Goal: Task Accomplishment & Management: Complete application form

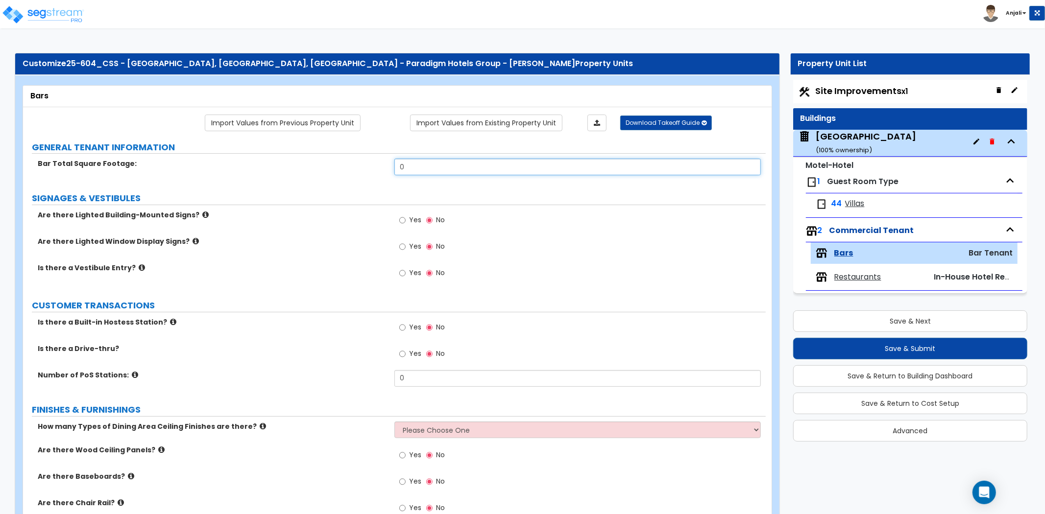
click at [418, 170] on input "0" at bounding box center [577, 167] width 366 height 17
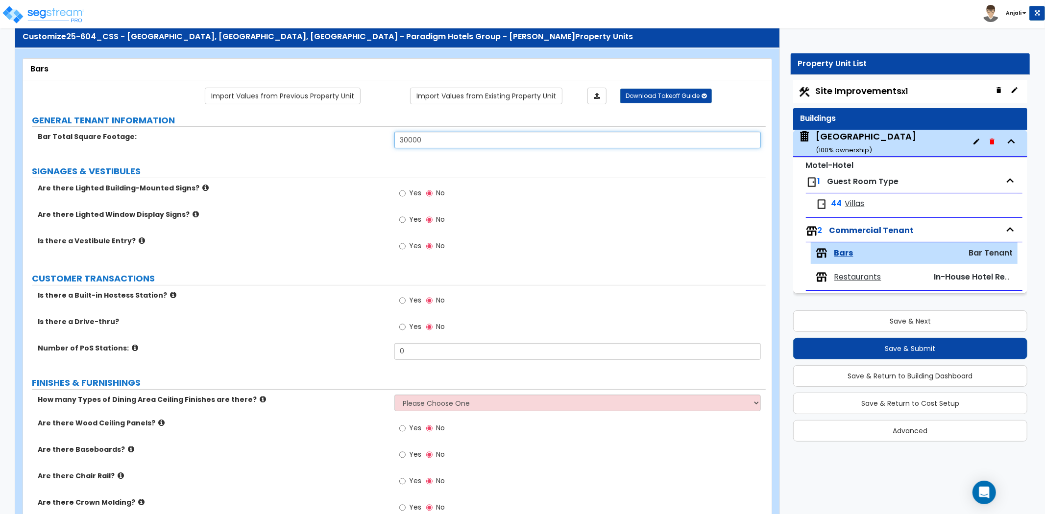
scroll to position [54, 0]
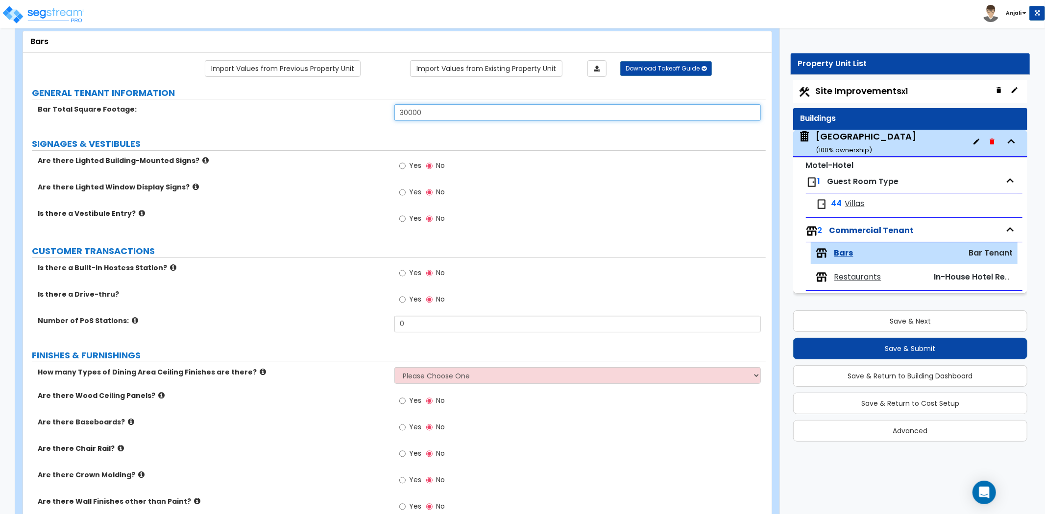
type input "30,000"
click at [401, 166] on input "Yes" at bounding box center [402, 166] width 6 height 11
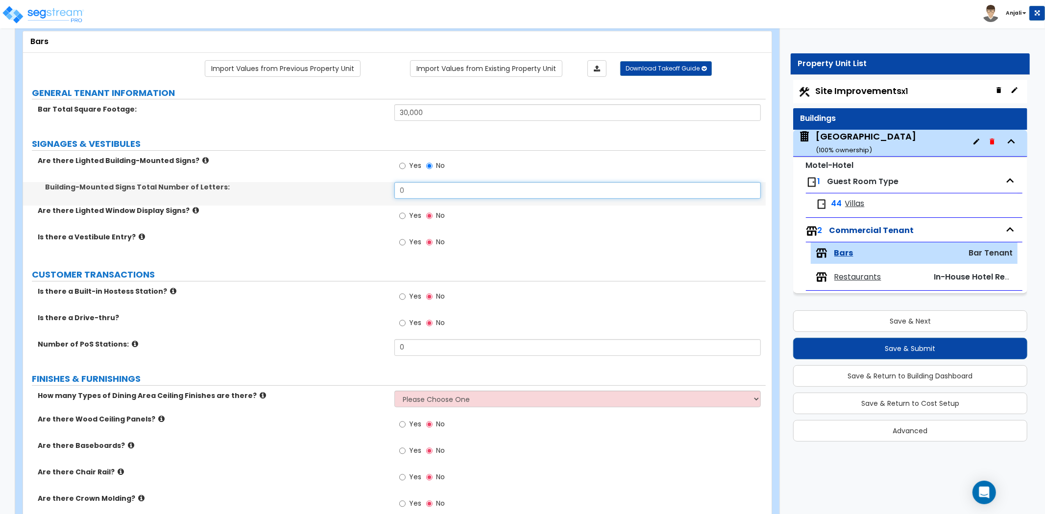
click at [428, 190] on input "0" at bounding box center [577, 190] width 366 height 17
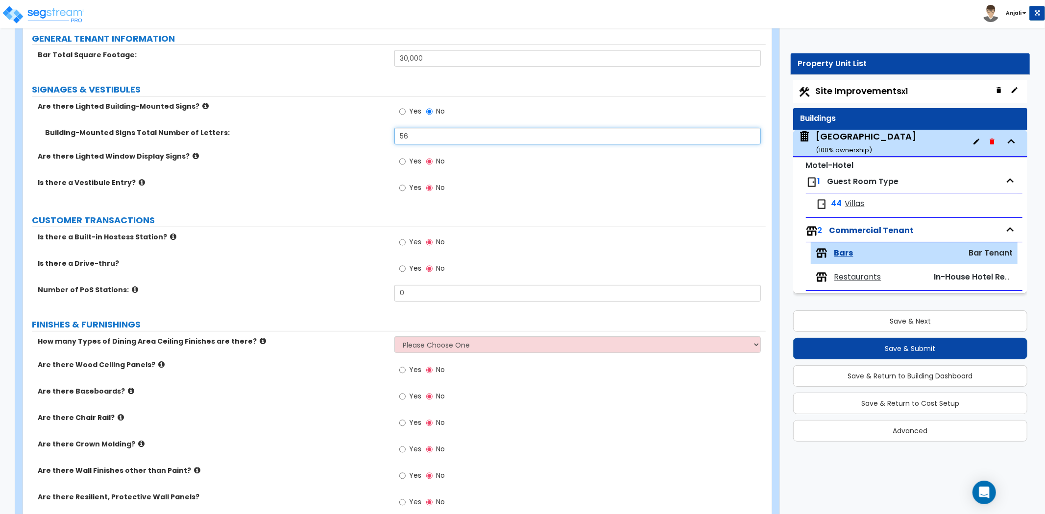
type input "56"
click at [404, 162] on input "Yes" at bounding box center [402, 161] width 6 height 11
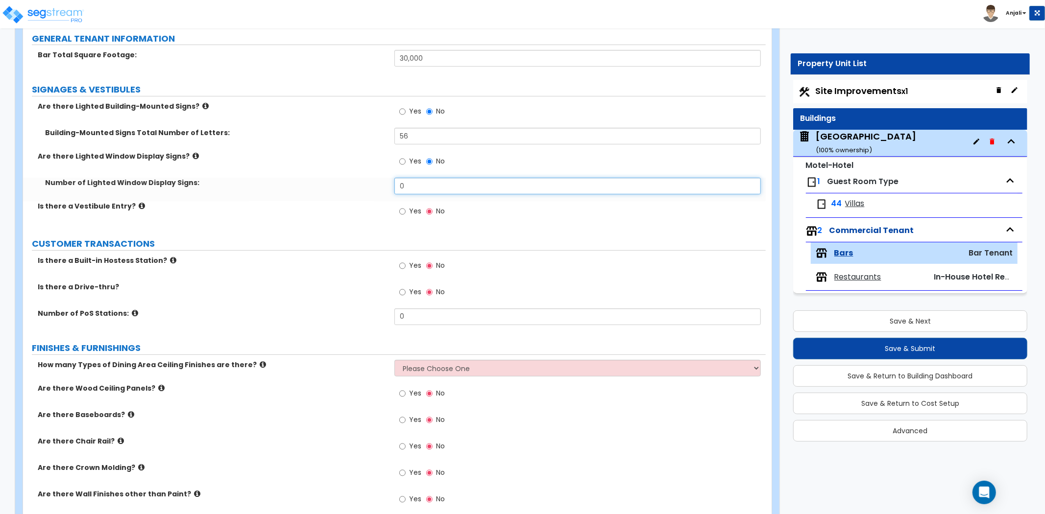
click at [423, 182] on input "0" at bounding box center [577, 186] width 366 height 17
type input "0"
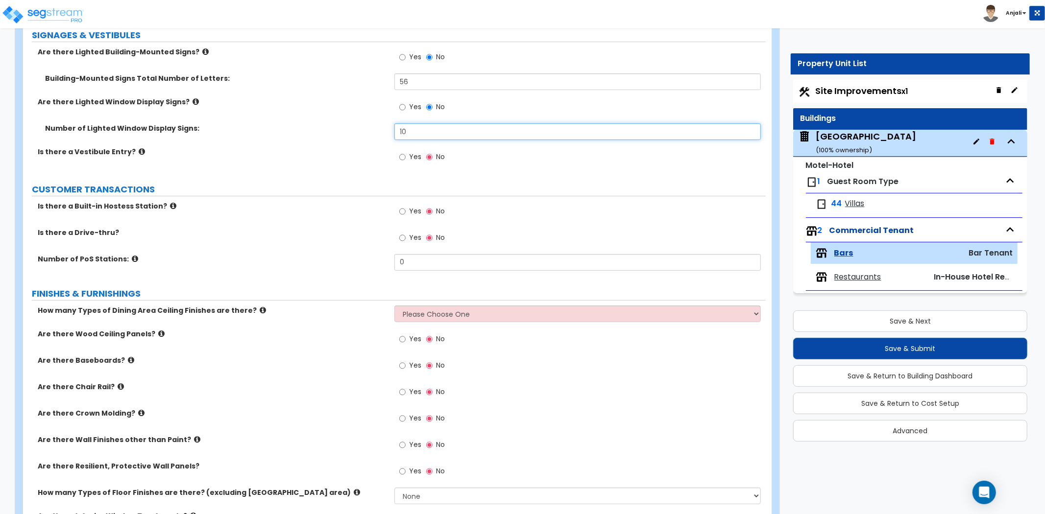
scroll to position [217, 0]
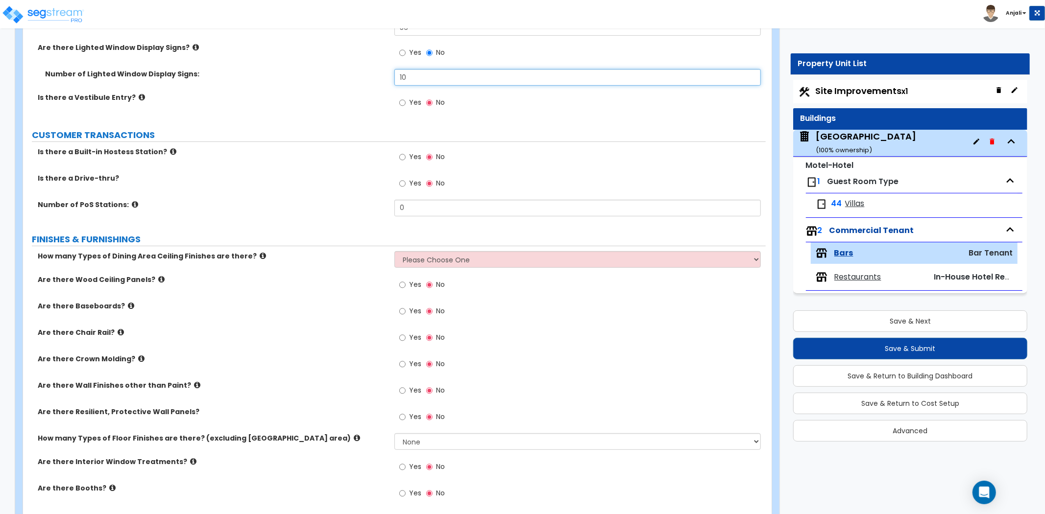
type input "10"
click at [404, 158] on input "Yes" at bounding box center [402, 157] width 6 height 11
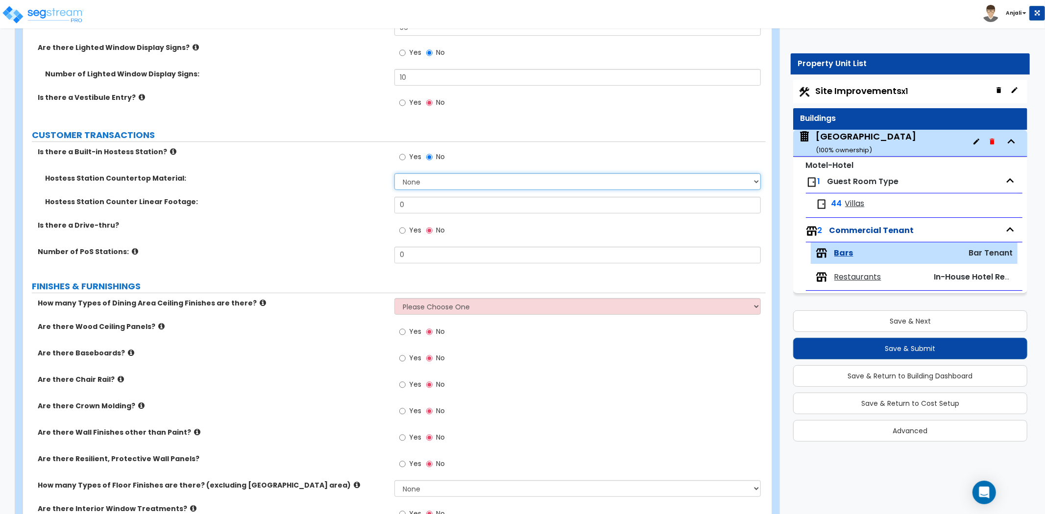
click at [433, 181] on select "None Plastic Laminate Solid Surface Stone Quartz Marble Tile Wood Stainless Ste…" at bounding box center [577, 181] width 366 height 17
select select "1"
click at [394, 173] on select "None Plastic Laminate Solid Surface Stone Quartz Marble Tile Wood Stainless Ste…" at bounding box center [577, 181] width 366 height 17
click at [411, 210] on input "0" at bounding box center [577, 205] width 366 height 17
type input "12"
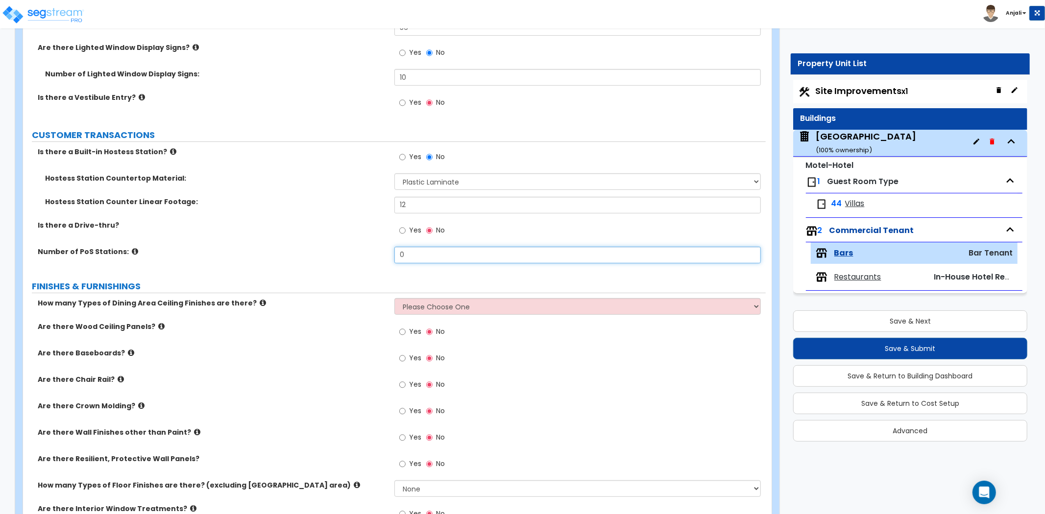
click at [413, 248] on input "0" at bounding box center [577, 255] width 366 height 17
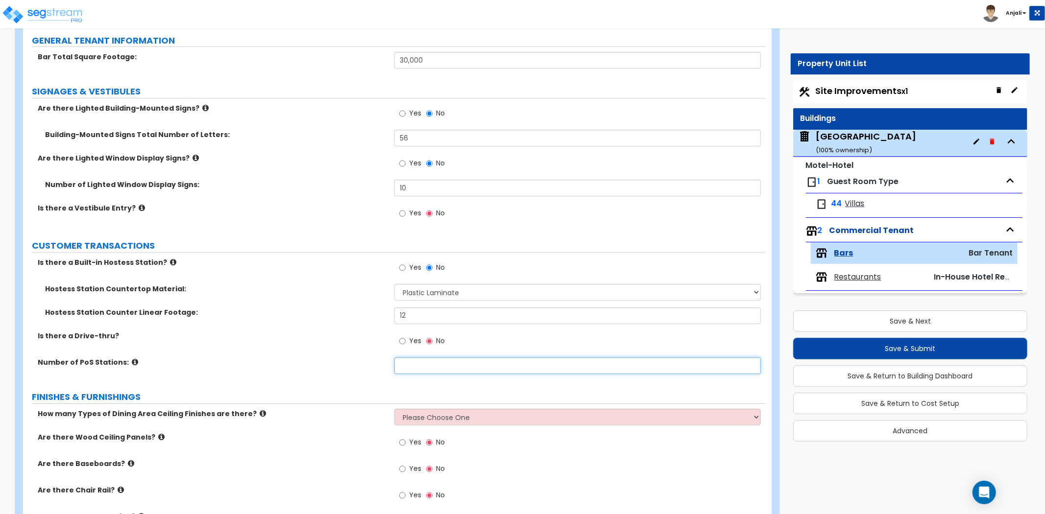
scroll to position [109, 0]
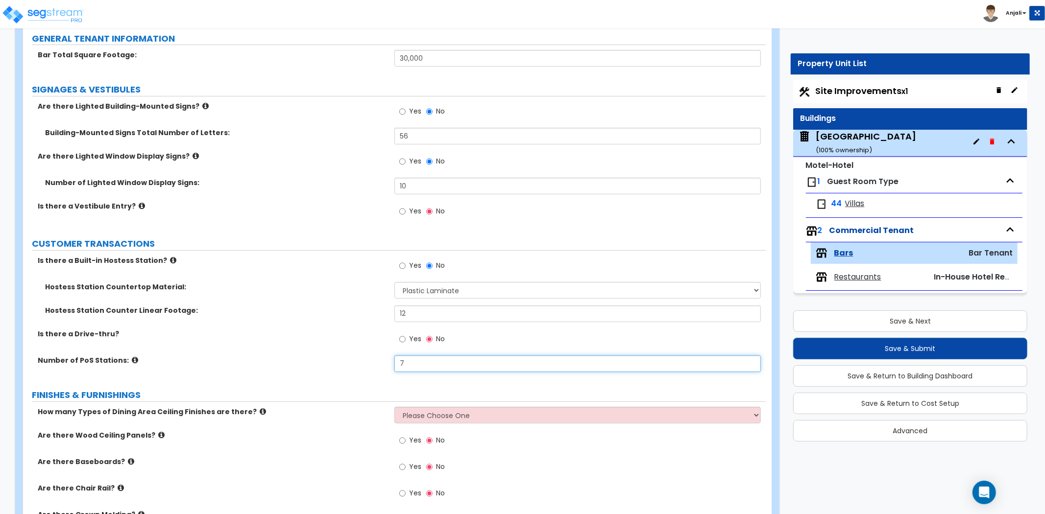
type input "7"
click at [364, 330] on label "Is there a Drive-thru?" at bounding box center [212, 334] width 349 height 10
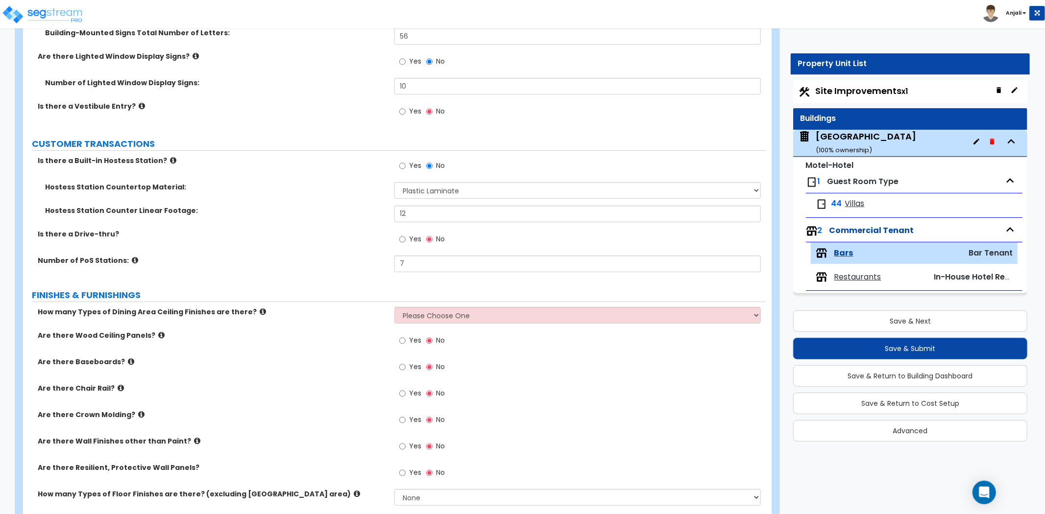
scroll to position [217, 0]
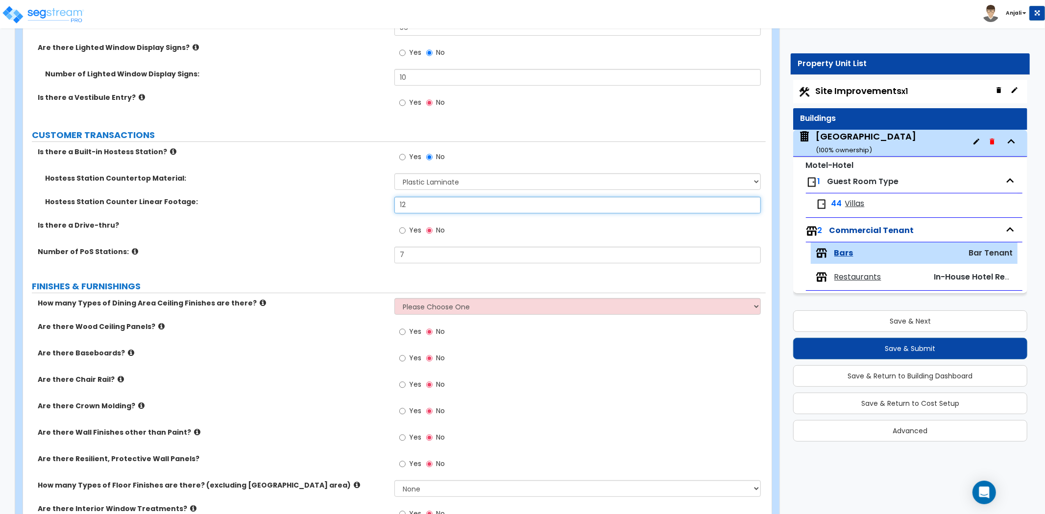
click at [410, 207] on input "12" at bounding box center [577, 205] width 366 height 17
type input "1"
type input "84"
click at [379, 219] on div "Hostess Station Counter Linear Footage: 84" at bounding box center [394, 209] width 743 height 24
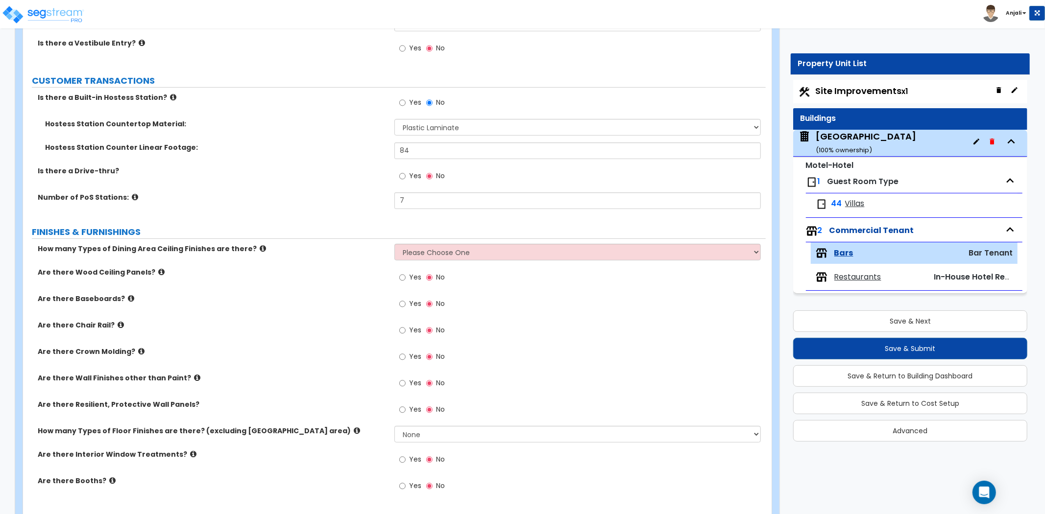
scroll to position [326, 0]
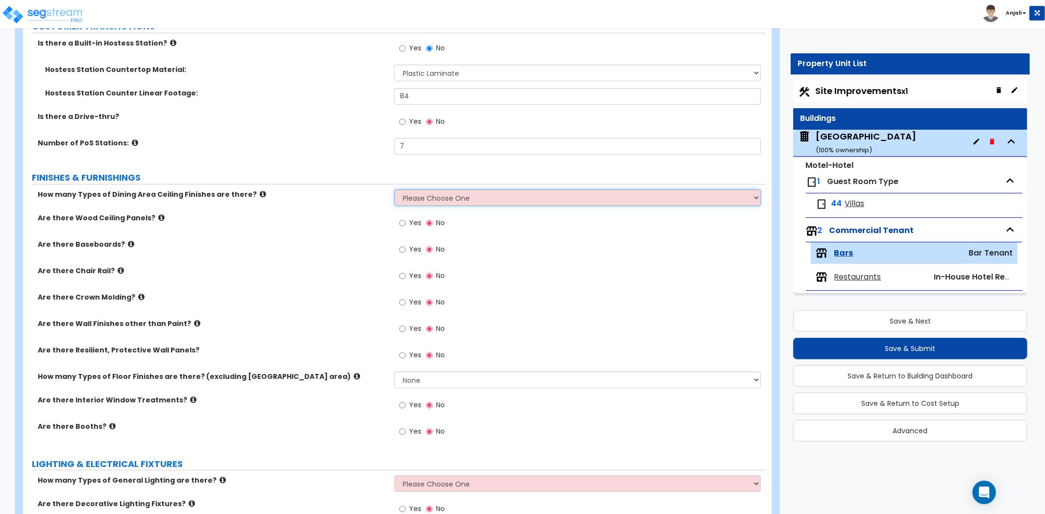
click at [430, 198] on select "Please Choose One 1 2 3" at bounding box center [577, 198] width 366 height 17
select select "1"
click at [394, 190] on select "Please Choose One 1 2 3" at bounding box center [577, 198] width 366 height 17
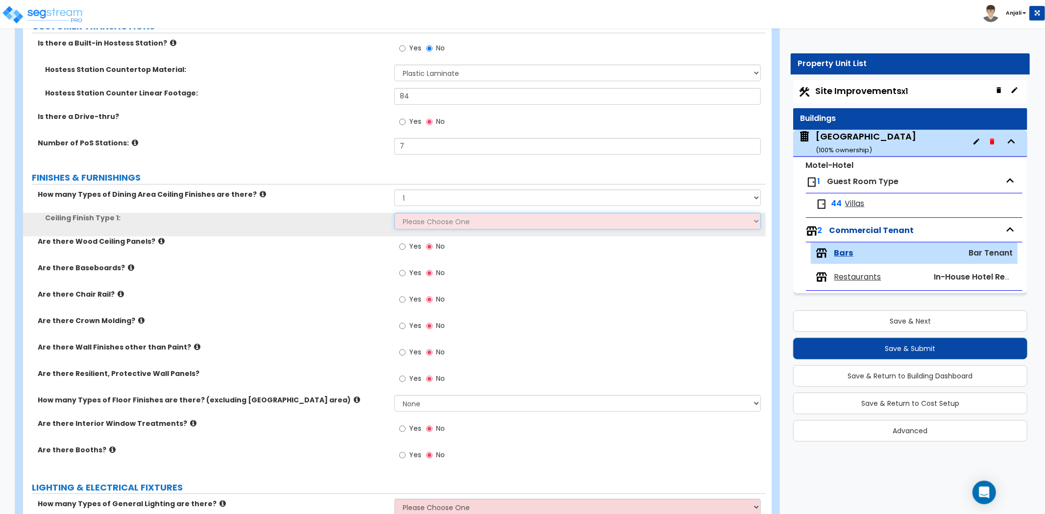
click at [432, 225] on select "Please Choose One Drywall Ceiling Open Ceiling Drop Ceiling" at bounding box center [577, 221] width 366 height 17
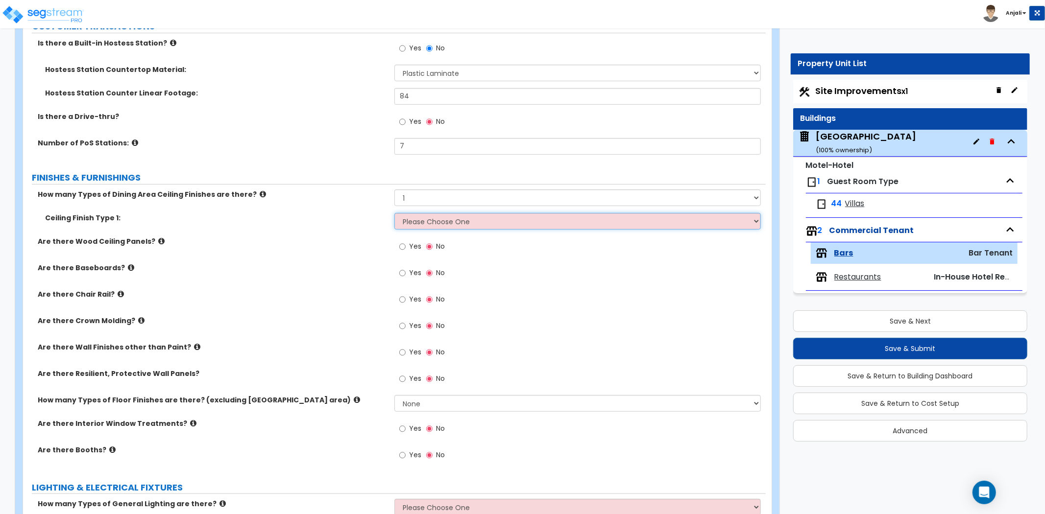
select select "2"
click at [394, 213] on select "Please Choose One Drywall Ceiling Open Ceiling Drop Ceiling" at bounding box center [577, 221] width 366 height 17
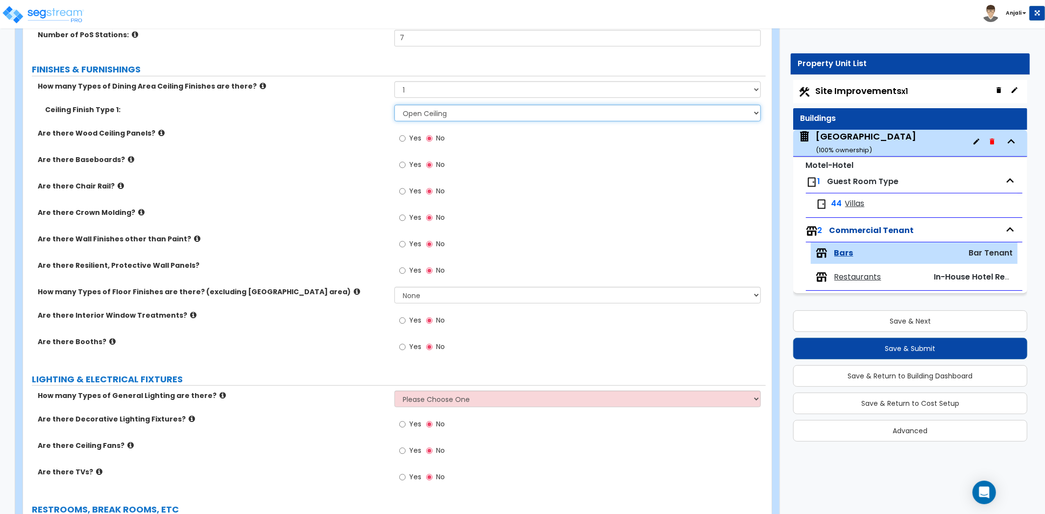
scroll to position [435, 0]
click at [402, 165] on input "Yes" at bounding box center [402, 164] width 6 height 11
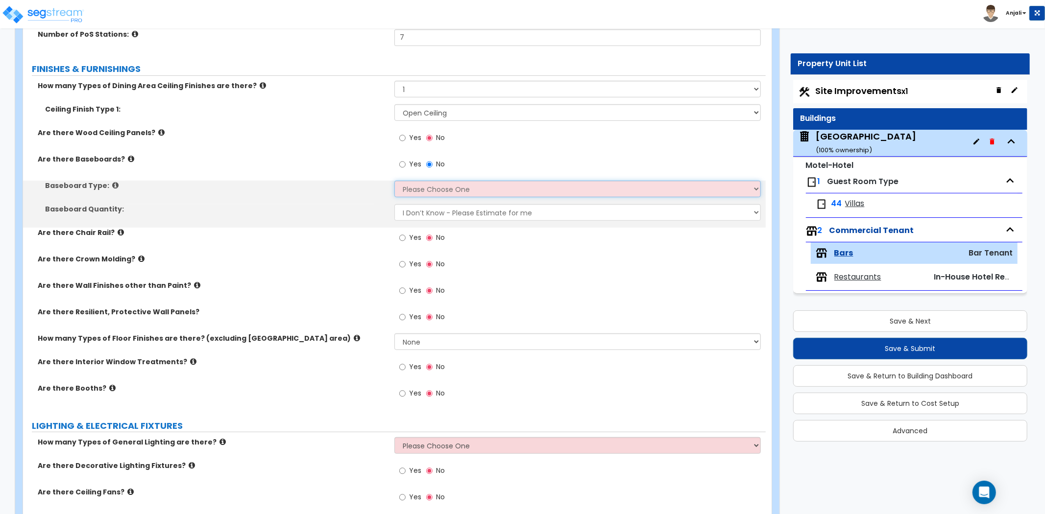
drag, startPoint x: 451, startPoint y: 187, endPoint x: 452, endPoint y: 195, distance: 8.3
click at [451, 188] on select "Please Choose One Wood Vinyl Carpet Tile" at bounding box center [577, 189] width 366 height 17
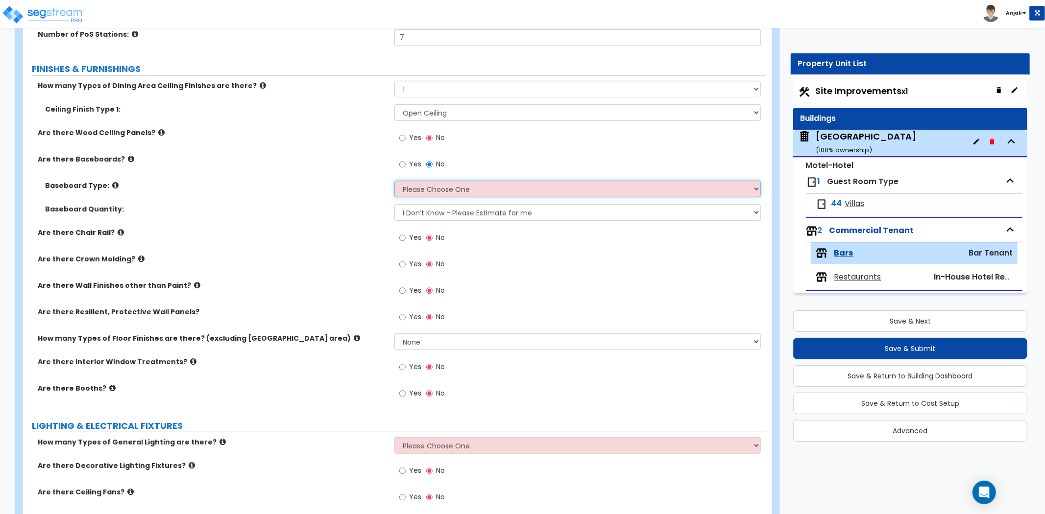
select select "1"
click at [394, 181] on select "Please Choose One Wood Vinyl Carpet Tile" at bounding box center [577, 189] width 366 height 17
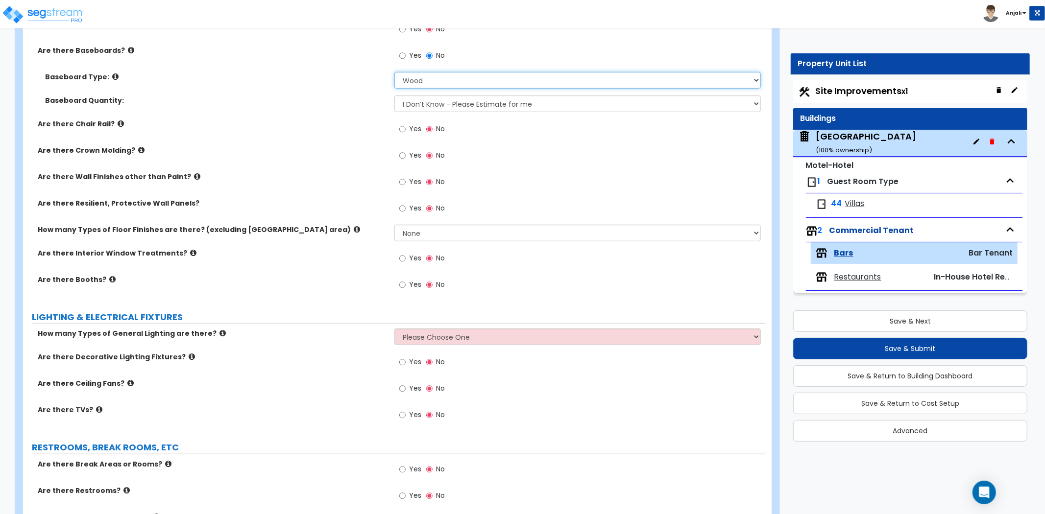
scroll to position [544, 0]
click at [398, 208] on div "Yes No" at bounding box center [421, 209] width 55 height 23
click at [400, 209] on input "Yes" at bounding box center [402, 208] width 6 height 11
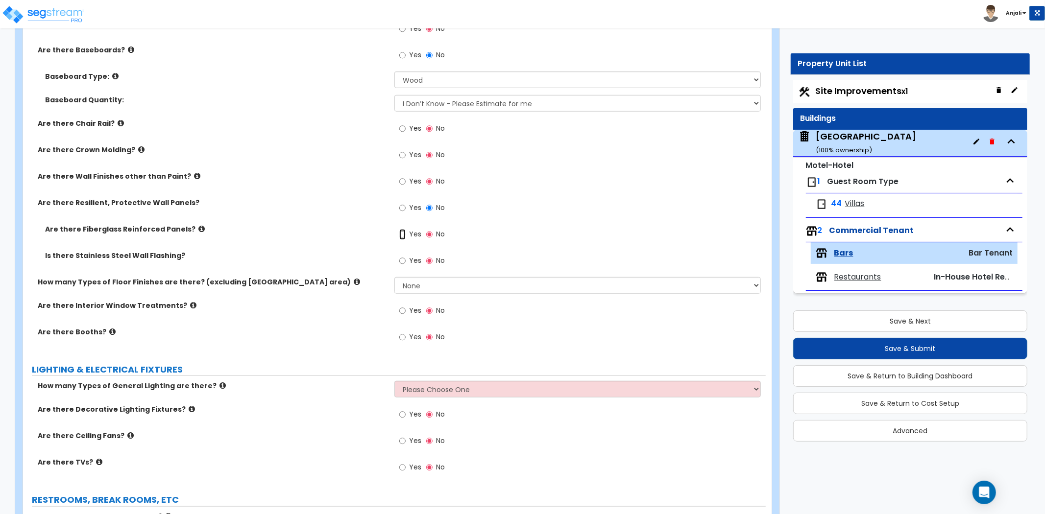
click at [402, 234] on input "Yes" at bounding box center [402, 234] width 6 height 11
radio input "true"
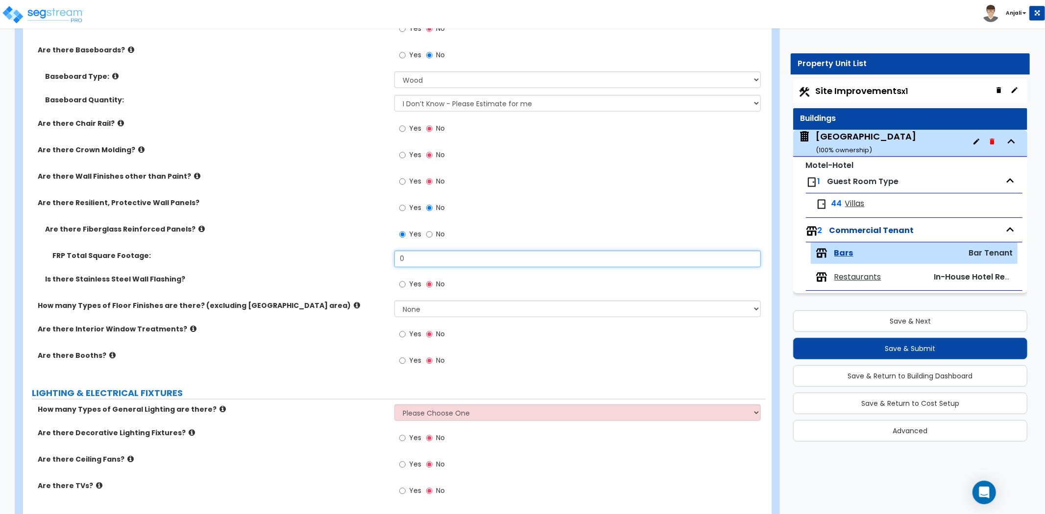
click at [420, 260] on input "0" at bounding box center [577, 259] width 366 height 17
click at [436, 260] on input "0" at bounding box center [577, 259] width 366 height 17
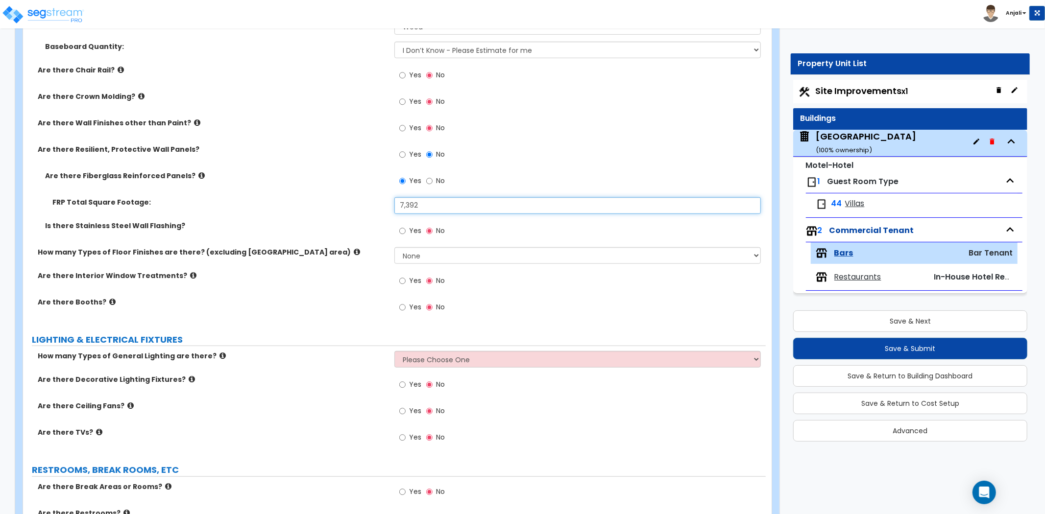
scroll to position [599, 0]
type input "7,392"
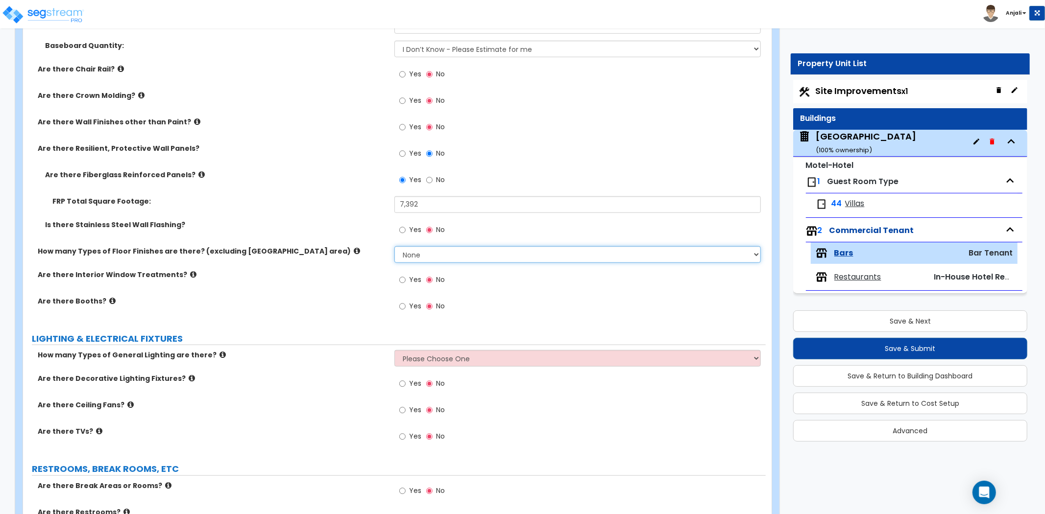
click at [458, 255] on select "None 1 2 3 4" at bounding box center [577, 254] width 366 height 17
select select "1"
click at [394, 246] on select "None 1 2 3 4" at bounding box center [577, 254] width 366 height 17
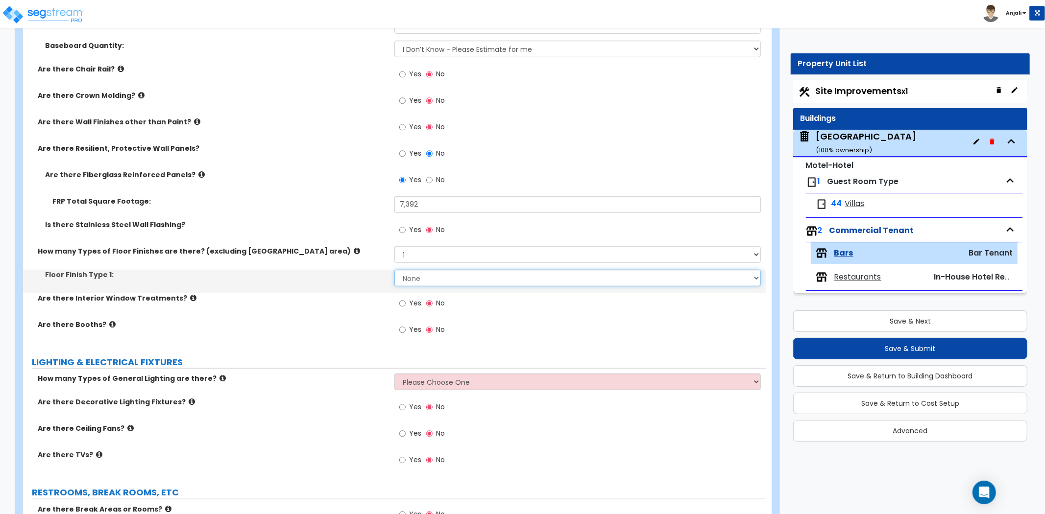
click at [427, 282] on select "None Tile Flooring Hardwood Flooring Resilient Laminate Flooring VCT Flooring S…" at bounding box center [577, 278] width 366 height 17
click at [394, 270] on select "None Tile Flooring Hardwood Flooring Resilient Laminate Flooring VCT Flooring S…" at bounding box center [577, 278] width 366 height 17
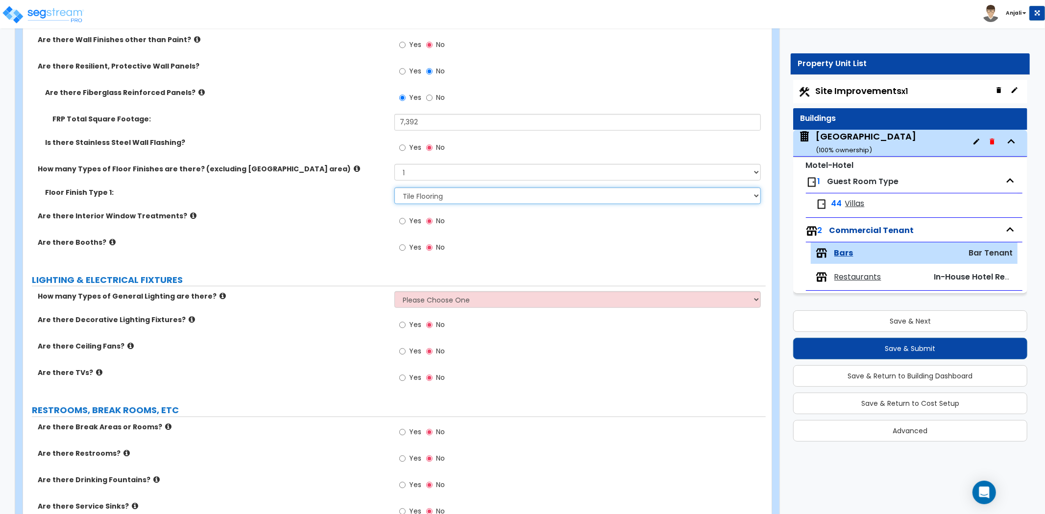
scroll to position [707, 0]
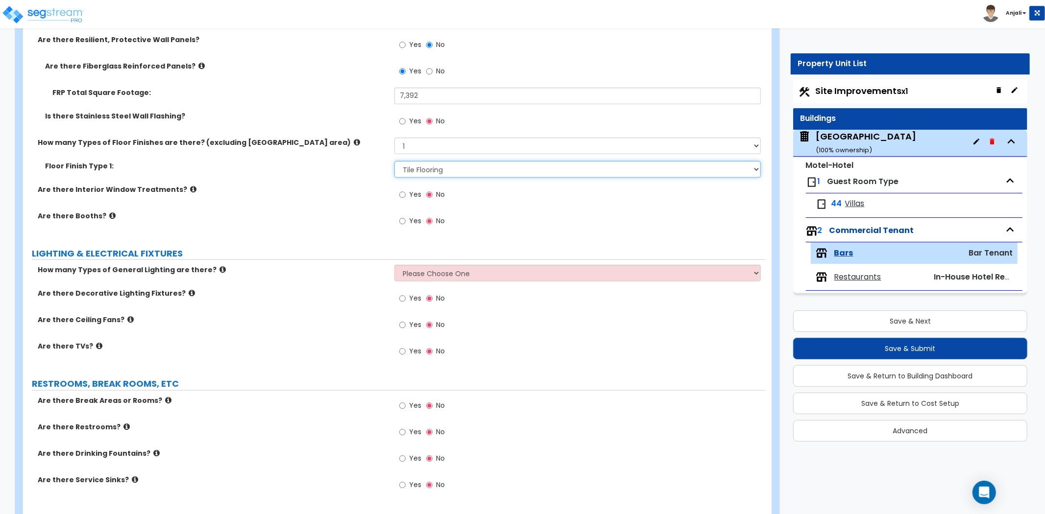
click at [455, 171] on select "None Tile Flooring Hardwood Flooring Resilient Laminate Flooring VCT Flooring S…" at bounding box center [577, 169] width 366 height 17
select select "3"
click at [394, 161] on select "None Tile Flooring Hardwood Flooring Resilient Laminate Flooring VCT Flooring S…" at bounding box center [577, 169] width 366 height 17
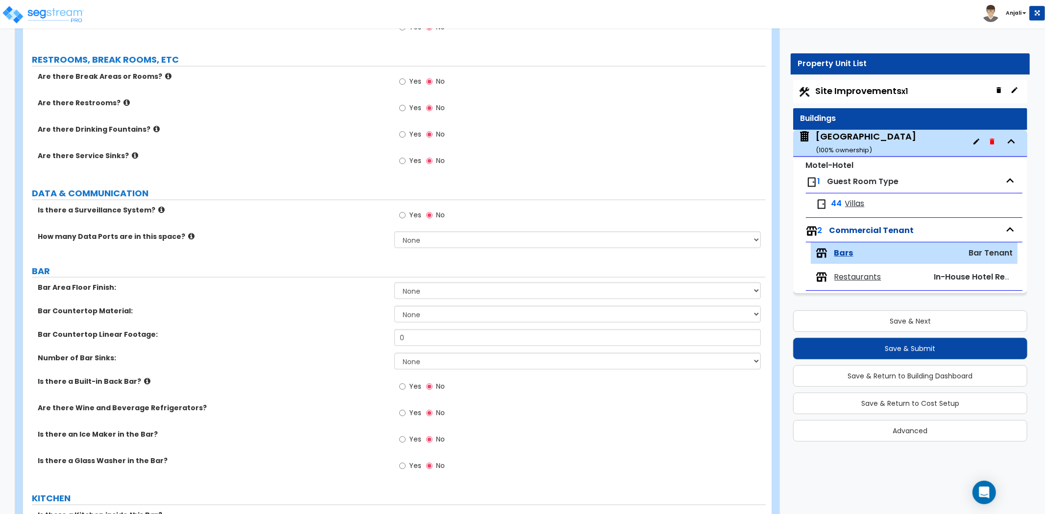
scroll to position [1034, 0]
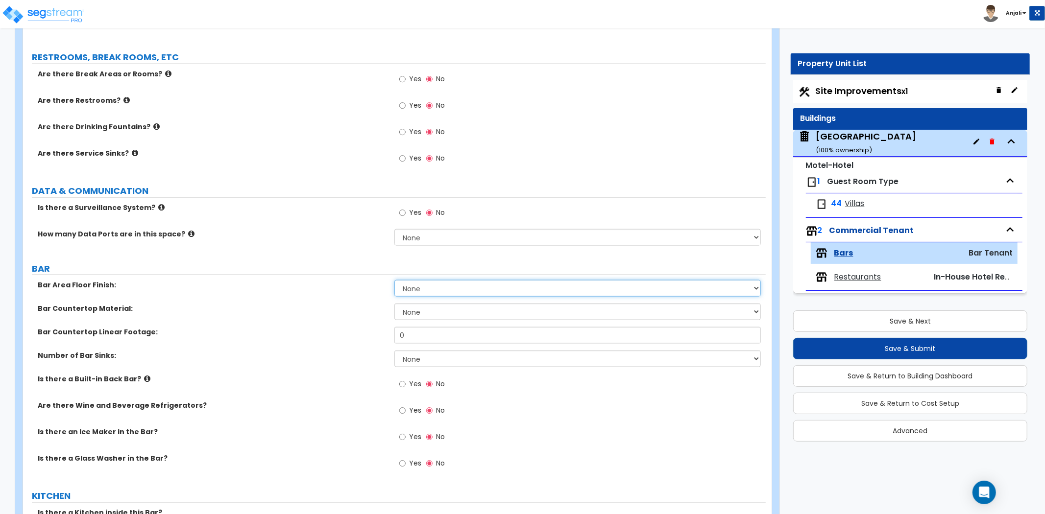
drag, startPoint x: 434, startPoint y: 288, endPoint x: 440, endPoint y: 288, distance: 6.4
click at [434, 288] on select "None Tile Flooring Hardwood Flooring Resilient Laminate Flooring VCT Flooring S…" at bounding box center [577, 288] width 366 height 17
select select "1"
click at [394, 280] on select "None Tile Flooring Hardwood Flooring Resilient Laminate Flooring VCT Flooring S…" at bounding box center [577, 288] width 366 height 17
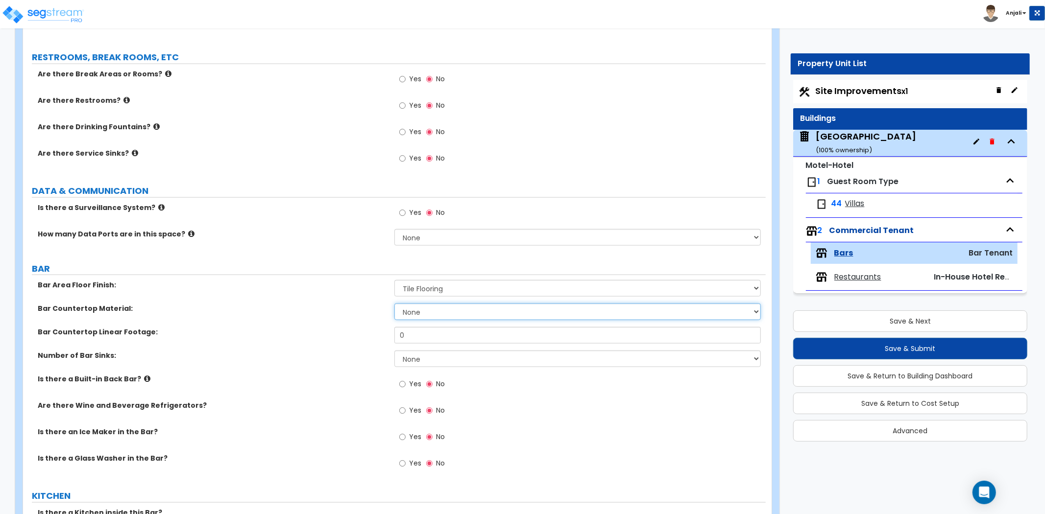
click at [437, 307] on select "None Plastic Laminate Solid Surface Stone Quartz Marble Tile Wood Stainless Ste…" at bounding box center [577, 312] width 366 height 17
select select "1"
click at [394, 304] on select "None Plastic Laminate Solid Surface Stone Quartz Marble Tile Wood Stainless Ste…" at bounding box center [577, 312] width 366 height 17
click at [430, 329] on input "0" at bounding box center [577, 335] width 366 height 17
type input "112"
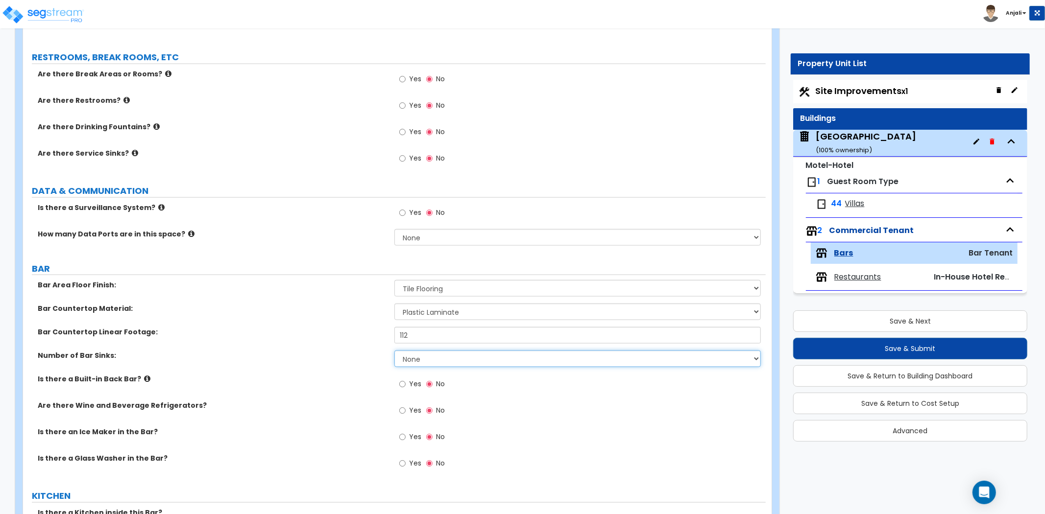
click at [436, 354] on select "None 1 2 3" at bounding box center [577, 359] width 366 height 17
select select "1"
click at [394, 351] on select "None 1 2 3" at bounding box center [577, 359] width 366 height 17
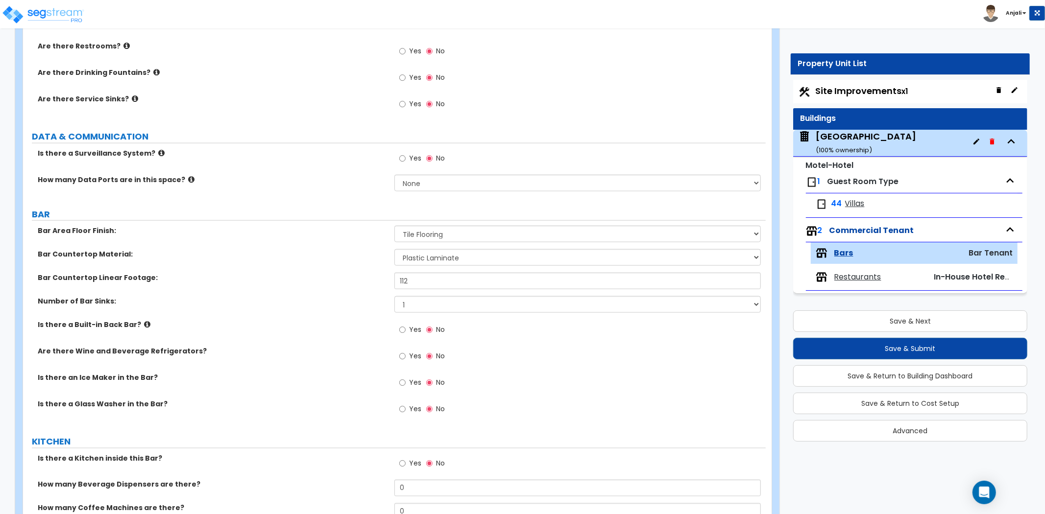
click at [406, 331] on label "Yes" at bounding box center [410, 331] width 22 height 17
click at [406, 331] on input "Yes" at bounding box center [402, 330] width 6 height 11
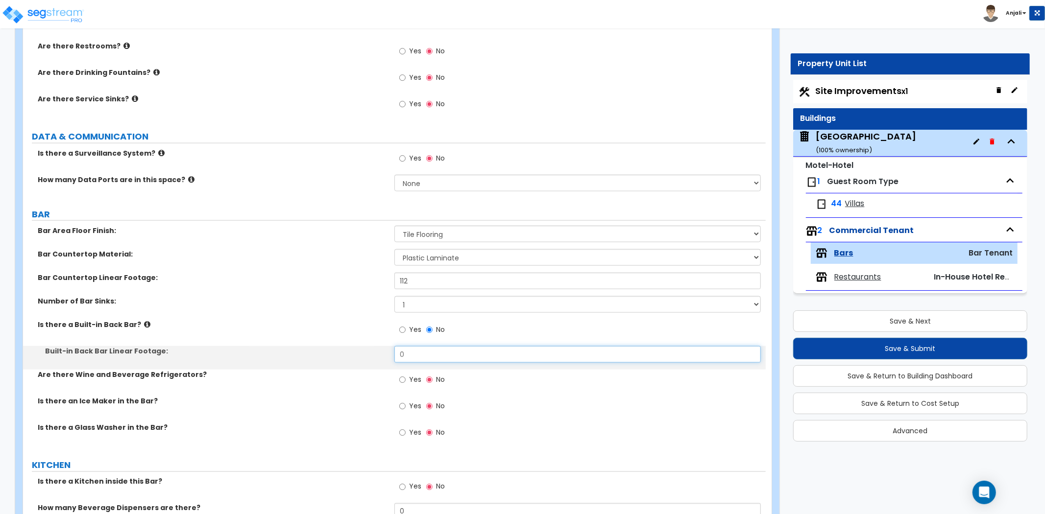
click at [411, 353] on input "0" at bounding box center [577, 354] width 366 height 17
type input "0"
type input "84"
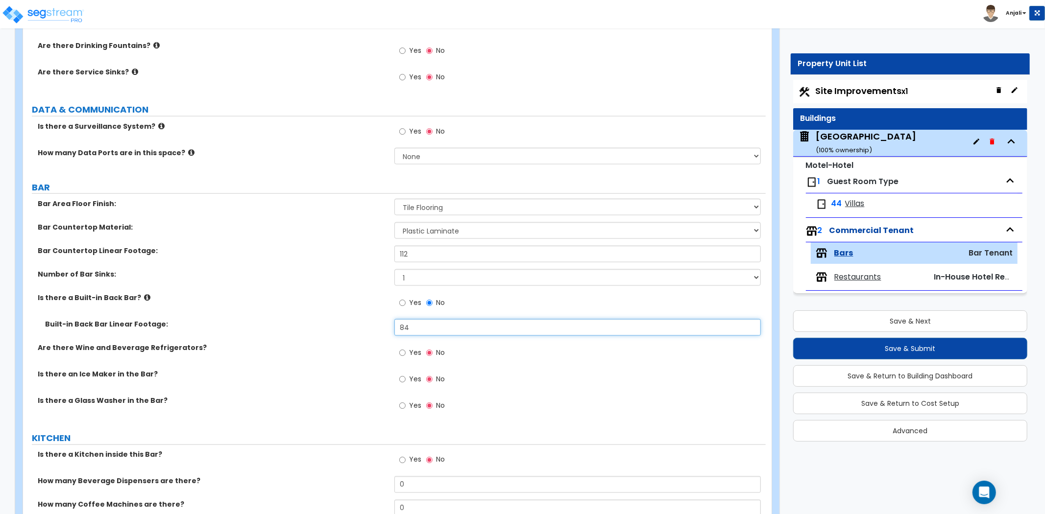
scroll to position [1143, 0]
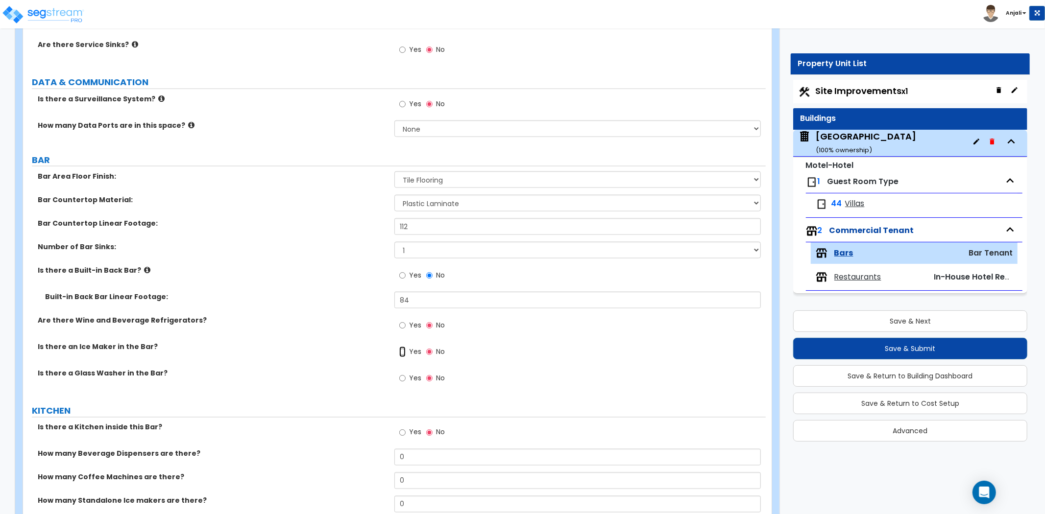
click at [404, 354] on input "Yes" at bounding box center [402, 352] width 6 height 11
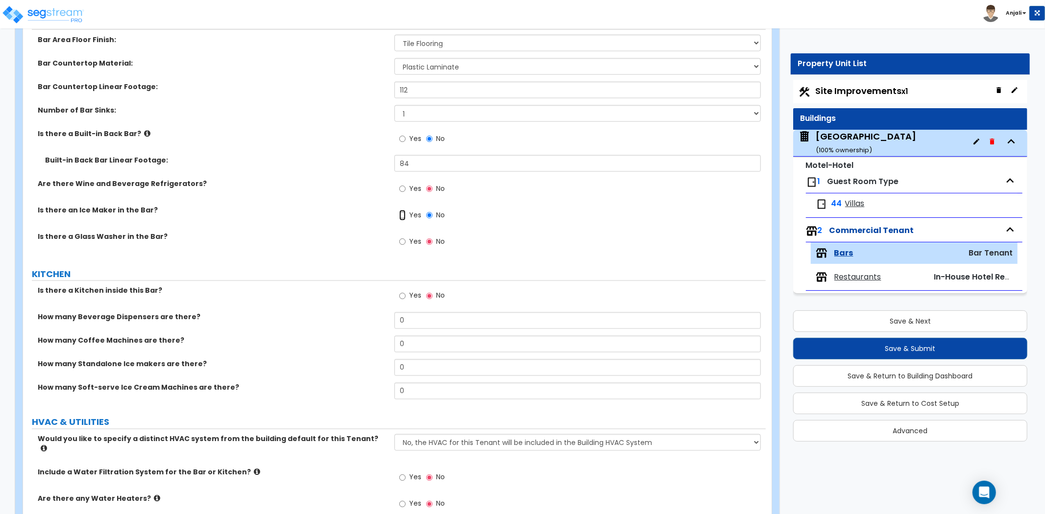
scroll to position [1306, 0]
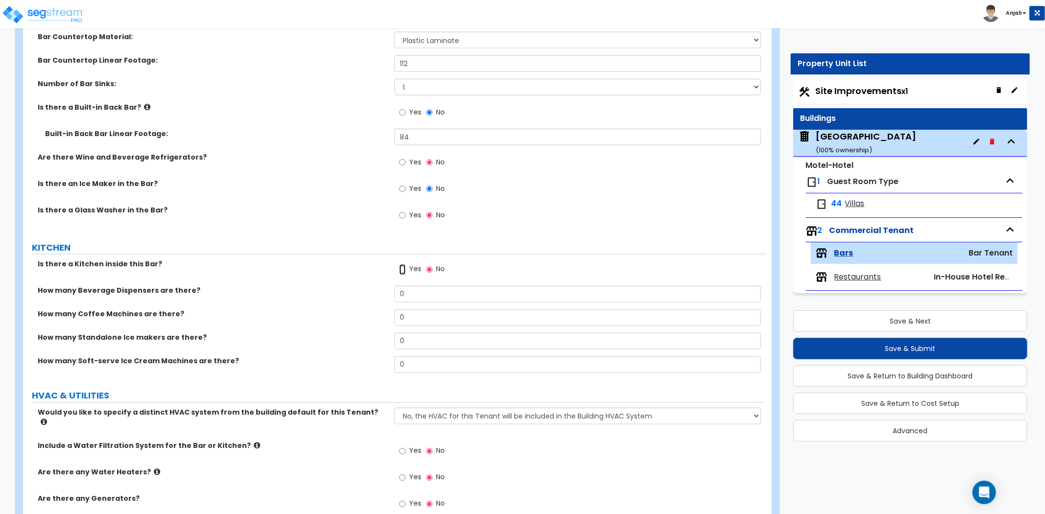
click at [401, 268] on input "Yes" at bounding box center [402, 270] width 6 height 11
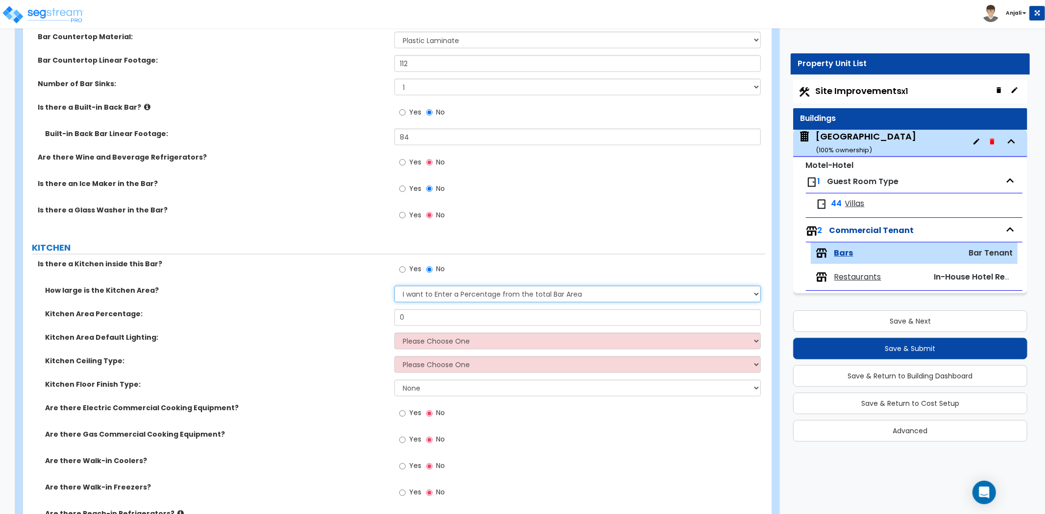
click at [439, 295] on select "I want to Enter a Percentage from the total Bar Area I want to Enter the Kitche…" at bounding box center [577, 294] width 366 height 17
select select "2"
click at [394, 286] on select "I want to Enter a Percentage from the total Bar Area I want to Enter the Kitche…" at bounding box center [577, 294] width 366 height 17
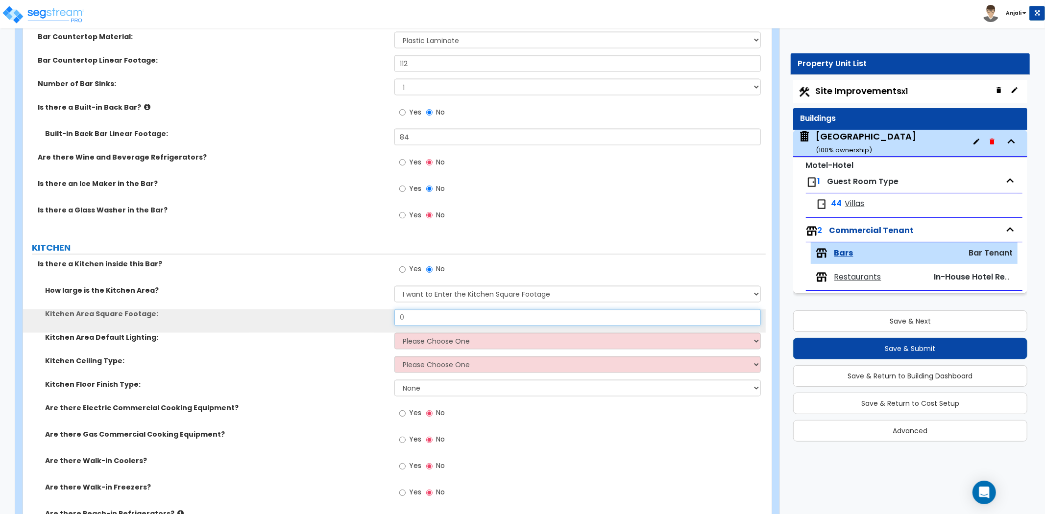
click at [413, 314] on input "0" at bounding box center [577, 318] width 366 height 17
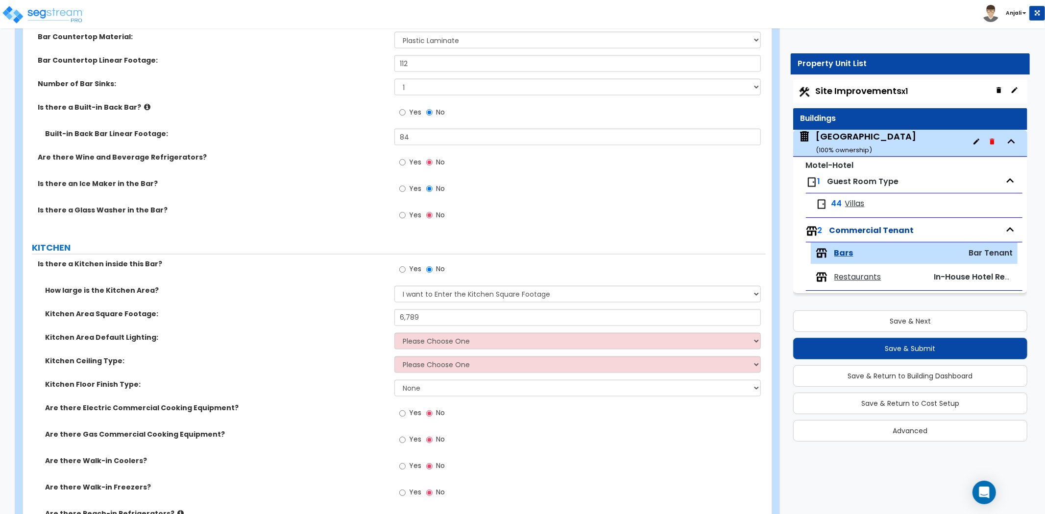
click at [436, 328] on div "Kitchen Area Square Footage: 6,789" at bounding box center [394, 322] width 743 height 24
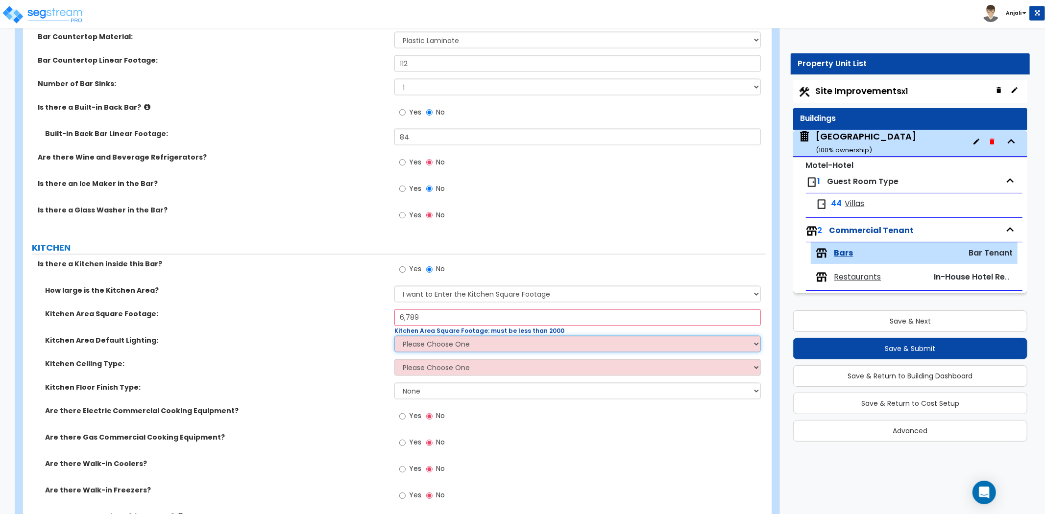
click at [438, 351] on select "Please Choose One LED Surface-Mounted LED Recessed Fluorescent Surface-Mounted …" at bounding box center [577, 344] width 366 height 17
click at [403, 316] on input "6,789" at bounding box center [577, 318] width 366 height 17
type input "7"
type input "1,795"
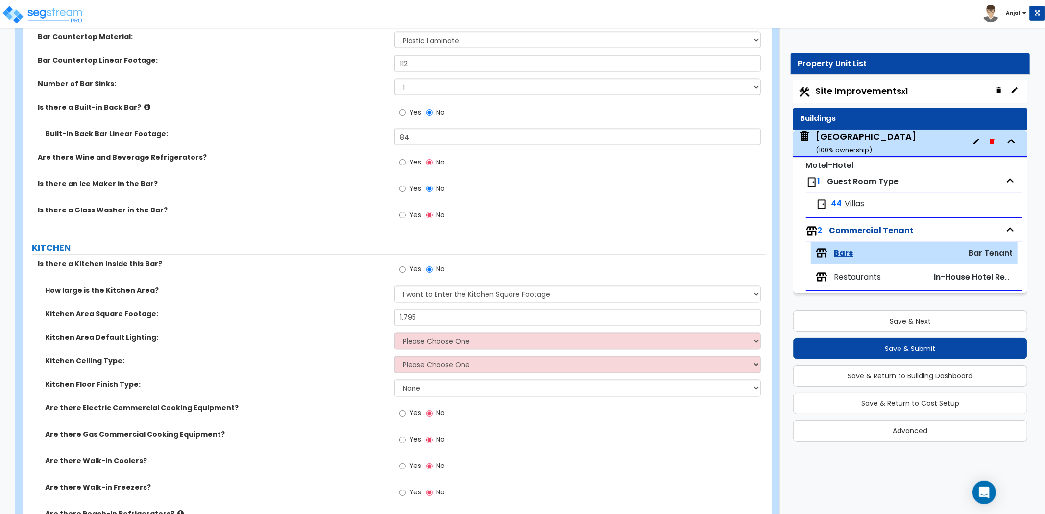
click at [447, 355] on div "Kitchen Area Default Lighting: Please Choose One LED Surface-Mounted LED Recess…" at bounding box center [394, 345] width 743 height 24
click at [453, 344] on select "Please Choose One LED Surface-Mounted LED Recessed Fluorescent Surface-Mounted …" at bounding box center [577, 341] width 366 height 17
select select "2"
click at [394, 333] on select "Please Choose One LED Surface-Mounted LED Recessed Fluorescent Surface-Mounted …" at bounding box center [577, 341] width 366 height 17
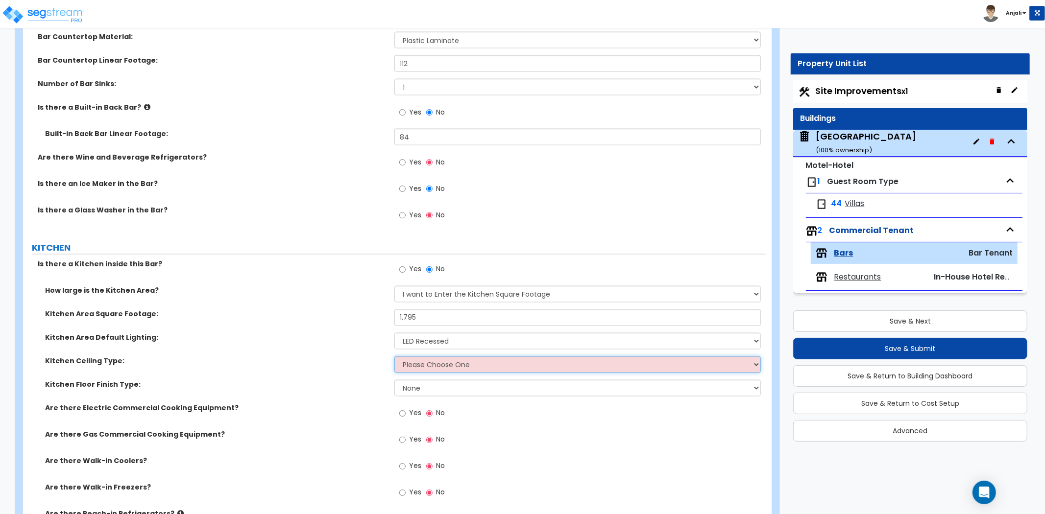
click at [447, 365] on select "Please Choose One Drywall Ceiling Open Ceiling Drop Ceiling" at bounding box center [577, 365] width 366 height 17
select select "1"
click at [394, 357] on select "Please Choose One Drywall Ceiling Open Ceiling Drop Ceiling" at bounding box center [577, 365] width 366 height 17
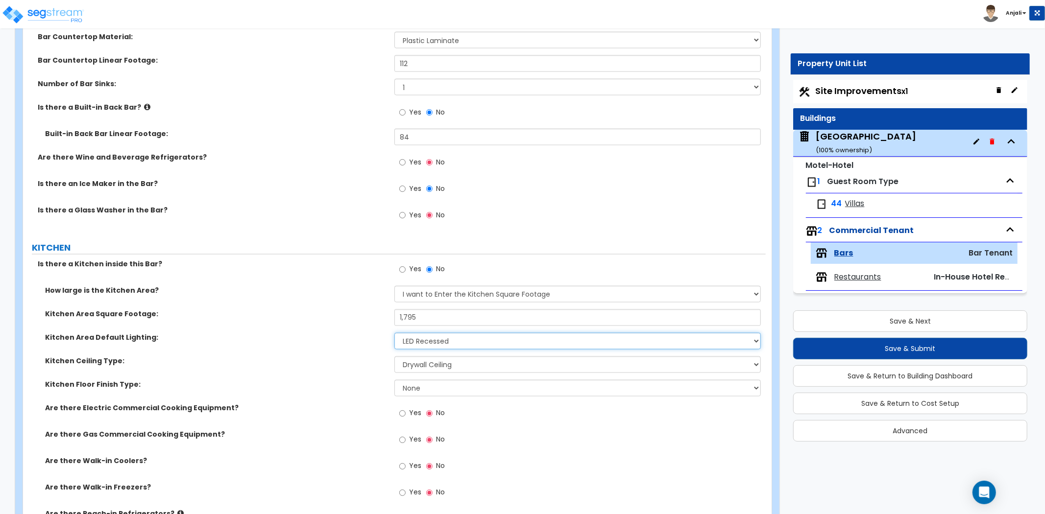
click at [458, 342] on select "Please Choose One LED Surface-Mounted LED Recessed Fluorescent Surface-Mounted …" at bounding box center [577, 341] width 366 height 17
select select "1"
click at [394, 333] on select "Please Choose One LED Surface-Mounted LED Recessed Fluorescent Surface-Mounted …" at bounding box center [577, 341] width 366 height 17
click at [452, 388] on select "None Tile Flooring VCT Flooring Sheet Vinyl Flooring" at bounding box center [577, 388] width 366 height 17
select select "1"
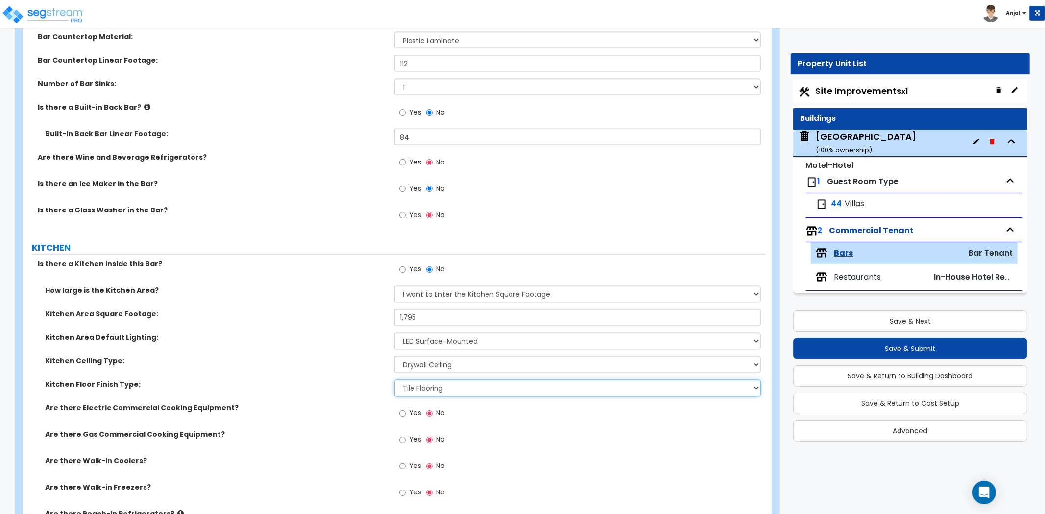
click at [394, 380] on select "None Tile Flooring VCT Flooring Sheet Vinyl Flooring" at bounding box center [577, 388] width 366 height 17
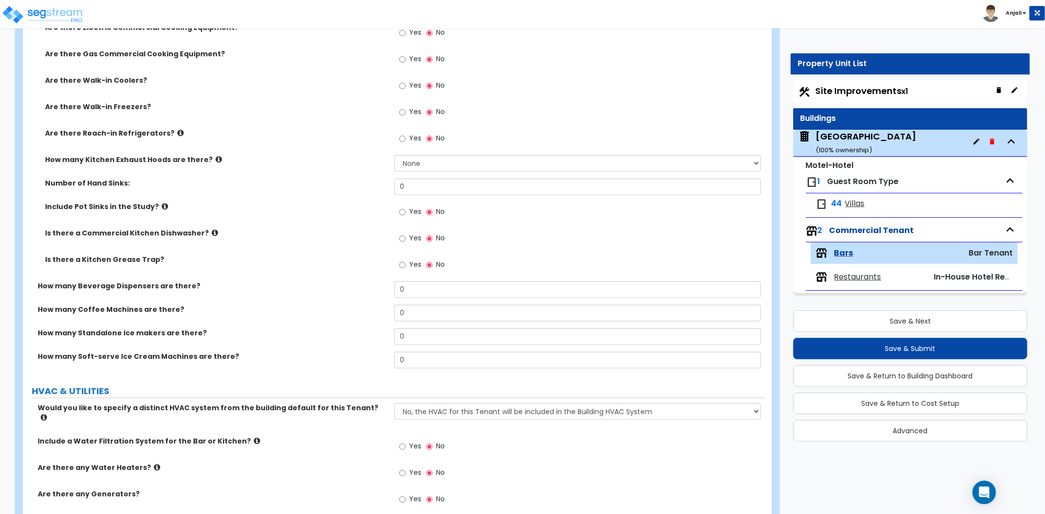
scroll to position [1723, 0]
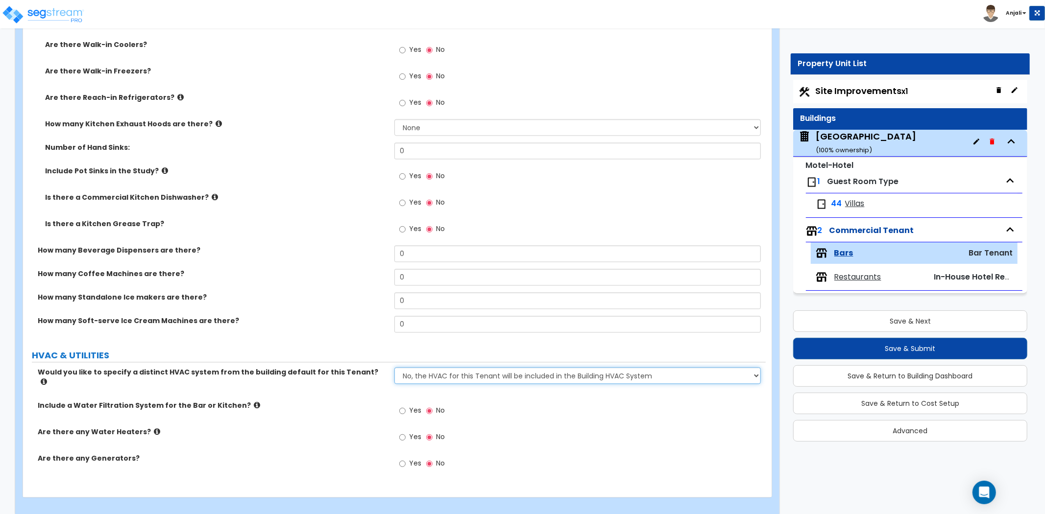
click at [502, 374] on select "No, the HVAC for this Tenant will be included in the Building HVAC System Yes, …" at bounding box center [577, 375] width 366 height 17
click at [394, 367] on select "No, the HVAC for this Tenant will be included in the Building HVAC System Yes, …" at bounding box center [577, 375] width 366 height 17
click at [401, 406] on input "Yes" at bounding box center [402, 411] width 6 height 11
click at [402, 432] on input "Yes" at bounding box center [402, 437] width 6 height 11
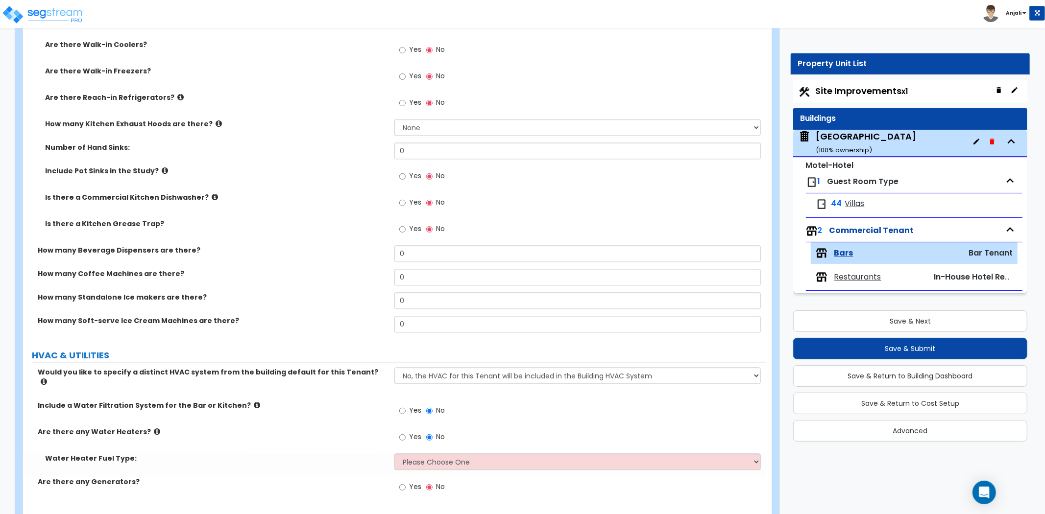
click at [439, 461] on div "Water Heater Fuel Type: Please Choose One Gas Electric" at bounding box center [394, 466] width 743 height 24
click at [443, 455] on select "Please Choose One Gas Electric" at bounding box center [577, 462] width 366 height 17
select select "1"
click at [394, 454] on select "Please Choose One Gas Electric" at bounding box center [577, 462] width 366 height 17
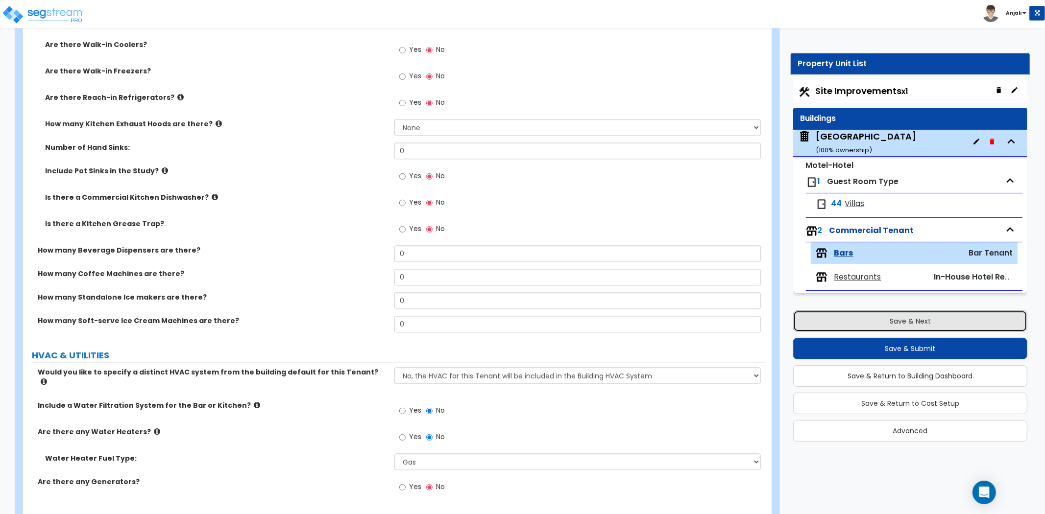
click at [859, 330] on button "Save & Next" at bounding box center [910, 322] width 234 height 22
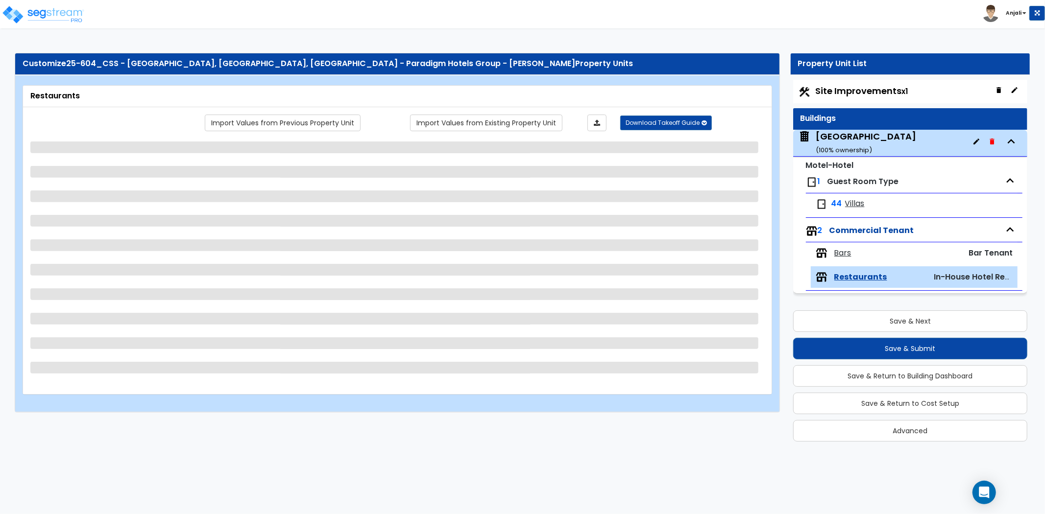
scroll to position [0, 0]
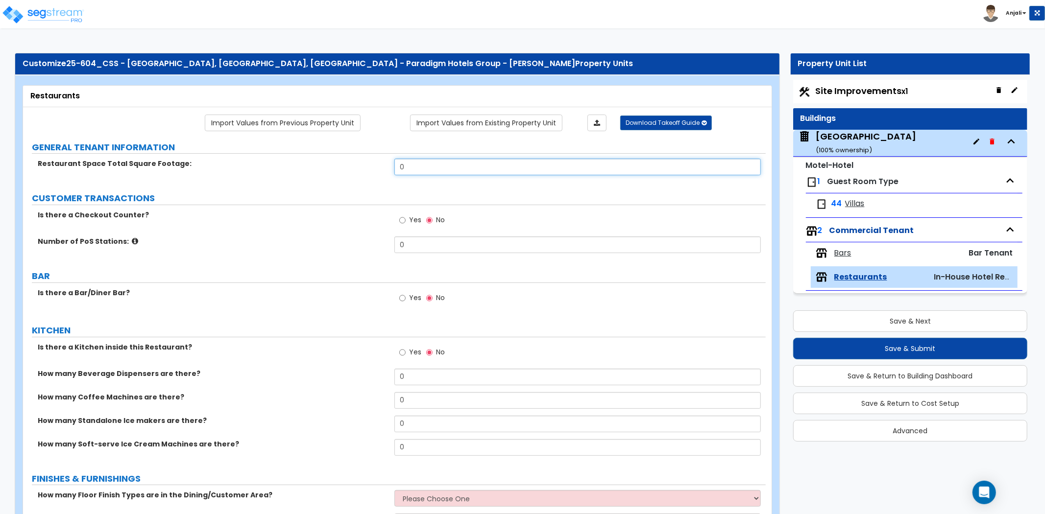
click at [430, 161] on input "0" at bounding box center [577, 167] width 366 height 17
type input "30,000"
click at [399, 218] on input "Yes" at bounding box center [402, 220] width 6 height 11
radio input "true"
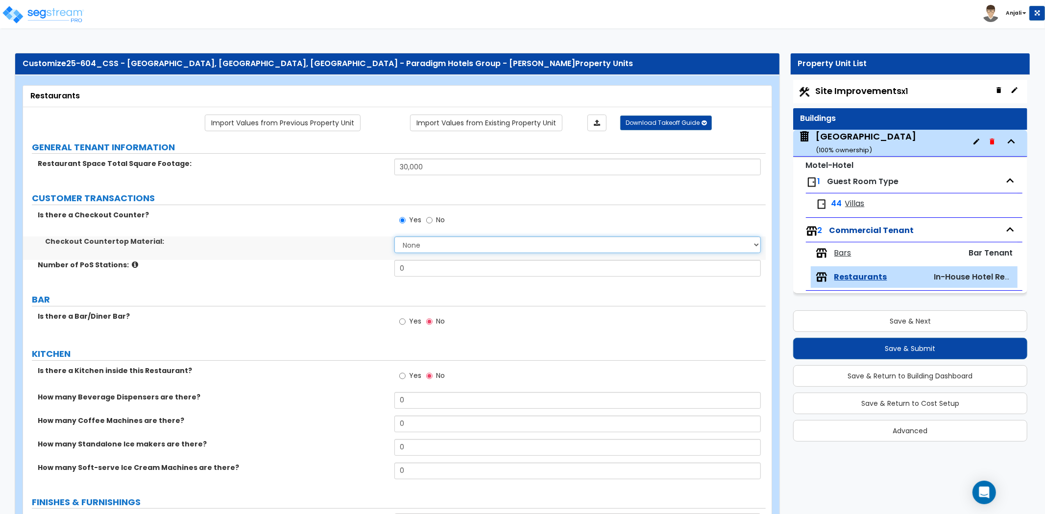
click at [412, 248] on select "None Plastic Laminate Solid Surface Stone Quartz Marble Tile Wood Stainless Ste…" at bounding box center [577, 245] width 366 height 17
click at [394, 237] on select "None Plastic Laminate Solid Surface Stone Quartz Marble Tile Wood Stainless Ste…" at bounding box center [577, 245] width 366 height 17
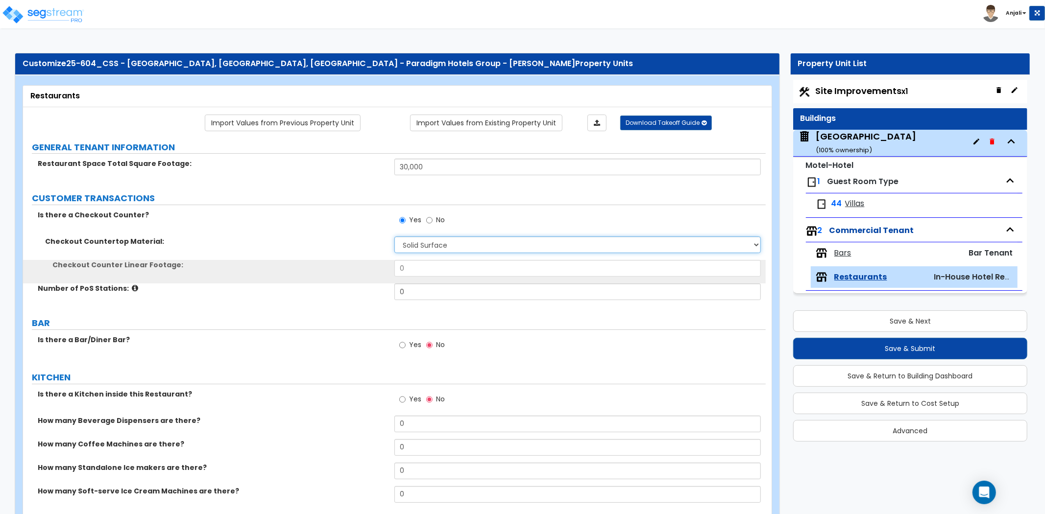
click at [437, 250] on select "None Plastic Laminate Solid Surface Stone Quartz Marble Tile Wood Stainless Ste…" at bounding box center [577, 245] width 366 height 17
select select "1"
click at [394, 237] on select "None Plastic Laminate Solid Surface Stone Quartz Marble Tile Wood Stainless Ste…" at bounding box center [577, 245] width 366 height 17
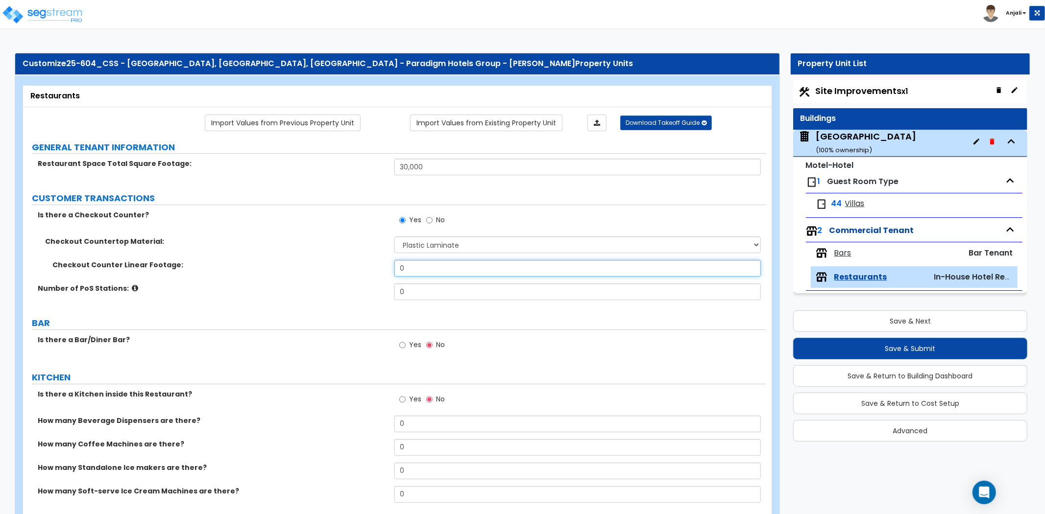
click at [423, 265] on input "0" at bounding box center [577, 268] width 366 height 17
type input "120"
click at [422, 290] on input "0" at bounding box center [577, 292] width 366 height 17
type input "5"
click at [363, 299] on div "Number of PoS Stations: 5" at bounding box center [394, 296] width 743 height 24
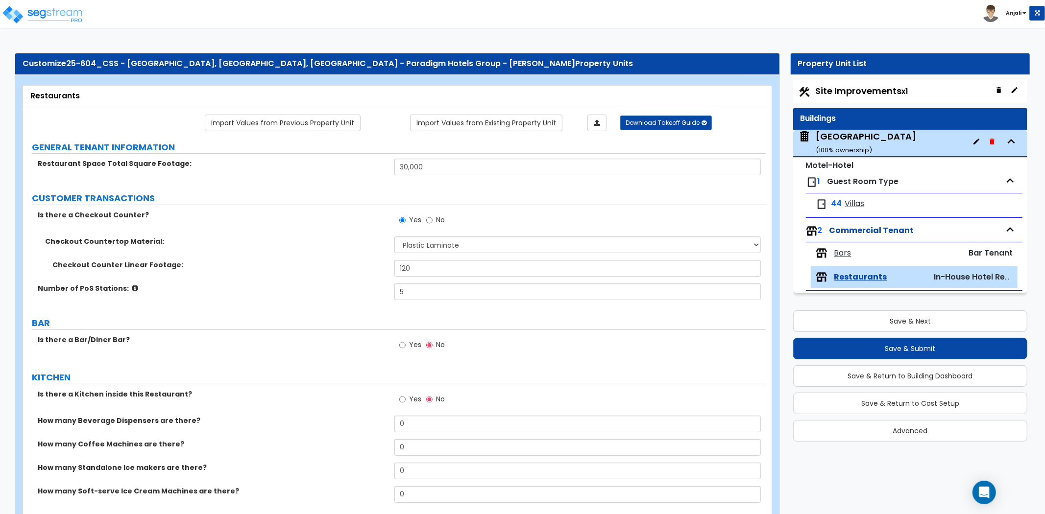
scroll to position [54, 0]
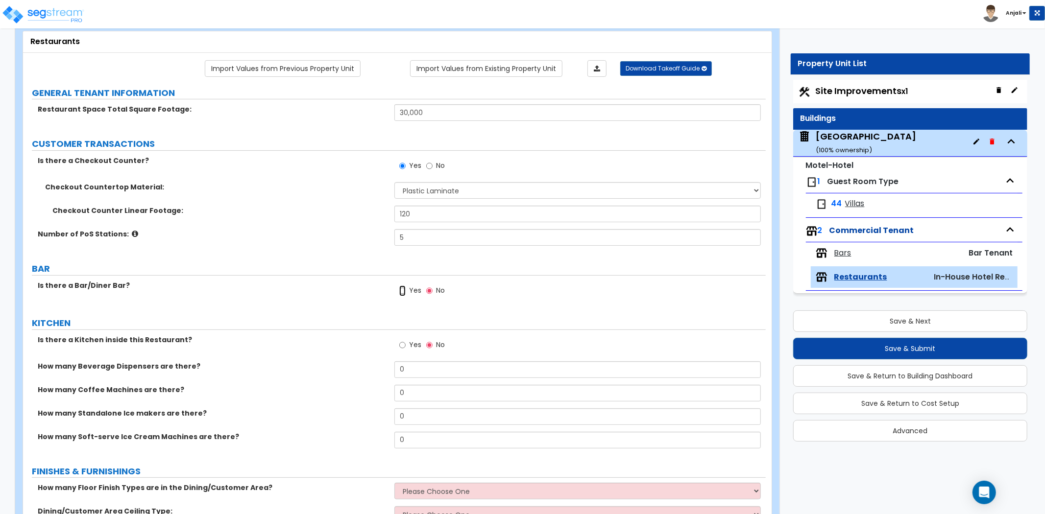
click at [403, 291] on input "Yes" at bounding box center [402, 291] width 6 height 11
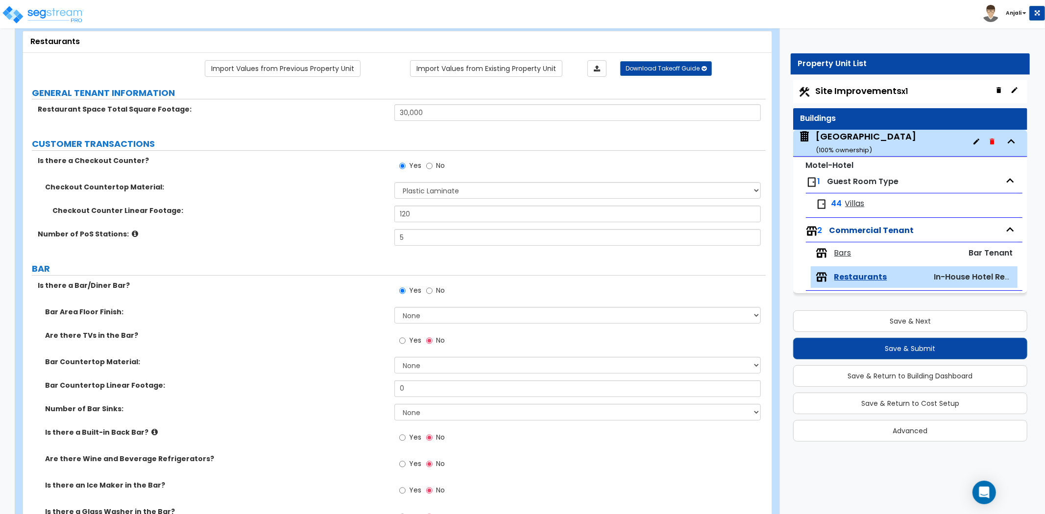
click at [433, 291] on label "No" at bounding box center [435, 292] width 19 height 17
click at [433, 291] on input "No" at bounding box center [429, 291] width 6 height 11
radio input "false"
radio input "true"
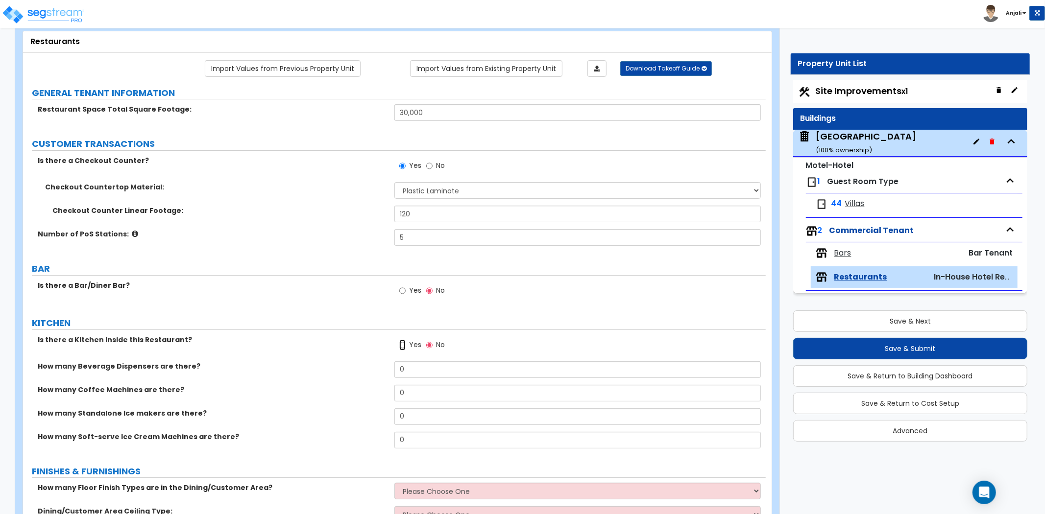
click at [403, 341] on input "Yes" at bounding box center [402, 345] width 6 height 11
radio input "true"
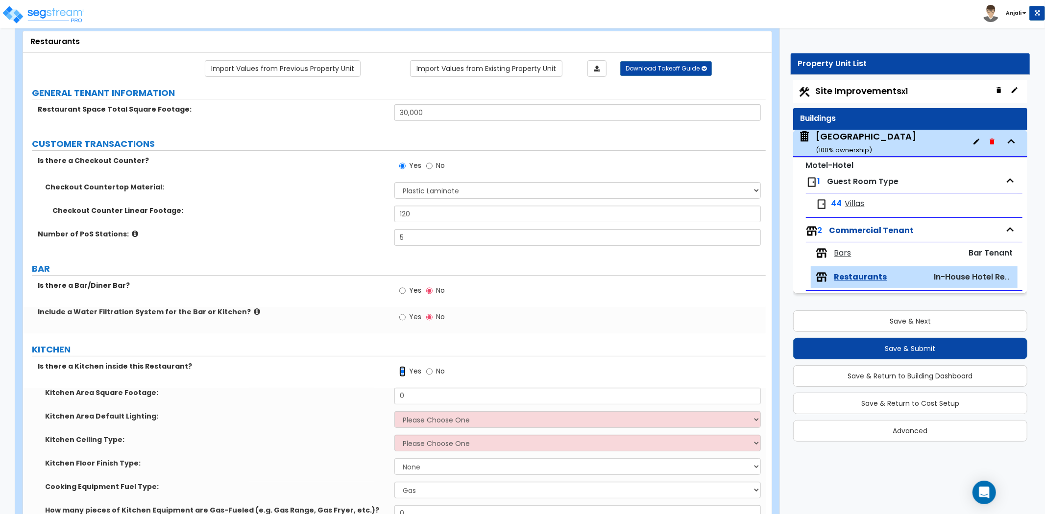
scroll to position [109, 0]
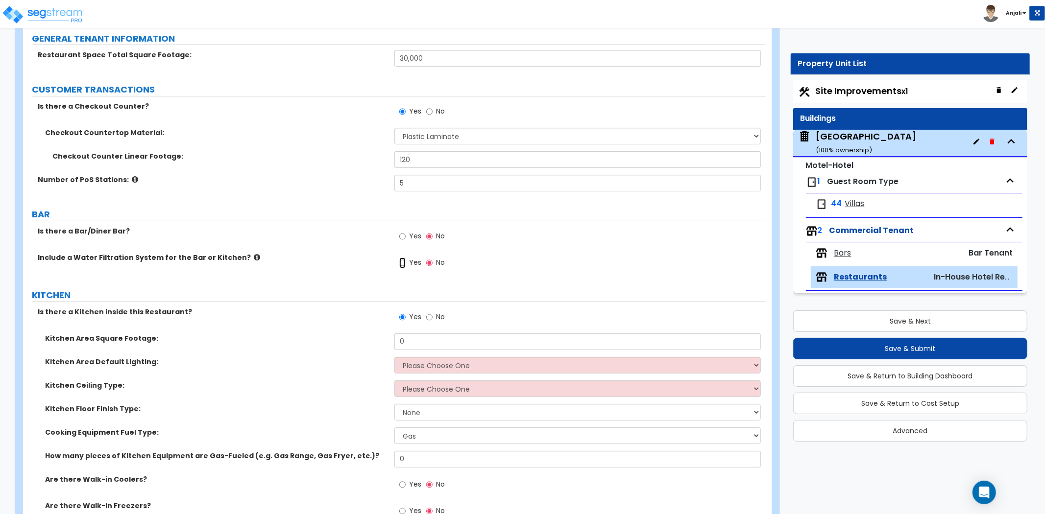
click at [402, 265] on input "Yes" at bounding box center [402, 263] width 6 height 11
radio input "true"
click at [403, 238] on input "Yes" at bounding box center [402, 236] width 6 height 11
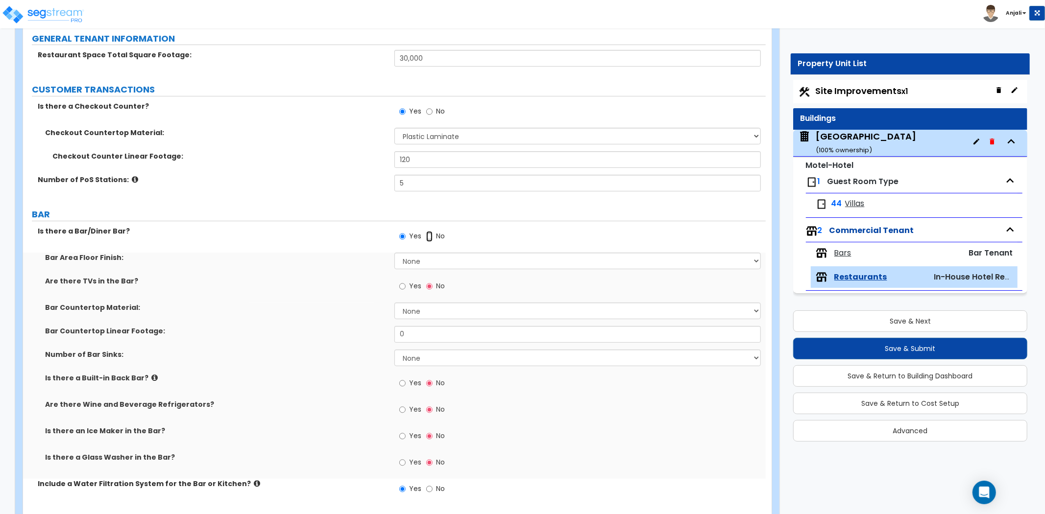
click at [426, 237] on input "No" at bounding box center [429, 236] width 6 height 11
radio input "false"
radio input "true"
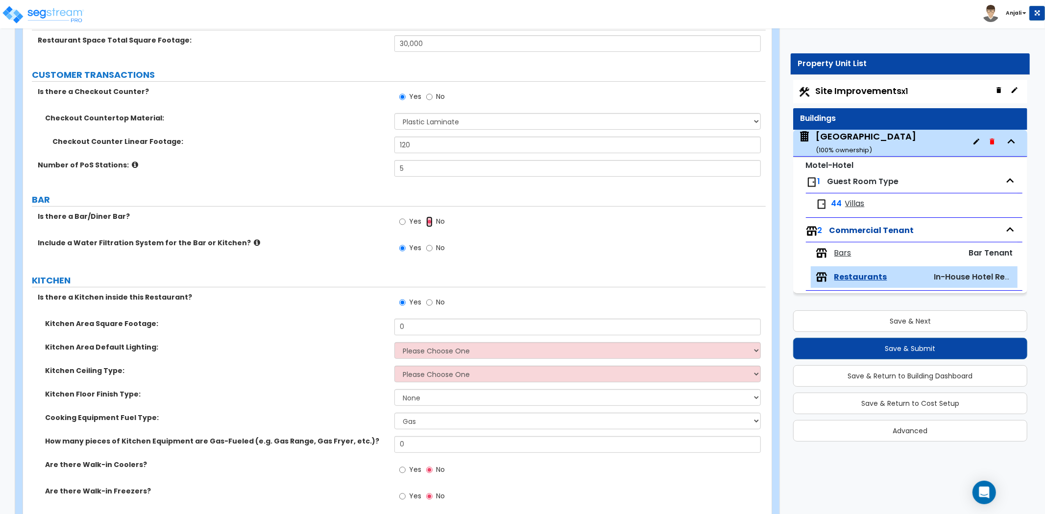
scroll to position [163, 0]
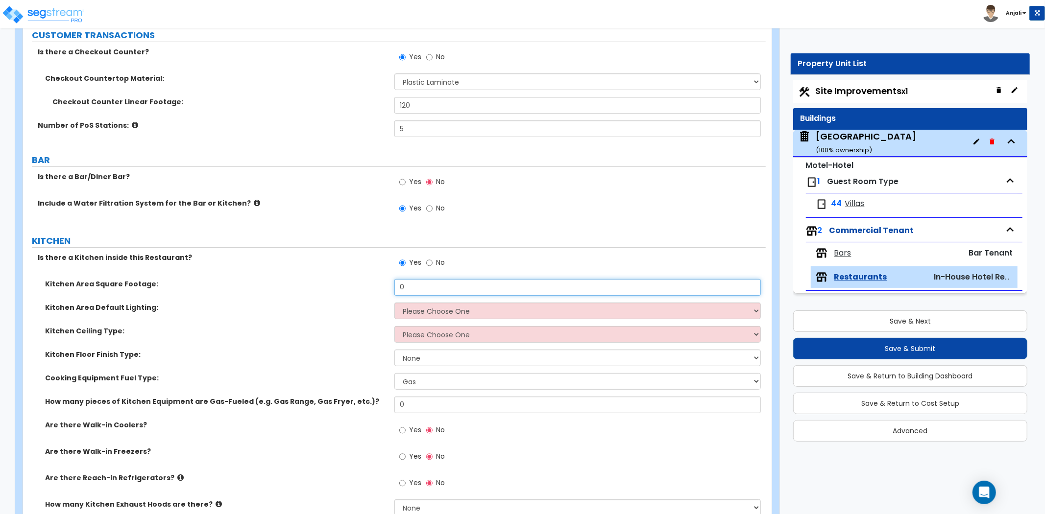
click at [432, 285] on input "0" at bounding box center [577, 287] width 366 height 17
type input "1,978"
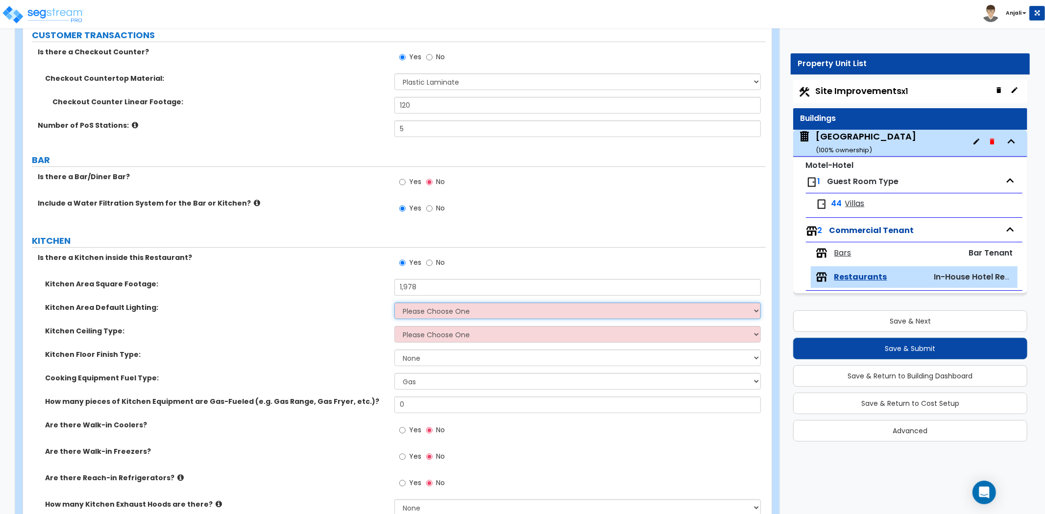
click at [424, 305] on select "Please Choose One LED Surface-Mounted LED Recessed Fluorescent Surface-Mounted …" at bounding box center [577, 311] width 366 height 17
select select "1"
click at [394, 303] on select "Please Choose One LED Surface-Mounted LED Recessed Fluorescent Surface-Mounted …" at bounding box center [577, 311] width 366 height 17
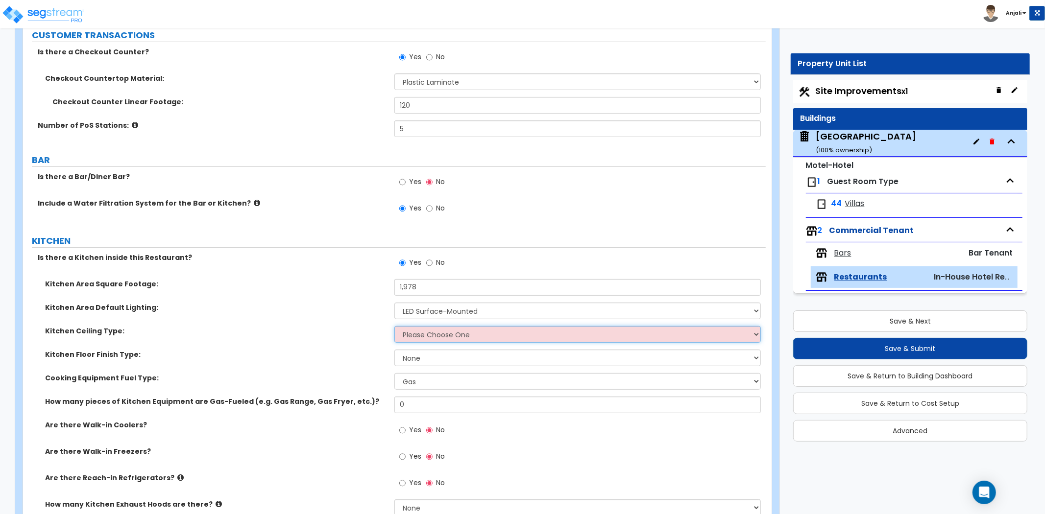
click at [443, 334] on select "Please Choose One Drop Ceiling Open Ceiling Drywall Ceiling" at bounding box center [577, 334] width 366 height 17
select select "3"
click at [394, 326] on select "Please Choose One Drop Ceiling Open Ceiling Drywall Ceiling" at bounding box center [577, 334] width 366 height 17
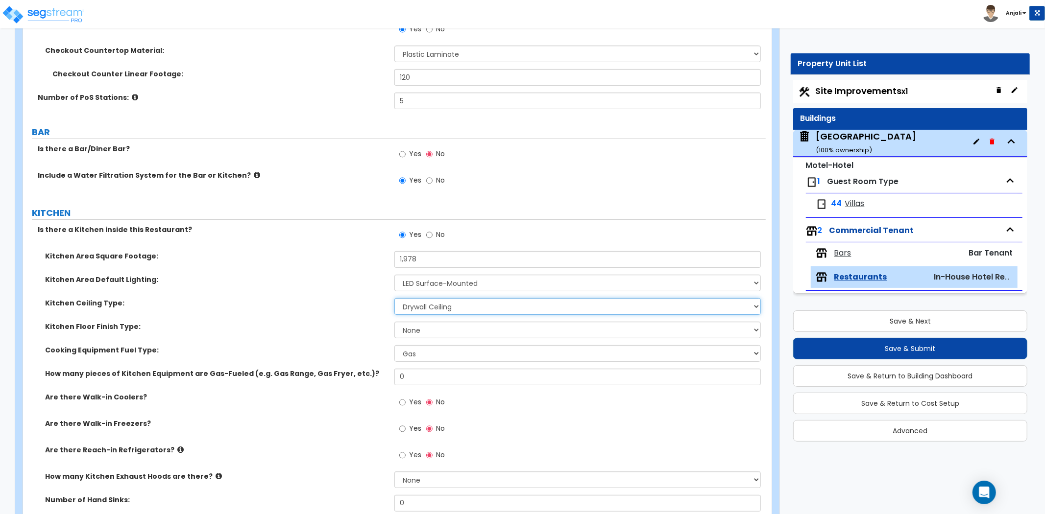
scroll to position [217, 0]
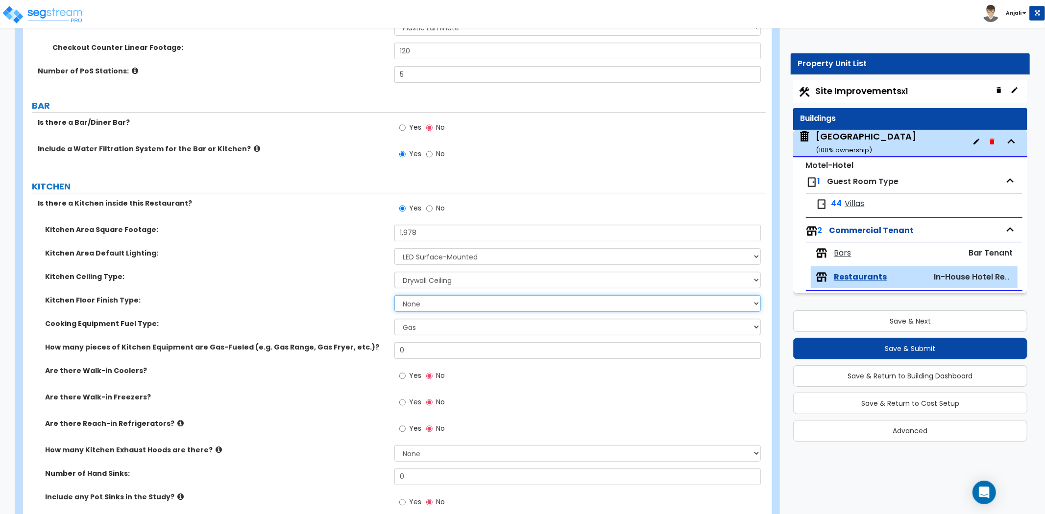
click at [448, 307] on select "None Tile Flooring VCT Flooring Sheet Vinyl Flooring" at bounding box center [577, 303] width 366 height 17
select select "1"
click at [394, 295] on select "None Tile Flooring VCT Flooring Sheet Vinyl Flooring" at bounding box center [577, 303] width 366 height 17
click at [438, 346] on input "0" at bounding box center [577, 350] width 366 height 17
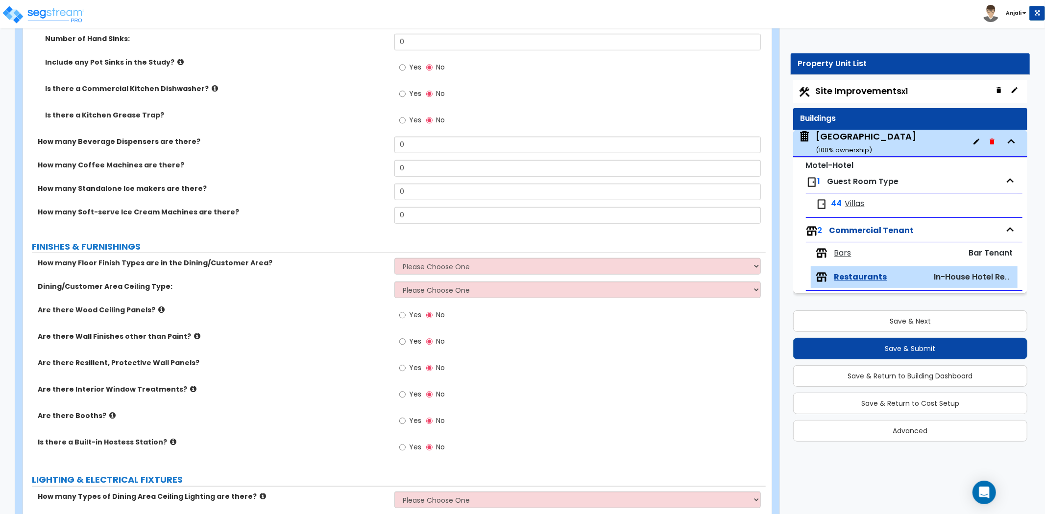
scroll to position [653, 0]
type input "6"
click at [466, 273] on select "Please Choose One 1 2 3" at bounding box center [577, 266] width 366 height 17
select select "1"
click at [394, 258] on select "Please Choose One 1 2 3" at bounding box center [577, 266] width 366 height 17
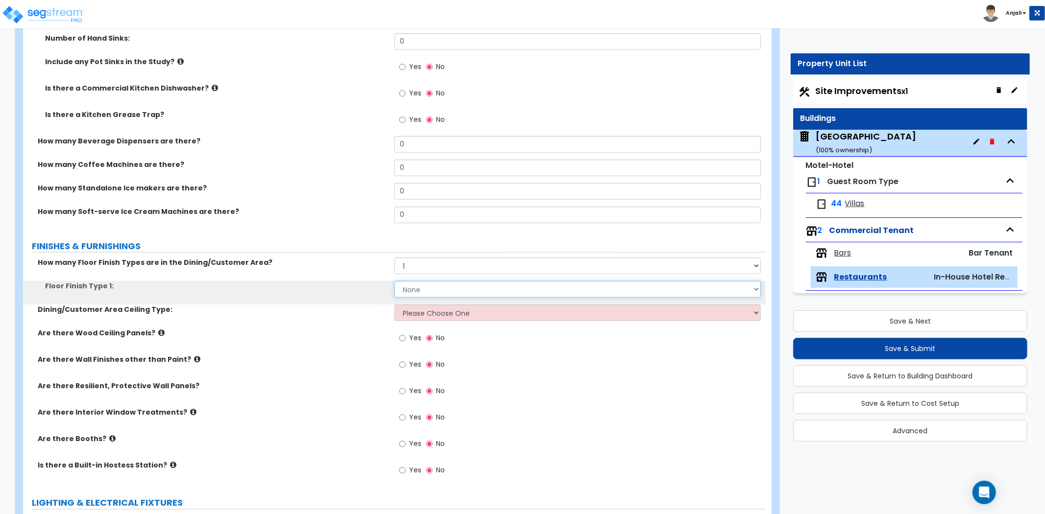
click at [454, 290] on select "None Tile Flooring Hardwood Flooring Resilient Laminate Flooring VCT Flooring S…" at bounding box center [577, 289] width 366 height 17
select select "3"
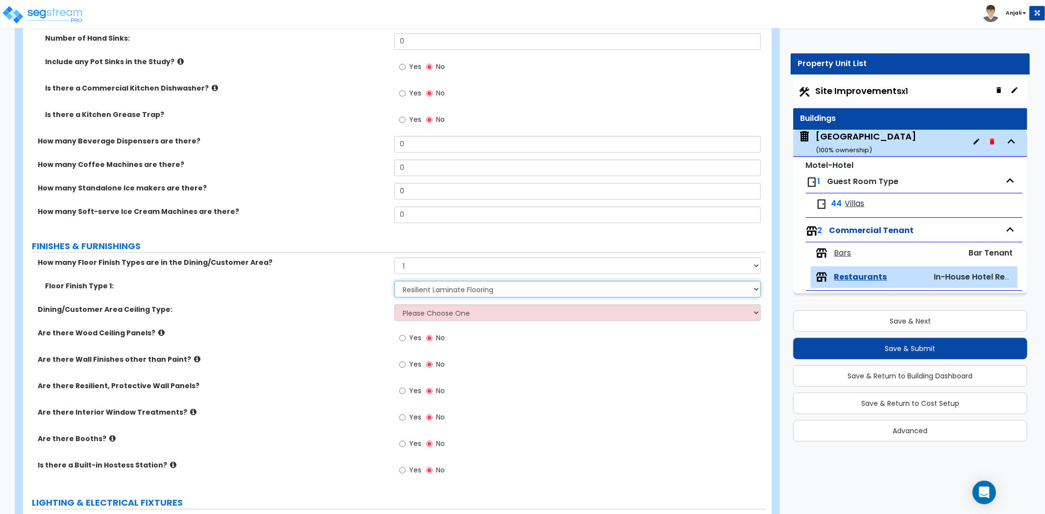
click at [394, 281] on select "None Tile Flooring Hardwood Flooring Resilient Laminate Flooring VCT Flooring S…" at bounding box center [577, 289] width 366 height 17
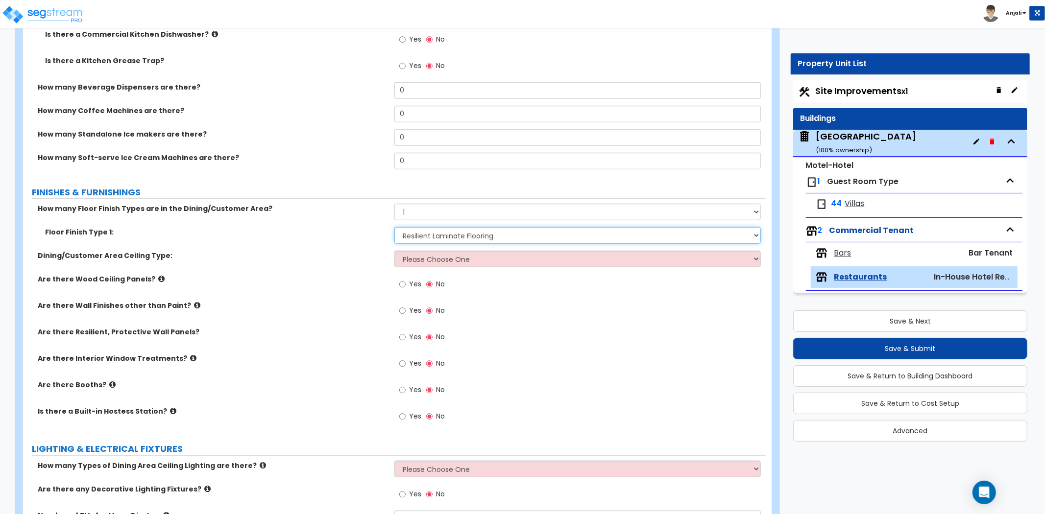
scroll to position [707, 0]
click at [449, 253] on select "Please Choose One Drop Ceiling Open Ceiling Drywall Ceiling" at bounding box center [577, 258] width 366 height 17
select select "1"
click at [394, 250] on select "Please Choose One Drop Ceiling Open Ceiling Drywall Ceiling" at bounding box center [577, 258] width 366 height 17
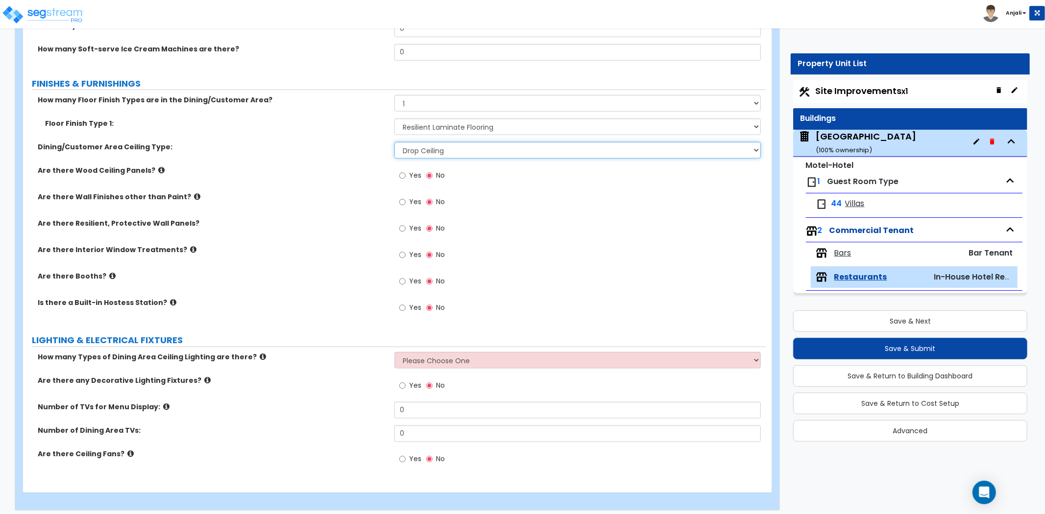
scroll to position [816, 0]
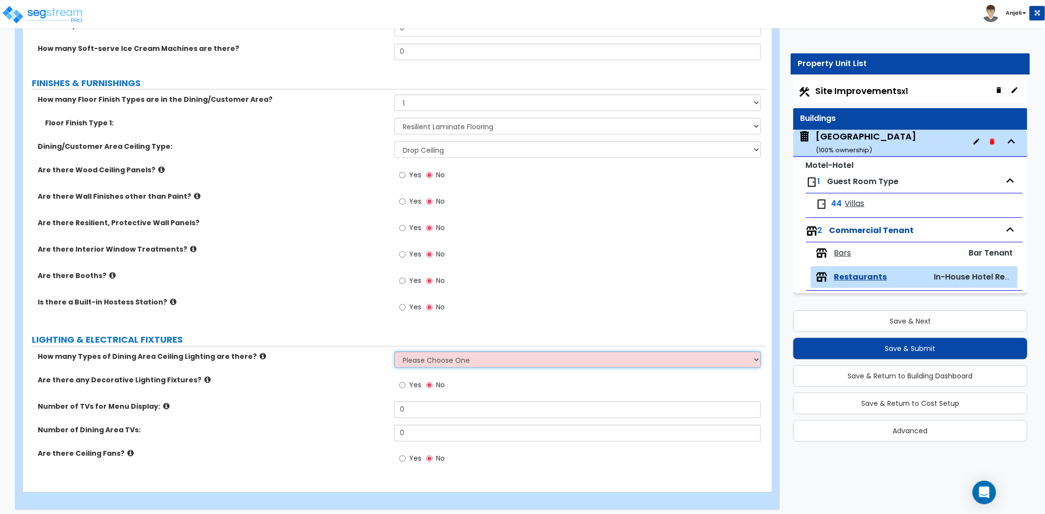
click at [449, 354] on select "Please Choose One 1 2 3" at bounding box center [577, 360] width 366 height 17
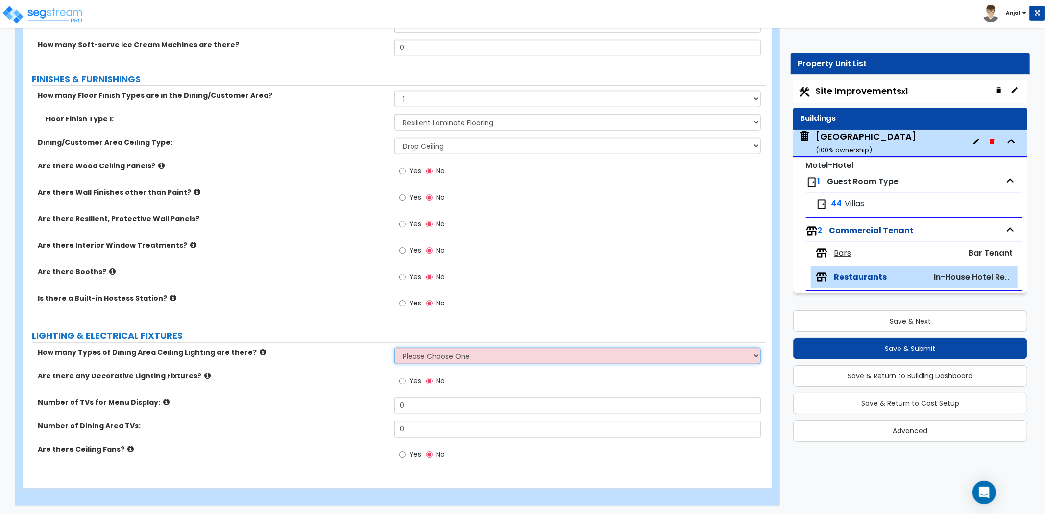
scroll to position [821, 0]
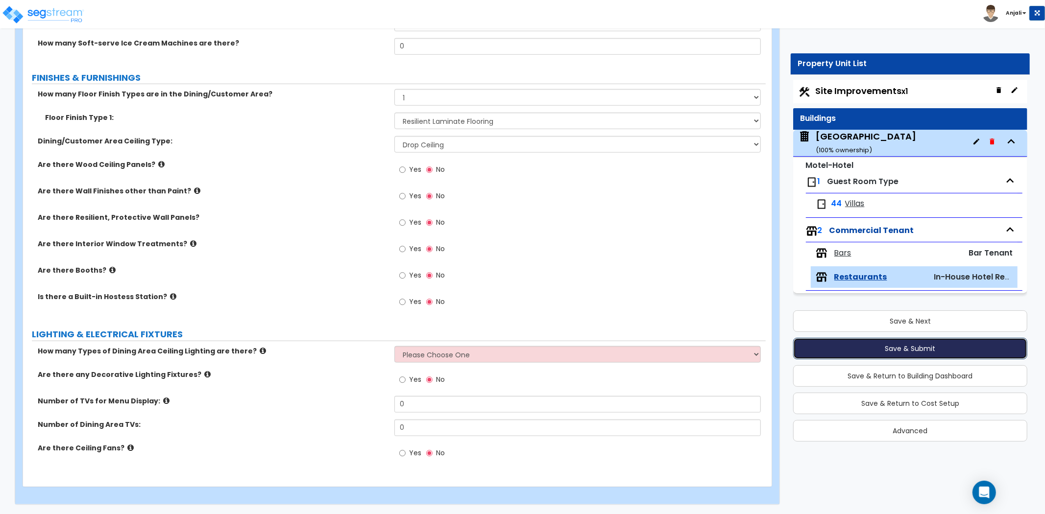
click at [849, 338] on button "Save & Submit" at bounding box center [910, 349] width 234 height 22
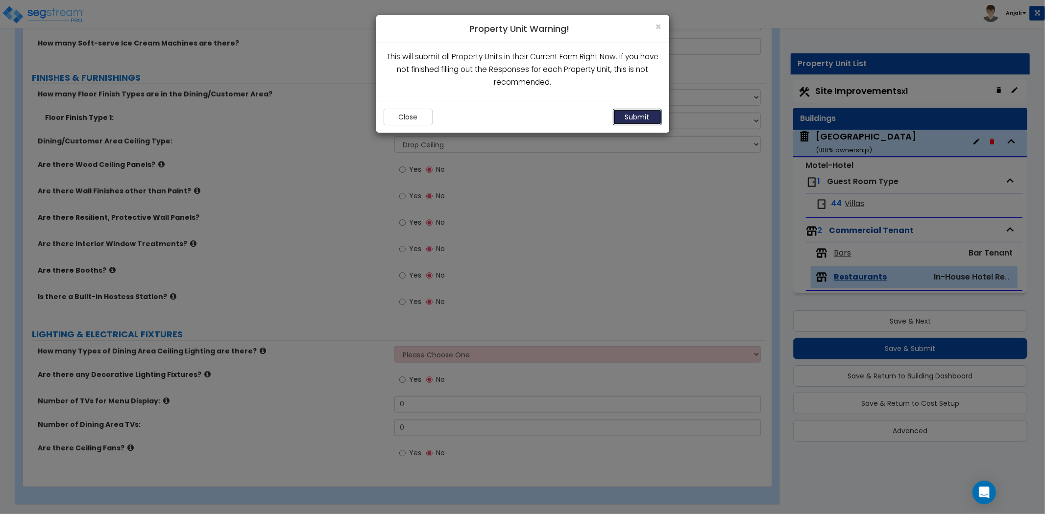
click at [643, 115] on button "Submit" at bounding box center [637, 117] width 49 height 17
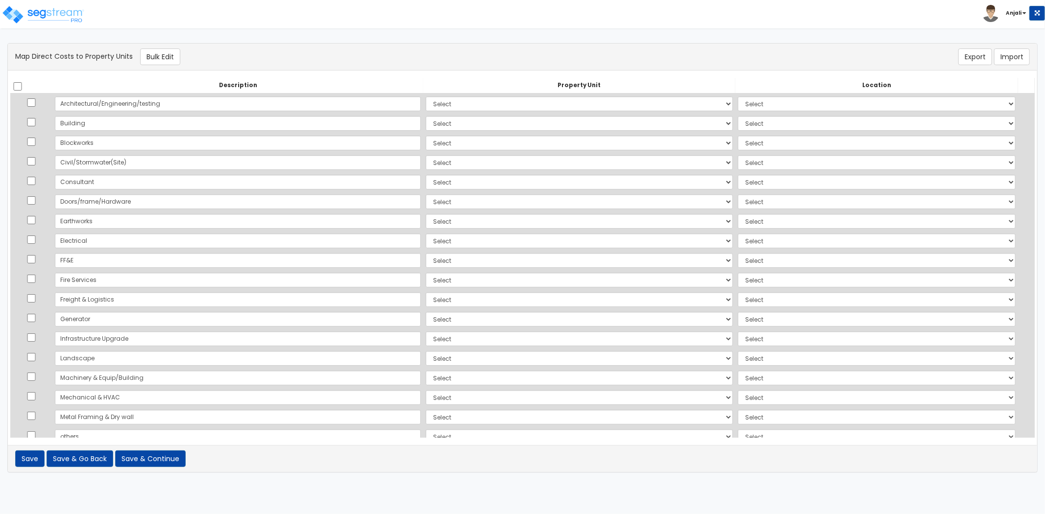
scroll to position [194, 0]
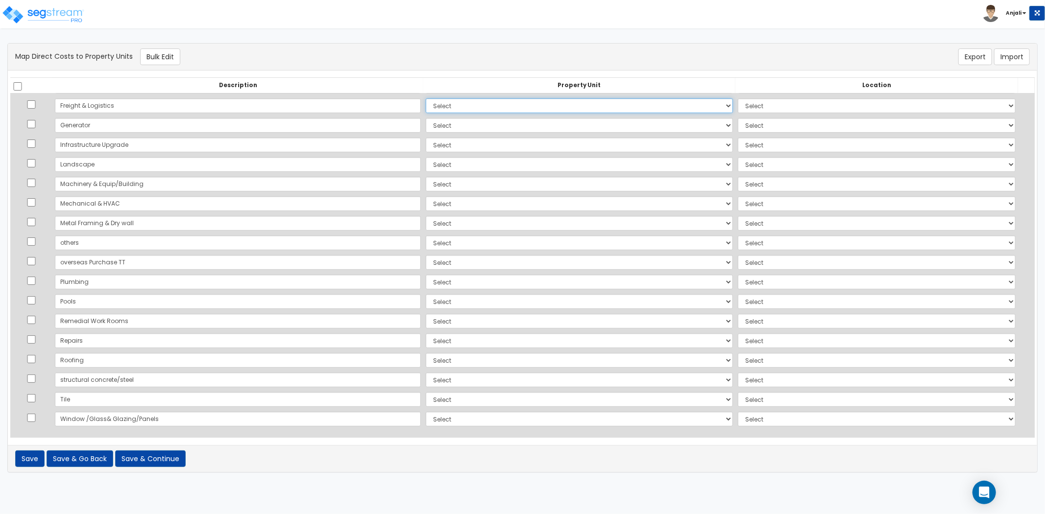
click at [621, 105] on select "Select Crowne Plaza Site Improvements Add Additional Property Unit" at bounding box center [579, 105] width 307 height 15
select select "166598"
click at [426, 98] on select "Select Crowne Plaza Site Improvements Add Additional Property Unit" at bounding box center [579, 105] width 307 height 15
click at [738, 101] on select "Select Add Additional Location Building Building Interior Restaurants Bars Vill…" at bounding box center [877, 105] width 278 height 15
select select "6"
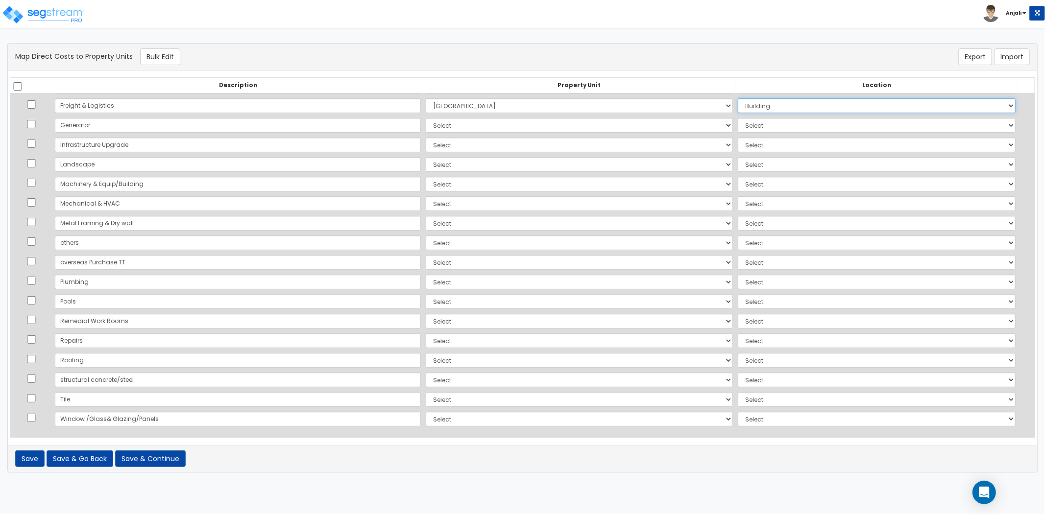
click at [738, 98] on select "Select Add Additional Location Building Building Interior Restaurants Bars Vill…" at bounding box center [877, 105] width 278 height 15
click at [500, 124] on select "Select Crowne Plaza Site Improvements Add Additional Property Unit" at bounding box center [579, 125] width 307 height 15
select select "166598"
click at [426, 118] on select "Select Crowne Plaza Site Improvements Add Additional Property Unit" at bounding box center [579, 125] width 307 height 15
click at [749, 127] on select "Select Add Additional Location Building Building Interior Restaurants Bars Vill…" at bounding box center [877, 125] width 278 height 15
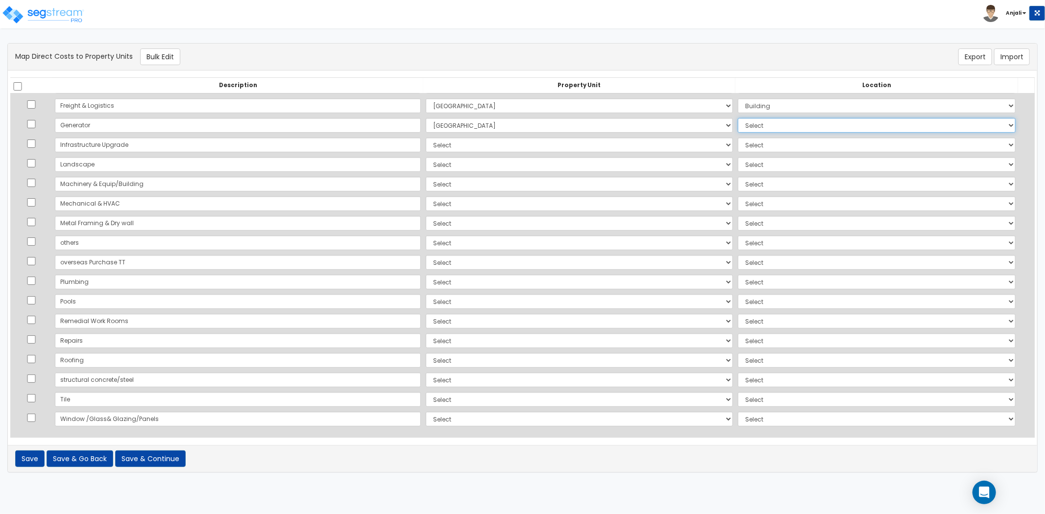
select select "6"
click at [738, 118] on select "Select Add Additional Location Building Building Interior Restaurants Bars Vill…" at bounding box center [877, 125] width 278 height 15
click at [448, 144] on select "Select Crowne Plaza Site Improvements Add Additional Property Unit" at bounding box center [579, 145] width 307 height 15
select select "166598"
click at [426, 138] on select "Select Crowne Plaza Site Improvements Add Additional Property Unit" at bounding box center [579, 145] width 307 height 15
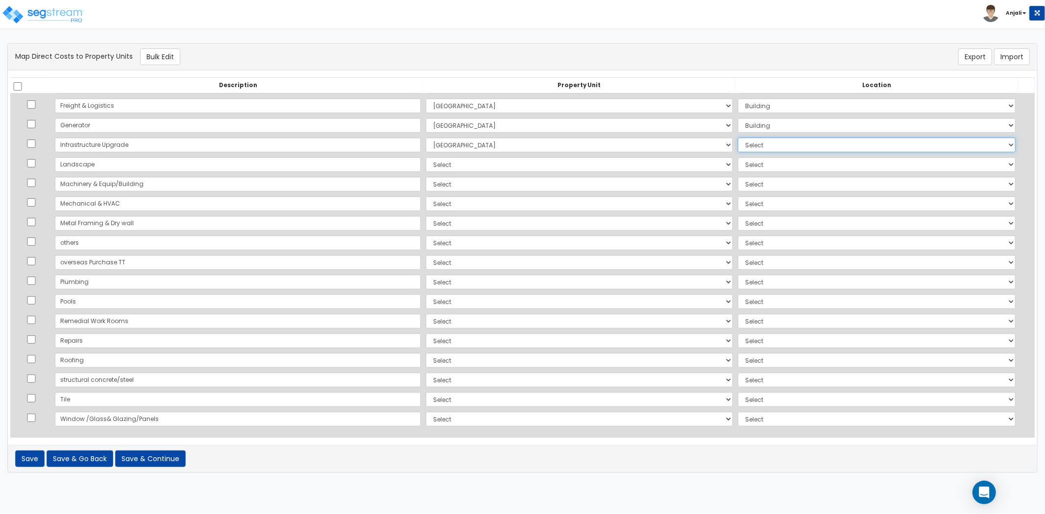
click at [738, 147] on select "Select Add Additional Location Building Building Interior Restaurants Bars Vill…" at bounding box center [877, 145] width 278 height 15
select select "6"
click at [738, 138] on select "Select Add Additional Location Building Building Interior Restaurants Bars Vill…" at bounding box center [877, 145] width 278 height 15
click at [426, 162] on select "Select Crowne Plaza Site Improvements Add Additional Property Unit" at bounding box center [579, 164] width 307 height 15
select select "166603"
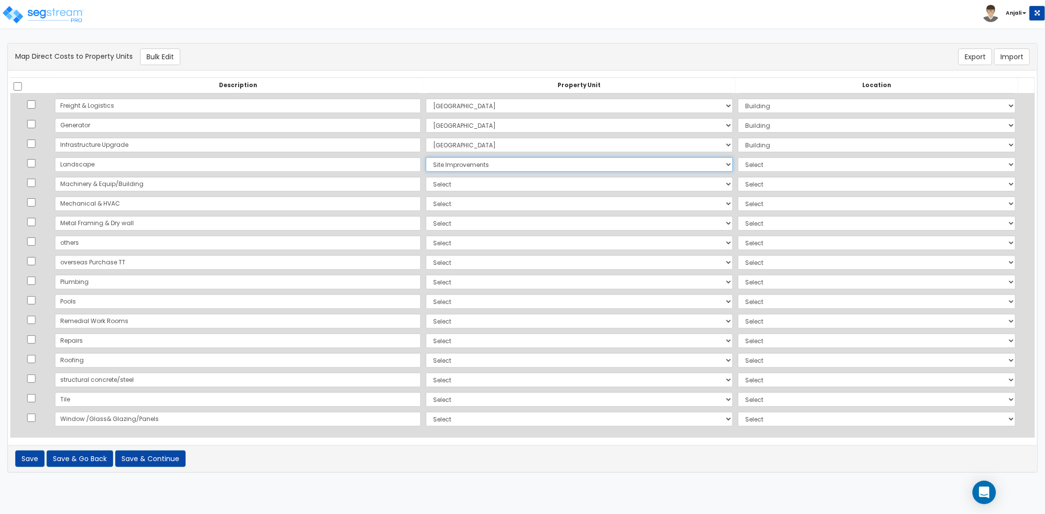
click at [426, 157] on select "Select Crowne Plaza Site Improvements Add Additional Property Unit" at bounding box center [579, 164] width 307 height 15
click at [738, 160] on select "Select Add Additional Location Site Exterior" at bounding box center [877, 164] width 278 height 15
select select "462"
click at [738, 157] on select "Select Add Additional Location Site Exterior" at bounding box center [877, 164] width 278 height 15
click at [426, 184] on select "Select Crowne Plaza Site Improvements Add Additional Property Unit" at bounding box center [579, 184] width 307 height 15
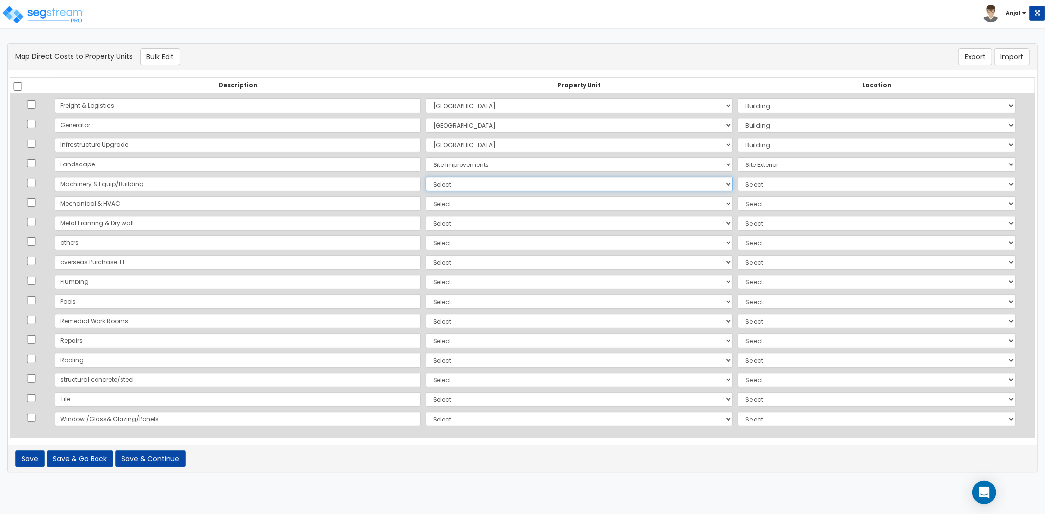
select select "166598"
click at [426, 177] on select "Select Crowne Plaza Site Improvements Add Additional Property Unit" at bounding box center [579, 184] width 307 height 15
click at [738, 185] on select "Select Add Additional Location Building Building Interior Restaurants Bars Vill…" at bounding box center [877, 184] width 278 height 15
select select "6"
click at [738, 177] on select "Select Add Additional Location Building Building Interior Restaurants Bars Vill…" at bounding box center [877, 184] width 278 height 15
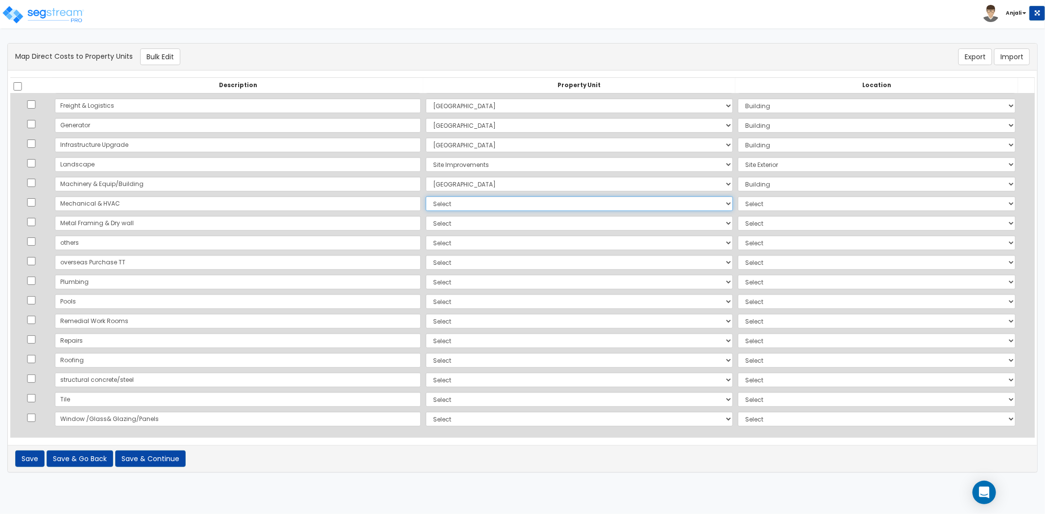
click at [426, 201] on select "Select Crowne Plaza Site Improvements Add Additional Property Unit" at bounding box center [579, 203] width 307 height 15
select select "166598"
click at [426, 196] on select "Select Crowne Plaza Site Improvements Add Additional Property Unit" at bounding box center [579, 203] width 307 height 15
click at [769, 207] on select "Select Add Additional Location Building Building Interior Restaurants Bars Vill…" at bounding box center [877, 203] width 278 height 15
select select "461"
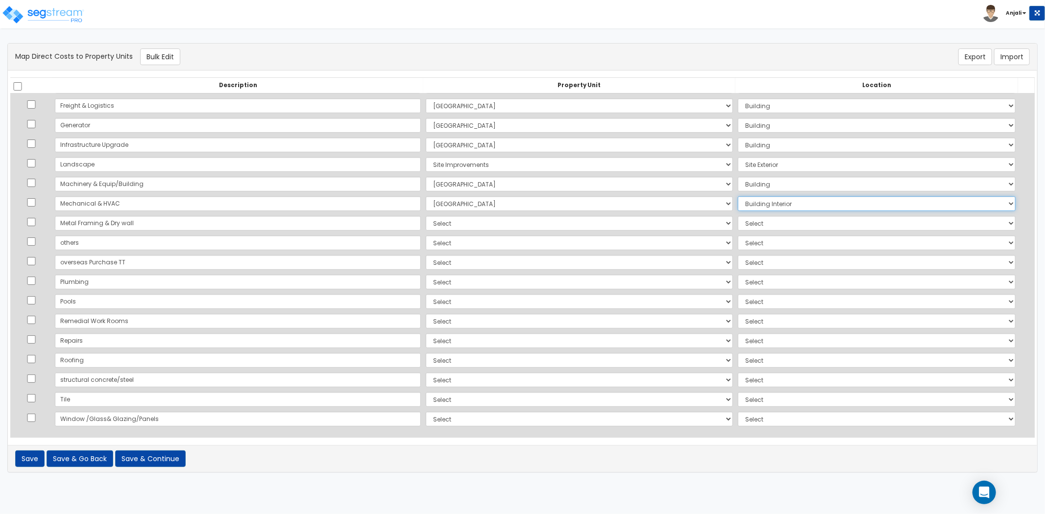
click at [738, 196] on select "Select Add Additional Location Building Building Interior Restaurants Bars Vill…" at bounding box center [877, 203] width 278 height 15
click at [426, 224] on select "Select Crowne Plaza Site Improvements Add Additional Property Unit" at bounding box center [579, 223] width 307 height 15
select select "166598"
click at [426, 216] on select "Select Crowne Plaza Site Improvements Add Additional Property Unit" at bounding box center [579, 223] width 307 height 15
drag, startPoint x: 780, startPoint y: 222, endPoint x: 778, endPoint y: 229, distance: 7.7
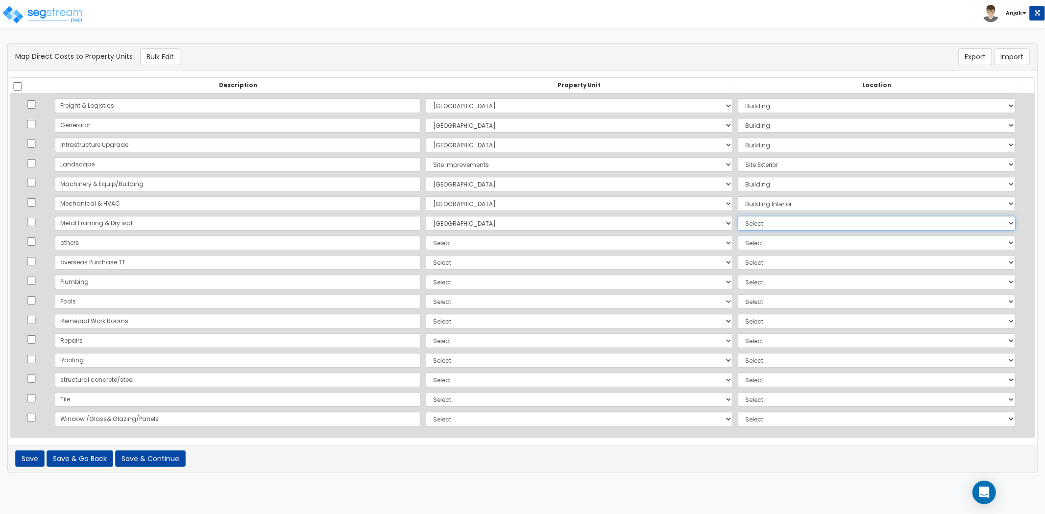
click at [780, 222] on select "Select Add Additional Location Building Building Interior Restaurants Bars Vill…" at bounding box center [877, 223] width 278 height 15
select select "6"
click at [738, 216] on select "Select Add Additional Location Building Building Interior Restaurants Bars Vill…" at bounding box center [877, 223] width 278 height 15
click at [426, 244] on select "Select Crowne Plaza Site Improvements Add Additional Property Unit" at bounding box center [579, 243] width 307 height 15
select select "166598"
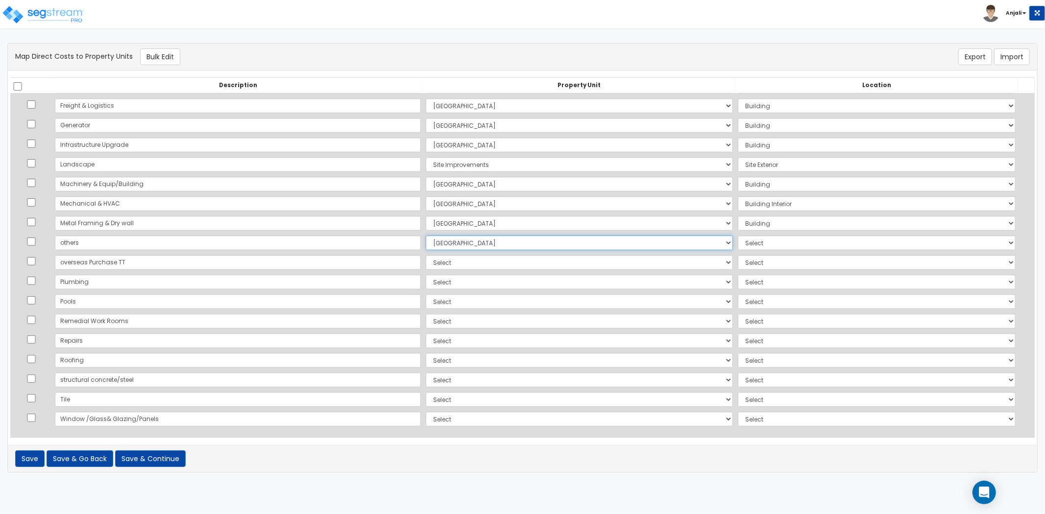
click at [426, 236] on select "Select Crowne Plaza Site Improvements Add Additional Property Unit" at bounding box center [579, 243] width 307 height 15
drag, startPoint x: 721, startPoint y: 241, endPoint x: 721, endPoint y: 248, distance: 7.3
click at [738, 241] on select "Select Add Additional Location Building Building Interior Restaurants Bars Vill…" at bounding box center [877, 243] width 278 height 15
select select "6"
click at [738, 236] on select "Select Add Additional Location Building Building Interior Restaurants Bars Vill…" at bounding box center [877, 243] width 278 height 15
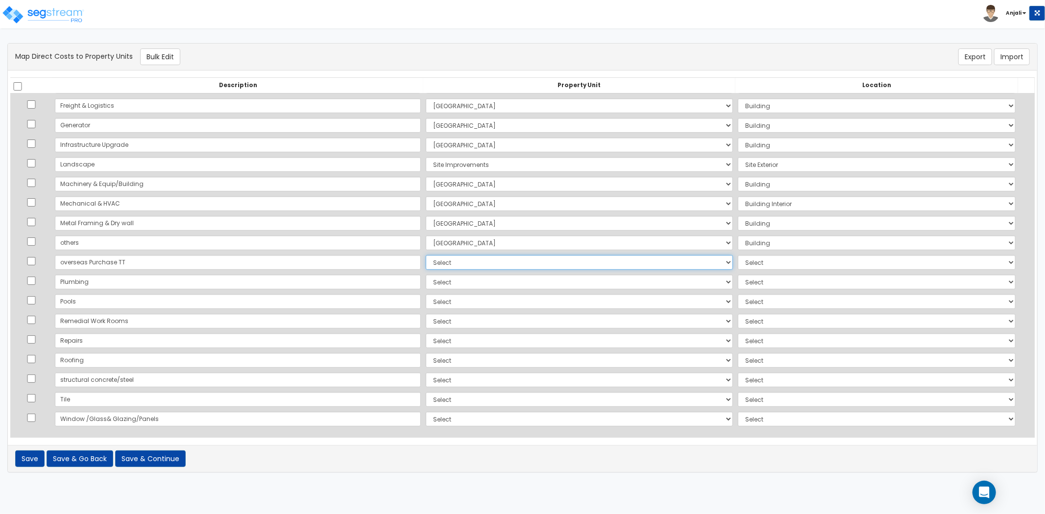
click at [464, 263] on select "Select Crowne Plaza Site Improvements Add Additional Property Unit" at bounding box center [579, 262] width 307 height 15
select select "166598"
click at [426, 255] on select "Select Crowne Plaza Site Improvements Add Additional Property Unit" at bounding box center [579, 262] width 307 height 15
click at [738, 263] on select "Select Add Additional Location Building Building Interior Restaurants Bars Vill…" at bounding box center [877, 262] width 278 height 15
select select "6"
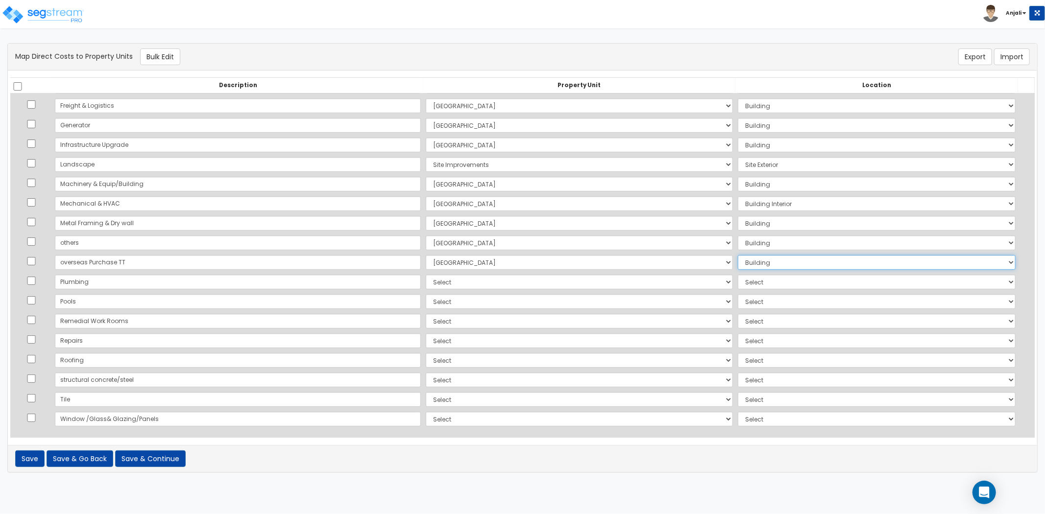
click at [738, 255] on select "Select Add Additional Location Building Building Interior Restaurants Bars Vill…" at bounding box center [877, 262] width 278 height 15
click at [426, 282] on select "Select Crowne Plaza Site Improvements Add Additional Property Unit" at bounding box center [579, 282] width 307 height 15
select select "166598"
click at [426, 275] on select "Select Crowne Plaza Site Improvements Add Additional Property Unit" at bounding box center [579, 282] width 307 height 15
click at [738, 284] on select "Select Add Additional Location Building Building Interior Restaurants Bars Vill…" at bounding box center [877, 282] width 278 height 15
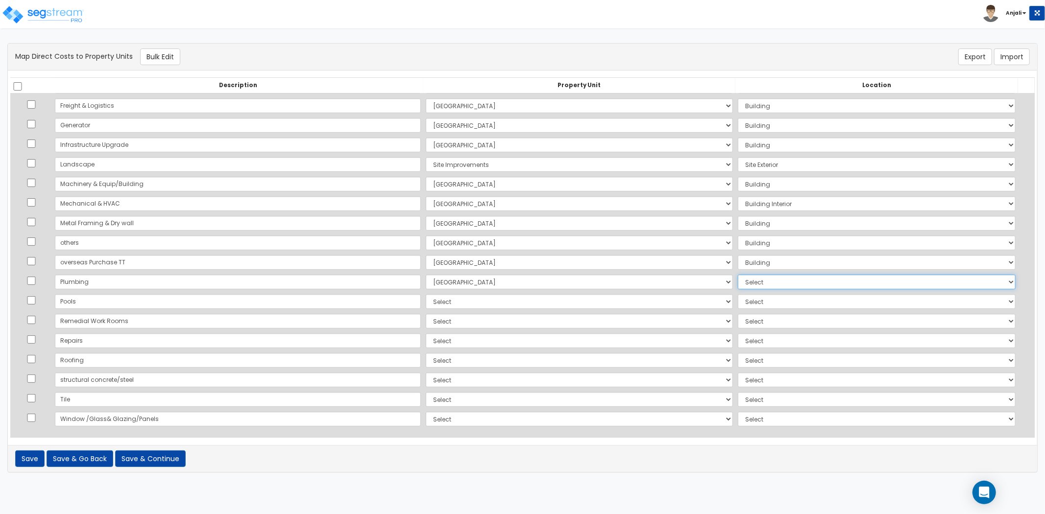
select select "461"
click at [738, 275] on select "Select Add Additional Location Building Building Interior Restaurants Bars Vill…" at bounding box center [877, 282] width 278 height 15
click at [426, 304] on select "Select Crowne Plaza Site Improvements Add Additional Property Unit" at bounding box center [579, 301] width 307 height 15
select select "166598"
click at [426, 294] on select "Select Crowne Plaza Site Improvements Add Additional Property Unit" at bounding box center [579, 301] width 307 height 15
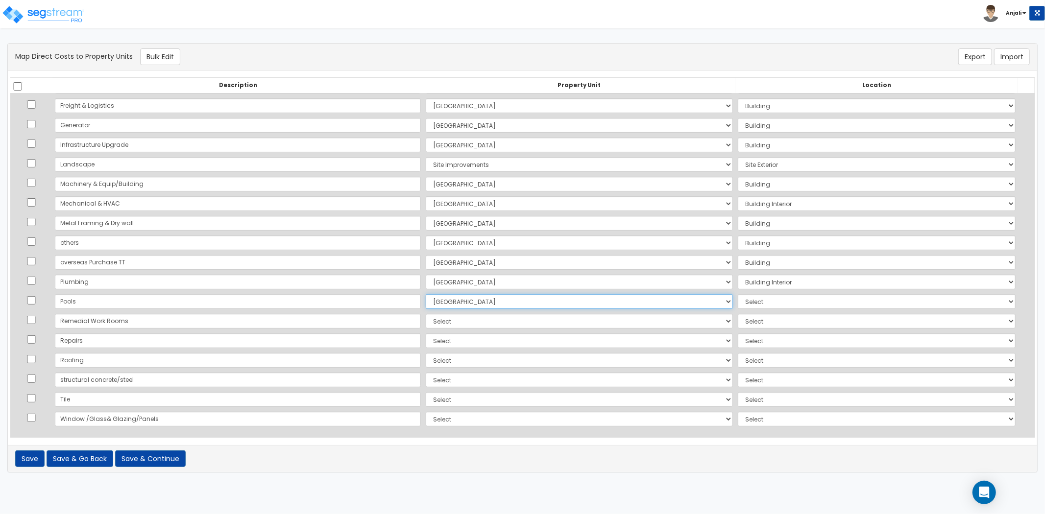
select select
click at [755, 310] on td "Select Add Additional Location Building Building Interior Restaurants Bars Vill…" at bounding box center [876, 302] width 283 height 20
click at [749, 300] on select "Select Add Additional Location Building Building Interior Restaurants Bars Vill…" at bounding box center [877, 301] width 278 height 15
click at [426, 307] on select "Select Crowne Plaza Site Improvements Add Additional Property Unit" at bounding box center [579, 301] width 307 height 15
select select "166603"
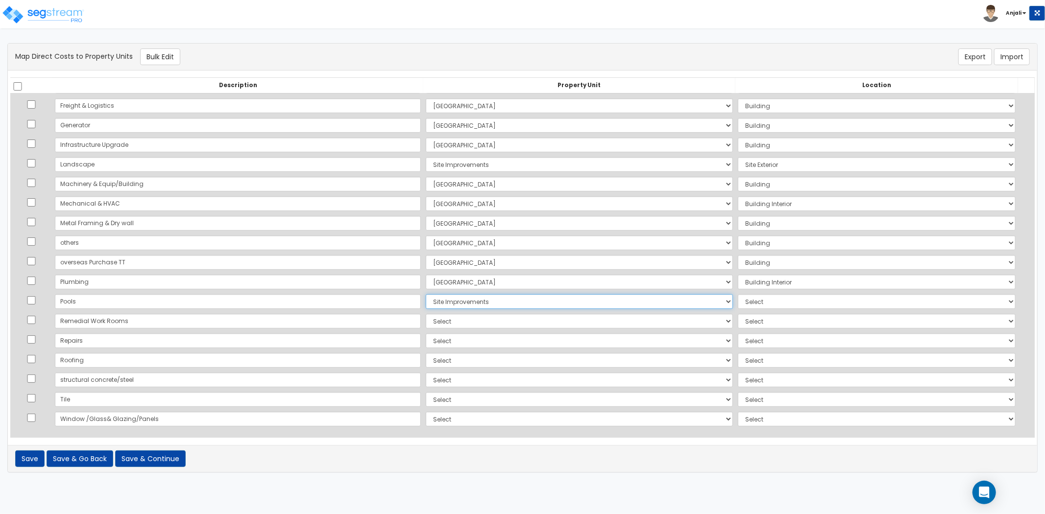
click at [426, 294] on select "Select Crowne Plaza Site Improvements Add Additional Property Unit" at bounding box center [579, 301] width 307 height 15
click at [738, 300] on select "Select Add Additional Location Site Exterior" at bounding box center [877, 301] width 278 height 15
select select "462"
click at [738, 294] on select "Select Add Additional Location Site Exterior" at bounding box center [877, 301] width 278 height 15
click at [426, 321] on select "Select Crowne Plaza Site Improvements Add Additional Property Unit" at bounding box center [579, 321] width 307 height 15
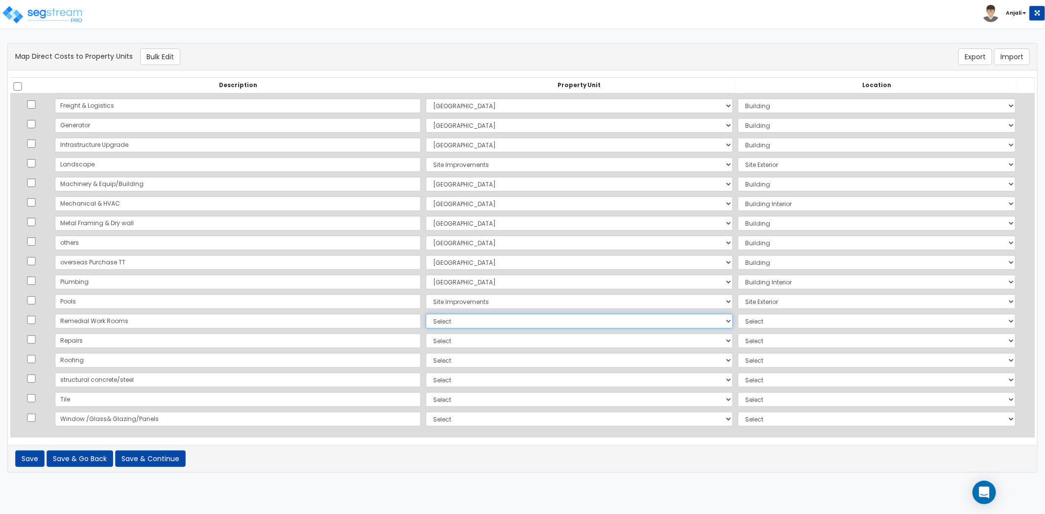
select select "166598"
click at [426, 314] on select "Select Crowne Plaza Site Improvements Add Additional Property Unit" at bounding box center [579, 321] width 307 height 15
click at [762, 315] on select "Select Add Additional Location Building Building Interior Restaurants Bars Vill…" at bounding box center [877, 321] width 278 height 15
select select "6"
click at [738, 314] on select "Select Add Additional Location Building Building Interior Restaurants Bars Vill…" at bounding box center [877, 321] width 278 height 15
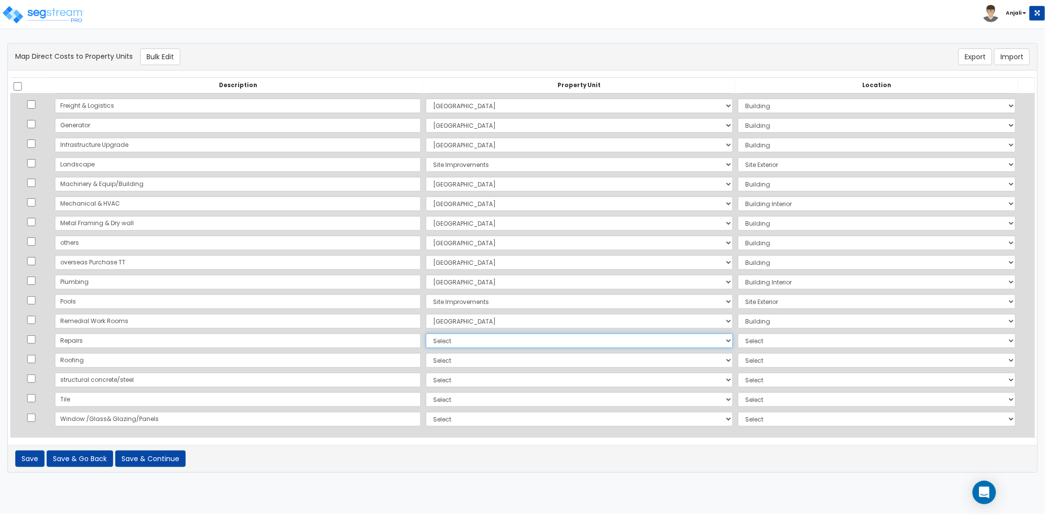
click at [431, 338] on select "Select Crowne Plaza Site Improvements Add Additional Property Unit" at bounding box center [579, 341] width 307 height 15
select select "166598"
click at [426, 334] on select "Select Crowne Plaza Site Improvements Add Additional Property Unit" at bounding box center [579, 341] width 307 height 15
click at [752, 341] on select "Select Add Additional Location Building Building Interior Restaurants Bars Vill…" at bounding box center [877, 341] width 278 height 15
select select "6"
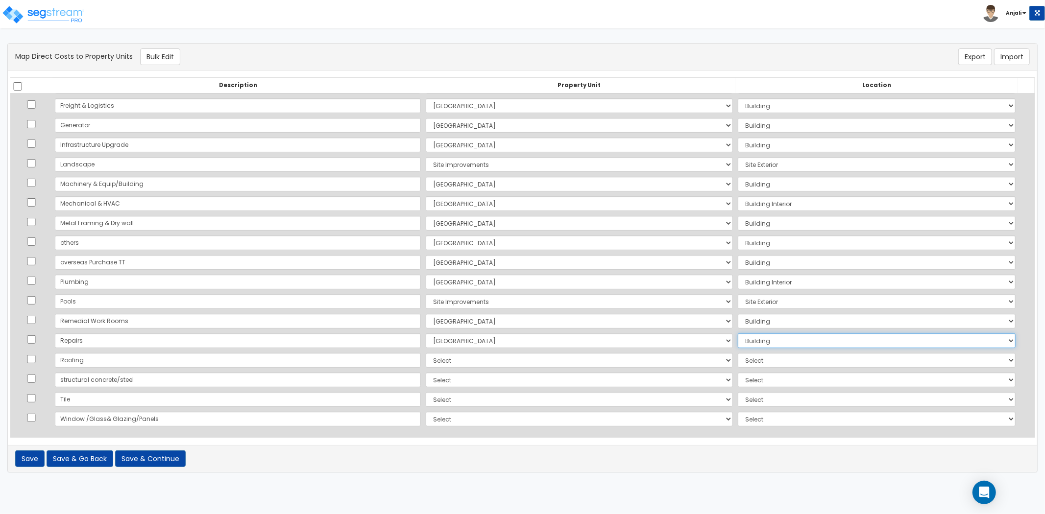
click at [738, 334] on select "Select Add Additional Location Building Building Interior Restaurants Bars Vill…" at bounding box center [877, 341] width 278 height 15
click at [430, 366] on select "Select Crowne Plaza Site Improvements Add Additional Property Unit" at bounding box center [579, 360] width 307 height 15
select select "166598"
click at [426, 353] on select "Select Crowne Plaza Site Improvements Add Additional Property Unit" at bounding box center [579, 360] width 307 height 15
click at [743, 362] on select "Select Add Additional Location Building Building Interior Restaurants Bars Vill…" at bounding box center [877, 360] width 278 height 15
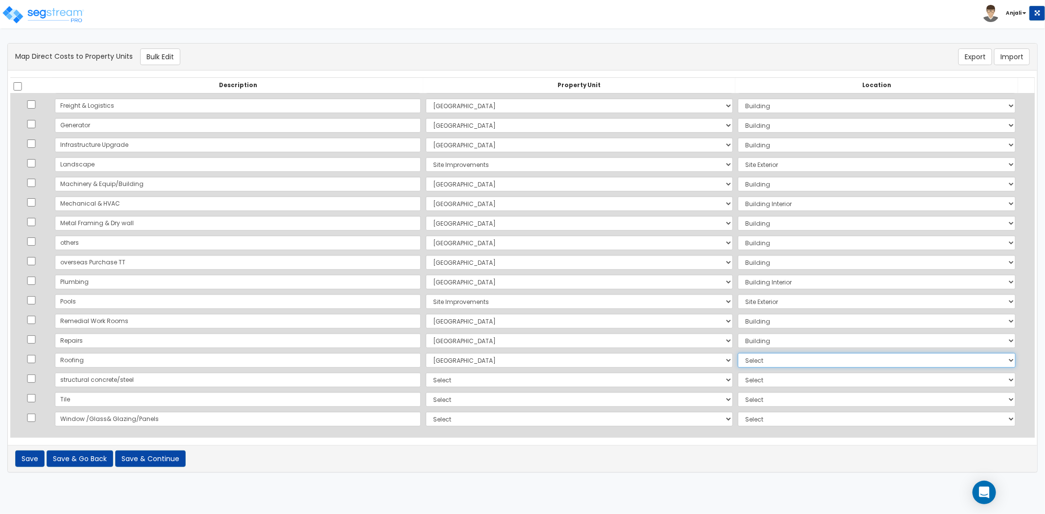
select select "6"
click at [738, 353] on select "Select Add Additional Location Building Building Interior Restaurants Bars Vill…" at bounding box center [877, 360] width 278 height 15
click at [445, 384] on select "Select Crowne Plaza Site Improvements Add Additional Property Unit" at bounding box center [579, 380] width 307 height 15
select select "166598"
click at [426, 373] on select "Select Crowne Plaza Site Improvements Add Additional Property Unit" at bounding box center [579, 380] width 307 height 15
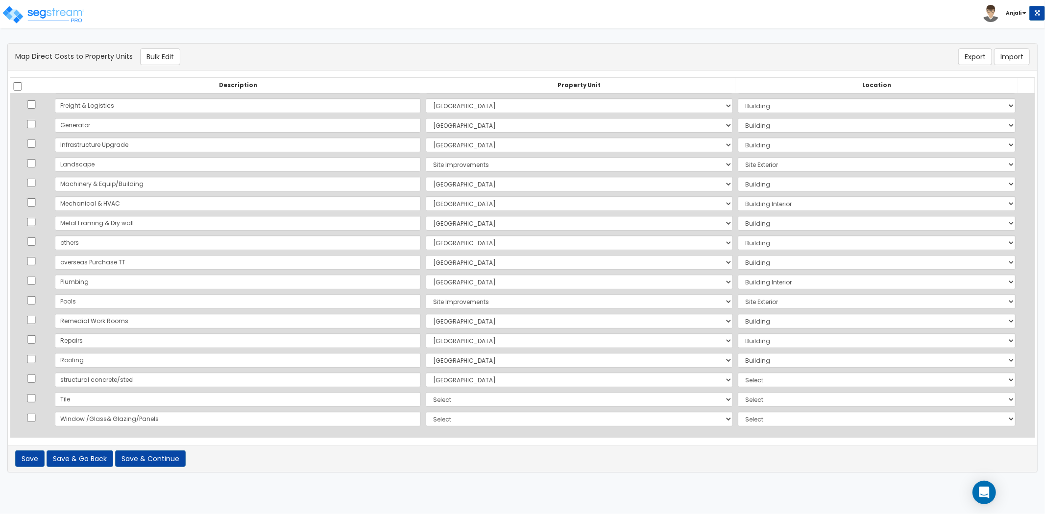
click at [735, 388] on td "Select Add Additional Location Building Building Interior Restaurants Bars Vill…" at bounding box center [876, 380] width 283 height 20
click at [738, 376] on select "Select Add Additional Location Building Building Interior Restaurants Bars Vill…" at bounding box center [877, 380] width 278 height 15
select select "6"
click at [738, 373] on select "Select Add Additional Location Building Building Interior Restaurants Bars Vill…" at bounding box center [877, 380] width 278 height 15
drag, startPoint x: 469, startPoint y: 395, endPoint x: 481, endPoint y: 403, distance: 14.3
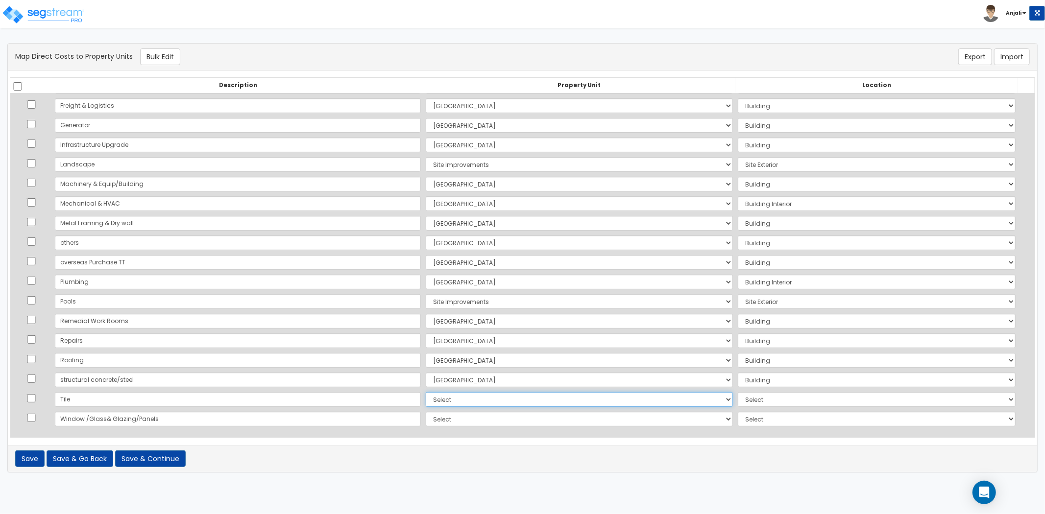
click at [472, 397] on select "Select Crowne Plaza Site Improvements Add Additional Property Unit" at bounding box center [579, 399] width 307 height 15
select select "166598"
click at [426, 392] on select "Select Crowne Plaza Site Improvements Add Additional Property Unit" at bounding box center [579, 399] width 307 height 15
drag, startPoint x: 728, startPoint y: 399, endPoint x: 730, endPoint y: 405, distance: 6.2
click at [738, 399] on select "Select Add Additional Location Building Building Interior Restaurants Bars Vill…" at bounding box center [877, 399] width 278 height 15
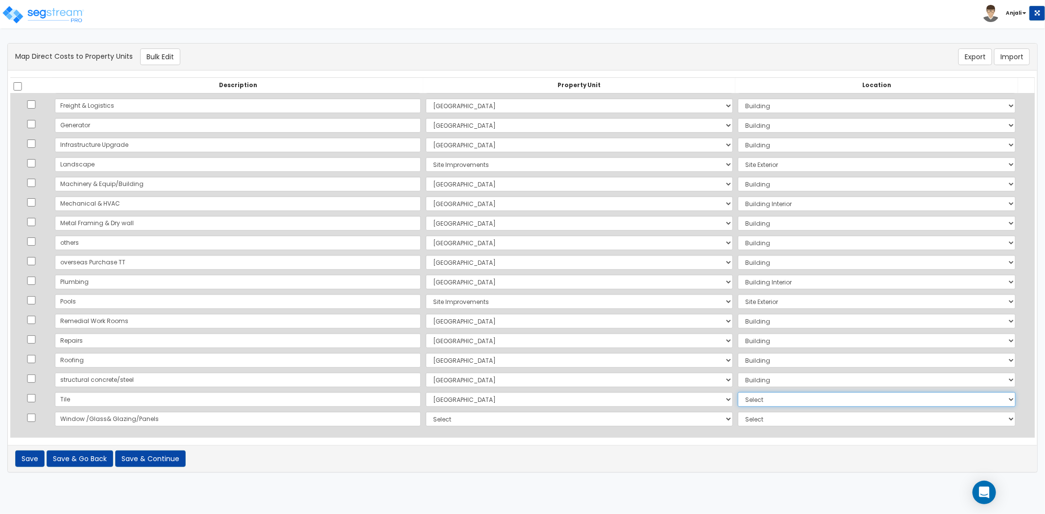
select select "461"
click at [738, 392] on select "Select Add Additional Location Building Building Interior Restaurants Bars Vill…" at bounding box center [877, 399] width 278 height 15
click at [426, 417] on select "Select Crowne Plaza Site Improvements Add Additional Property Unit" at bounding box center [579, 419] width 307 height 15
select select "166598"
click at [426, 412] on select "Select Crowne Plaza Site Improvements Add Additional Property Unit" at bounding box center [579, 419] width 307 height 15
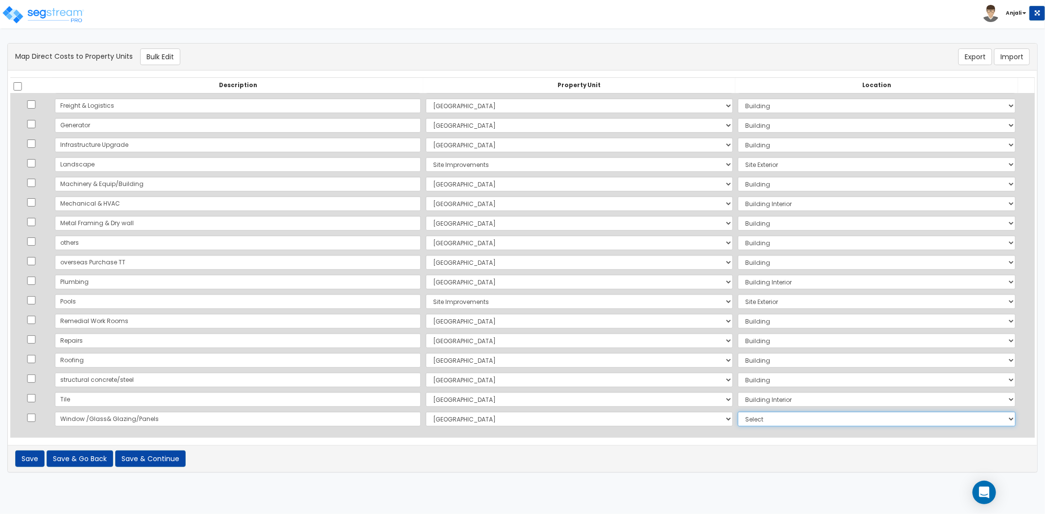
click at [743, 417] on select "Select Add Additional Location Building Building Interior Restaurants Bars Vill…" at bounding box center [877, 419] width 278 height 15
select select "6"
click at [738, 412] on select "Select Add Additional Location Building Building Interior Restaurants Bars Vill…" at bounding box center [877, 419] width 278 height 15
click at [153, 457] on button "Save & Continue" at bounding box center [150, 459] width 71 height 17
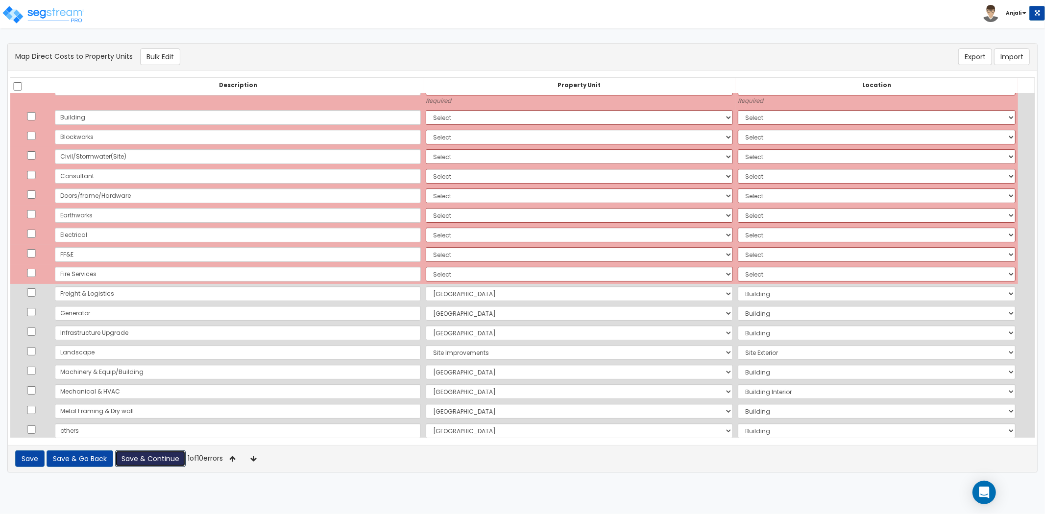
scroll to position [0, 0]
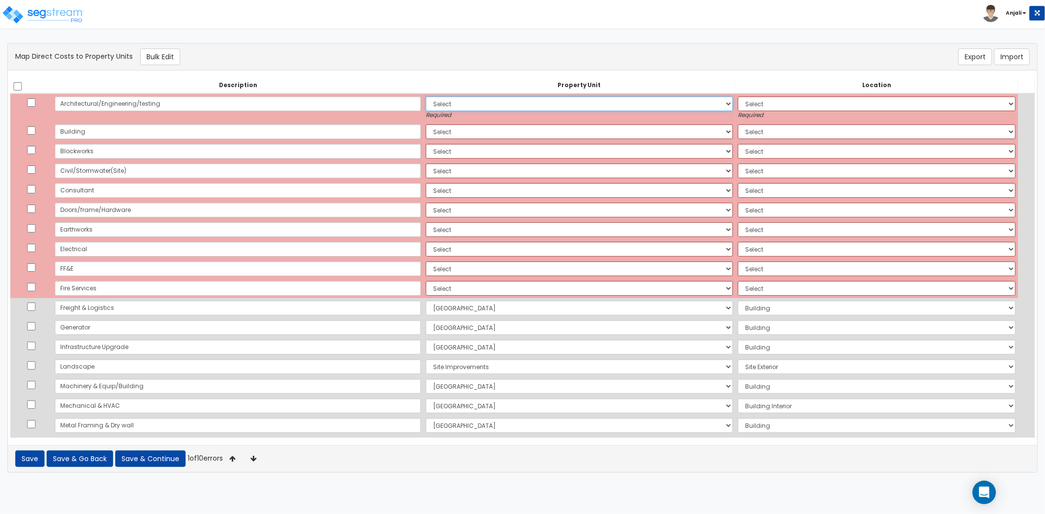
click at [426, 102] on select "Select Crowne Plaza Site Improvements Add Additional Property Unit" at bounding box center [579, 104] width 307 height 15
select select "166598"
click at [426, 97] on select "Select Crowne Plaza Site Improvements Add Additional Property Unit" at bounding box center [579, 104] width 307 height 15
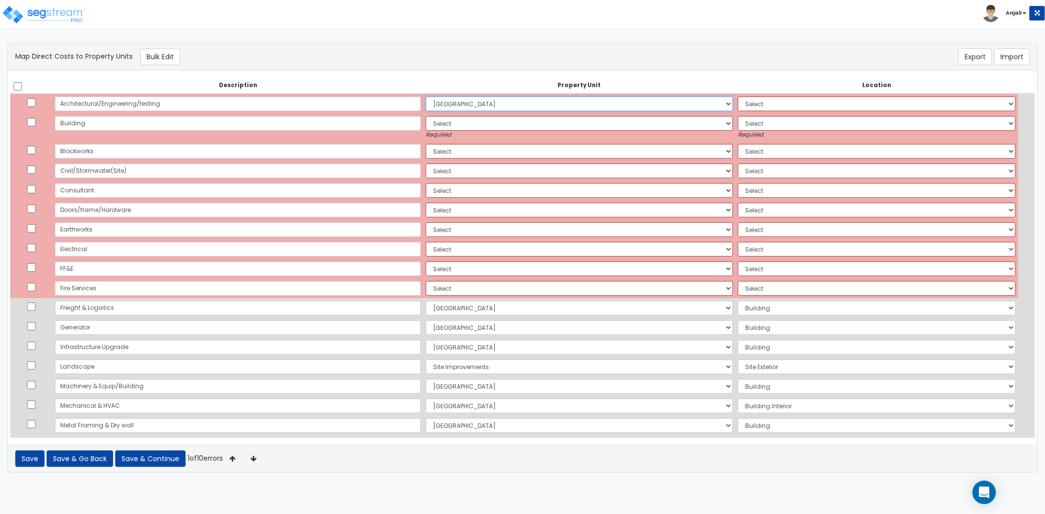
select select
click at [426, 121] on select "Select Crowne Plaza Site Improvements Add Additional Property Unit" at bounding box center [579, 123] width 307 height 15
select select "166598"
click at [426, 116] on select "Select Crowne Plaza Site Improvements Add Additional Property Unit" at bounding box center [579, 123] width 307 height 15
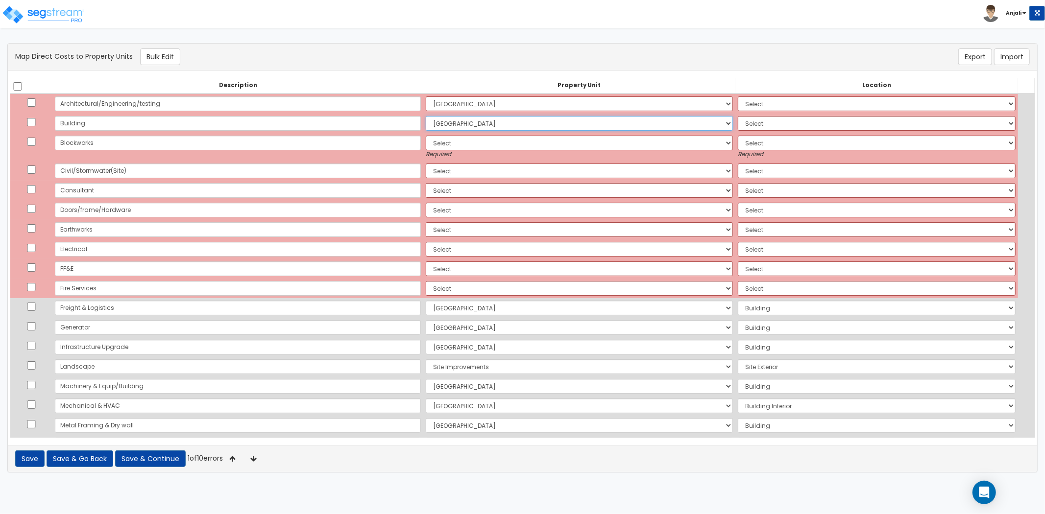
select select
click at [426, 141] on select "Select Crowne Plaza Site Improvements Add Additional Property Unit" at bounding box center [579, 143] width 307 height 15
select select "166598"
click at [426, 136] on select "Select Crowne Plaza Site Improvements Add Additional Property Unit" at bounding box center [579, 143] width 307 height 15
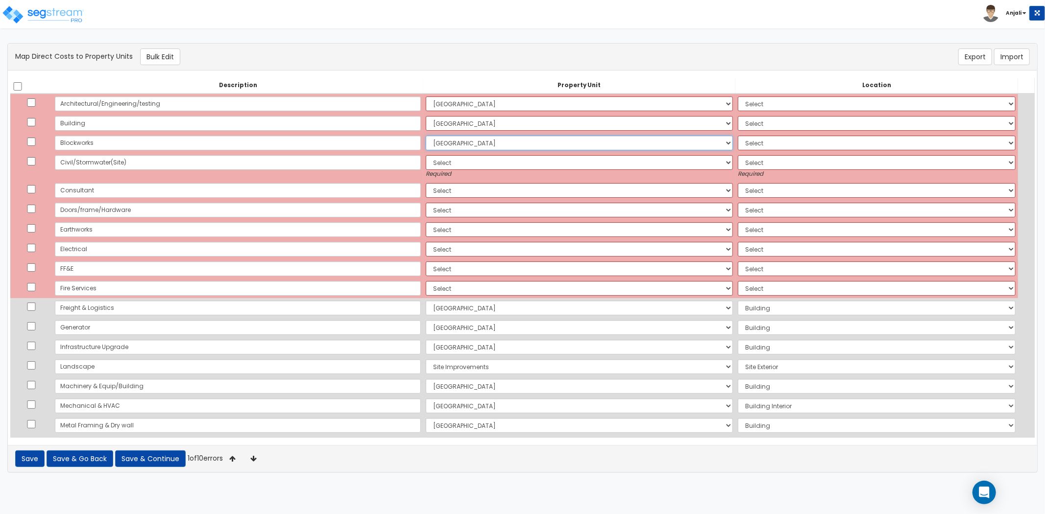
select select
click at [426, 163] on select "Select Crowne Plaza Site Improvements Add Additional Property Unit" at bounding box center [579, 162] width 307 height 15
select select "166603"
click at [426, 155] on select "Select Crowne Plaza Site Improvements Add Additional Property Unit" at bounding box center [579, 162] width 307 height 15
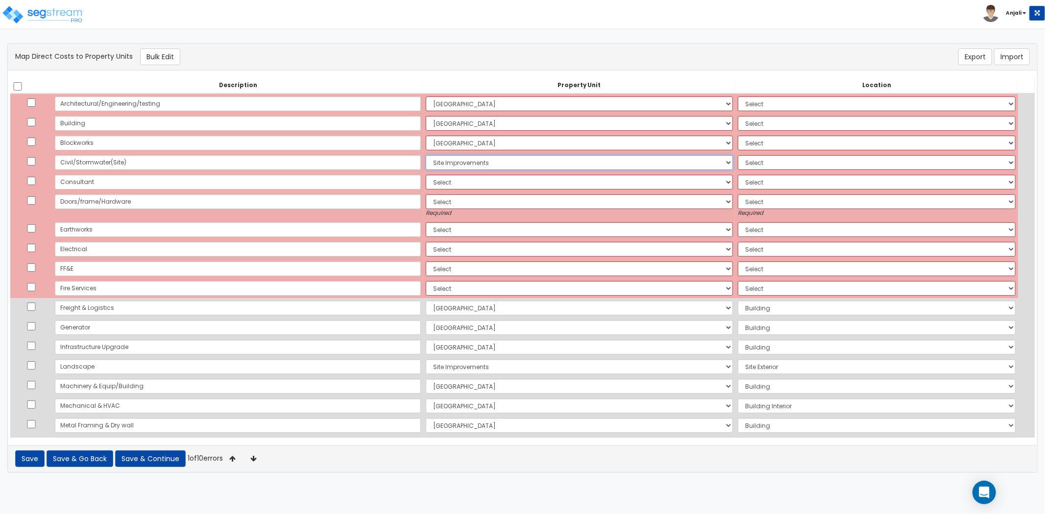
select select
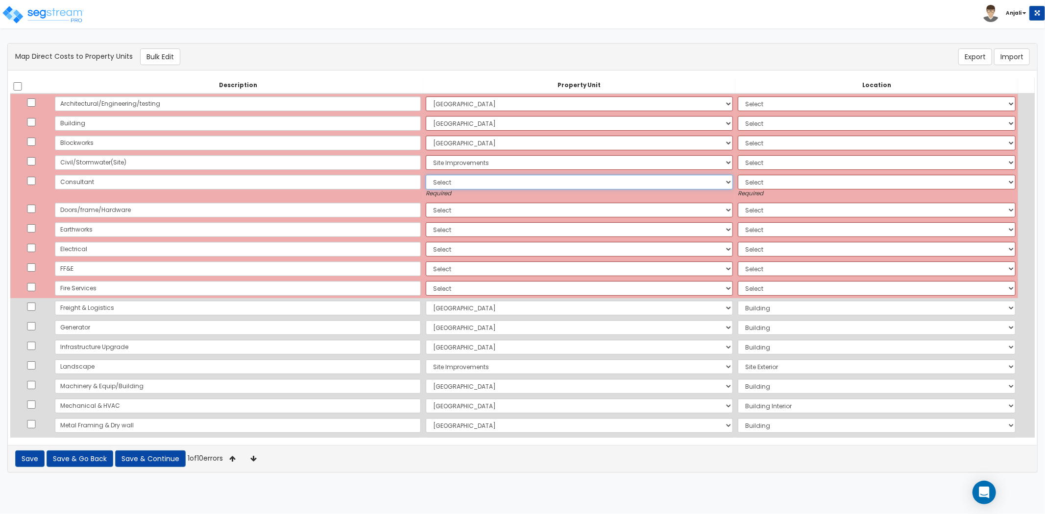
click at [426, 185] on select "Select Crowne Plaza Site Improvements Add Additional Property Unit" at bounding box center [579, 182] width 307 height 15
select select "166598"
click at [426, 175] on select "Select Crowne Plaza Site Improvements Add Additional Property Unit" at bounding box center [579, 182] width 307 height 15
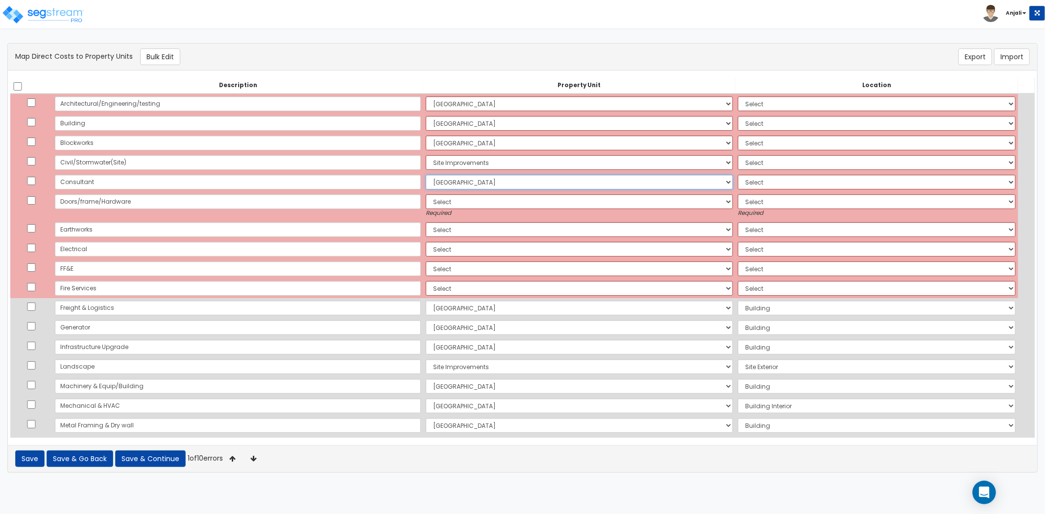
select select
click at [426, 199] on select "Select Crowne Plaza Site Improvements Add Additional Property Unit" at bounding box center [579, 201] width 307 height 15
select select "166598"
click at [426, 194] on select "Select Crowne Plaza Site Improvements Add Additional Property Unit" at bounding box center [579, 201] width 307 height 15
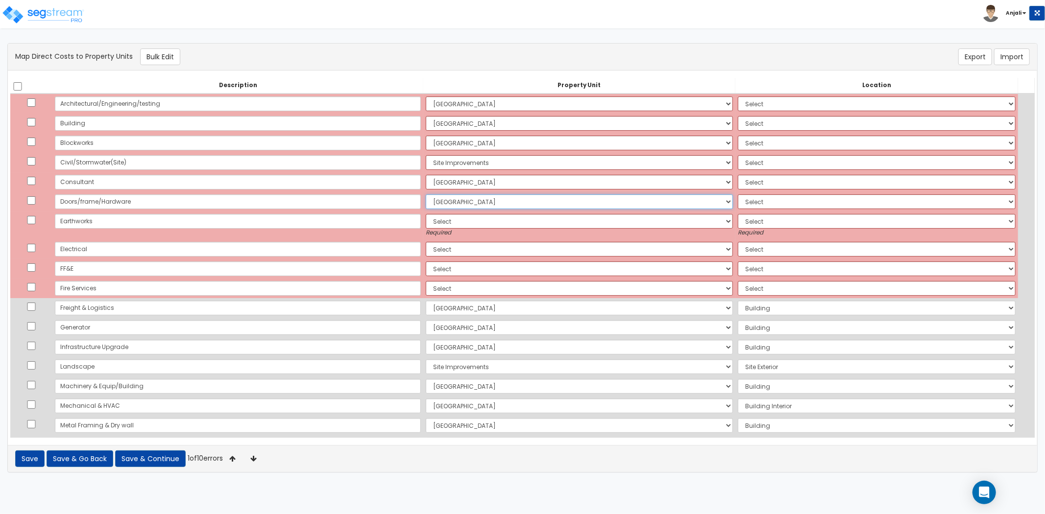
select select
click at [426, 219] on select "Select Crowne Plaza Site Improvements Add Additional Property Unit" at bounding box center [579, 221] width 307 height 15
select select "166603"
click at [426, 214] on select "Select Crowne Plaza Site Improvements Add Additional Property Unit" at bounding box center [579, 221] width 307 height 15
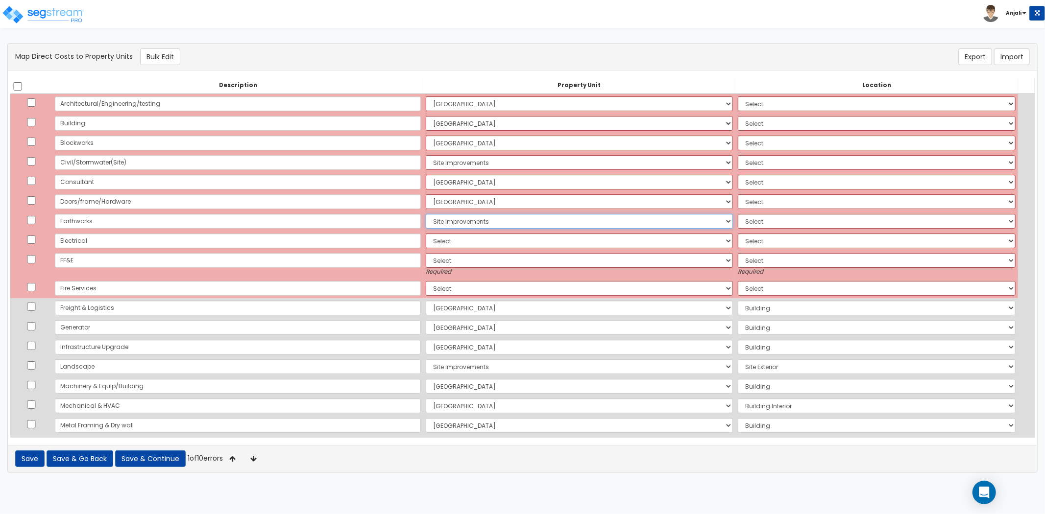
select select
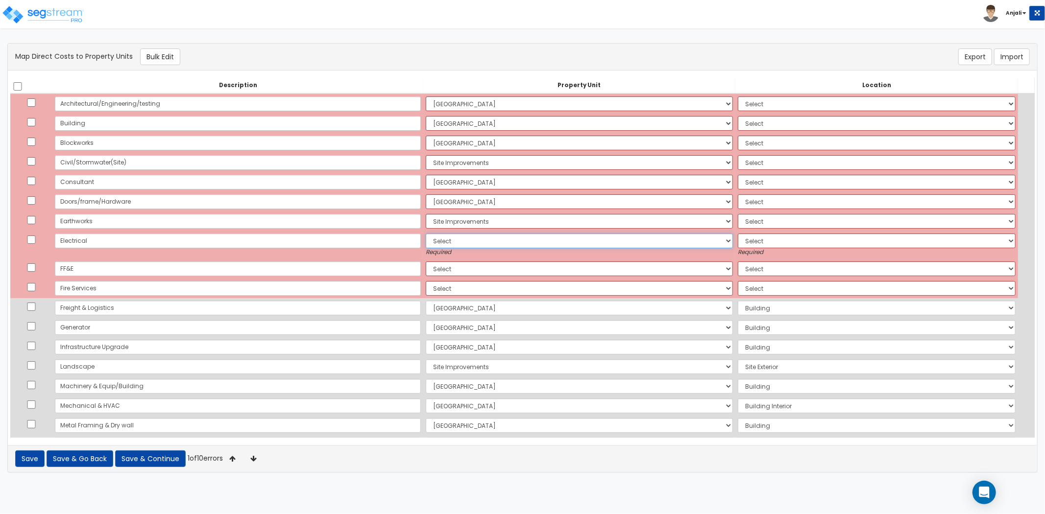
click at [426, 241] on select "Select Crowne Plaza Site Improvements Add Additional Property Unit" at bounding box center [579, 241] width 307 height 15
select select "166598"
click at [426, 234] on select "Select Crowne Plaza Site Improvements Add Additional Property Unit" at bounding box center [579, 241] width 307 height 15
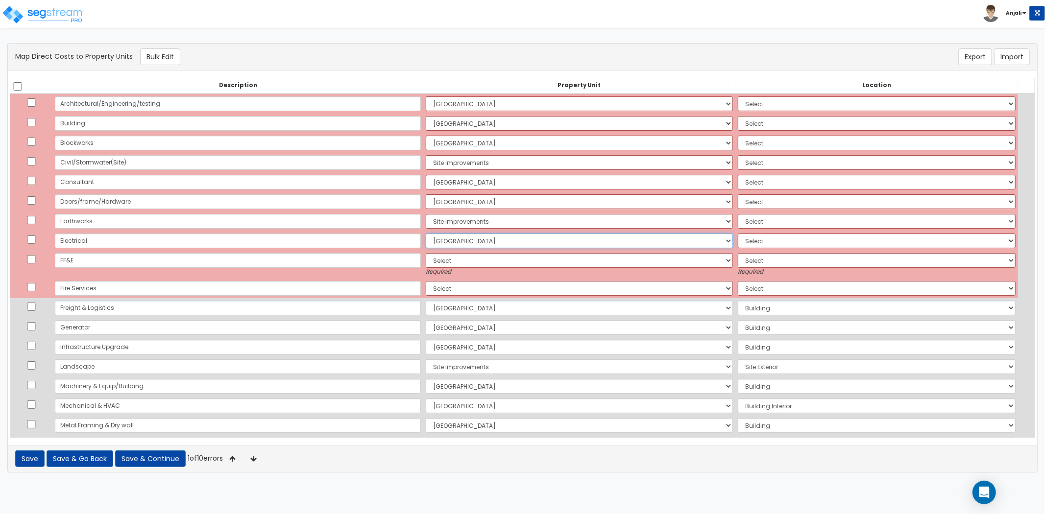
select select
click at [426, 259] on select "Select Crowne Plaza Site Improvements Add Additional Property Unit" at bounding box center [579, 260] width 307 height 15
select select "166598"
click at [426, 253] on select "Select Crowne Plaza Site Improvements Add Additional Property Unit" at bounding box center [579, 260] width 307 height 15
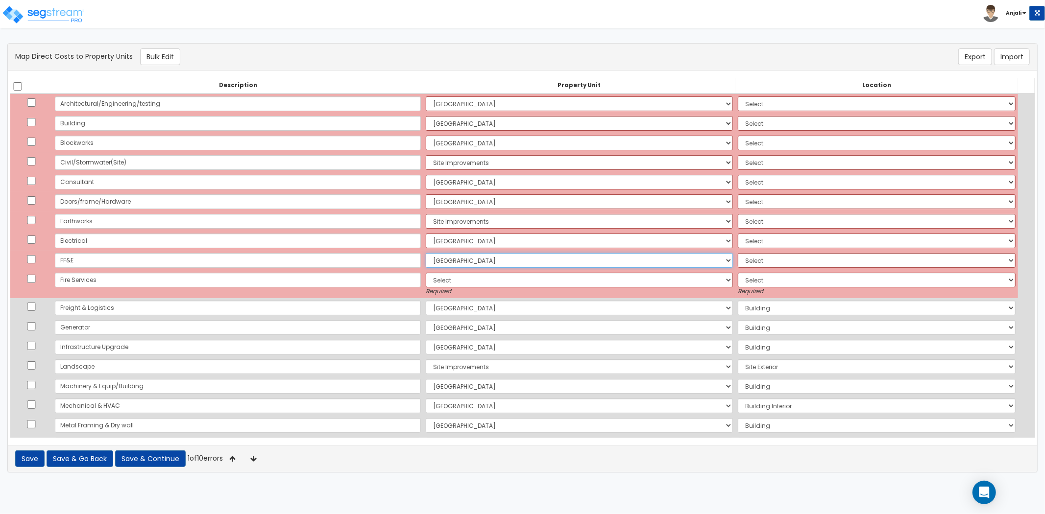
select select
click at [426, 280] on select "Select Crowne Plaza Site Improvements Add Additional Property Unit" at bounding box center [579, 280] width 307 height 15
select select "166598"
click at [426, 273] on select "Select Crowne Plaza Site Improvements Add Additional Property Unit" at bounding box center [579, 280] width 307 height 15
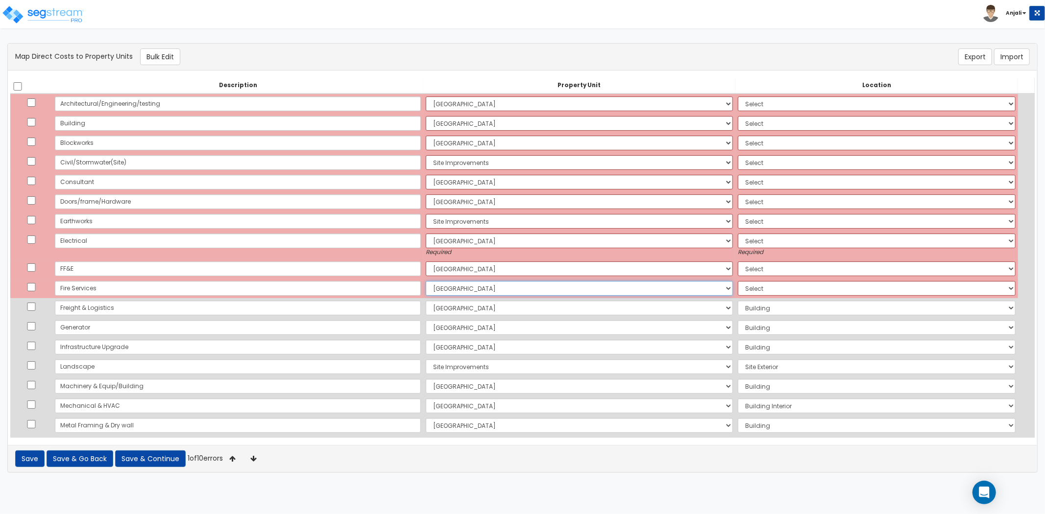
select select
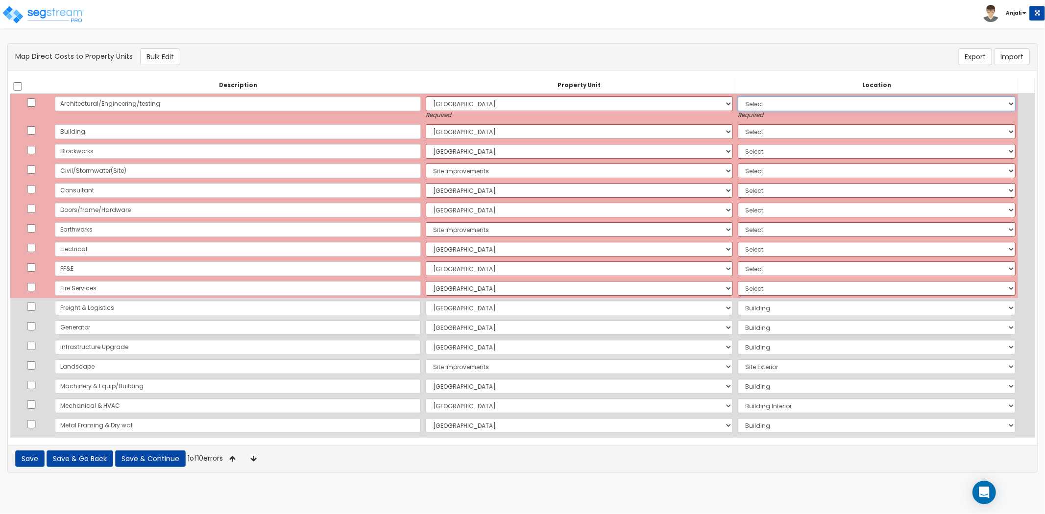
click at [745, 106] on select "Select Add Additional Location Building Building Interior Restaurants Bars Vill…" at bounding box center [877, 104] width 278 height 15
select select "6"
click at [738, 97] on select "Select Add Additional Location Building Building Interior Restaurants Bars Vill…" at bounding box center [877, 104] width 278 height 15
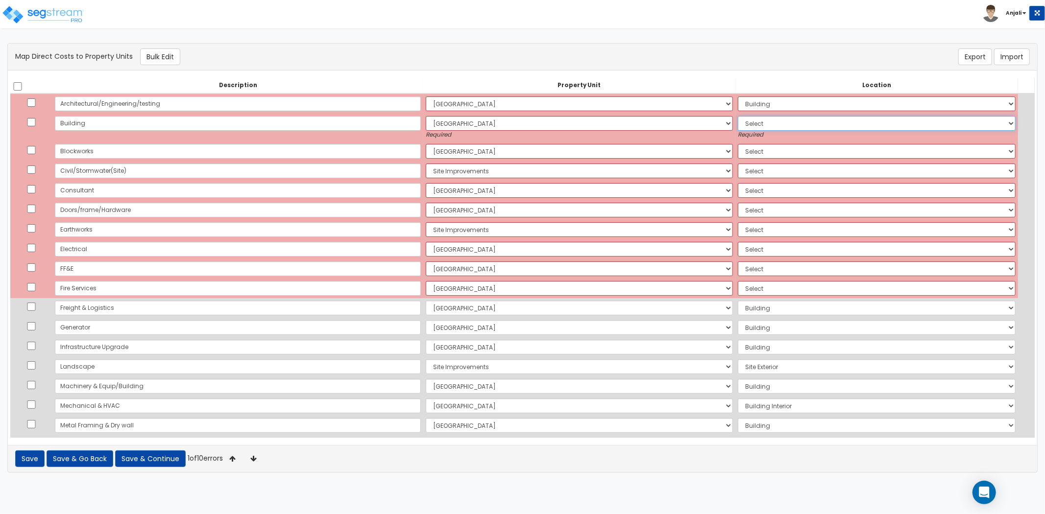
click at [742, 123] on select "Select Add Additional Location Building Building Interior Restaurants Bars Vill…" at bounding box center [877, 123] width 278 height 15
select select "6"
click at [738, 116] on select "Select Add Additional Location Building Building Interior Restaurants Bars Vill…" at bounding box center [877, 123] width 278 height 15
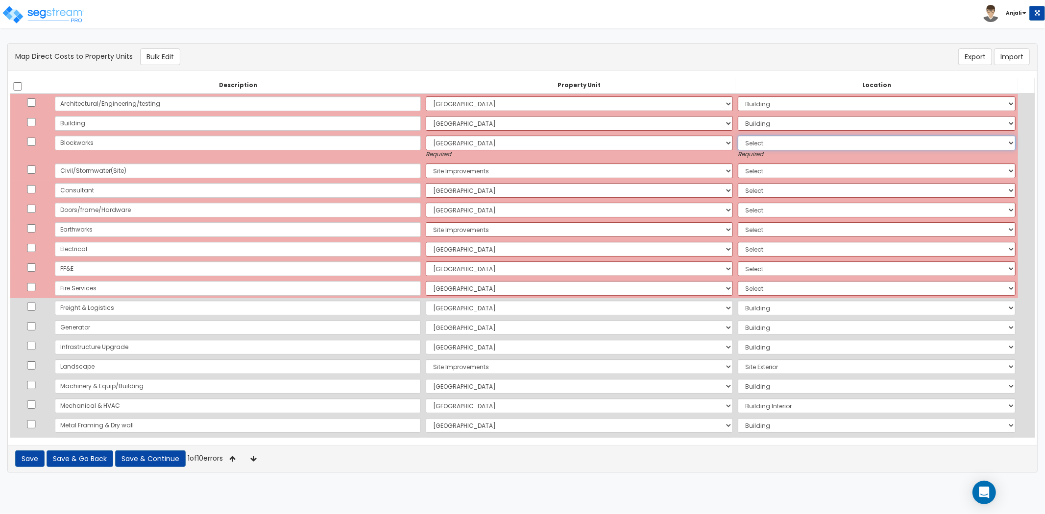
click at [740, 145] on select "Select Add Additional Location Building Building Interior Restaurants Bars Vill…" at bounding box center [877, 143] width 278 height 15
select select "6"
click at [738, 136] on select "Select Add Additional Location Building Building Interior Restaurants Bars Vill…" at bounding box center [877, 143] width 278 height 15
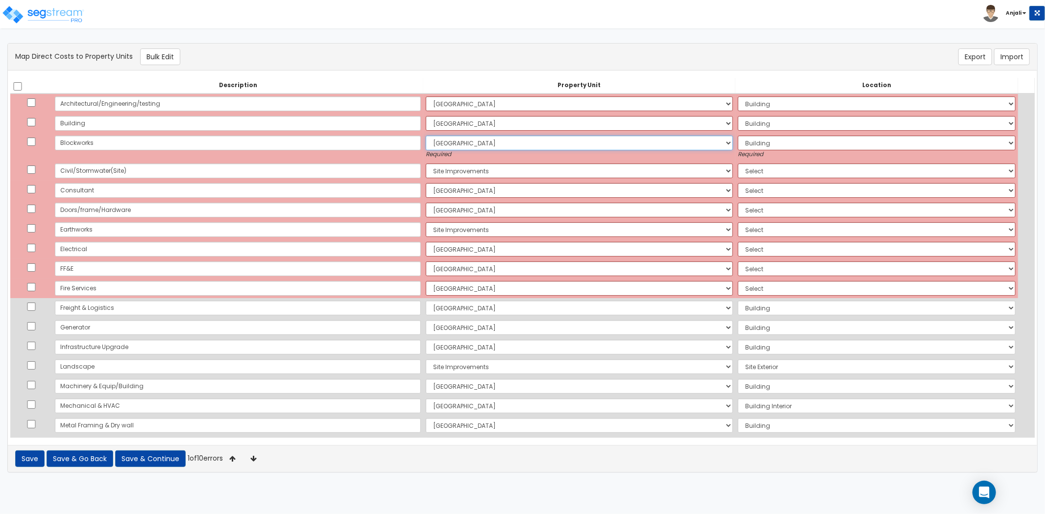
click at [506, 140] on select "Select Crowne Plaza Site Improvements Add Additional Property Unit" at bounding box center [579, 143] width 307 height 15
select select
click at [426, 136] on select "Select Crowne Plaza Site Improvements Add Additional Property Unit" at bounding box center [579, 143] width 307 height 15
select select
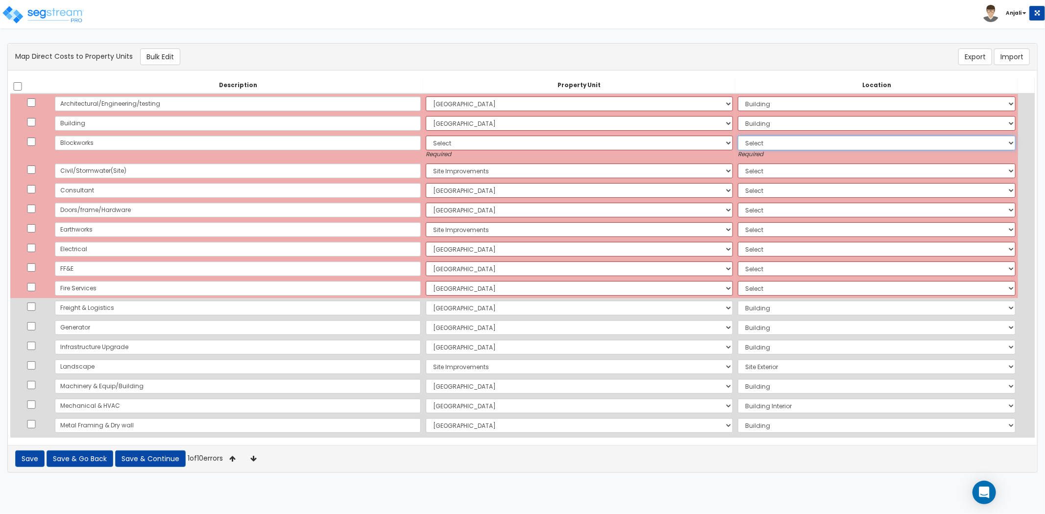
click at [738, 144] on select "Select Add Additional Location" at bounding box center [877, 143] width 278 height 15
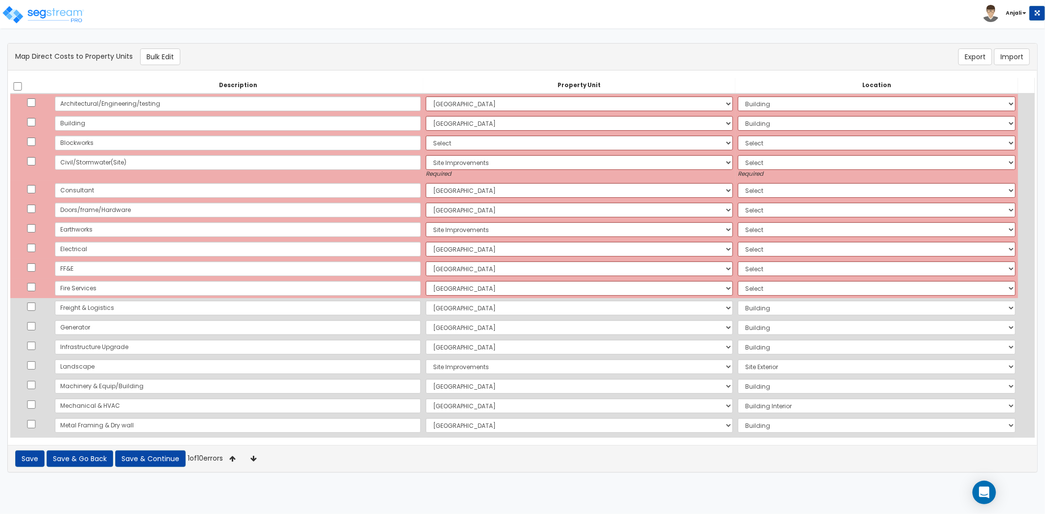
click at [741, 172] on small "Required" at bounding box center [877, 174] width 278 height 8
click at [738, 164] on select "Select Add Additional Location Site Exterior" at bounding box center [877, 162] width 278 height 15
select select "462"
click at [738, 155] on select "Select Add Additional Location Site Exterior" at bounding box center [877, 162] width 278 height 15
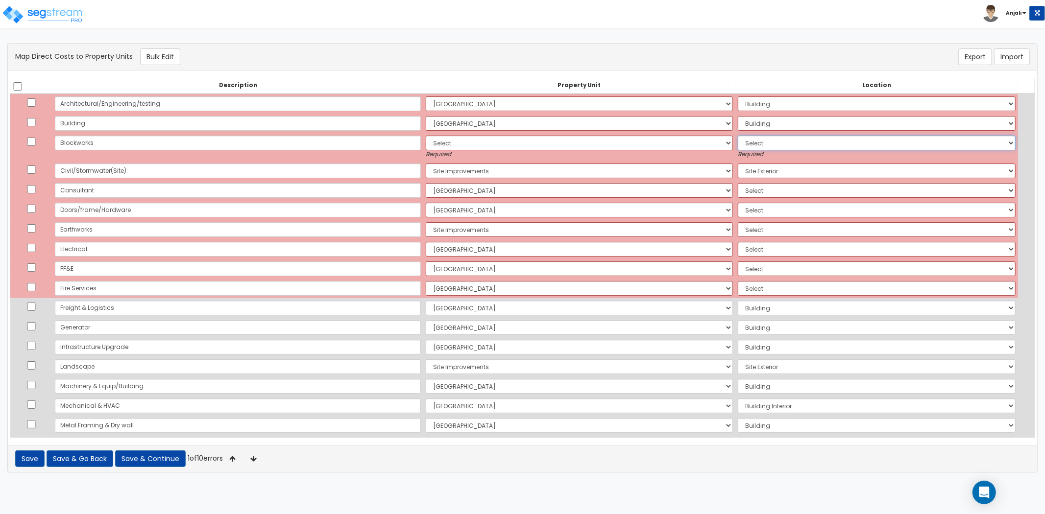
click at [760, 148] on select "Select Add Additional Location" at bounding box center [877, 143] width 278 height 15
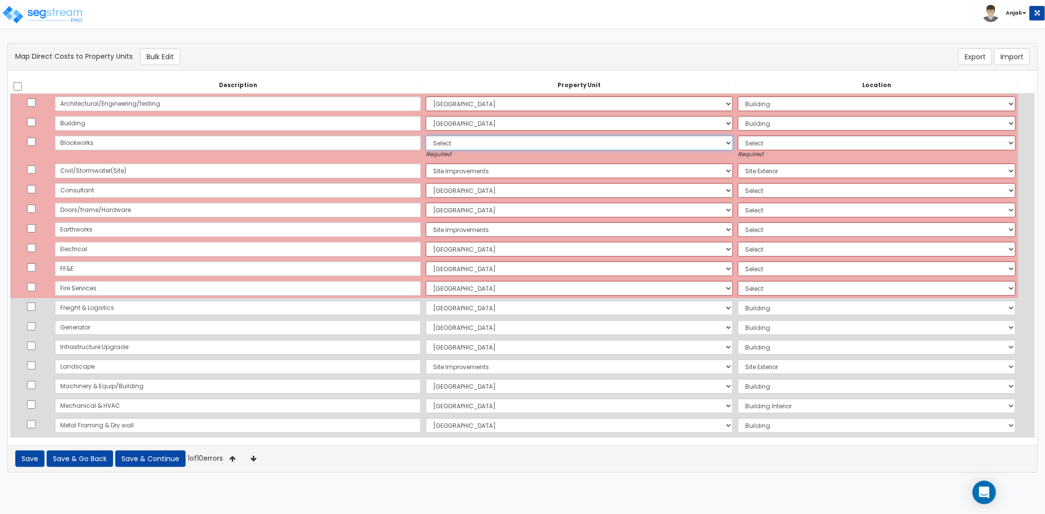
click at [581, 142] on select "Select Crowne Plaza Site Improvements Add Additional Property Unit" at bounding box center [579, 143] width 307 height 15
select select "166598"
click at [426, 136] on select "Select Crowne Plaza Site Improvements Add Additional Property Unit" at bounding box center [579, 143] width 307 height 15
select select "6"
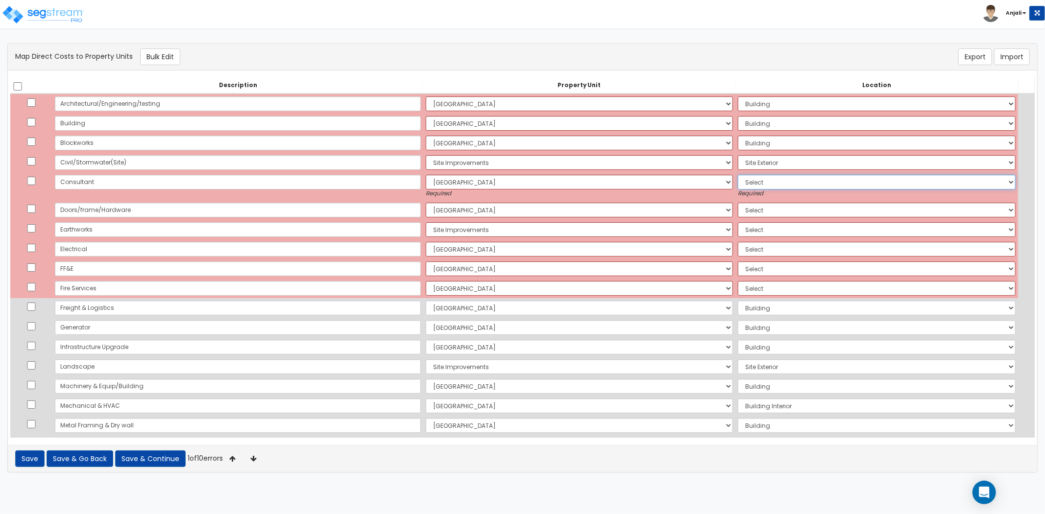
click at [738, 176] on select "Select Add Additional Location Building Building Interior Restaurants Bars Vill…" at bounding box center [877, 182] width 278 height 15
select select "6"
click at [738, 175] on select "Select Add Additional Location Building Building Interior Restaurants Bars Vill…" at bounding box center [877, 182] width 278 height 15
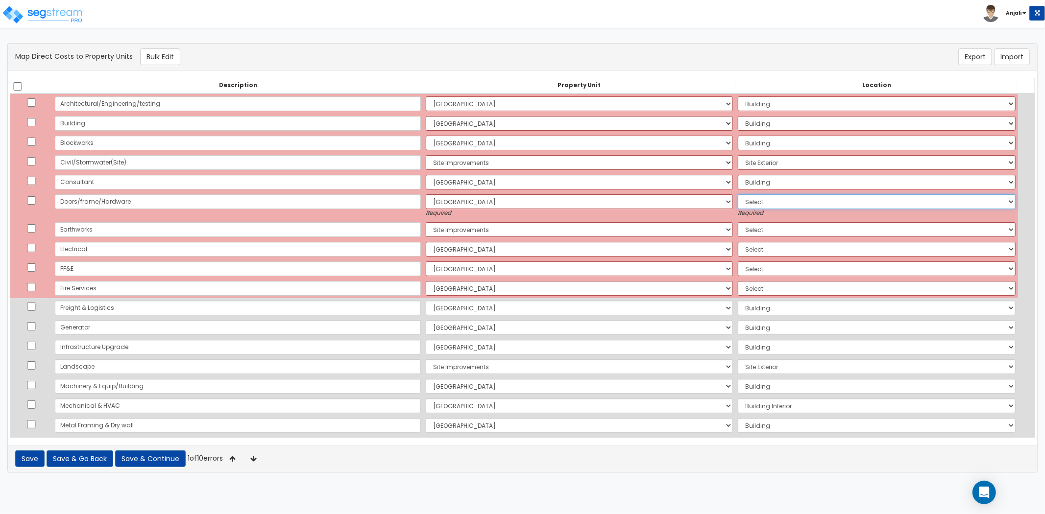
click at [743, 203] on select "Select Add Additional Location Building Building Interior Restaurants Bars Vill…" at bounding box center [877, 201] width 278 height 15
select select "6"
click at [738, 194] on select "Select Add Additional Location Building Building Interior Restaurants Bars Vill…" at bounding box center [877, 201] width 278 height 15
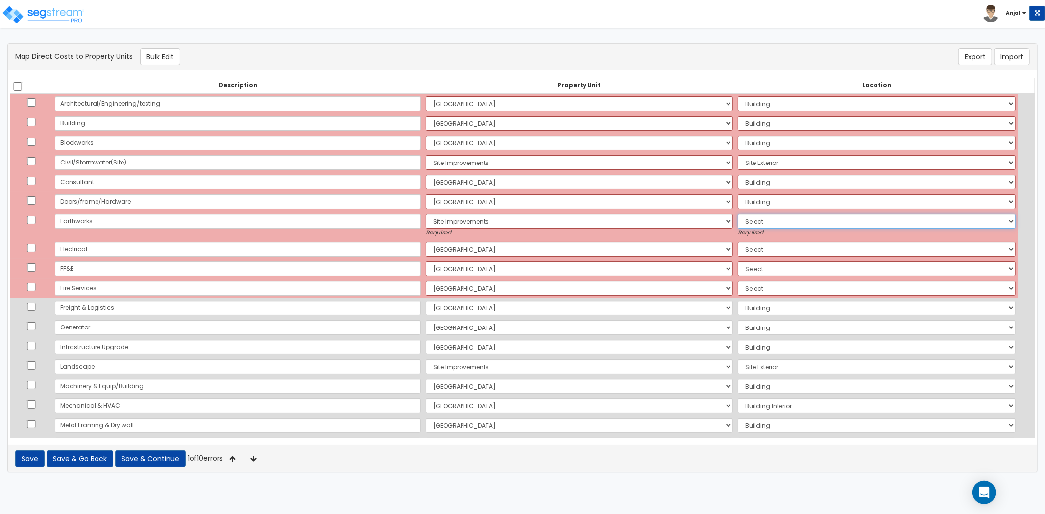
click at [745, 221] on select "Select Add Additional Location Site Exterior" at bounding box center [877, 221] width 278 height 15
select select "462"
click at [738, 214] on select "Select Add Additional Location Site Exterior" at bounding box center [877, 221] width 278 height 15
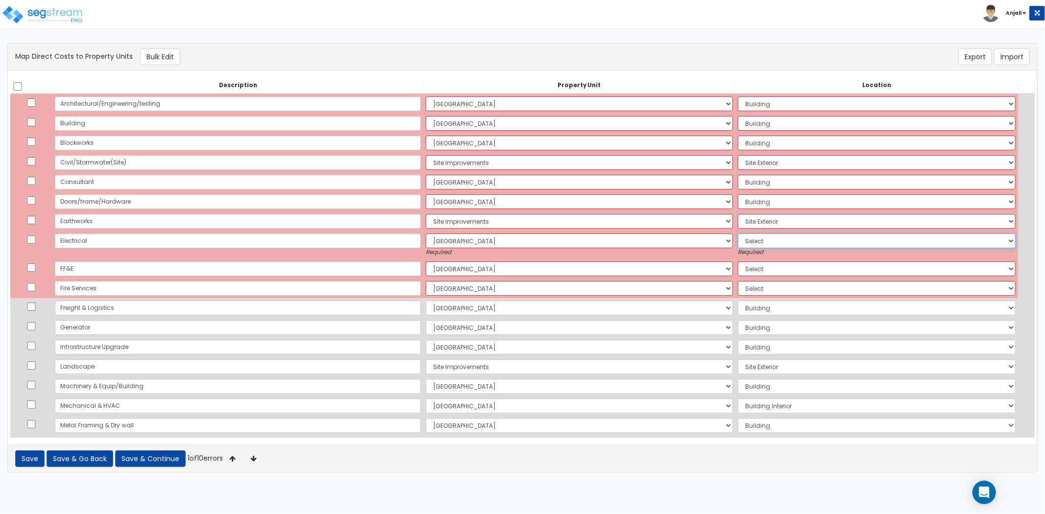
click at [750, 240] on select "Select Add Additional Location Building Building Interior Restaurants Bars Vill…" at bounding box center [877, 241] width 278 height 15
select select "6"
click at [738, 234] on select "Select Add Additional Location Building Building Interior Restaurants Bars Vill…" at bounding box center [877, 241] width 278 height 15
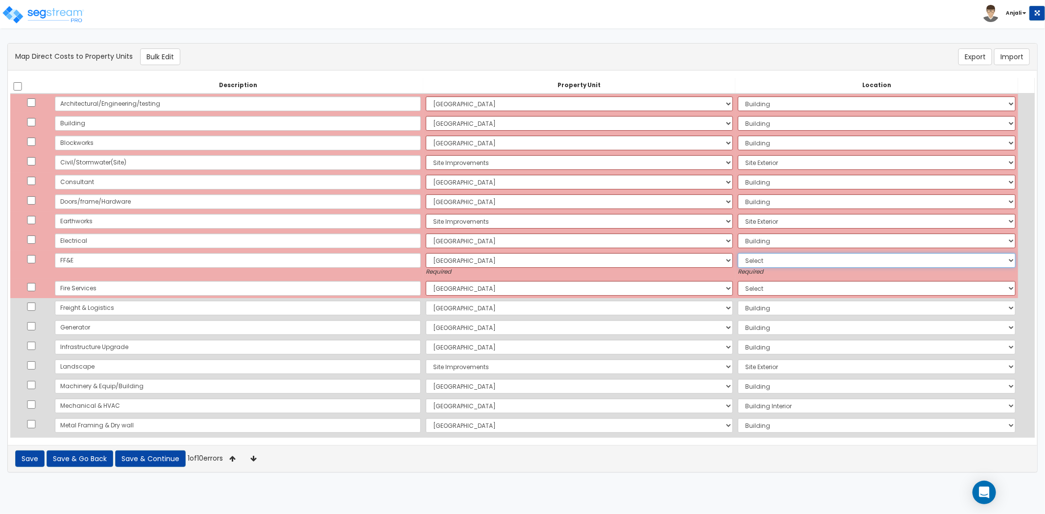
click at [751, 265] on select "Select Add Additional Location Building Building Interior Restaurants Bars Vill…" at bounding box center [877, 260] width 278 height 15
select select "6"
click at [738, 253] on select "Select Add Additional Location Building Building Interior Restaurants Bars Vill…" at bounding box center [877, 260] width 278 height 15
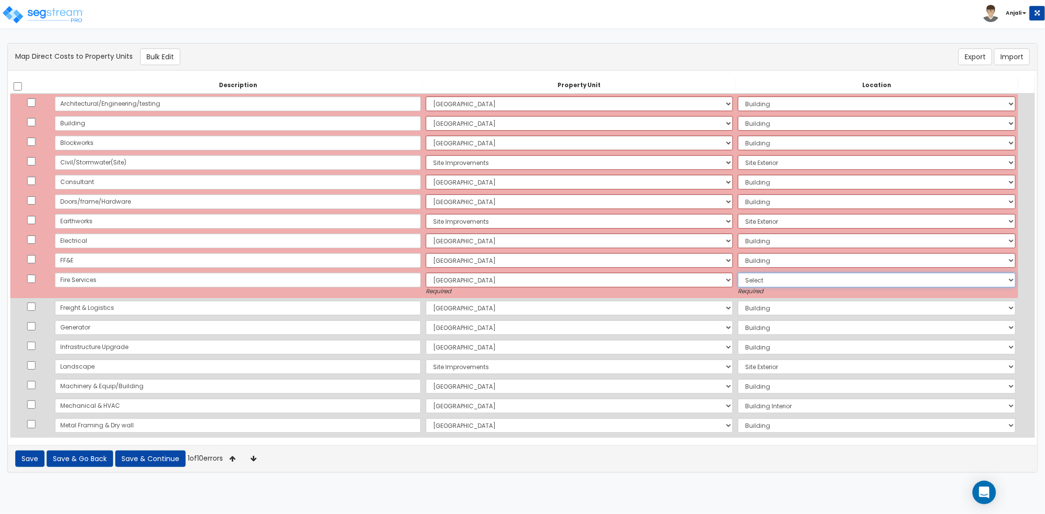
click at [751, 277] on select "Select Add Additional Location Building Building Interior Restaurants Bars Vill…" at bounding box center [877, 280] width 278 height 15
select select "6"
click at [738, 273] on select "Select Add Additional Location Building Building Interior Restaurants Bars Vill…" at bounding box center [877, 280] width 278 height 15
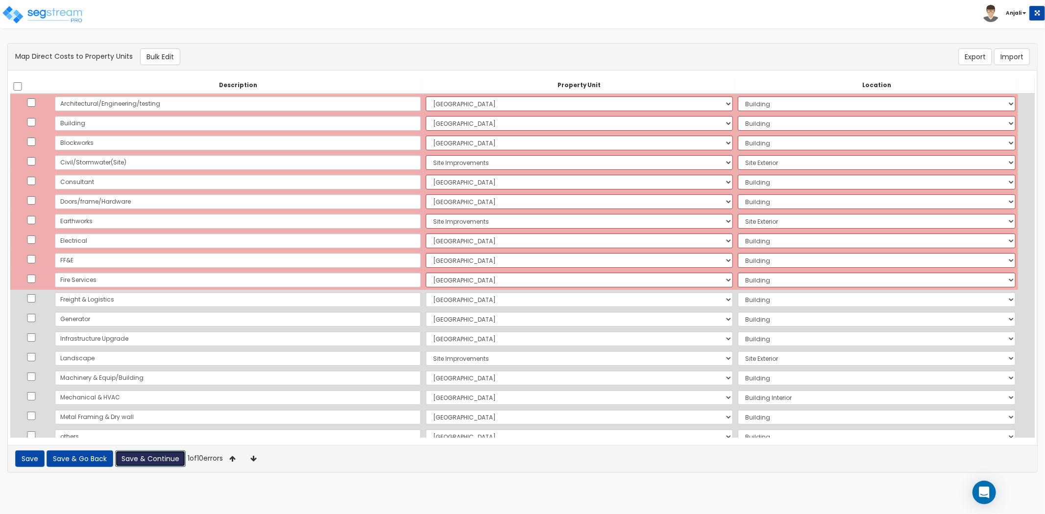
click at [153, 459] on button "Save & Continue" at bounding box center [150, 459] width 71 height 17
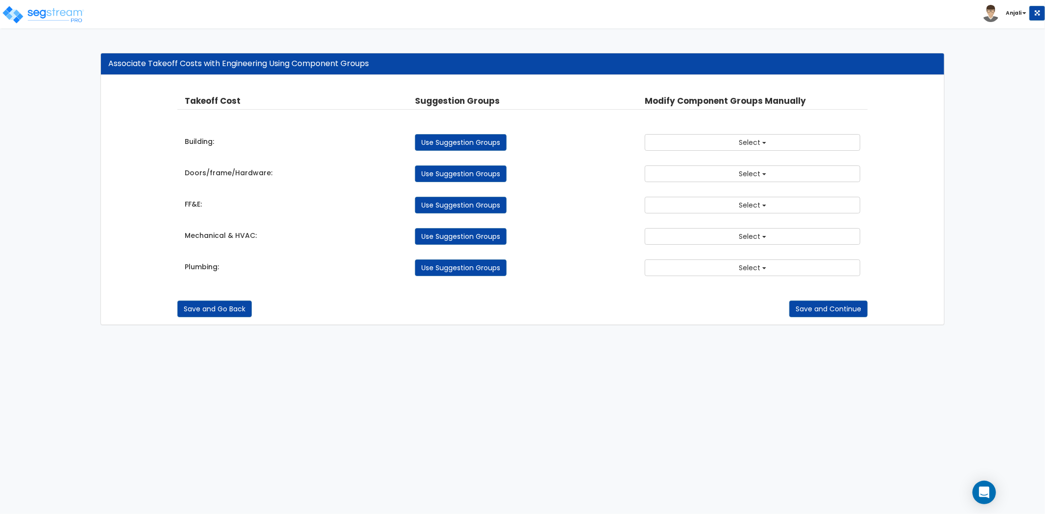
click at [730, 133] on div "Building: Use Suggestion Groups 2.00 - GENERAL REQUIREMENTS 4.00 - BLDG CLEARIN…" at bounding box center [522, 140] width 690 height 22
click at [729, 148] on button "Select" at bounding box center [753, 142] width 216 height 17
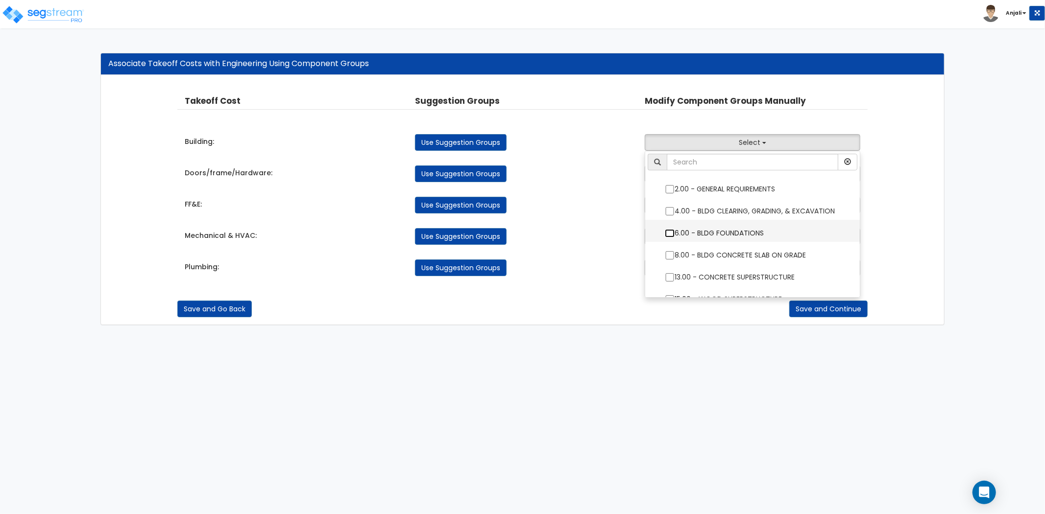
click at [667, 229] on input "6.00 - BLDG FOUNDATIONS" at bounding box center [670, 233] width 10 height 8
checkbox input "true"
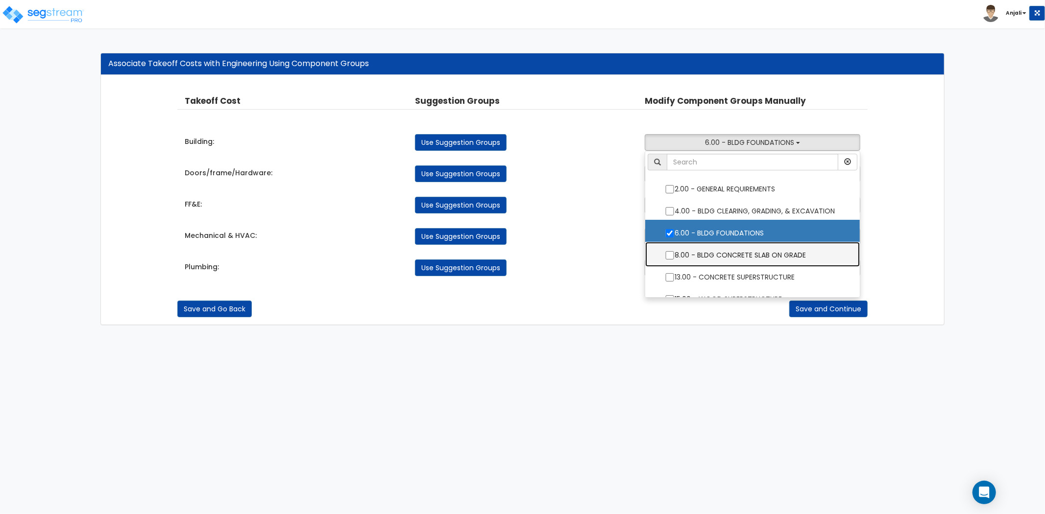
click at [669, 247] on label "8.00 - BLDG CONCRETE SLAB ON GRADE" at bounding box center [752, 254] width 195 height 23
click at [669, 251] on input "8.00 - BLDG CONCRETE SLAB ON GRADE" at bounding box center [670, 255] width 10 height 8
checkbox input "true"
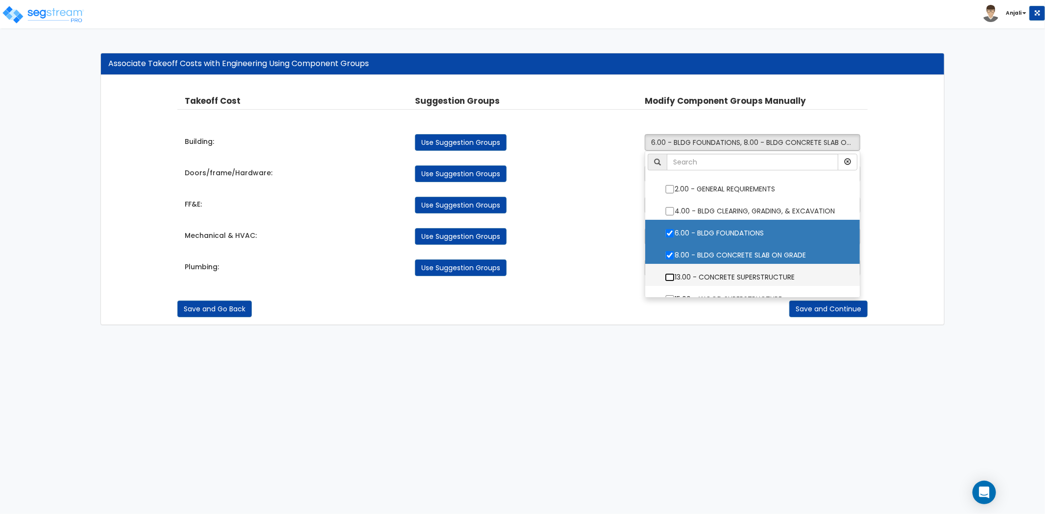
click at [667, 277] on input "13.00 - CONCRETE SUPERSTRUCTURE" at bounding box center [670, 277] width 10 height 8
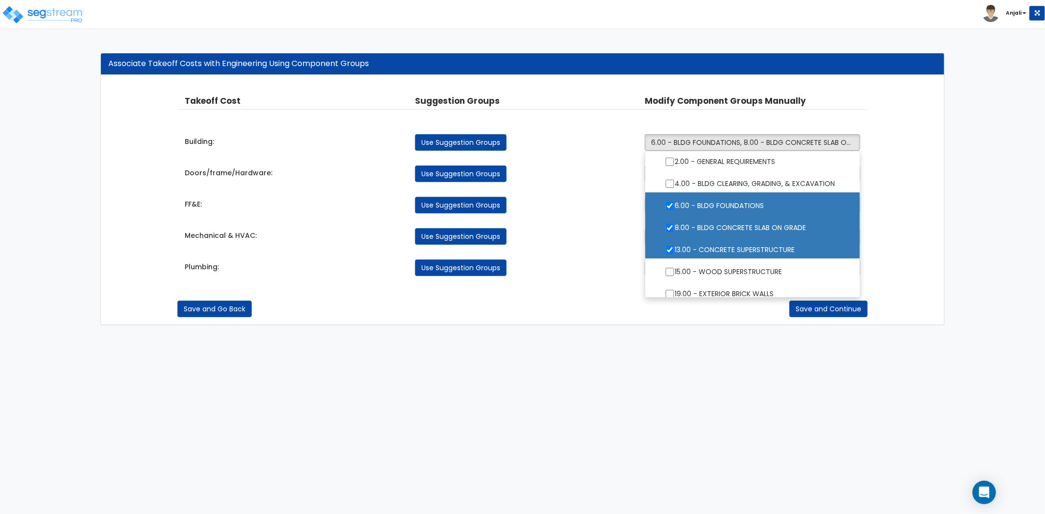
scroll to position [54, 0]
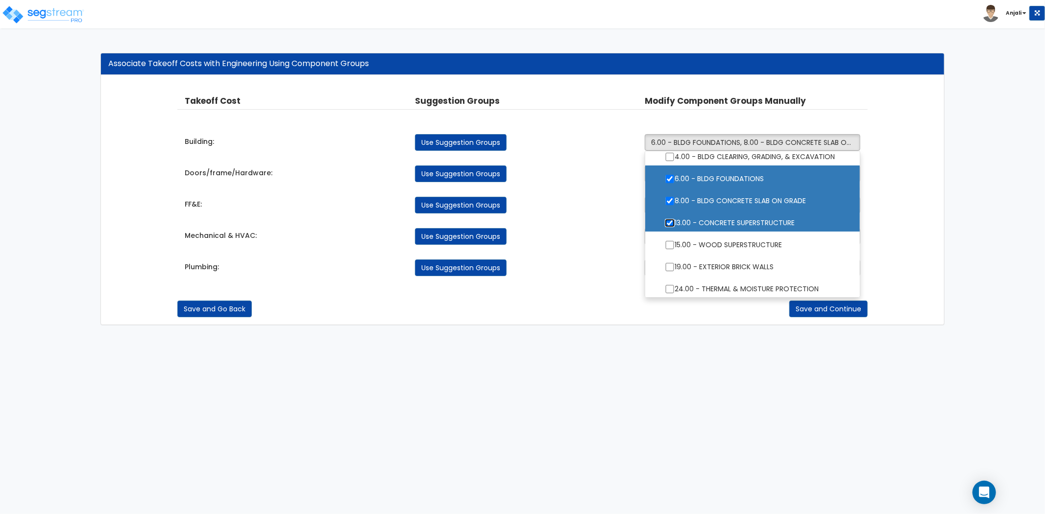
click at [667, 222] on input "13.00 - CONCRETE SUPERSTRUCTURE" at bounding box center [670, 223] width 10 height 8
checkbox input "false"
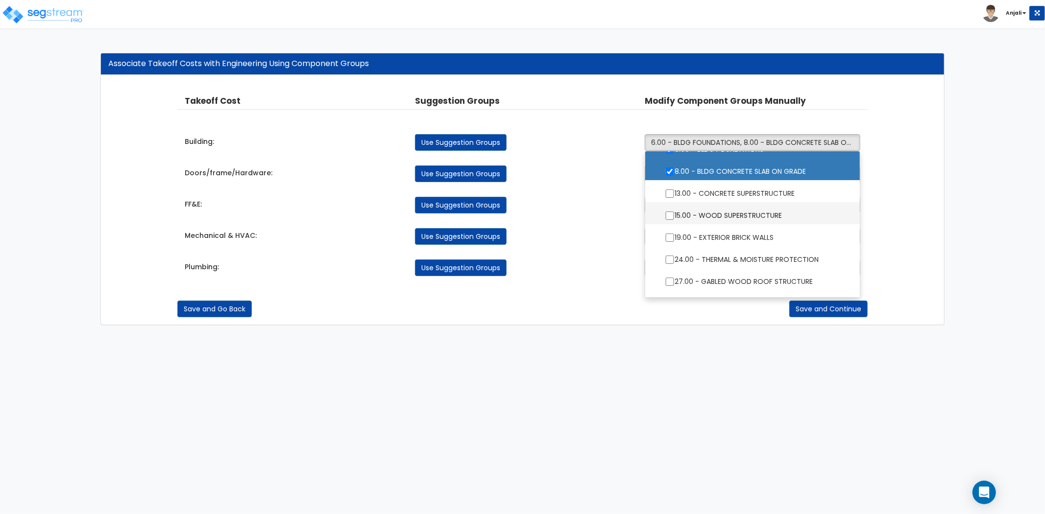
scroll to position [109, 0]
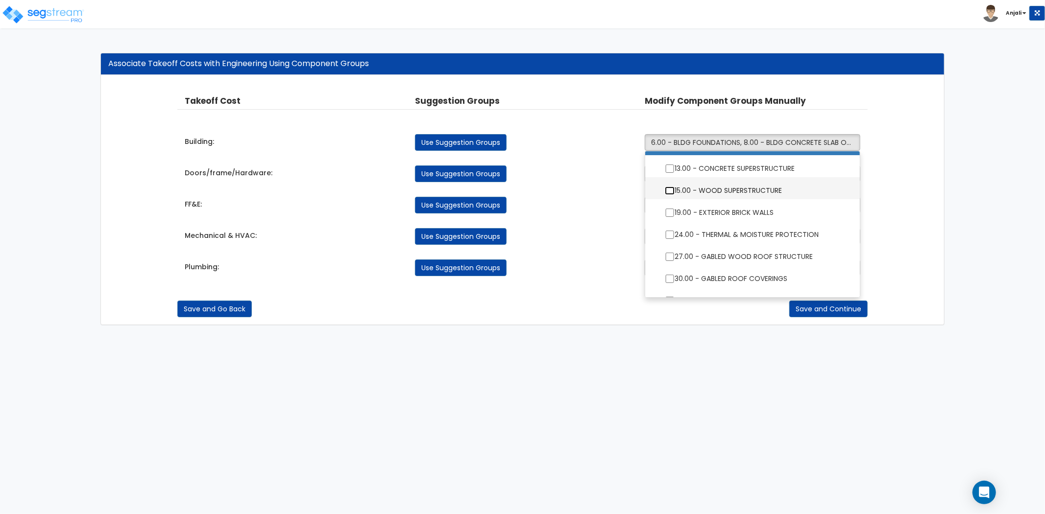
click at [673, 193] on input "15.00 - WOOD SUPERSTRUCTURE" at bounding box center [670, 191] width 10 height 8
checkbox input "true"
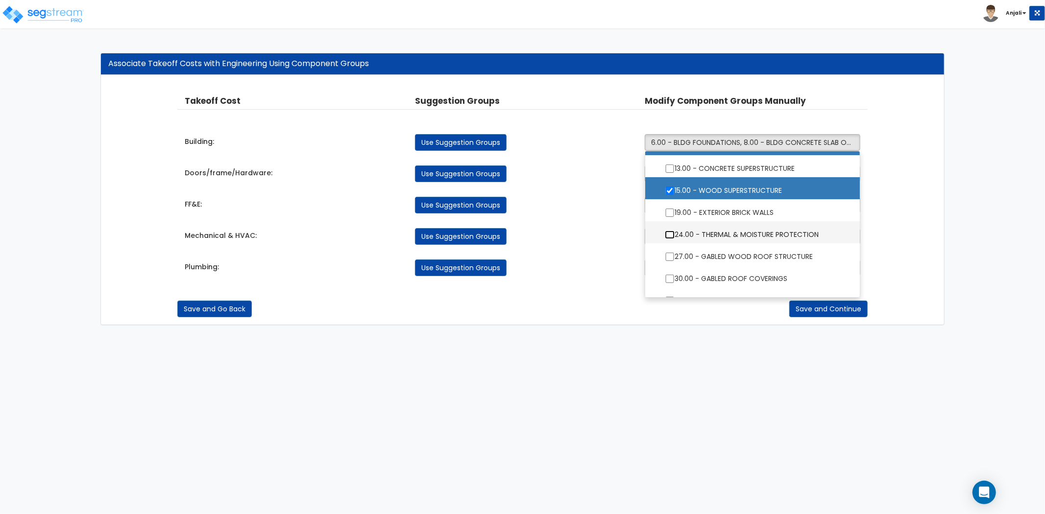
click at [667, 234] on input "24.00 - THERMAL & MOISTURE PROTECTION" at bounding box center [670, 235] width 10 height 8
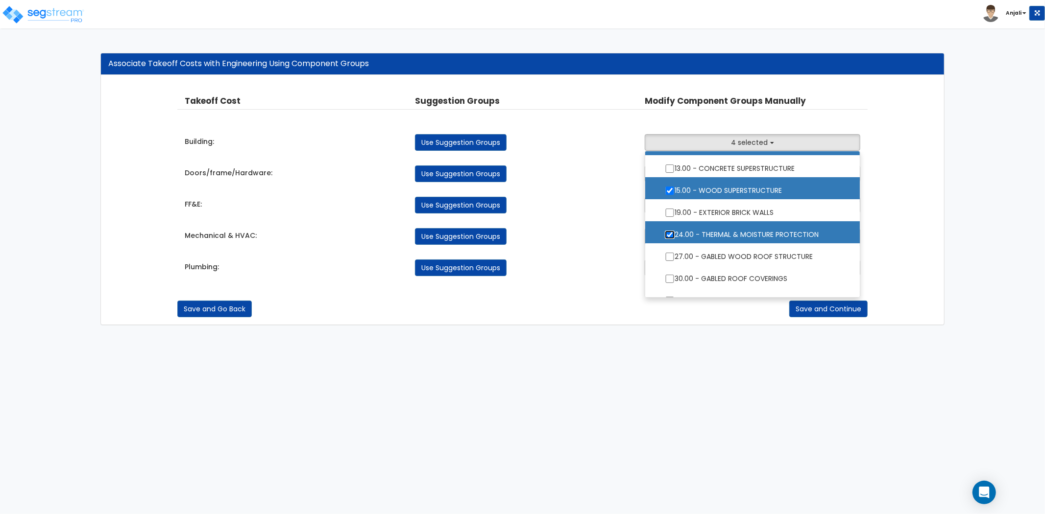
click at [667, 234] on input "24.00 - THERMAL & MOISTURE PROTECTION" at bounding box center [670, 235] width 10 height 8
checkbox input "false"
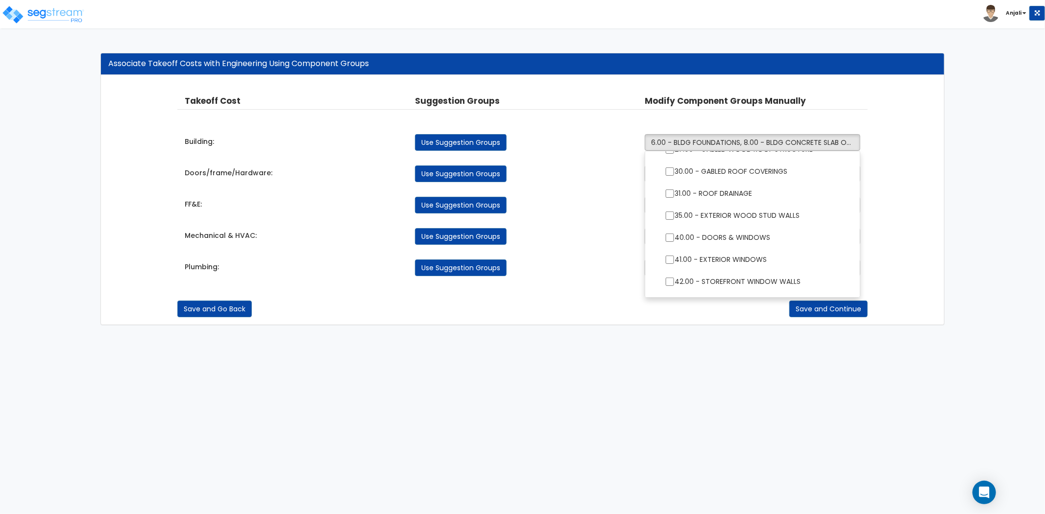
scroll to position [217, 0]
click at [672, 214] on input "35.00 - EXTERIOR WOOD STUD WALLS" at bounding box center [670, 214] width 10 height 8
checkbox input "true"
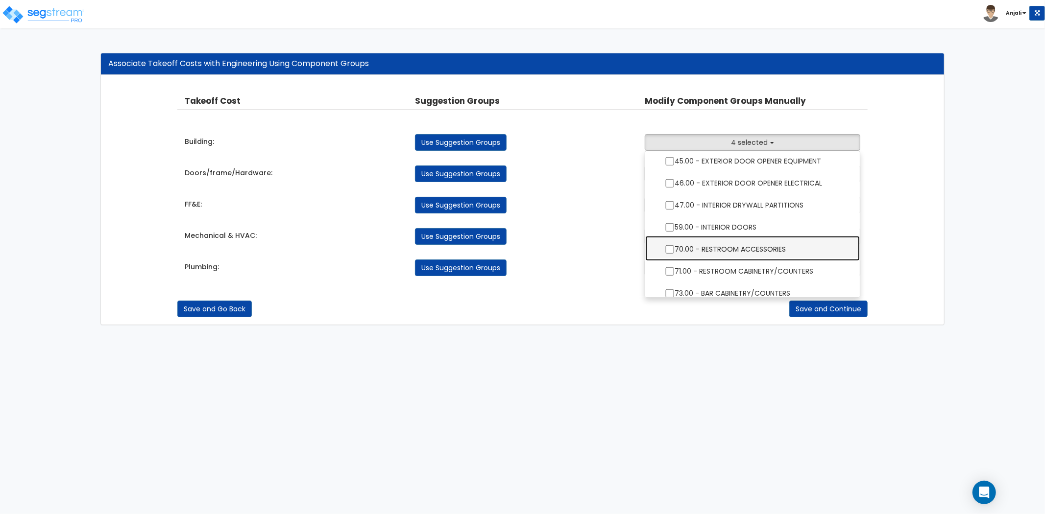
click at [668, 243] on label "70.00 - RESTROOM ACCESSORIES" at bounding box center [752, 248] width 195 height 23
click at [668, 245] on input "70.00 - RESTROOM ACCESSORIES" at bounding box center [670, 249] width 10 height 8
checkbox input "true"
click at [669, 268] on input "71.00 - RESTROOM CABINETRY/COUNTERS" at bounding box center [670, 271] width 10 height 8
checkbox input "true"
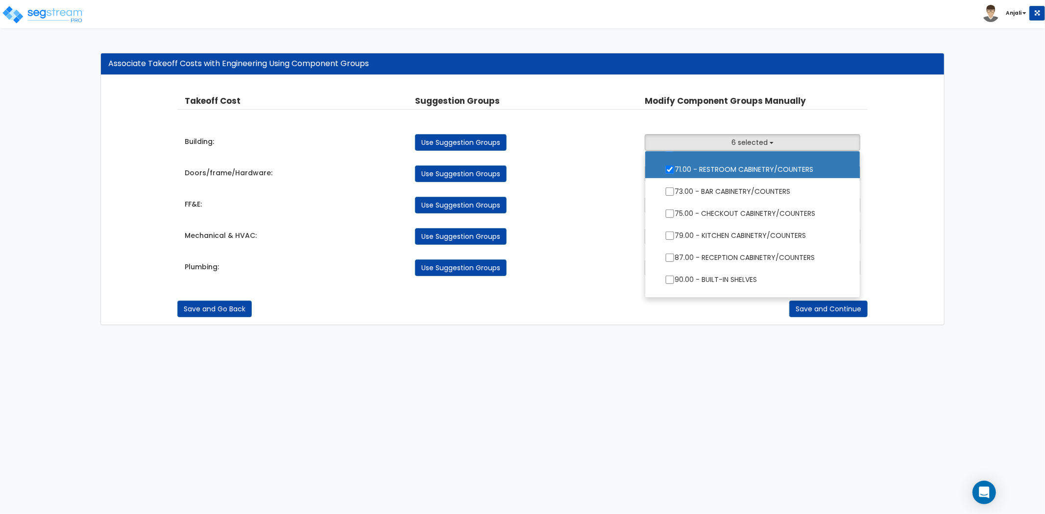
scroll to position [490, 0]
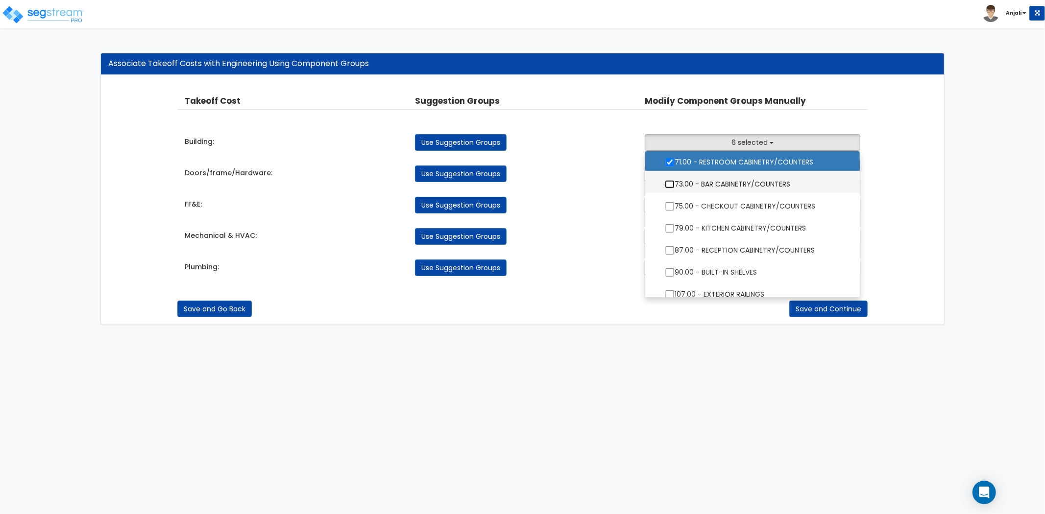
click at [674, 187] on input "73.00 - BAR CABINETRY/COUNTERS" at bounding box center [670, 184] width 10 height 8
checkbox input "true"
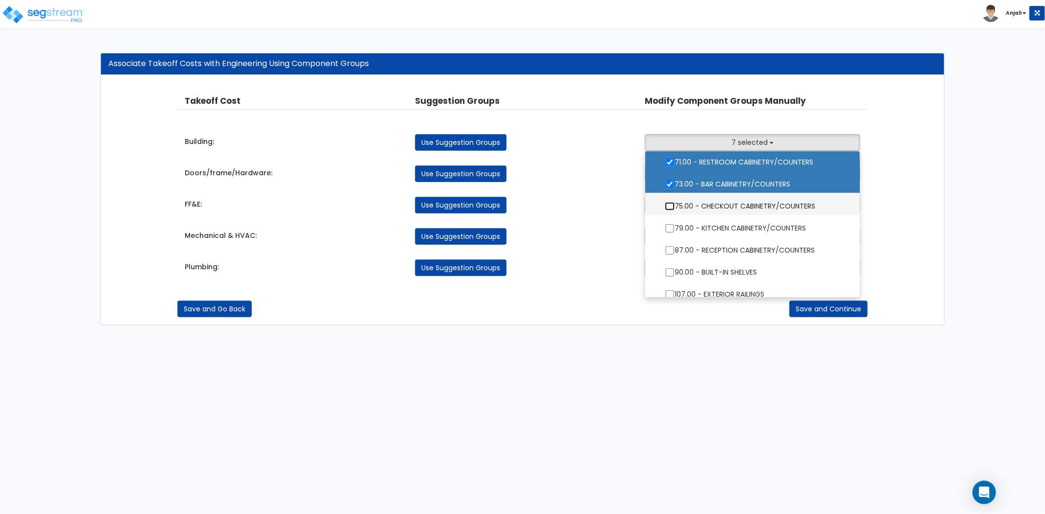
click at [672, 208] on input "75.00 - CHECKOUT CABINETRY/COUNTERS" at bounding box center [670, 206] width 10 height 8
checkbox input "true"
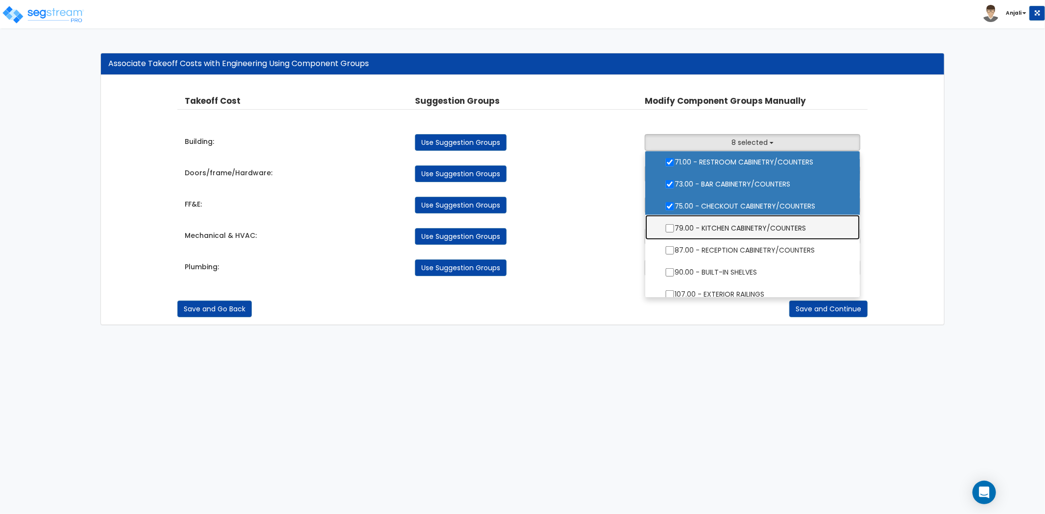
click at [662, 226] on label "79.00 - KITCHEN CABINETRY/COUNTERS" at bounding box center [752, 227] width 195 height 23
click at [665, 226] on input "79.00 - KITCHEN CABINETRY/COUNTERS" at bounding box center [670, 228] width 10 height 8
checkbox input "true"
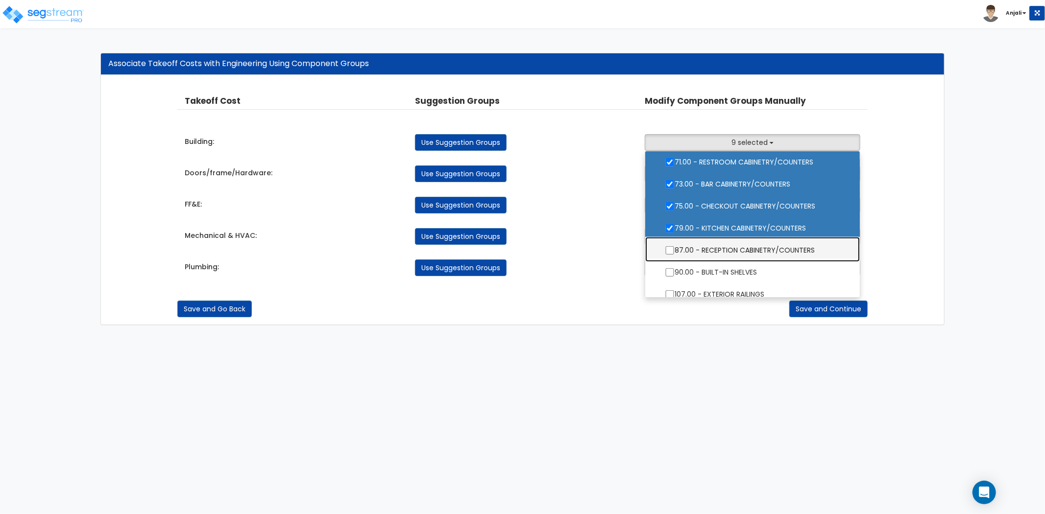
click at [676, 250] on label "87.00 - RECEPTION CABINETRY/COUNTERS" at bounding box center [752, 249] width 195 height 23
click at [675, 250] on input "87.00 - RECEPTION CABINETRY/COUNTERS" at bounding box center [670, 250] width 10 height 8
checkbox input "true"
click at [665, 273] on input "90.00 - BUILT-IN SHELVES" at bounding box center [670, 272] width 10 height 8
checkbox input "true"
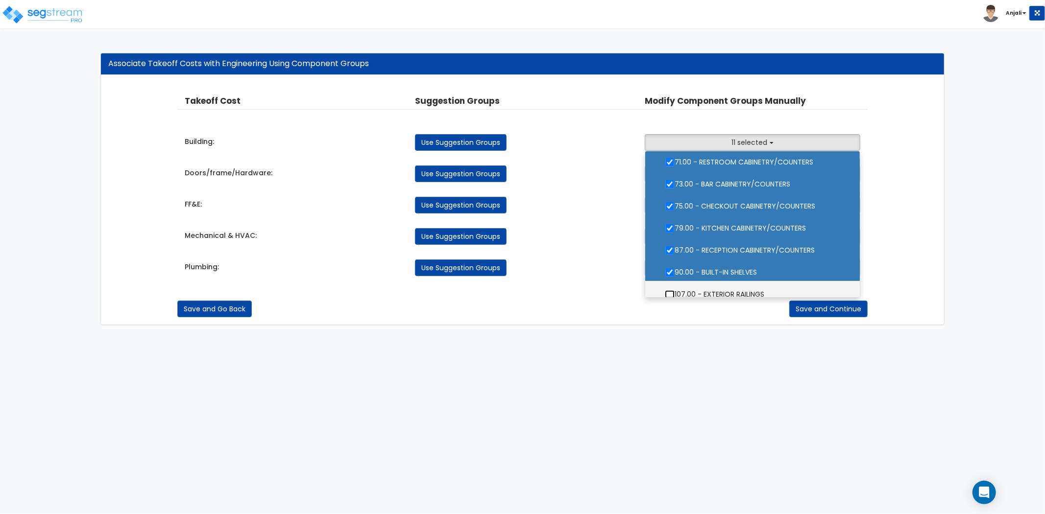
click at [665, 290] on input "107.00 - EXTERIOR RAILINGS" at bounding box center [670, 294] width 10 height 8
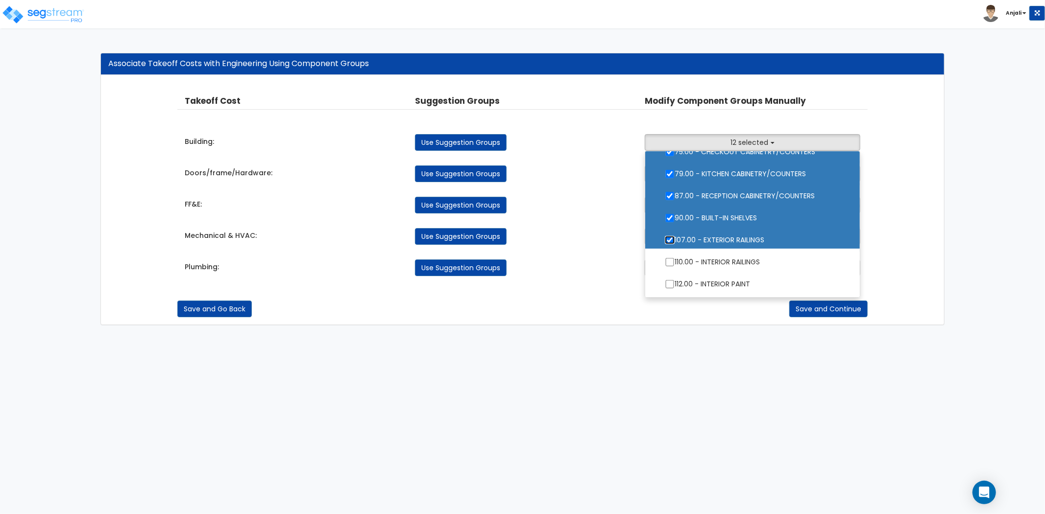
click at [670, 237] on input "107.00 - EXTERIOR RAILINGS" at bounding box center [670, 240] width 10 height 8
checkbox input "false"
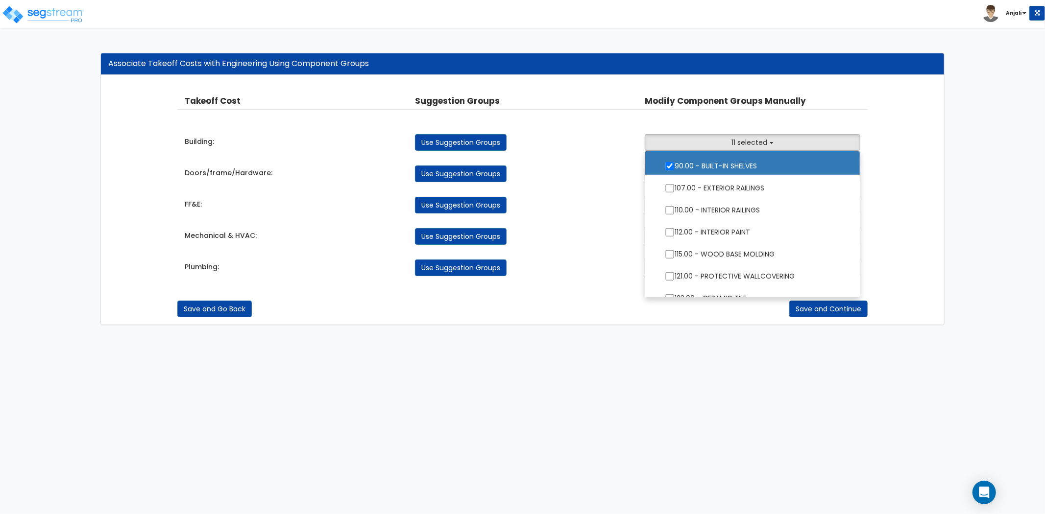
scroll to position [599, 0]
click at [671, 204] on input "110.00 - INTERIOR RAILINGS" at bounding box center [670, 208] width 10 height 8
checkbox input "true"
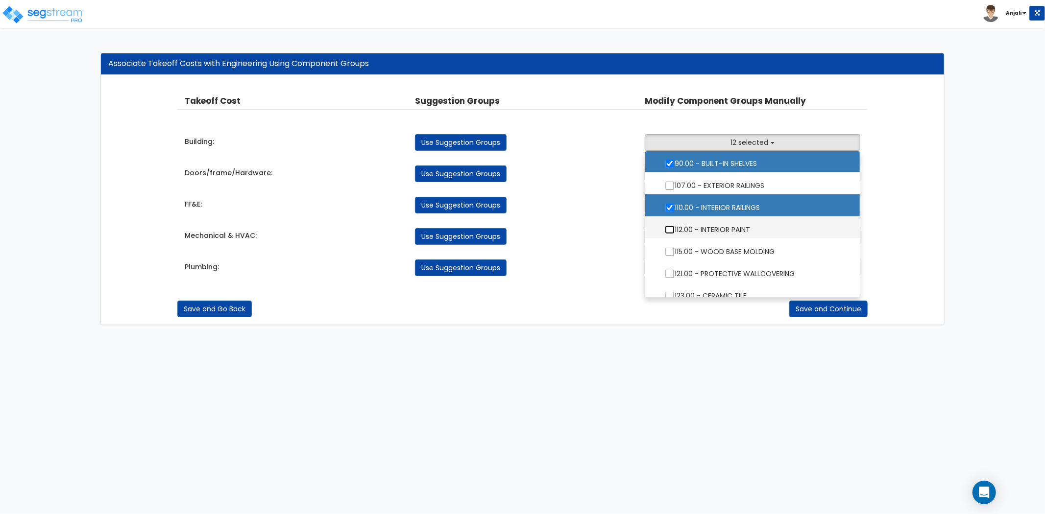
click at [669, 226] on input "112.00 - INTERIOR PAINT" at bounding box center [670, 230] width 10 height 8
checkbox input "true"
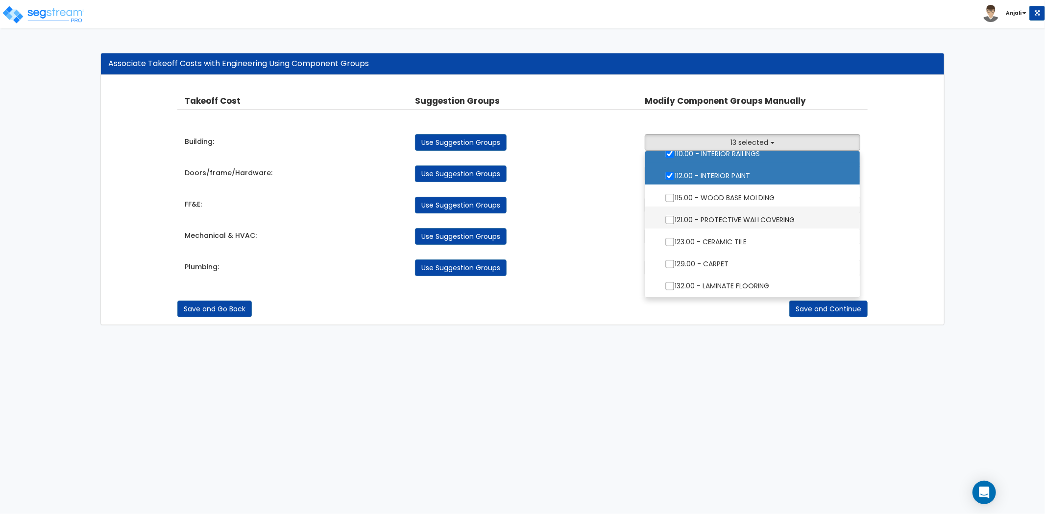
scroll to position [653, 0]
drag, startPoint x: 667, startPoint y: 197, endPoint x: 669, endPoint y: 213, distance: 16.2
click at [667, 197] on input "115.00 - WOOD BASE MOLDING" at bounding box center [670, 197] width 10 height 8
checkbox input "true"
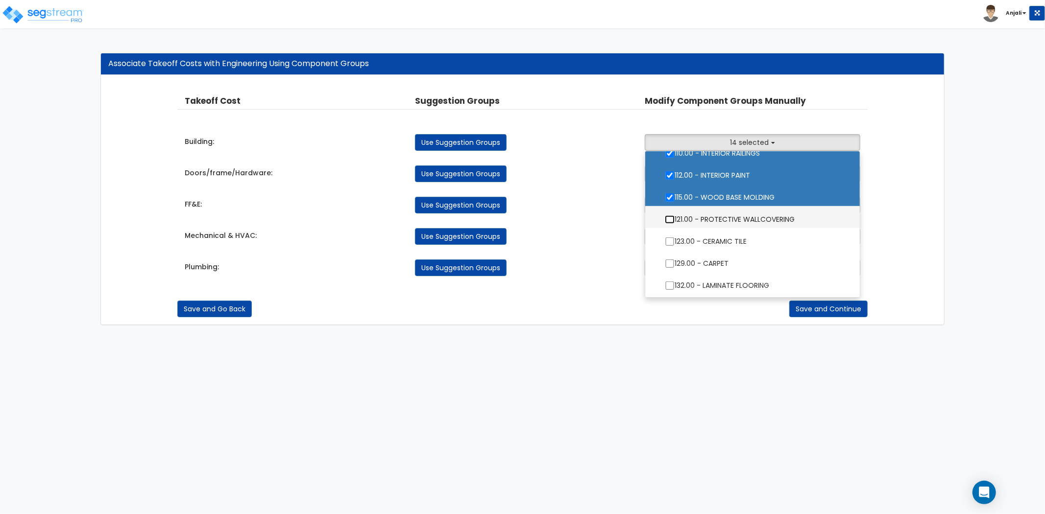
click at [667, 219] on input "121.00 - PROTECTIVE WALLCOVERING" at bounding box center [670, 220] width 10 height 8
checkbox input "true"
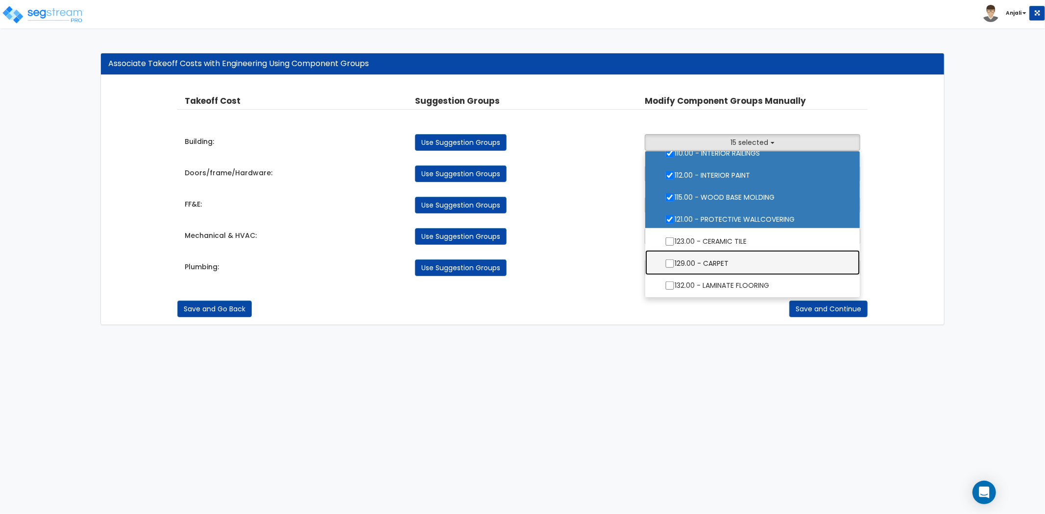
click at [663, 260] on label "129.00 - CARPET" at bounding box center [752, 262] width 195 height 23
click at [665, 260] on input "129.00 - CARPET" at bounding box center [670, 264] width 10 height 8
checkbox input "true"
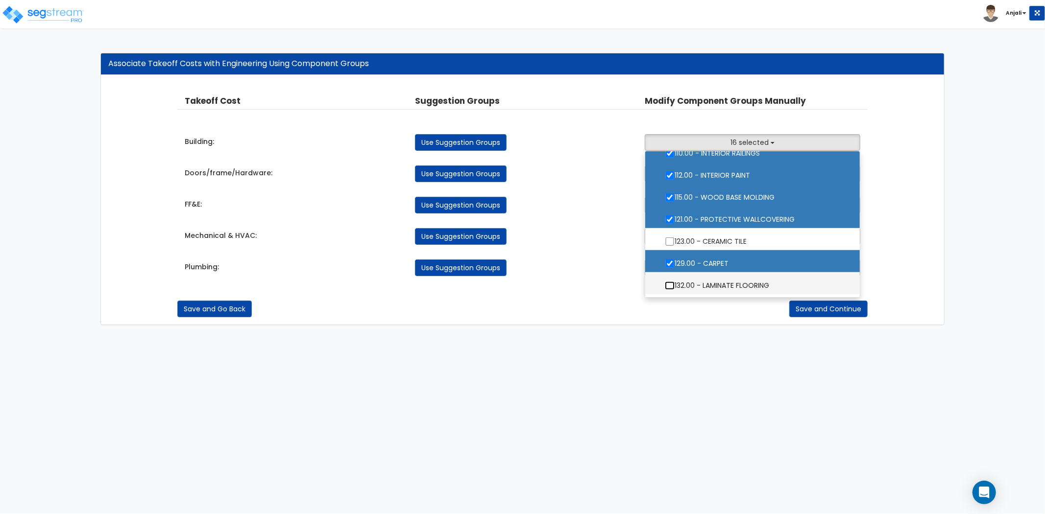
click at [670, 282] on input "132.00 - LAMINATE FLOORING" at bounding box center [670, 286] width 10 height 8
checkbox input "true"
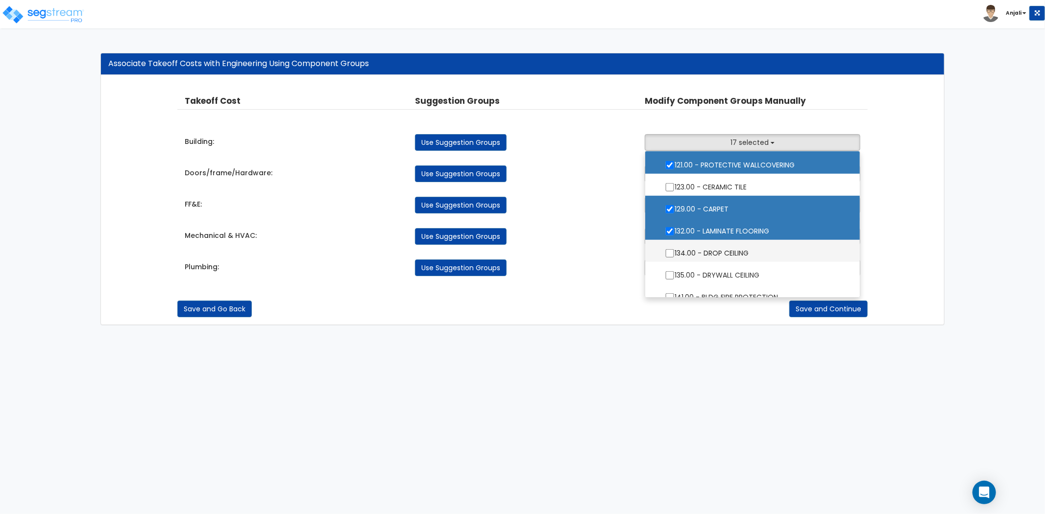
scroll to position [762, 0]
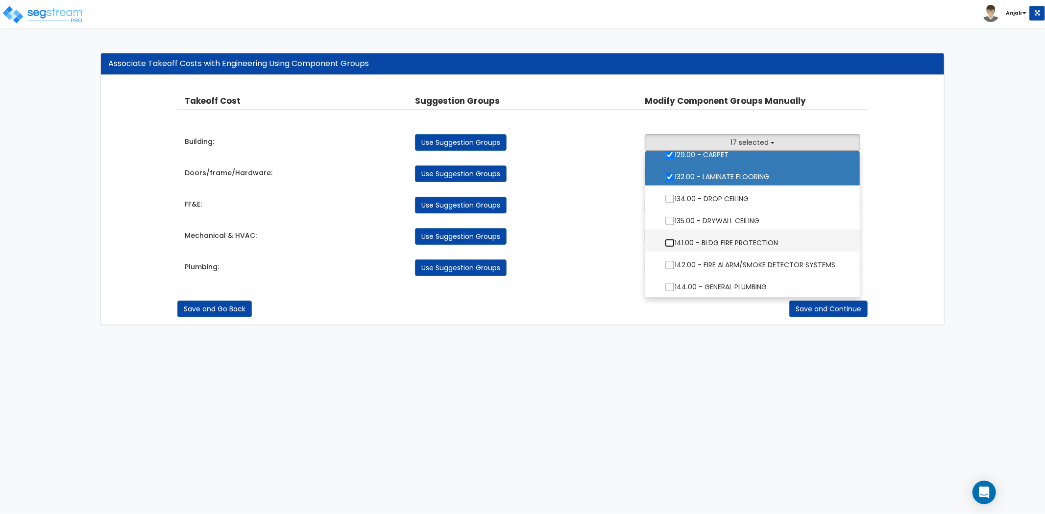
click at [669, 243] on input "141.00 - BLDG FIRE PROTECTION" at bounding box center [670, 243] width 10 height 8
checkbox input "true"
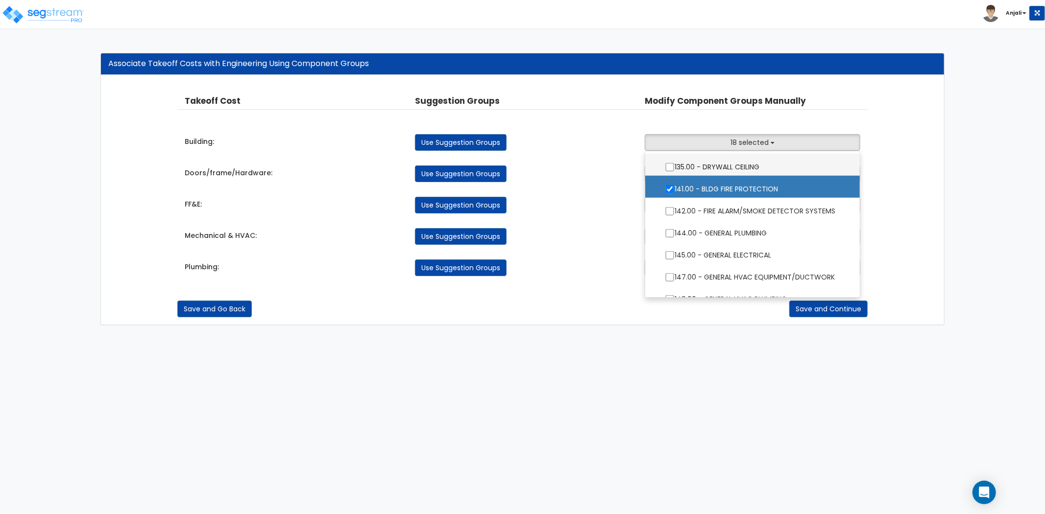
scroll to position [816, 0]
click at [671, 212] on input "142.00 - FIRE ALARM/SMOKE DETECTOR SYSTEMS" at bounding box center [670, 211] width 10 height 8
checkbox input "true"
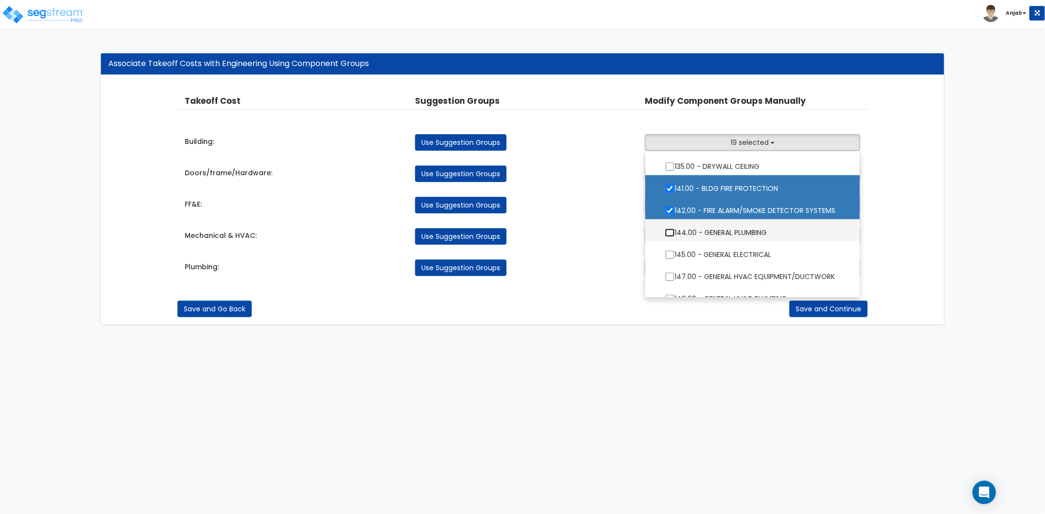
click at [667, 233] on input "144.00 - GENERAL PLUMBING" at bounding box center [670, 233] width 10 height 8
checkbox input "true"
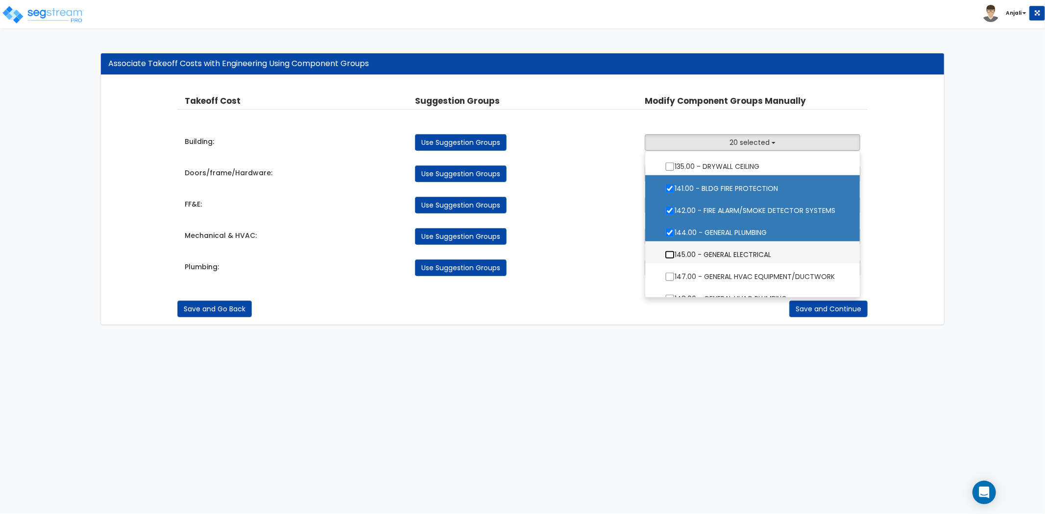
click at [670, 256] on input "145.00 - GENERAL ELECTRICAL" at bounding box center [670, 255] width 10 height 8
checkbox input "true"
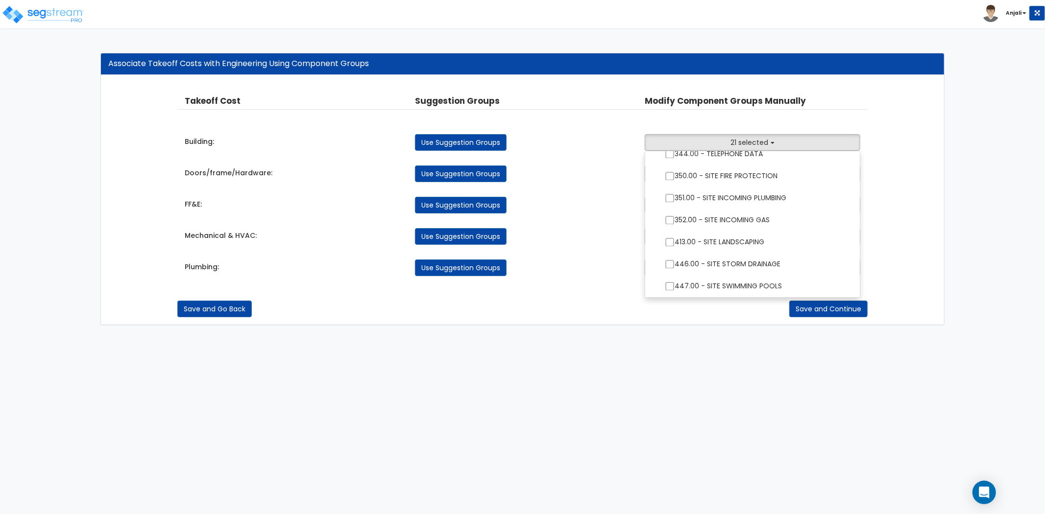
scroll to position [1666, 0]
click at [599, 253] on div "Takeoff Cost Suggestion Groups Modify Component Groups Manually Building: Use S…" at bounding box center [522, 185] width 690 height 201
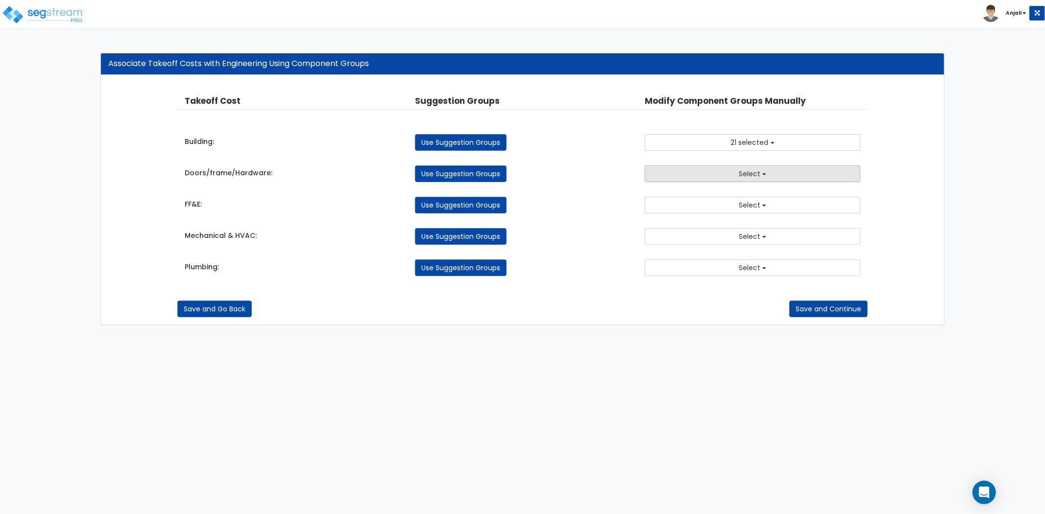
drag, startPoint x: 711, startPoint y: 177, endPoint x: 712, endPoint y: 182, distance: 4.9
click at [711, 178] on button "Select" at bounding box center [753, 174] width 216 height 17
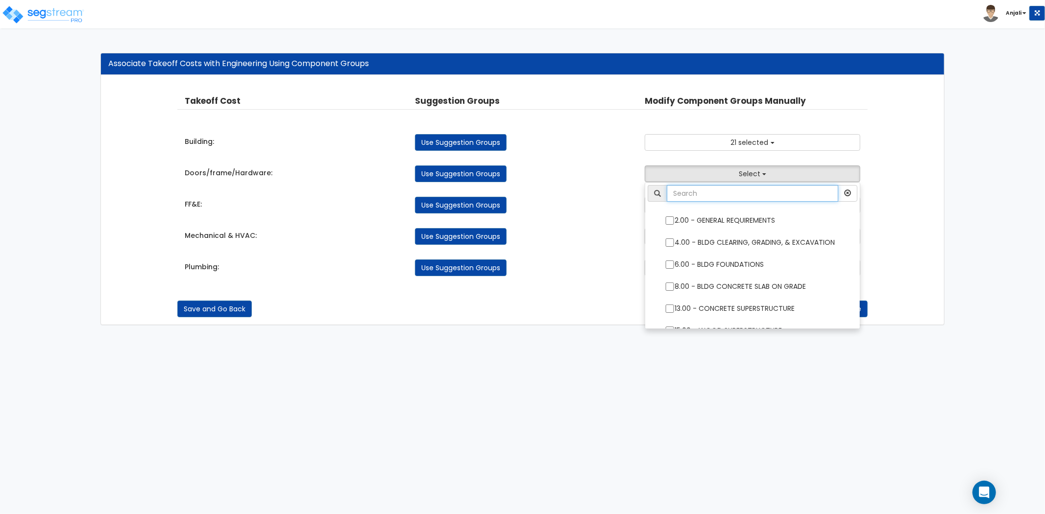
click at [713, 198] on input "text" at bounding box center [752, 193] width 171 height 17
type input "do"
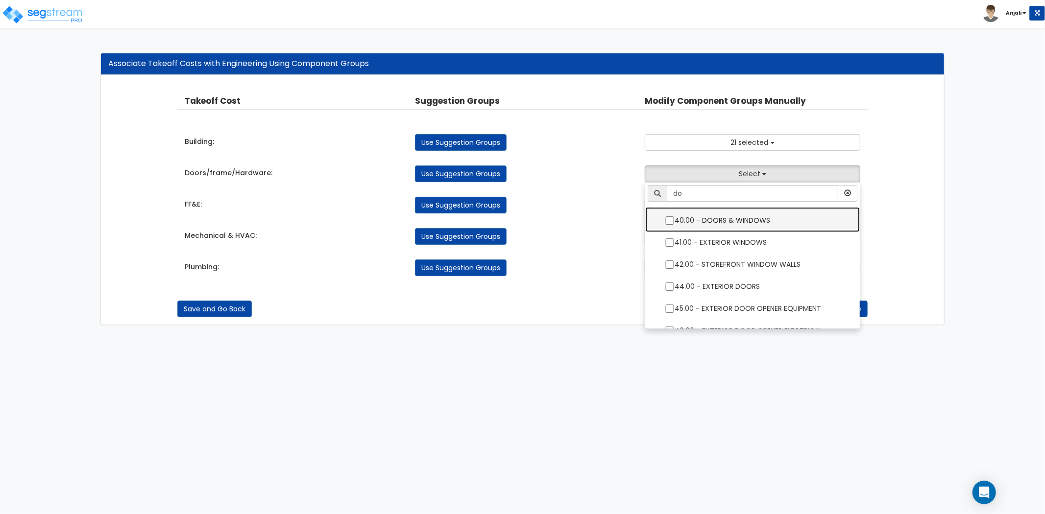
click at [664, 220] on label "40.00 - DOORS & WINDOWS" at bounding box center [752, 219] width 195 height 23
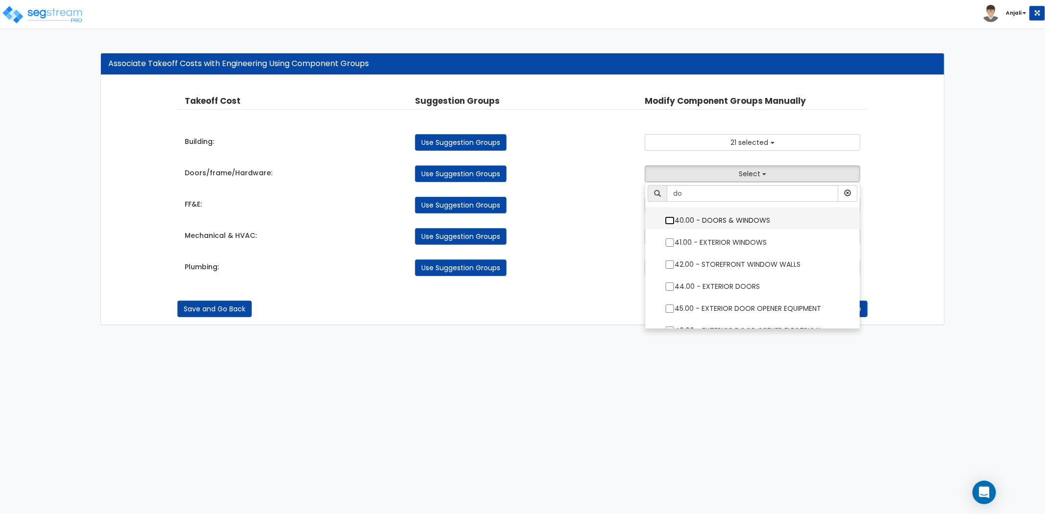
click at [665, 220] on input "40.00 - DOORS & WINDOWS" at bounding box center [670, 221] width 10 height 8
checkbox input "true"
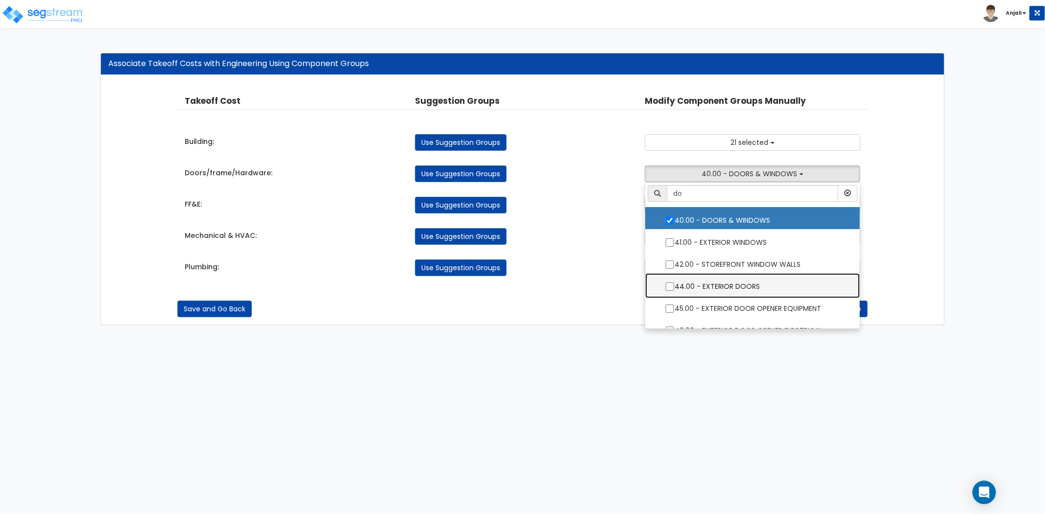
click at [669, 282] on label "44.00 - EXTERIOR DOORS" at bounding box center [752, 285] width 195 height 23
click at [669, 283] on input "44.00 - EXTERIOR DOORS" at bounding box center [670, 287] width 10 height 8
checkbox input "true"
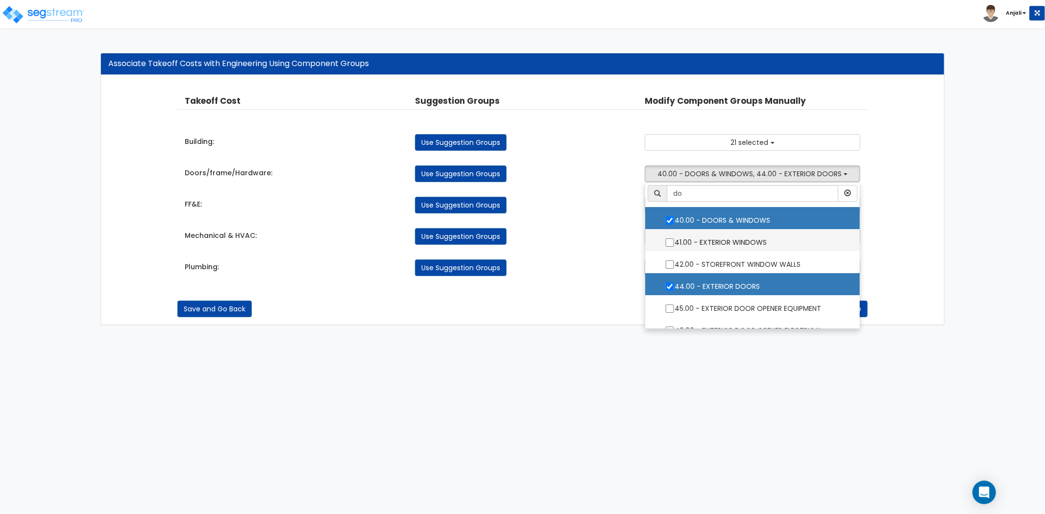
scroll to position [35, 0]
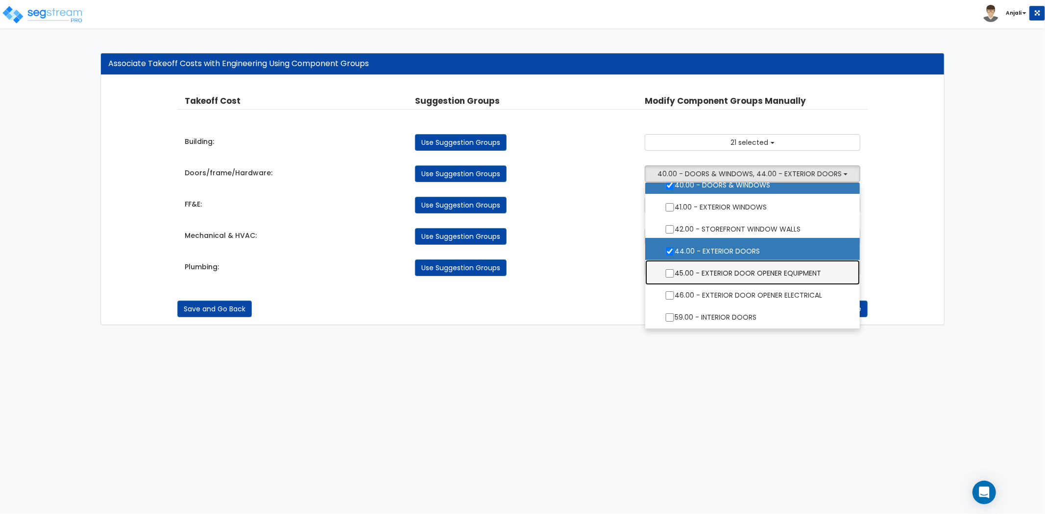
click at [668, 267] on label "45.00 - EXTERIOR DOOR OPENER EQUIPMENT" at bounding box center [752, 272] width 195 height 23
click at [668, 269] on input "45.00 - EXTERIOR DOOR OPENER EQUIPMENT" at bounding box center [670, 273] width 10 height 8
checkbox input "true"
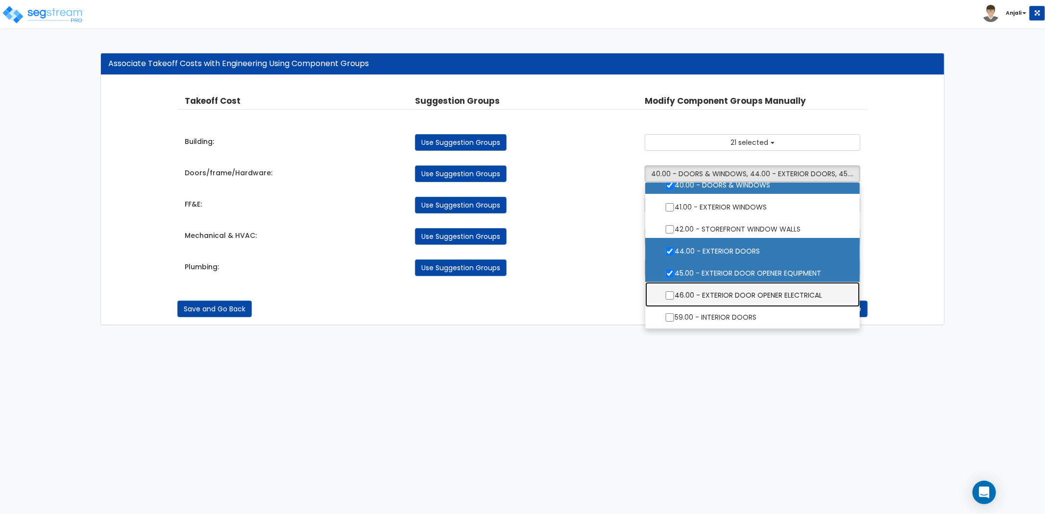
click at [668, 286] on label "46.00 - EXTERIOR DOOR OPENER ELECTRICAL" at bounding box center [752, 294] width 195 height 23
click at [668, 291] on input "46.00 - EXTERIOR DOOR OPENER ELECTRICAL" at bounding box center [670, 295] width 10 height 8
checkbox input "true"
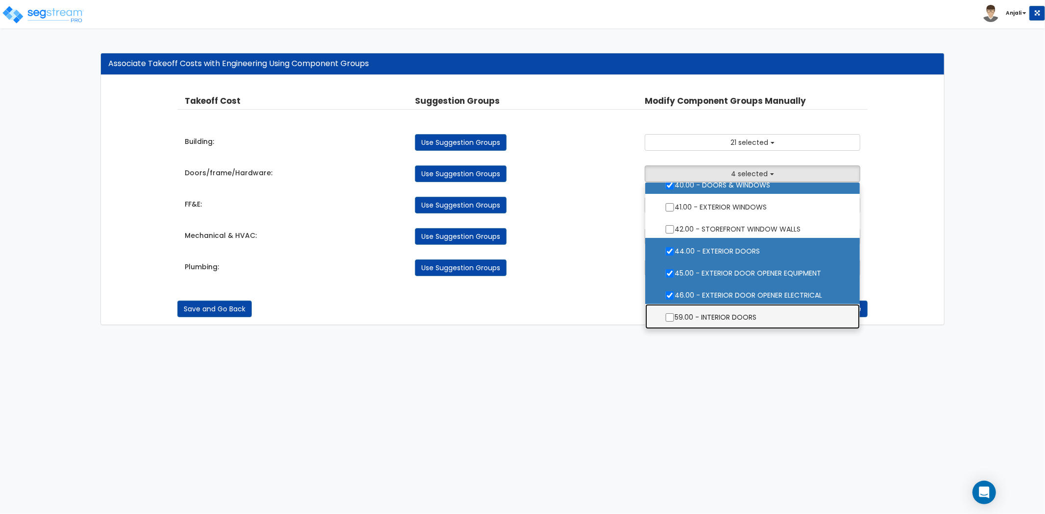
click at [662, 313] on label "59.00 - INTERIOR DOORS" at bounding box center [752, 316] width 195 height 23
click at [665, 314] on input "59.00 - INTERIOR DOORS" at bounding box center [670, 318] width 10 height 8
checkbox input "true"
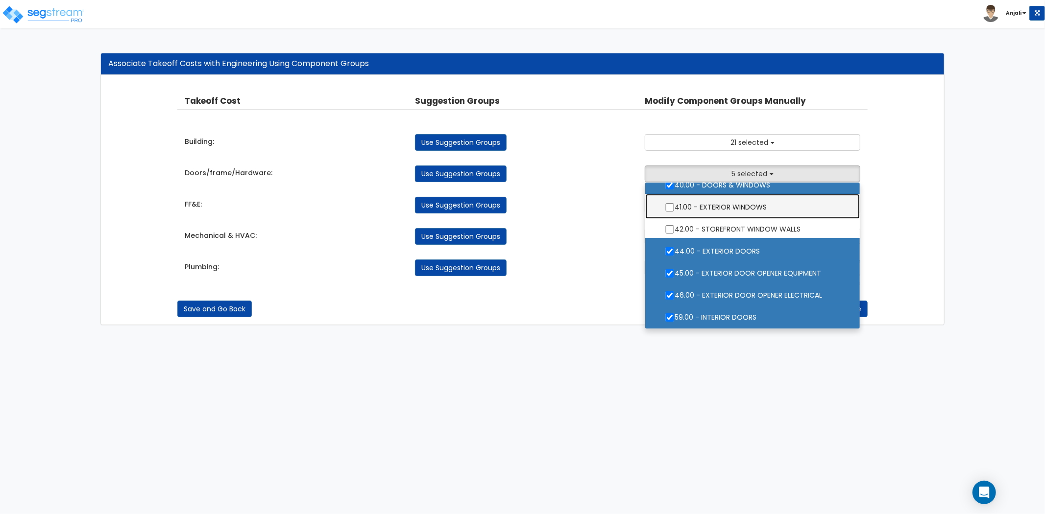
click at [663, 204] on label "41.00 - EXTERIOR WINDOWS" at bounding box center [752, 206] width 195 height 23
click at [665, 204] on input "41.00 - EXTERIOR WINDOWS" at bounding box center [670, 207] width 10 height 8
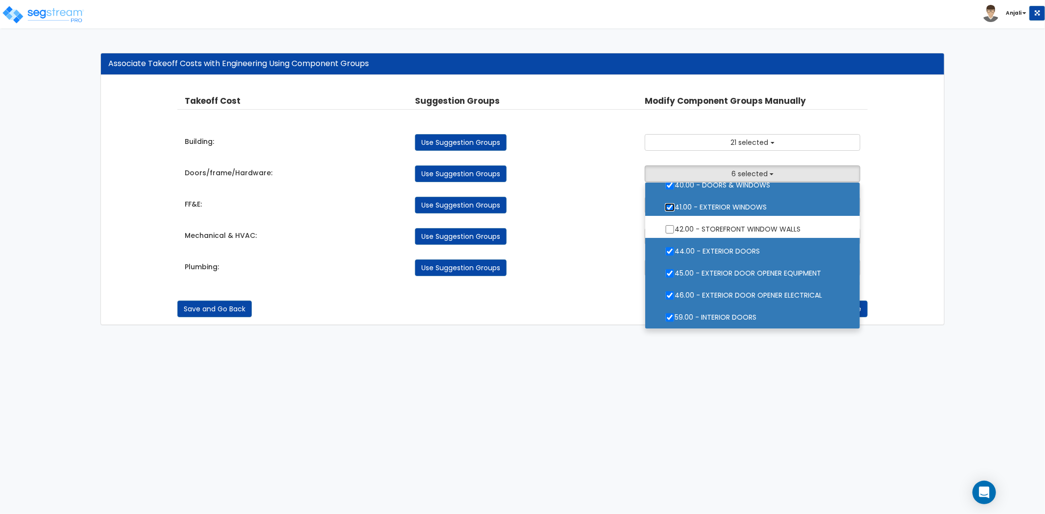
click at [670, 208] on input "41.00 - EXTERIOR WINDOWS" at bounding box center [670, 207] width 10 height 8
checkbox input "false"
click at [617, 216] on div "Takeoff Cost Suggestion Groups Modify Component Groups Manually Building: Use S…" at bounding box center [522, 185] width 690 height 201
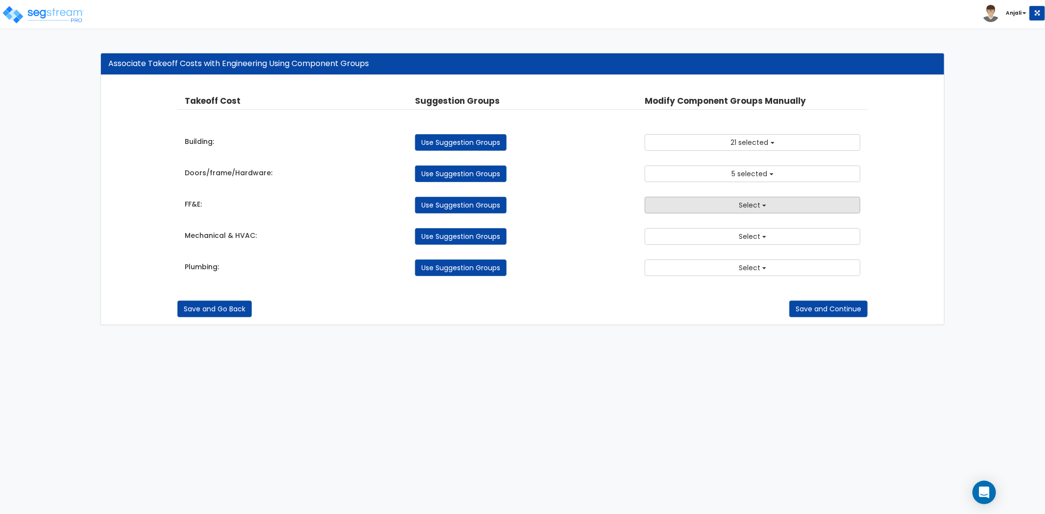
click at [721, 206] on button "Select" at bounding box center [753, 205] width 216 height 17
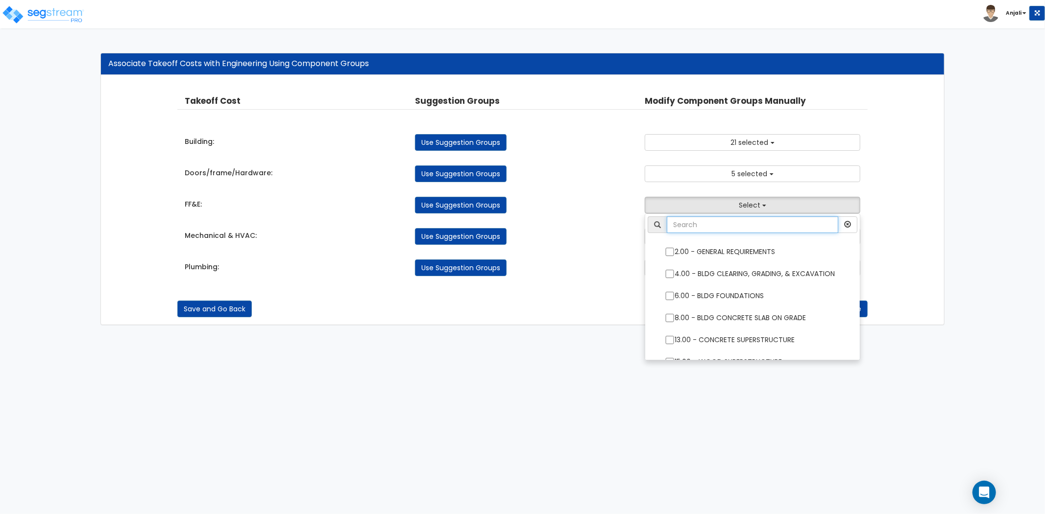
click at [713, 223] on input "text" at bounding box center [752, 225] width 171 height 17
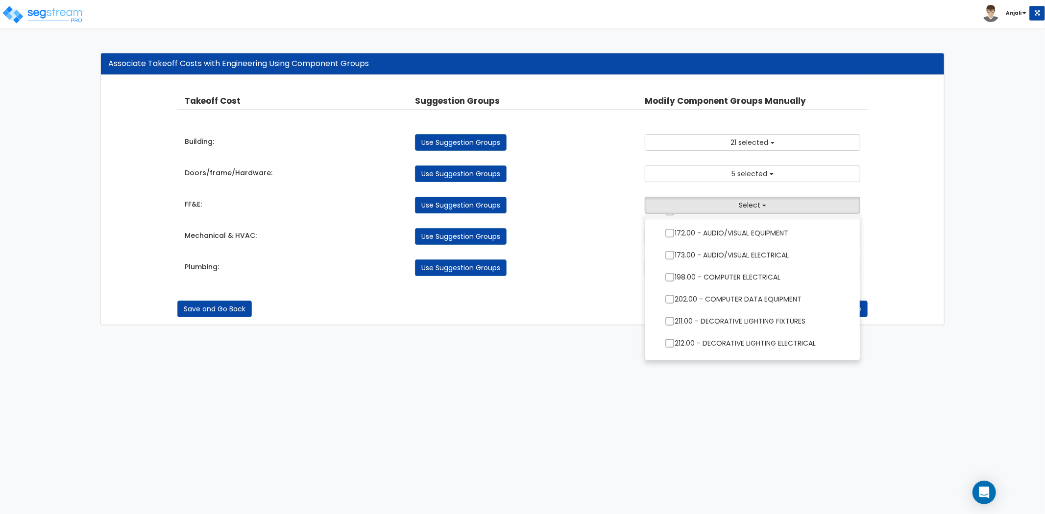
scroll to position [1197, 0]
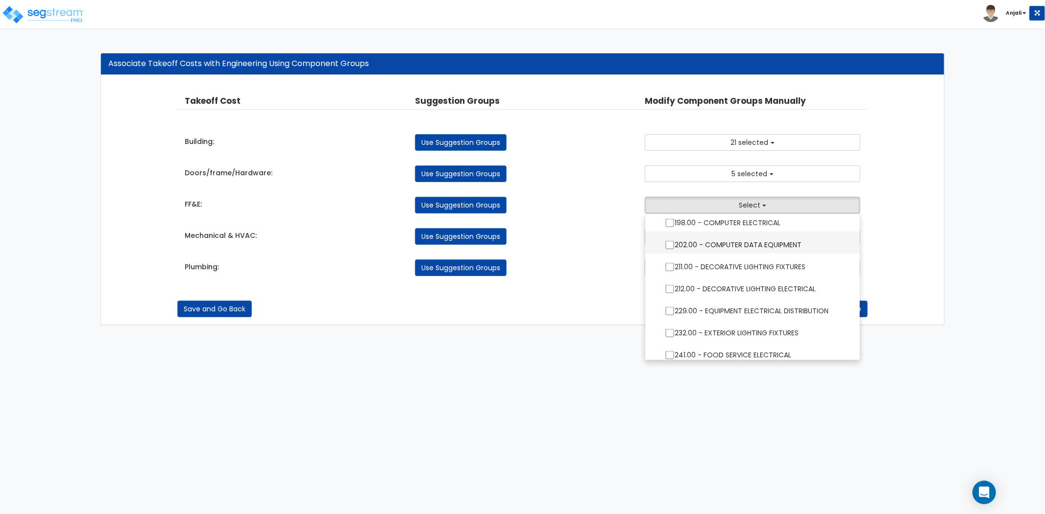
type input "e"
click at [673, 243] on input "202.00 - COMPUTER DATA EQUIPMENT" at bounding box center [670, 245] width 10 height 8
checkbox input "true"
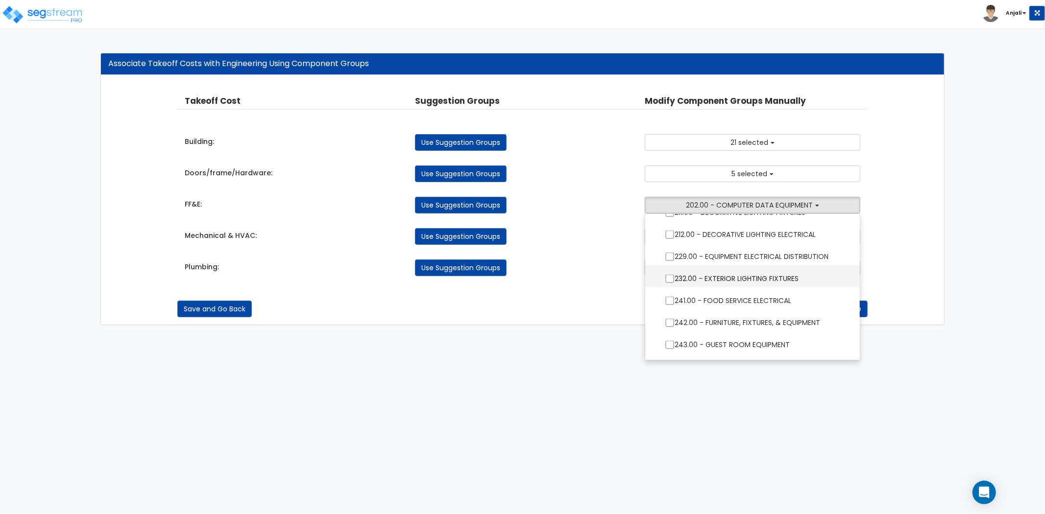
scroll to position [1306, 0]
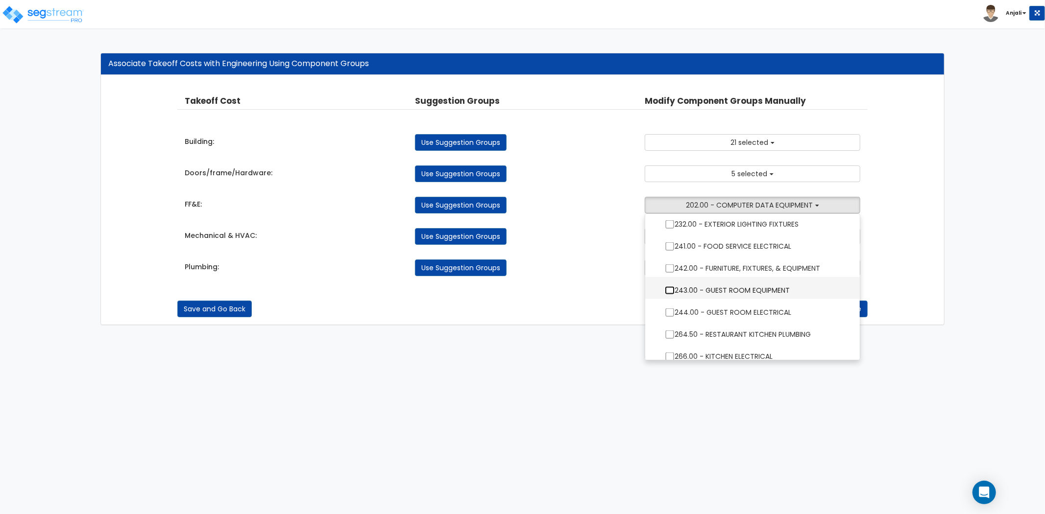
click at [670, 292] on input "243.00 - GUEST ROOM EQUIPMENT" at bounding box center [670, 291] width 10 height 8
checkbox input "true"
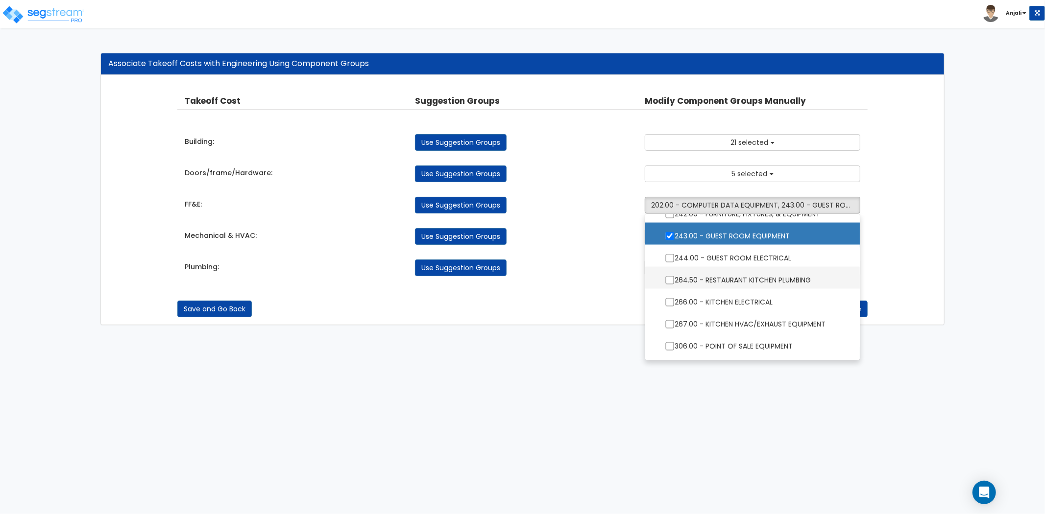
scroll to position [1415, 0]
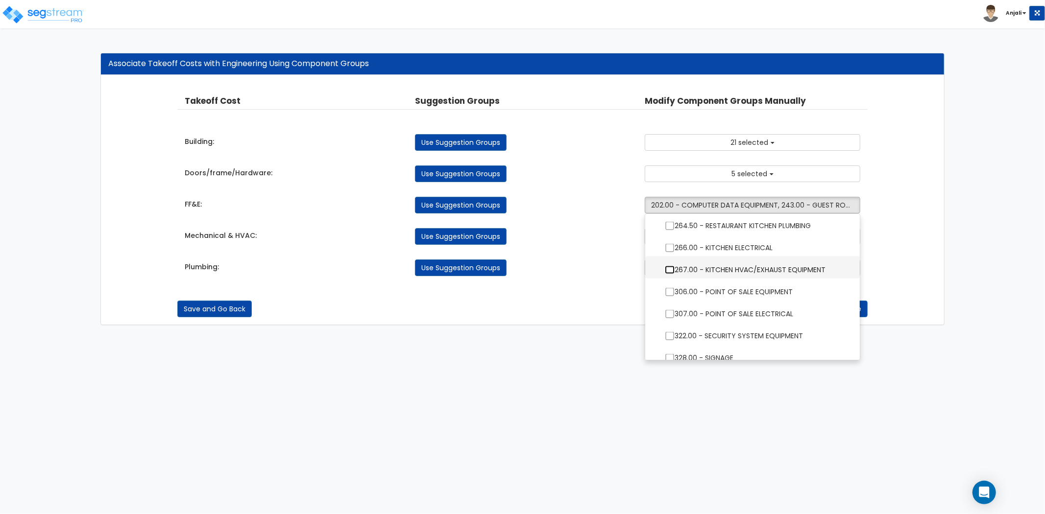
click at [672, 271] on input "267.00 - KITCHEN HVAC/EXHAUST EQUIPMENT" at bounding box center [670, 270] width 10 height 8
checkbox input "true"
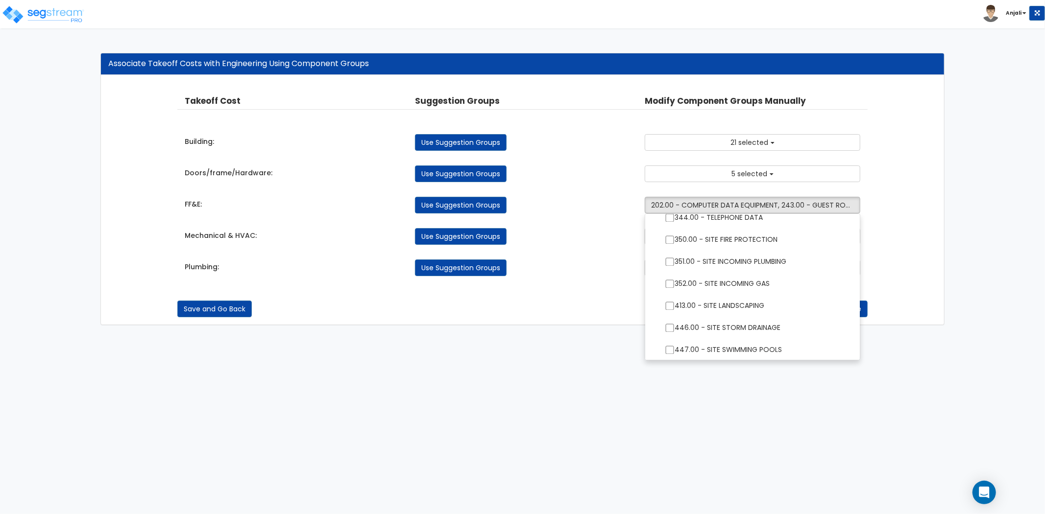
scroll to position [1600, 0]
click at [599, 263] on div "Use Suggestion Groups" at bounding box center [523, 268] width 230 height 17
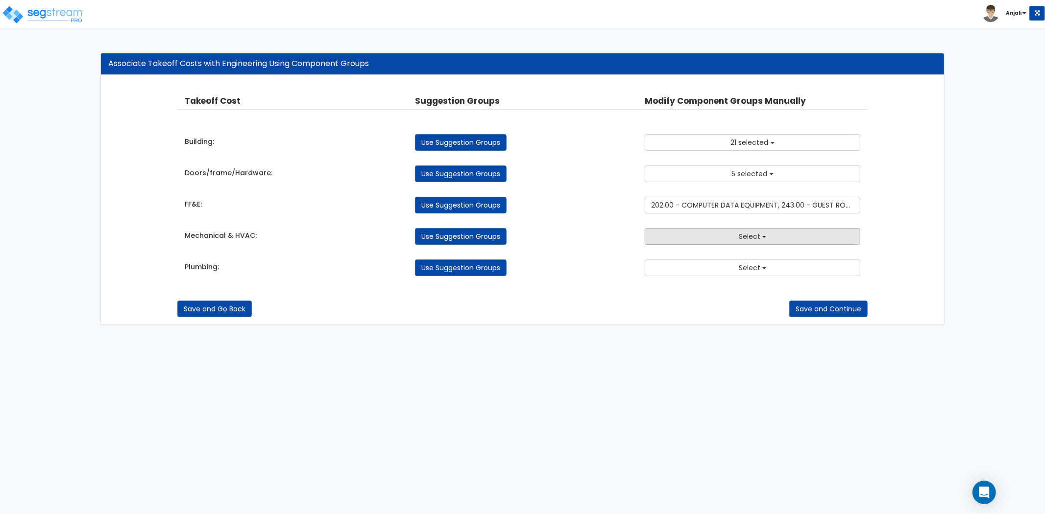
click at [741, 234] on span "Select" at bounding box center [750, 237] width 22 height 10
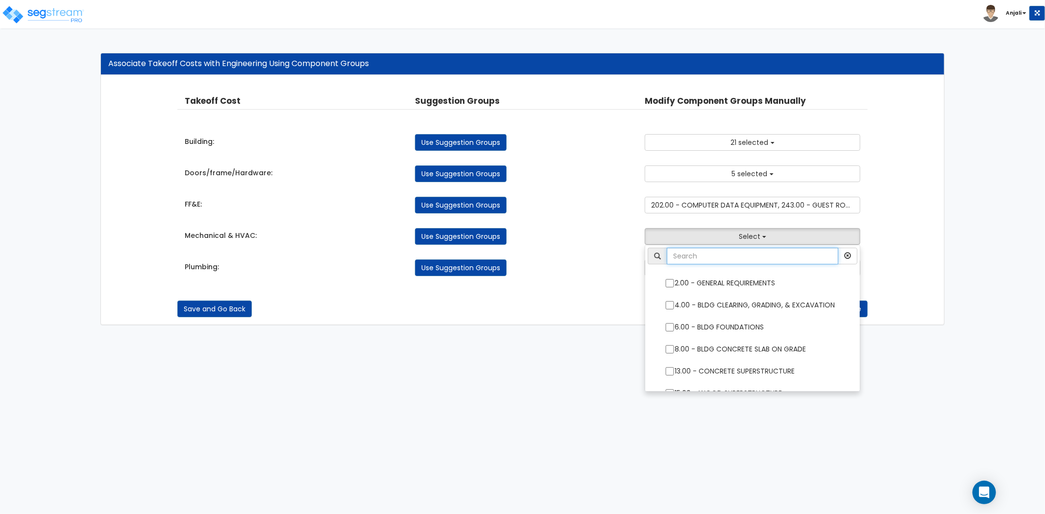
click at [724, 255] on input "text" at bounding box center [752, 256] width 171 height 17
type input "hv"
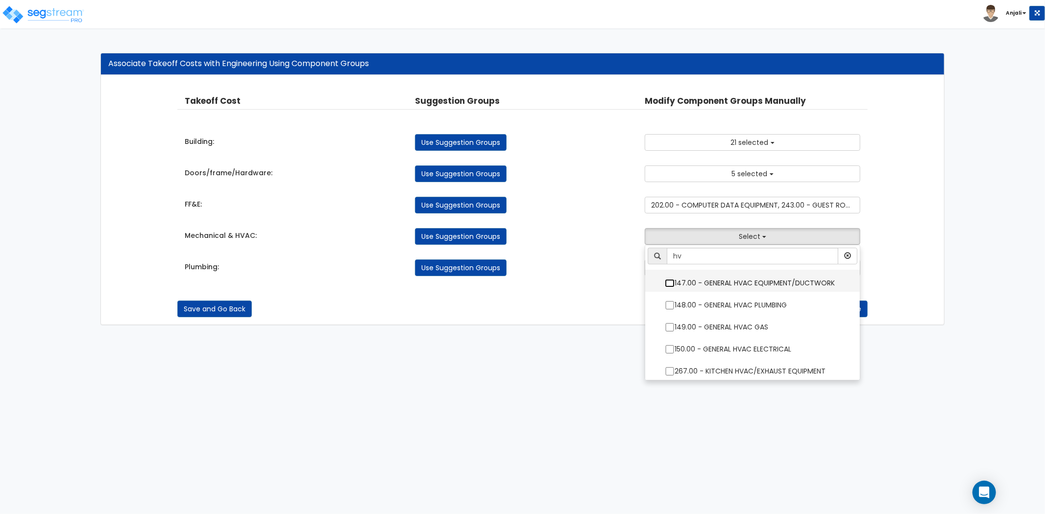
click at [666, 286] on input "147.00 - GENERAL HVAC EQUIPMENT/DUCTWORK" at bounding box center [670, 283] width 10 height 8
checkbox input "true"
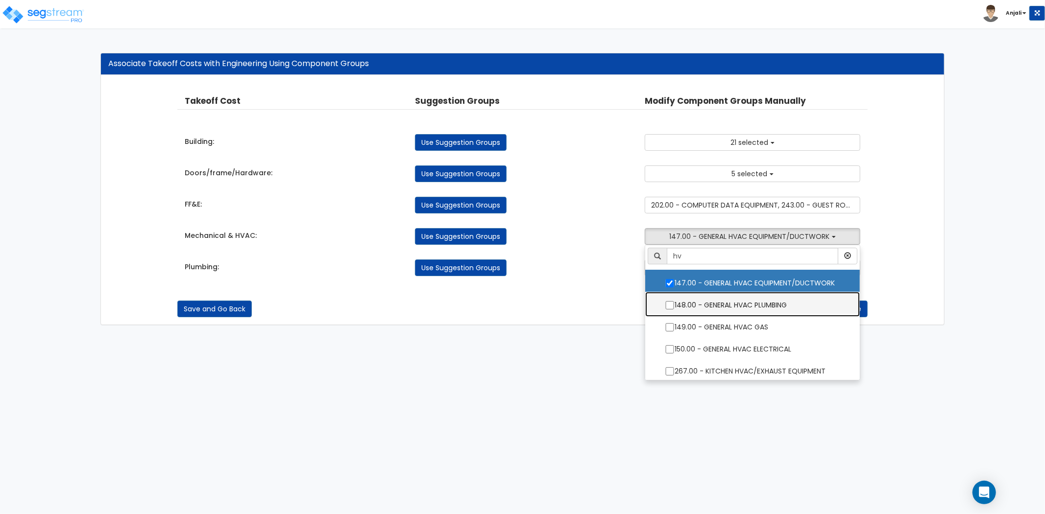
click at [663, 303] on label "148.00 - GENERAL HVAC PLUMBING" at bounding box center [752, 304] width 195 height 23
click at [665, 303] on input "148.00 - GENERAL HVAC PLUMBING" at bounding box center [670, 305] width 10 height 8
checkbox input "true"
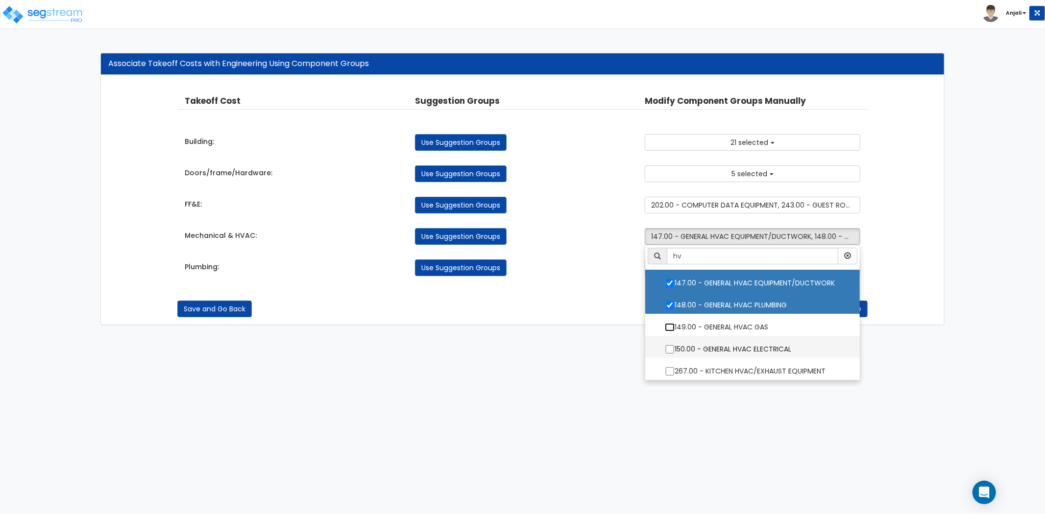
drag, startPoint x: 670, startPoint y: 330, endPoint x: 678, endPoint y: 341, distance: 13.9
click at [671, 331] on input "149.00 - GENERAL HVAC GAS" at bounding box center [670, 327] width 10 height 8
checkbox input "true"
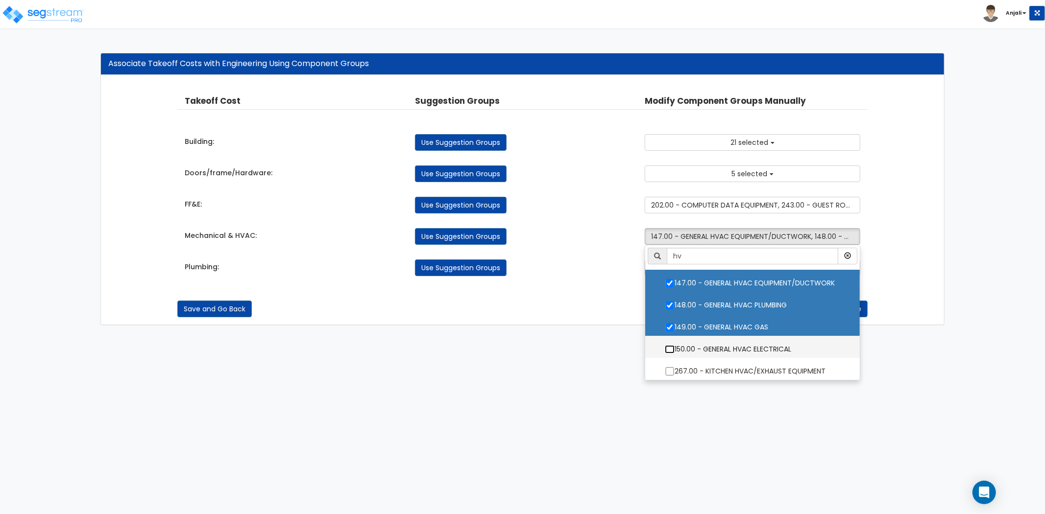
click at [674, 345] on input "150.00 - GENERAL HVAC ELECTRICAL" at bounding box center [670, 349] width 10 height 8
checkbox input "true"
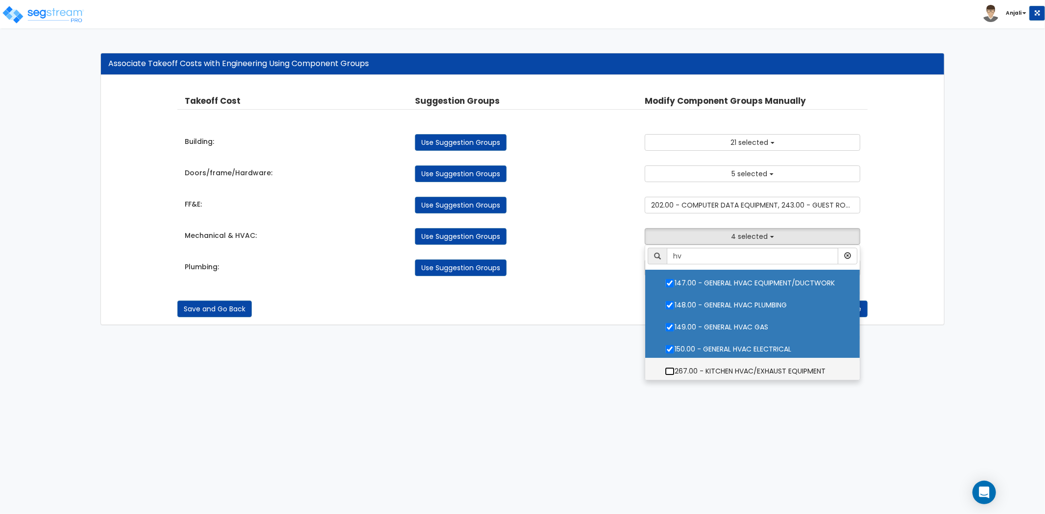
click at [668, 372] on input "267.00 - KITCHEN HVAC/EXHAUST EQUIPMENT" at bounding box center [670, 371] width 10 height 8
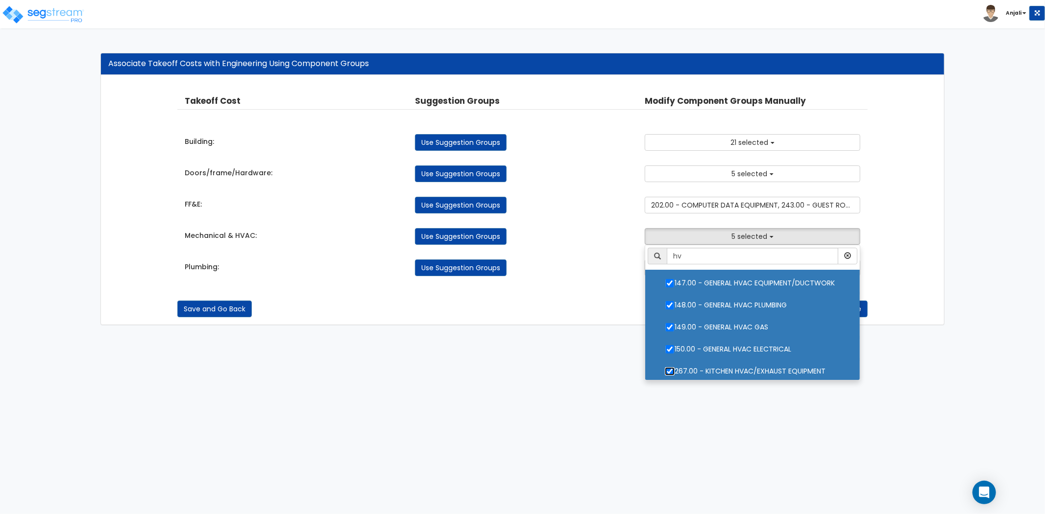
click at [668, 372] on input "267.00 - KITCHEN HVAC/EXHAUST EQUIPMENT" at bounding box center [670, 371] width 10 height 8
checkbox input "false"
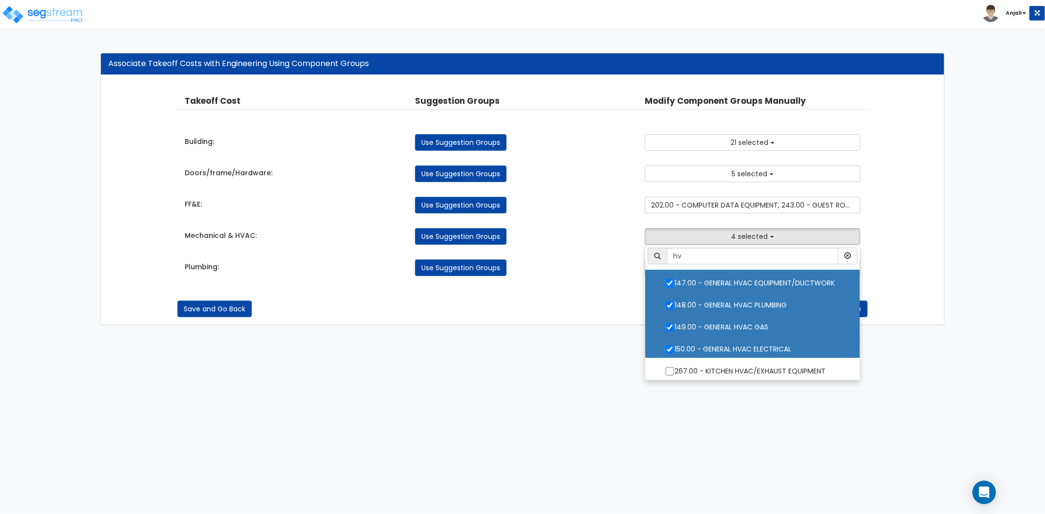
click at [579, 249] on div "Takeoff Cost Suggestion Groups Modify Component Groups Manually Building: Use S…" at bounding box center [522, 185] width 690 height 201
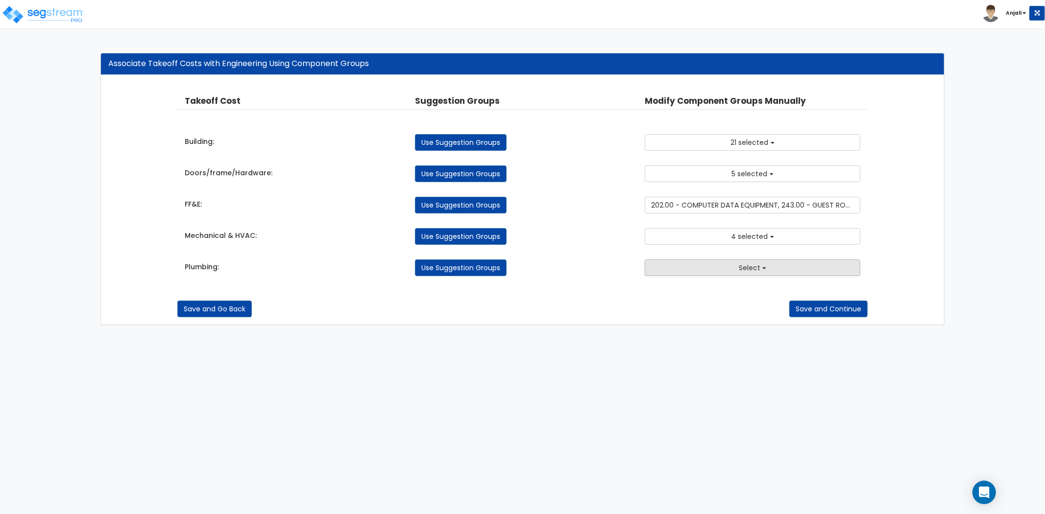
click at [712, 268] on button "Select" at bounding box center [753, 268] width 216 height 17
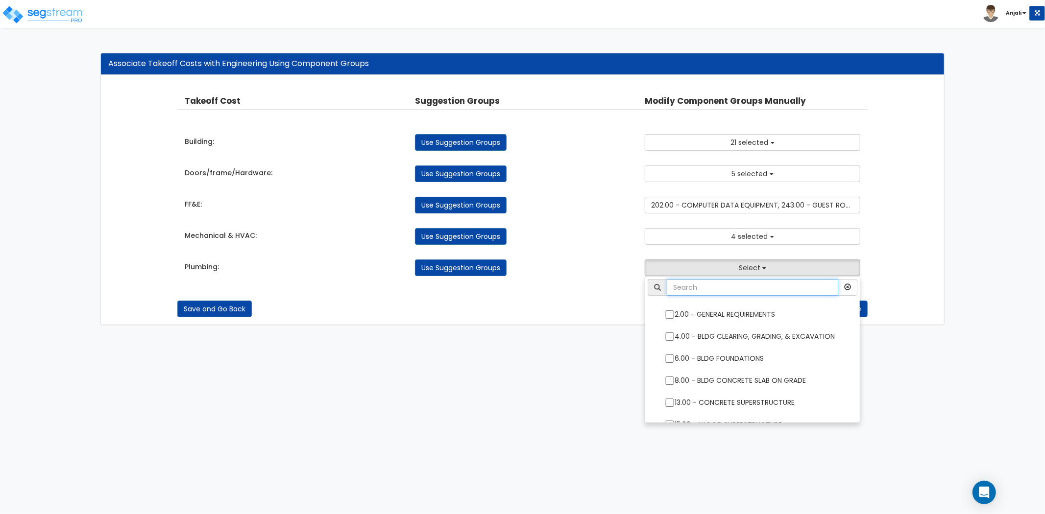
click at [730, 287] on input "text" at bounding box center [752, 287] width 171 height 17
type input "plu"
click at [665, 312] on input "144.00 - GENERAL PLUMBING" at bounding box center [670, 315] width 10 height 8
checkbox input "true"
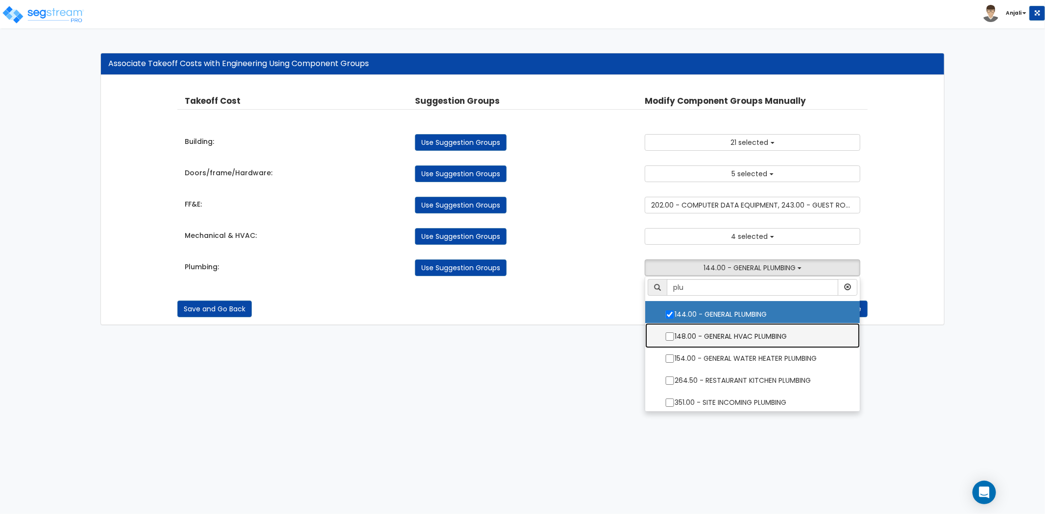
click at [671, 332] on label "148.00 - GENERAL HVAC PLUMBING" at bounding box center [752, 335] width 195 height 23
click at [671, 333] on input "148.00 - GENERAL HVAC PLUMBING" at bounding box center [670, 337] width 10 height 8
checkbox input "true"
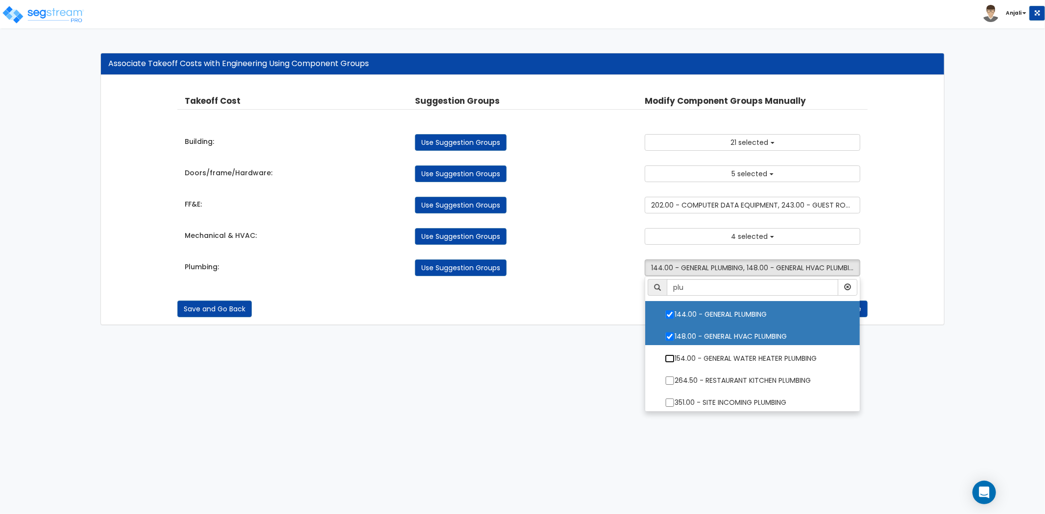
drag, startPoint x: 670, startPoint y: 358, endPoint x: 663, endPoint y: 335, distance: 23.9
click at [670, 358] on input "154.00 - GENERAL WATER HEATER PLUMBING" at bounding box center [670, 359] width 10 height 8
checkbox input "true"
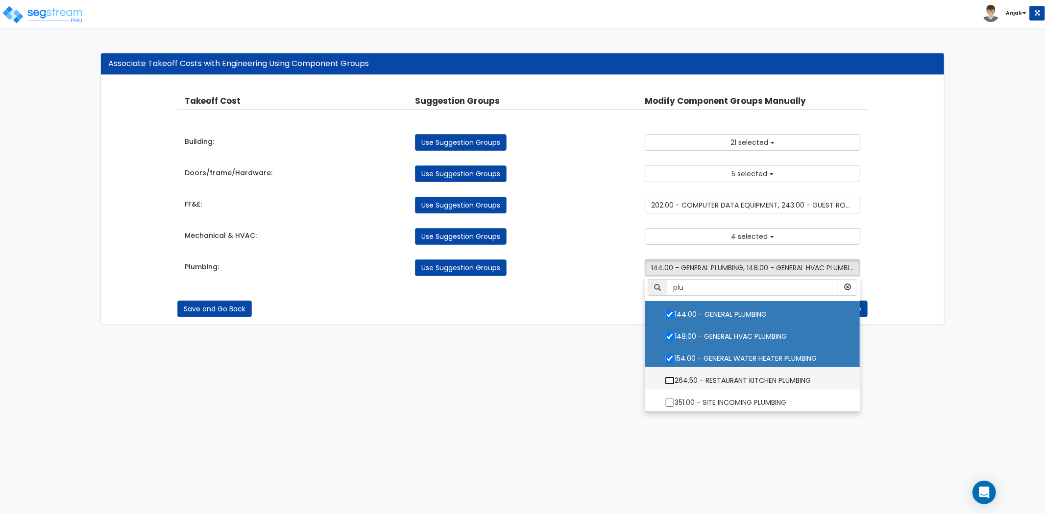
drag, startPoint x: 672, startPoint y: 379, endPoint x: 678, endPoint y: 387, distance: 10.4
click at [674, 379] on input "264.50 - RESTAURANT KITCHEN PLUMBING" at bounding box center [670, 381] width 10 height 8
checkbox input "true"
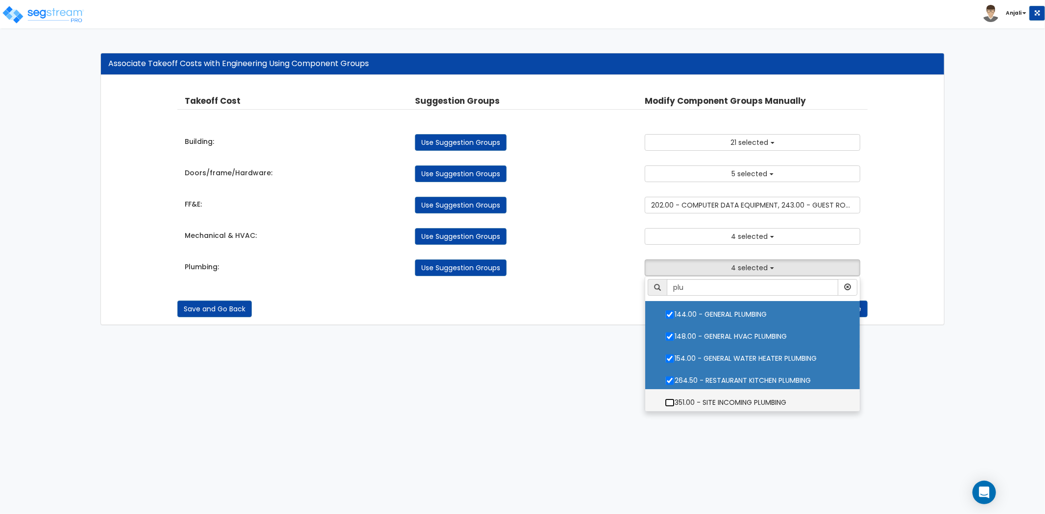
click at [674, 400] on input "351.00 - SITE INCOMING PLUMBING" at bounding box center [670, 403] width 10 height 8
checkbox input "true"
click at [566, 297] on div "Save and Go Back Save and Continue" at bounding box center [522, 301] width 690 height 31
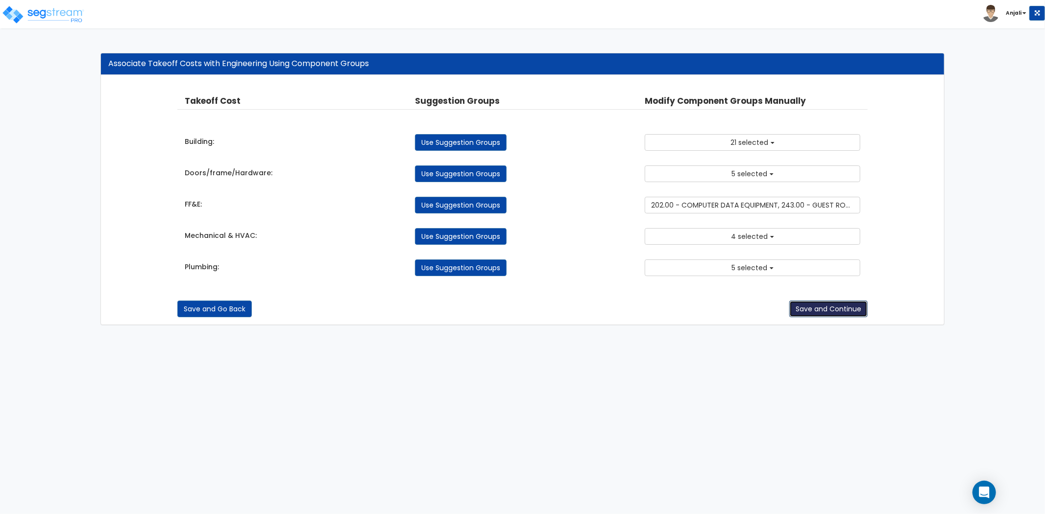
click at [838, 315] on button "Save and Continue" at bounding box center [828, 309] width 78 height 17
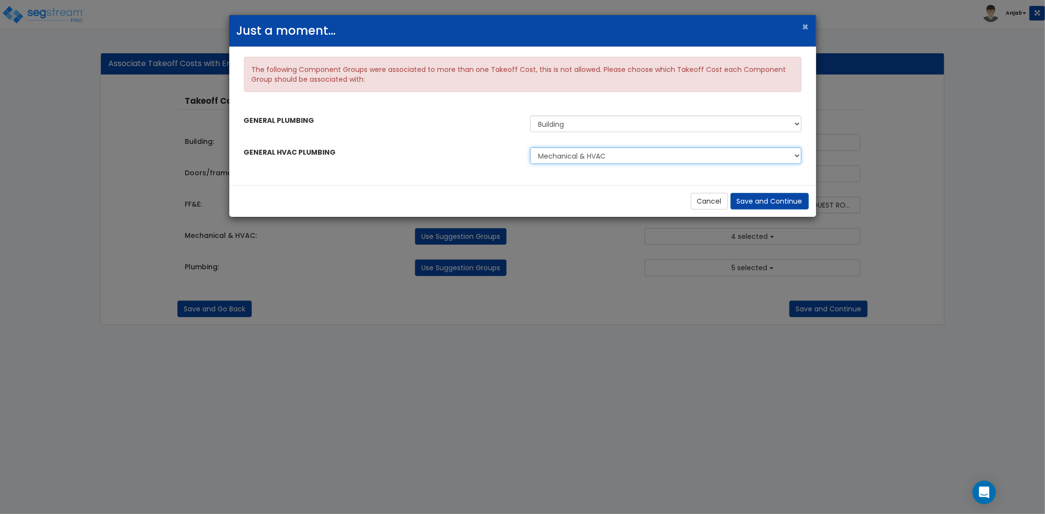
click at [684, 154] on select "Mechanical & HVAC Plumbing" at bounding box center [665, 155] width 271 height 17
select select "45207589"
click at [530, 147] on select "Mechanical & HVAC Plumbing" at bounding box center [665, 155] width 271 height 17
click at [767, 207] on button "Save and Continue" at bounding box center [769, 201] width 78 height 17
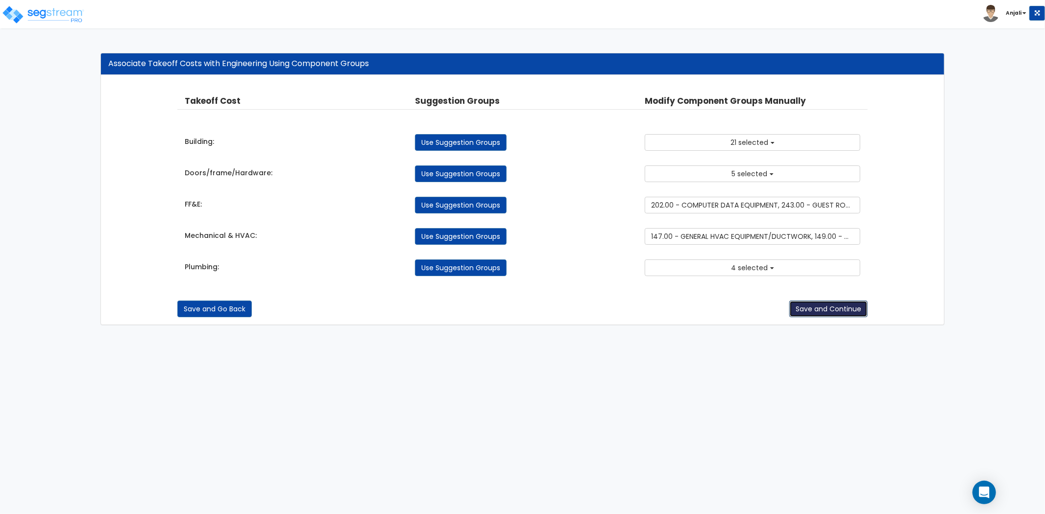
click at [830, 311] on button "Save and Continue" at bounding box center [828, 309] width 78 height 17
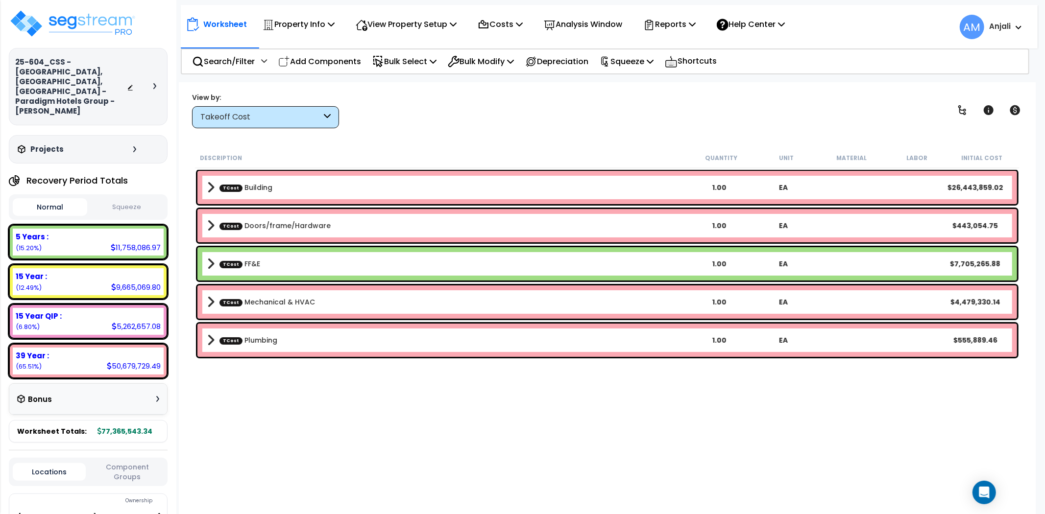
click at [295, 118] on div "Takeoff Cost" at bounding box center [260, 117] width 121 height 11
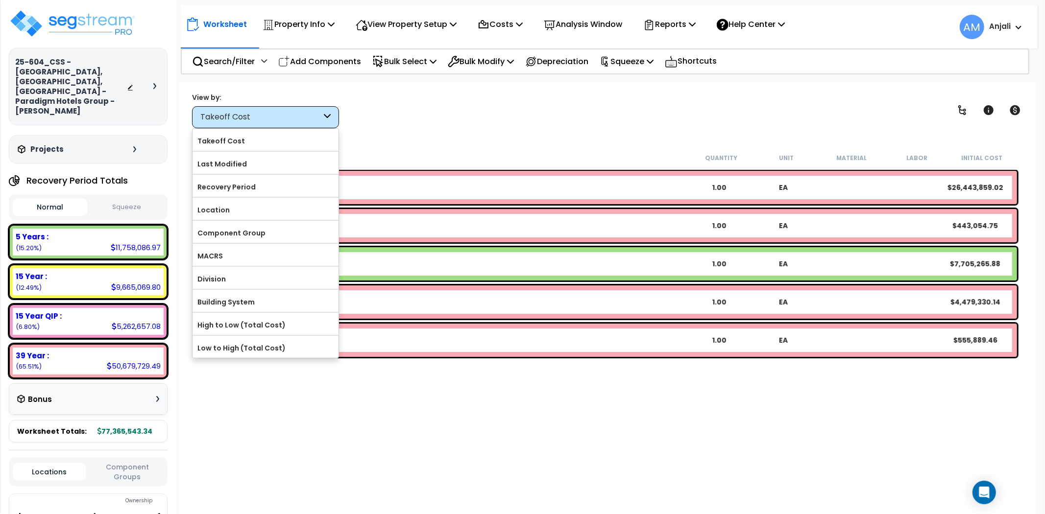
click at [448, 428] on div "Description Quantity Unit Material Labor Initial Cost TCost Building 1.00 EA $2…" at bounding box center [606, 320] width 827 height 345
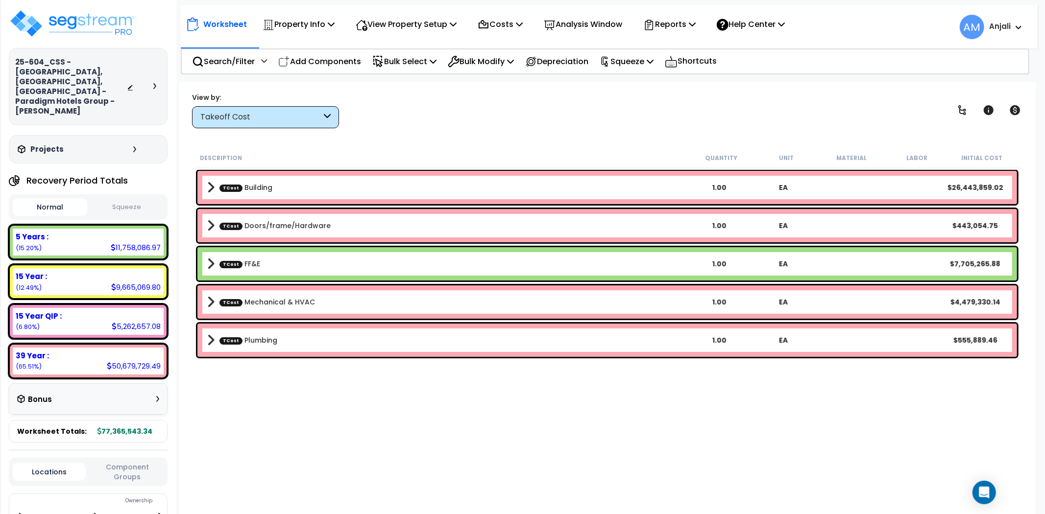
scroll to position [43, 0]
click at [217, 334] on b "TCost Plumbing" at bounding box center [447, 341] width 480 height 14
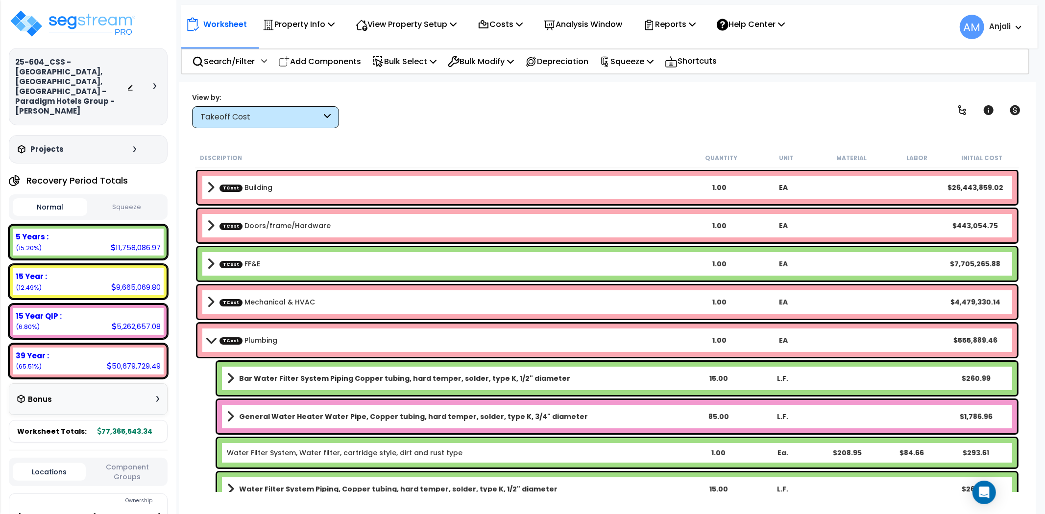
click at [217, 335] on b "TCost Plumbing" at bounding box center [447, 341] width 480 height 14
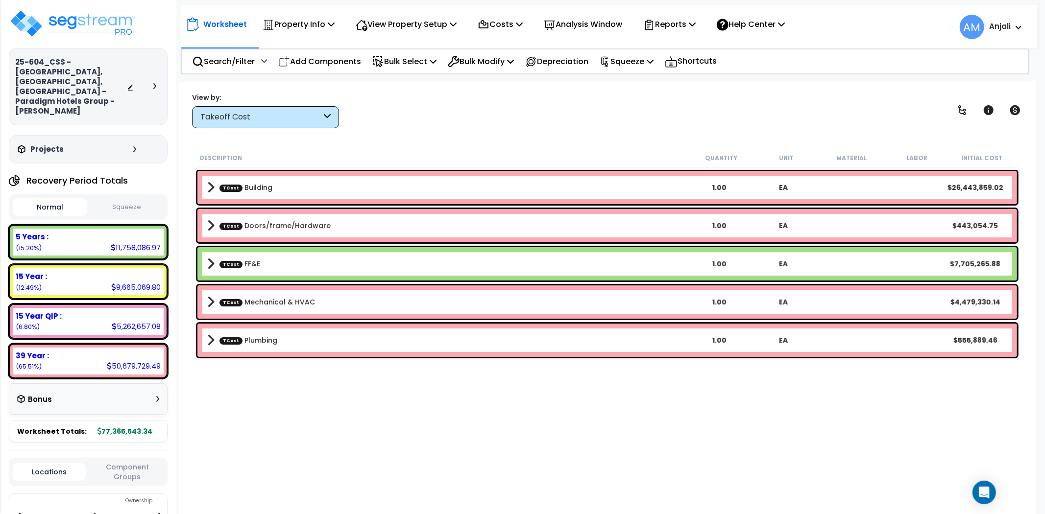
click at [212, 297] on span at bounding box center [210, 302] width 7 height 14
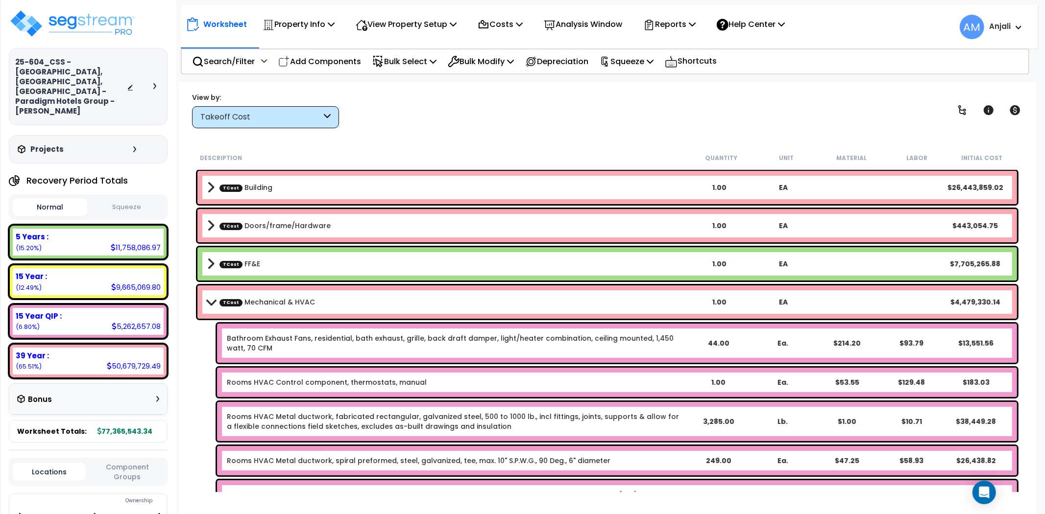
click at [212, 297] on b "TCost Mechanical & HVAC" at bounding box center [447, 302] width 480 height 14
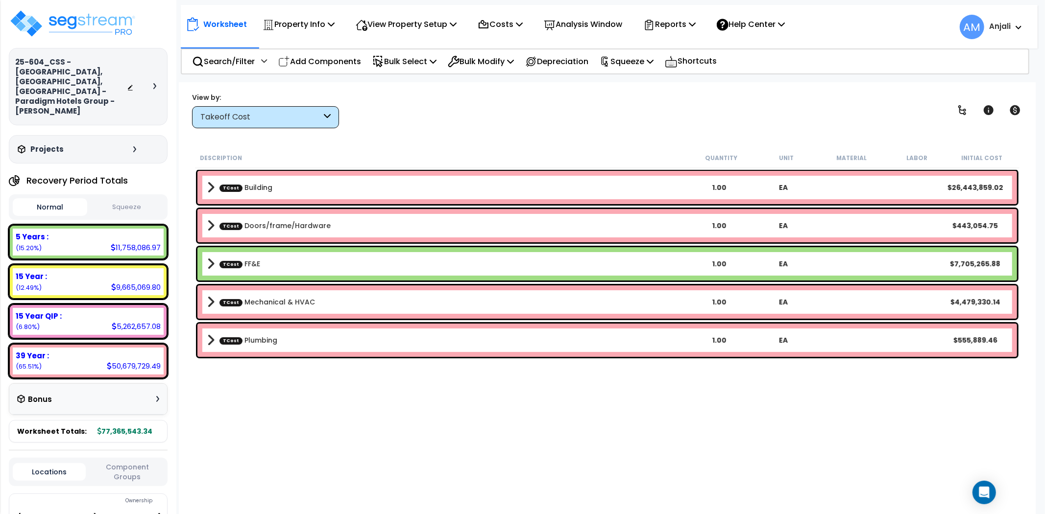
click at [236, 302] on span "TCost" at bounding box center [230, 302] width 23 height 7
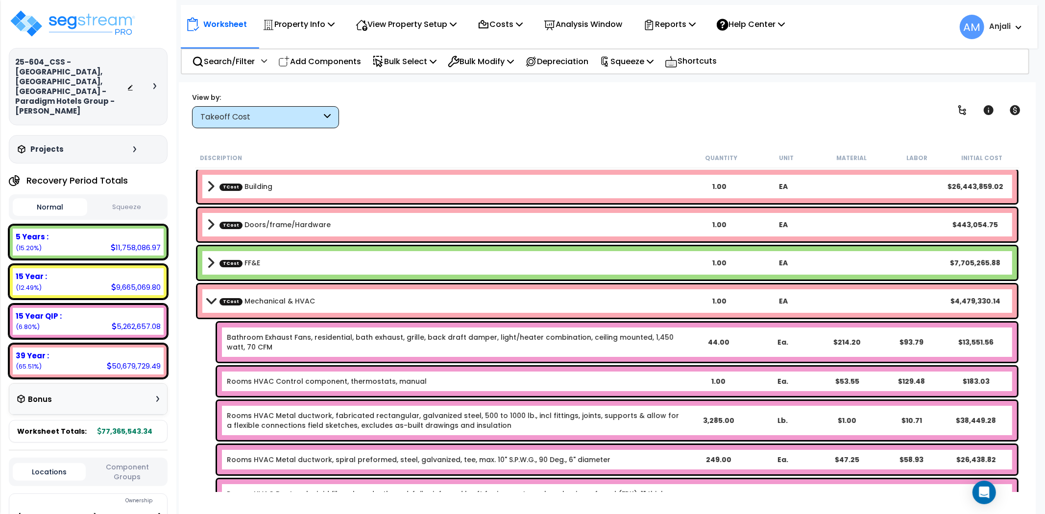
scroll to position [0, 0]
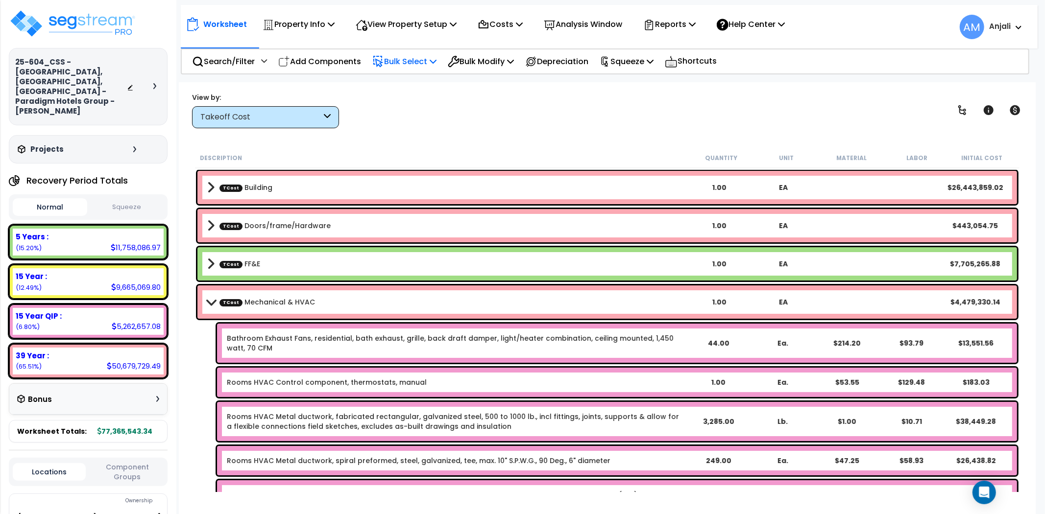
click at [397, 61] on p "Bulk Select" at bounding box center [404, 61] width 64 height 13
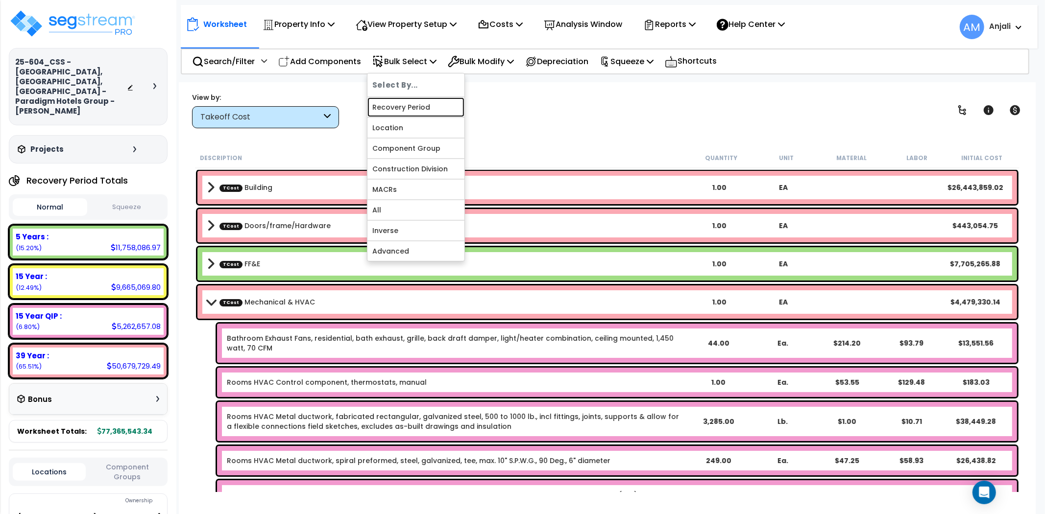
click at [407, 103] on link "Recovery Period" at bounding box center [415, 107] width 97 height 20
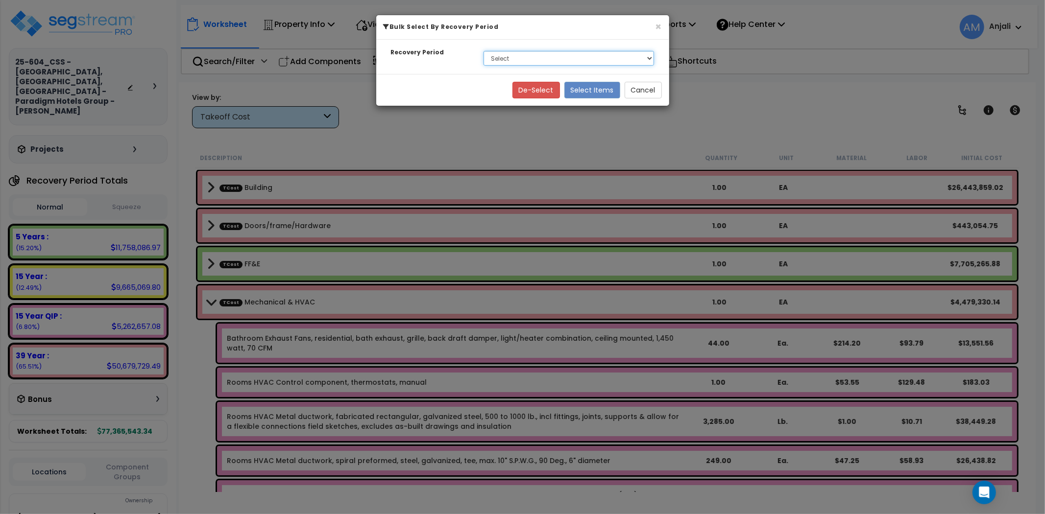
click at [580, 62] on select "Select 5 Years 15 Year 15 Year QIP 39 Year" at bounding box center [568, 58] width 171 height 15
select select "15Y_2"
click at [483, 51] on select "Select 5 Years 15 Year 15 Year QIP 39 Year" at bounding box center [568, 58] width 171 height 15
click at [584, 92] on button "Select Items" at bounding box center [592, 90] width 56 height 17
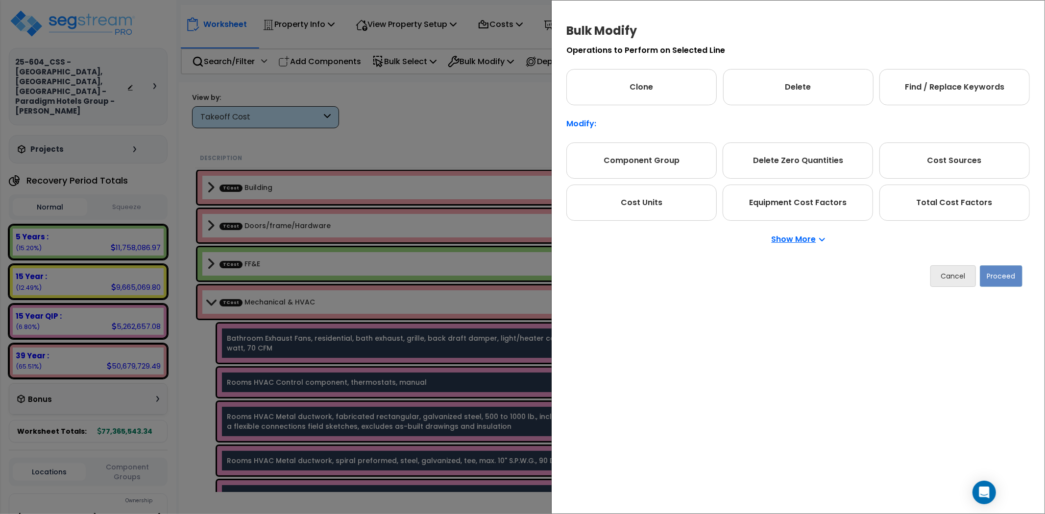
click at [816, 241] on p "Show More" at bounding box center [798, 240] width 53 height 8
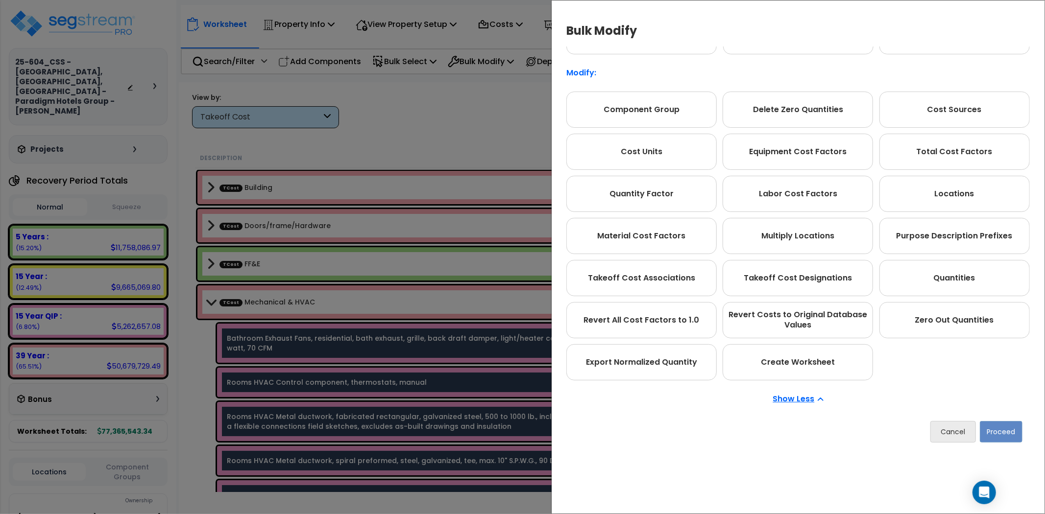
scroll to position [54, 0]
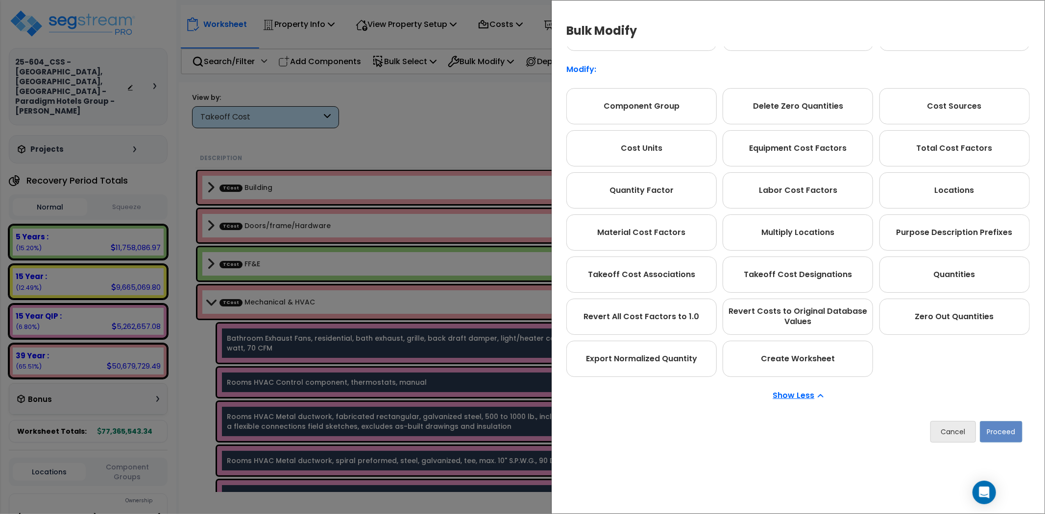
click at [490, 134] on div "Bulk Modify Operations to Perform on Selected Line Clone Delete Find / Replace …" at bounding box center [522, 257] width 1045 height 514
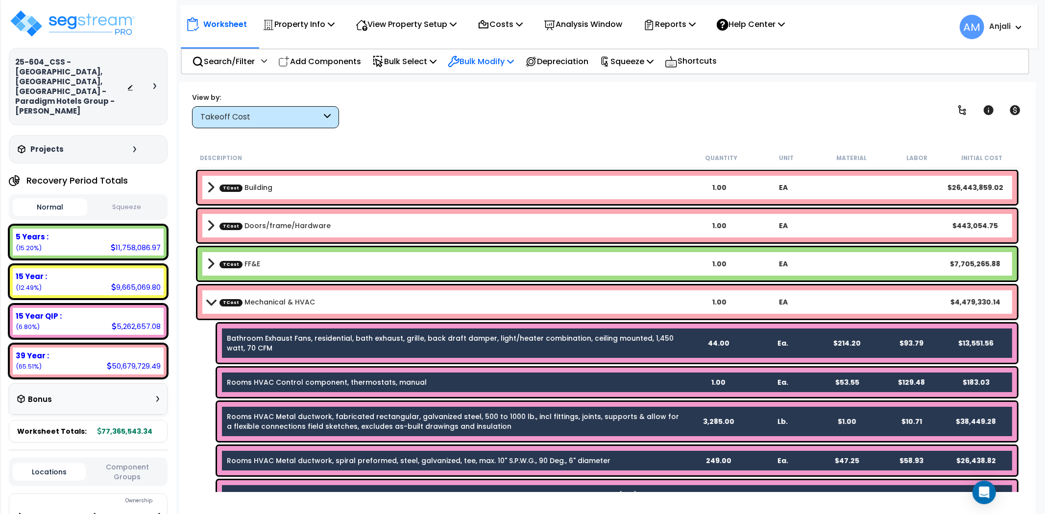
click at [511, 62] on p "Bulk Modify" at bounding box center [481, 61] width 66 height 13
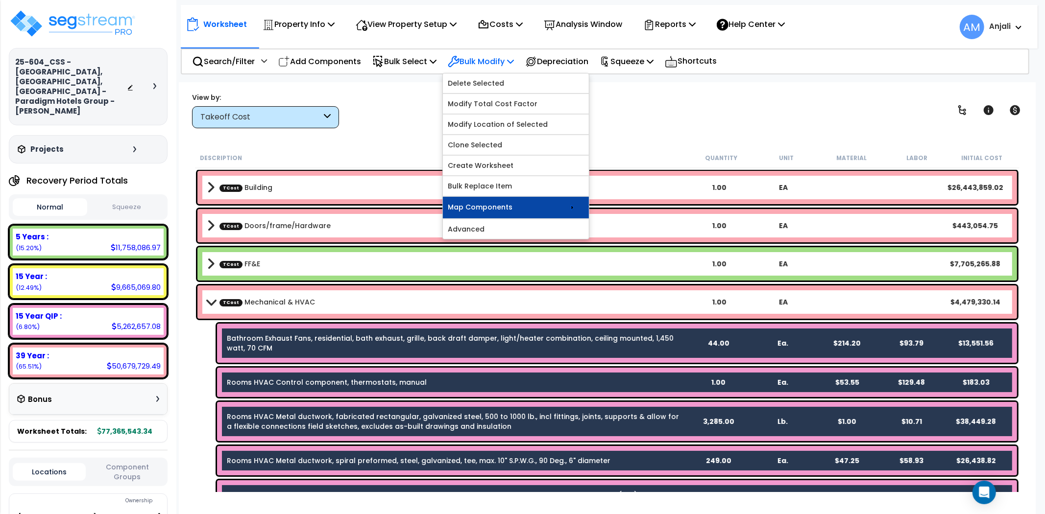
click at [490, 207] on link "Map Components" at bounding box center [516, 208] width 146 height 22
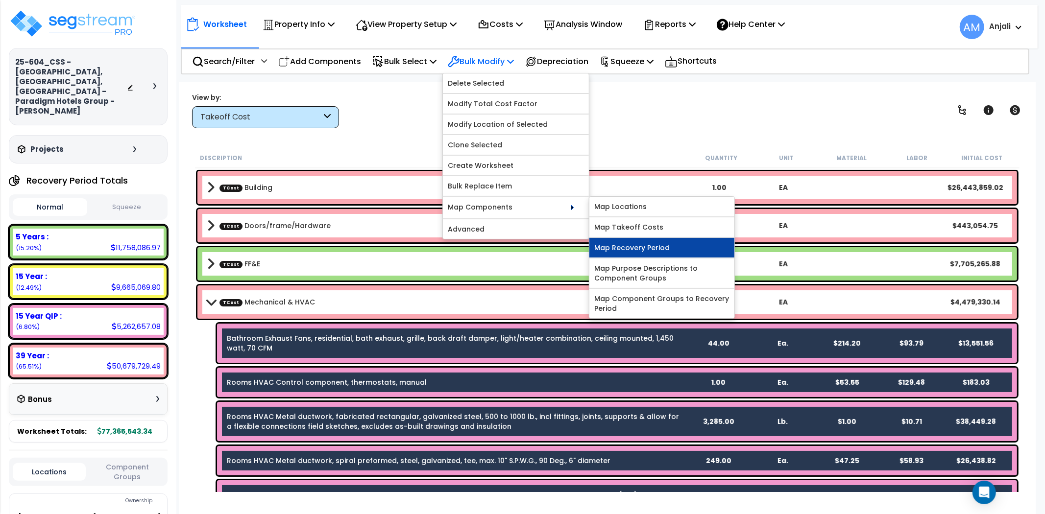
click at [659, 247] on link "Map Recovery Period" at bounding box center [661, 248] width 145 height 20
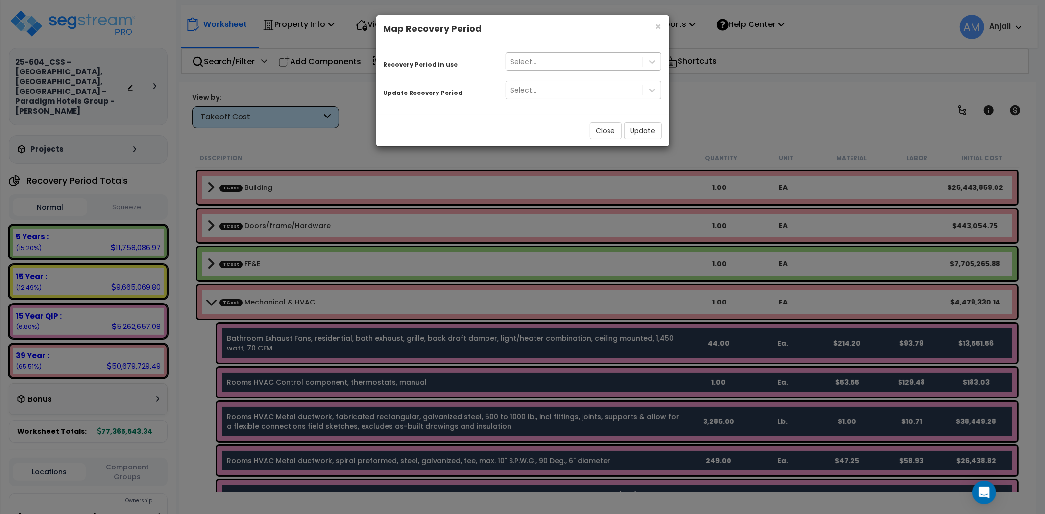
click at [599, 61] on div "Select..." at bounding box center [574, 62] width 137 height 16
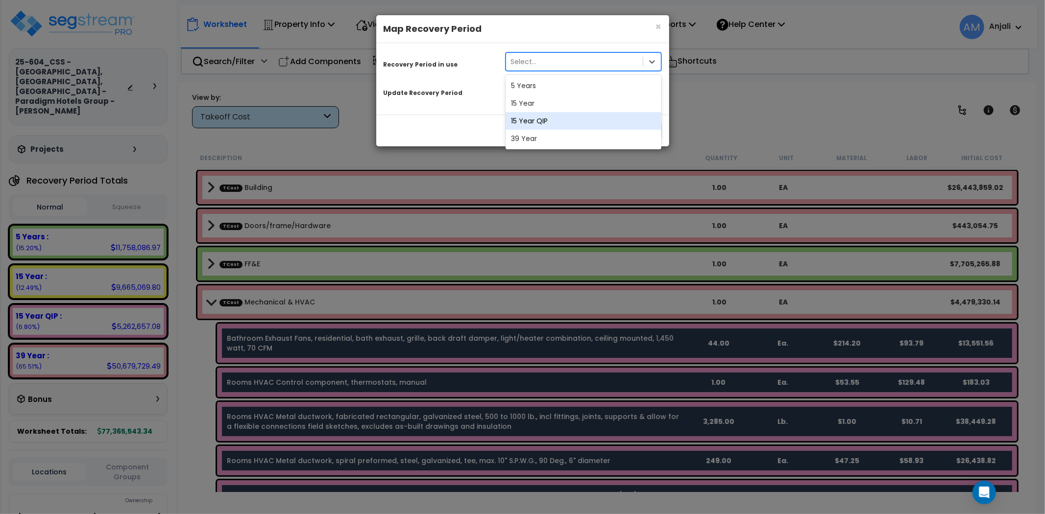
click at [574, 118] on div "15 Year QIP" at bounding box center [584, 121] width 156 height 18
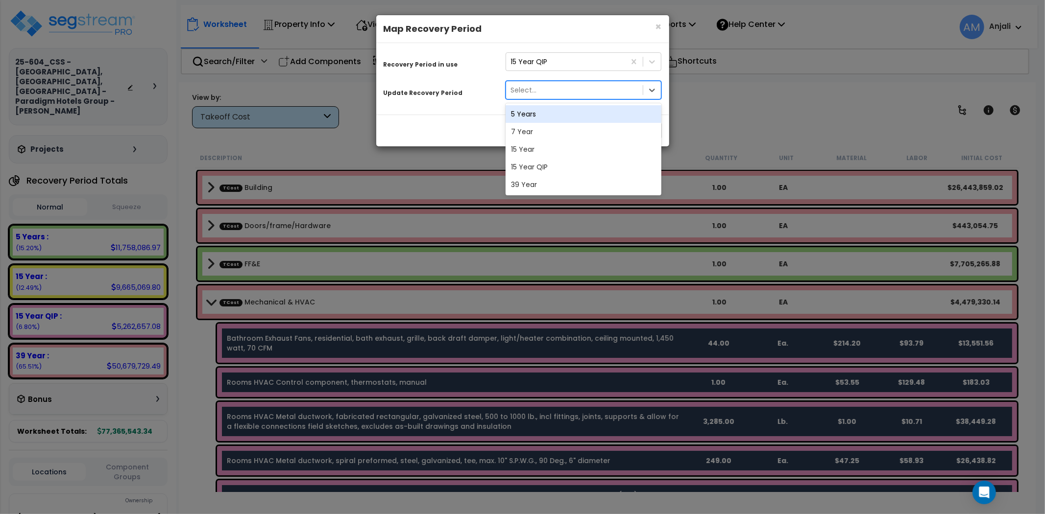
click at [577, 87] on div "Select..." at bounding box center [574, 90] width 137 height 16
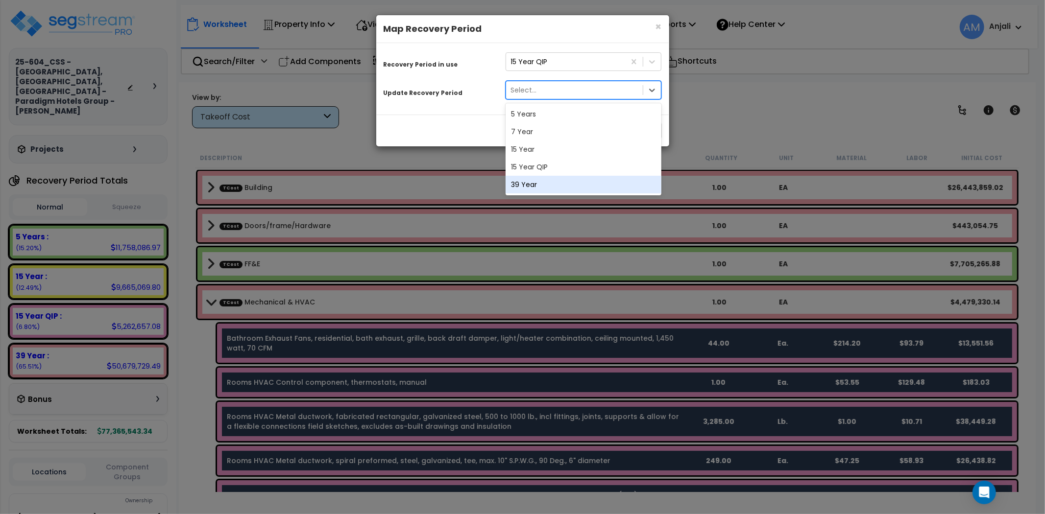
click at [567, 181] on div "39 Year" at bounding box center [584, 185] width 156 height 18
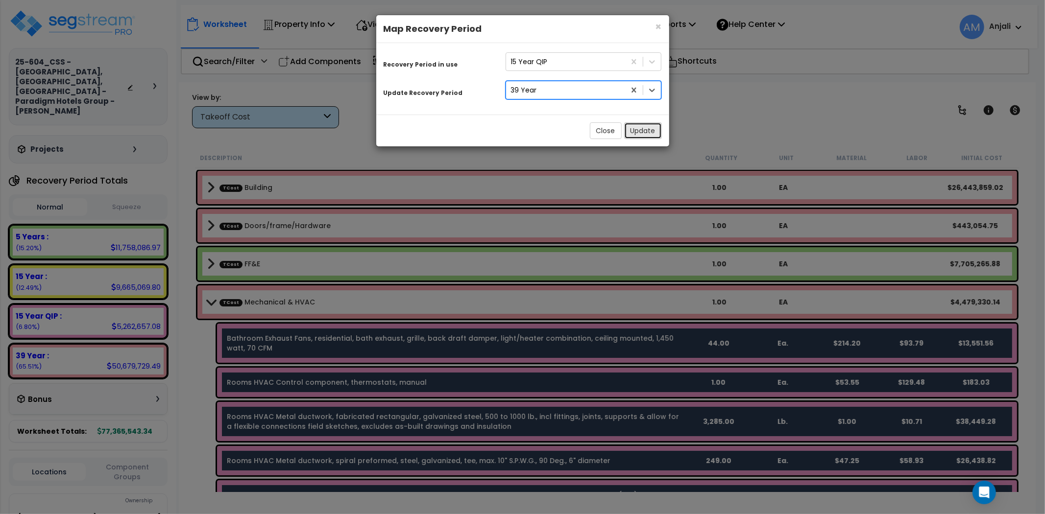
click at [650, 130] on button "Update" at bounding box center [643, 130] width 38 height 17
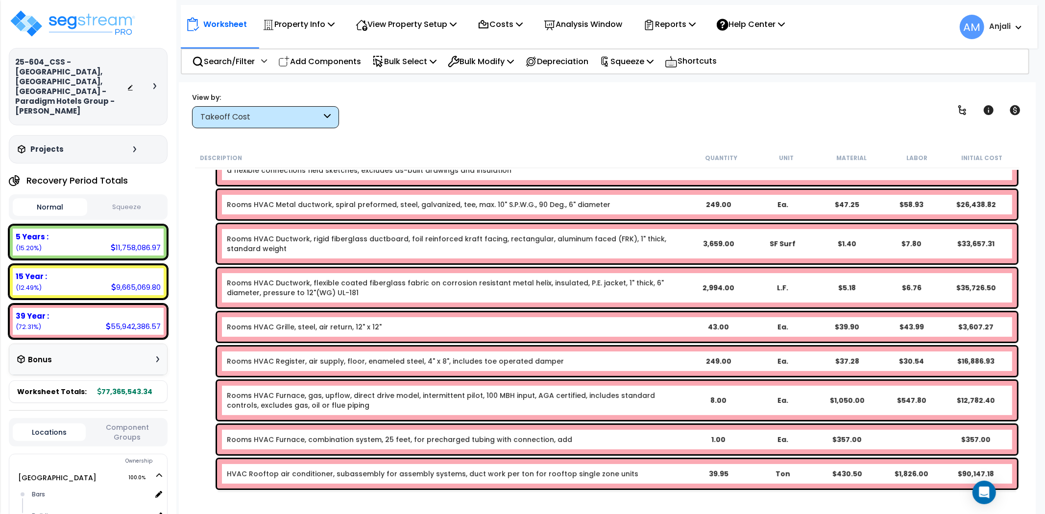
scroll to position [0, 0]
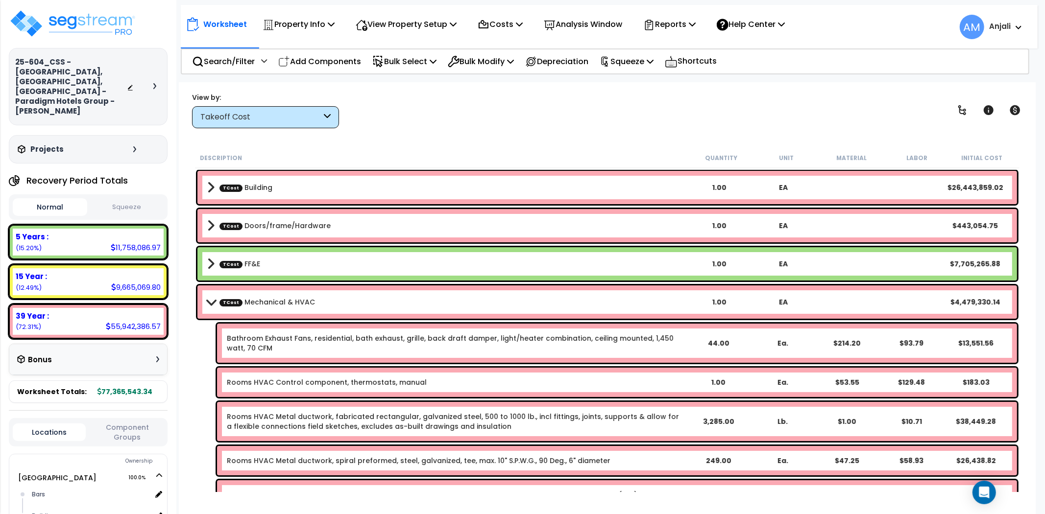
click at [217, 299] on span at bounding box center [211, 301] width 14 height 7
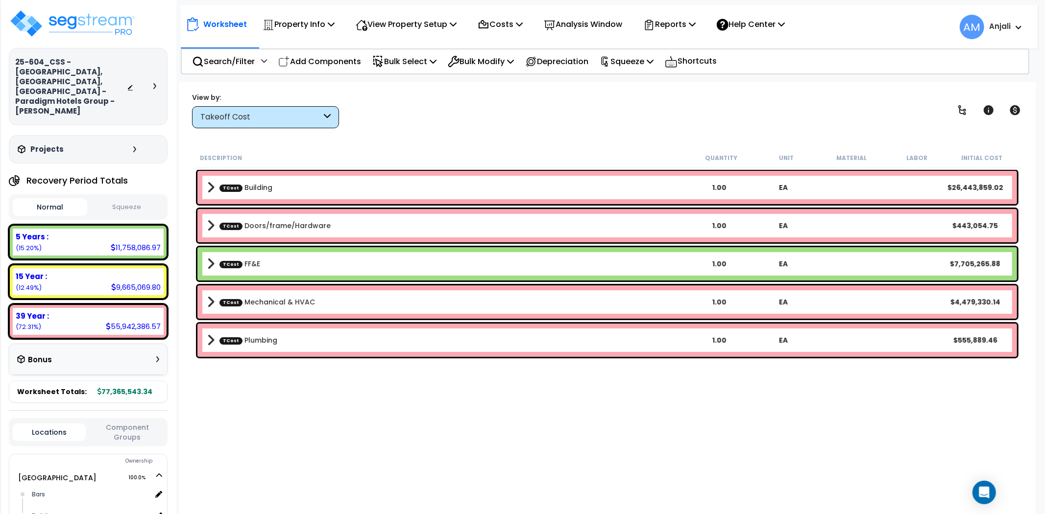
click at [138, 199] on button "Squeeze" at bounding box center [127, 207] width 74 height 17
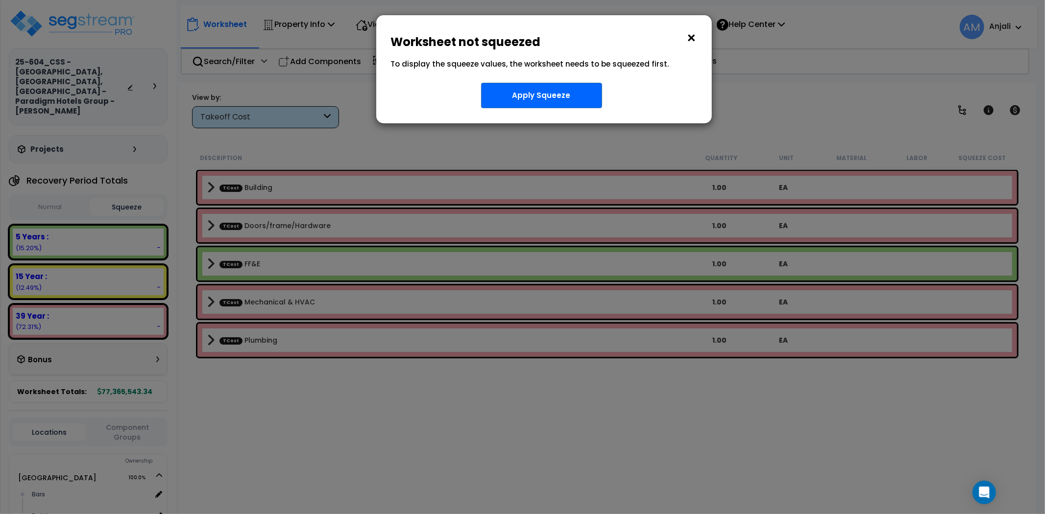
click at [691, 46] on button "×" at bounding box center [691, 38] width 11 height 16
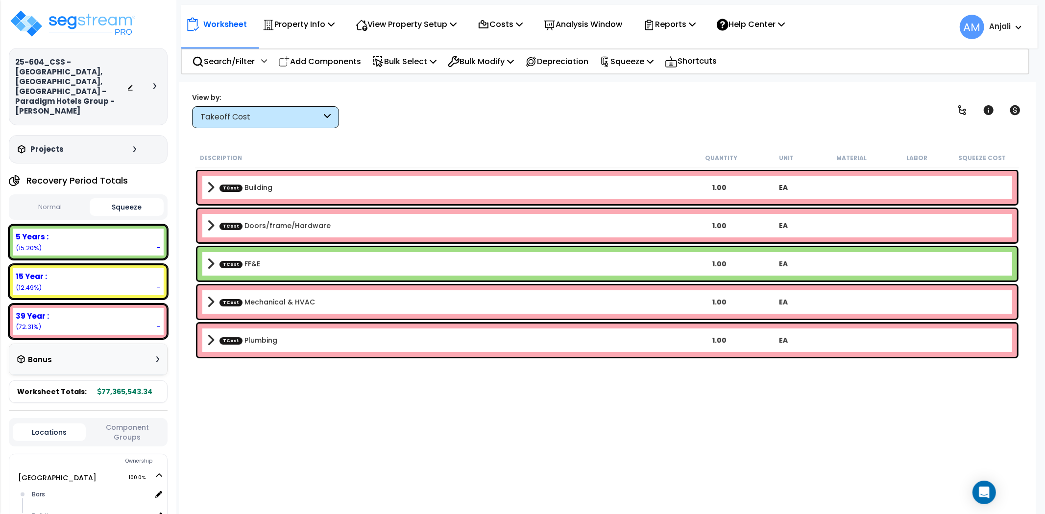
click at [303, 118] on div "Takeoff Cost" at bounding box center [260, 117] width 121 height 11
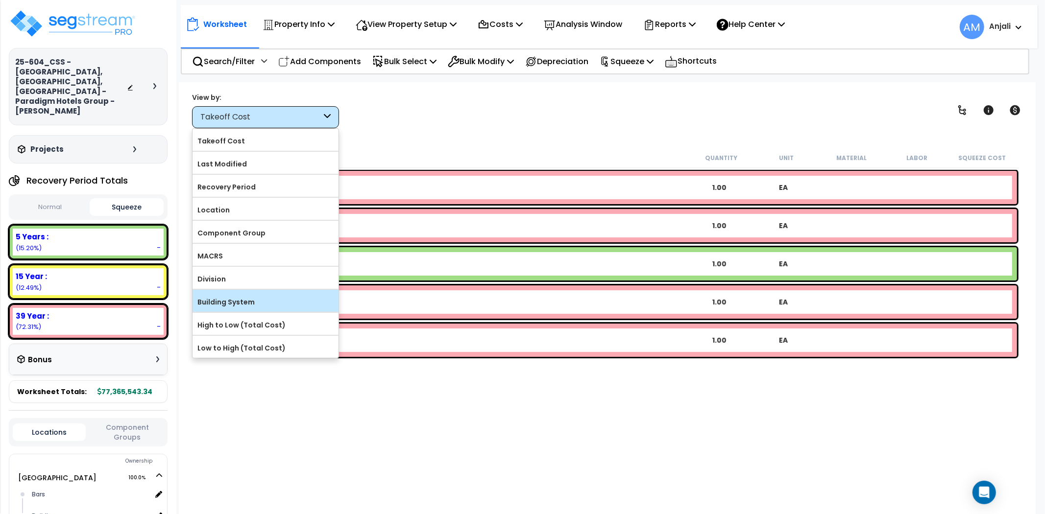
click at [257, 301] on label "Building System" at bounding box center [266, 302] width 146 height 15
click at [0, 0] on input "Building System" at bounding box center [0, 0] width 0 height 0
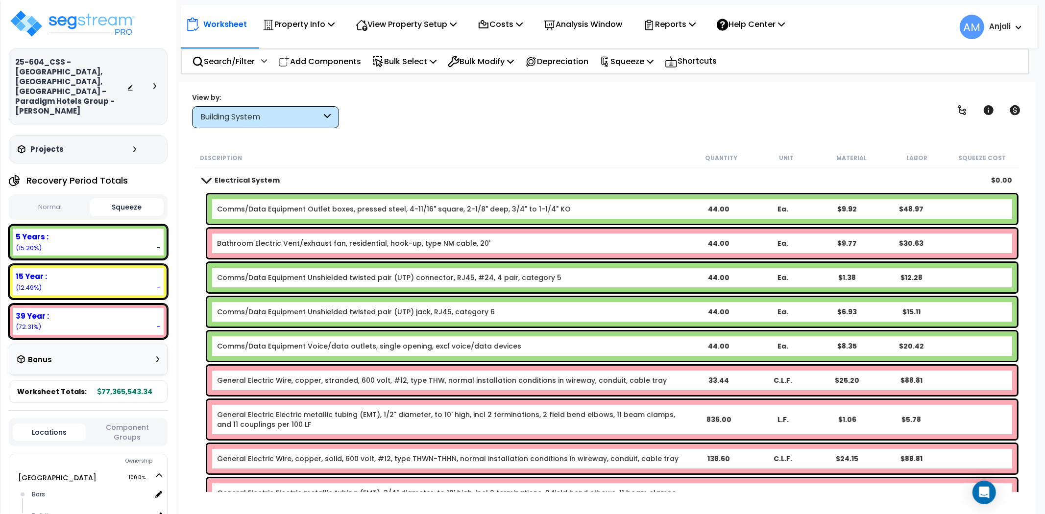
click at [307, 114] on div "Building System" at bounding box center [260, 117] width 121 height 11
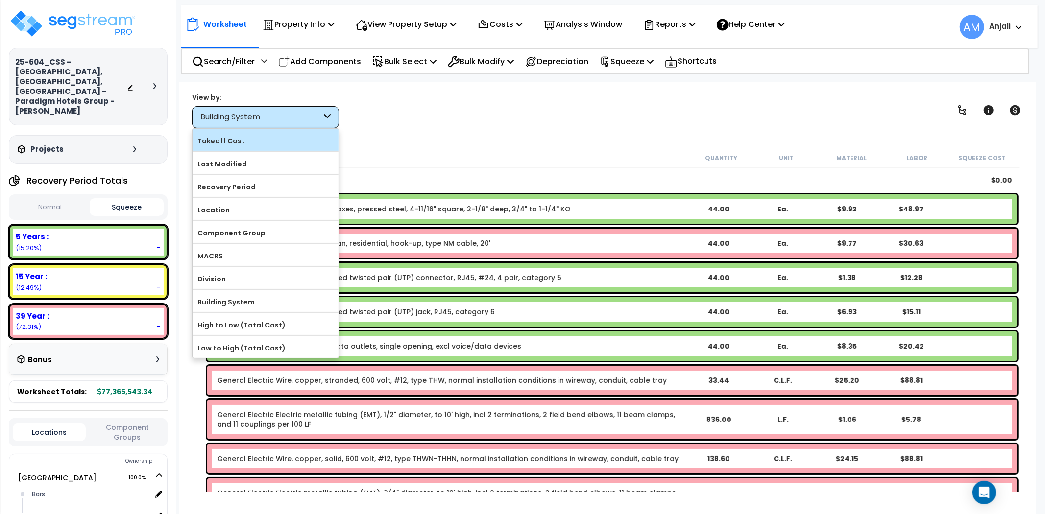
click at [258, 143] on label "Takeoff Cost" at bounding box center [266, 141] width 146 height 15
click at [0, 0] on input "Takeoff Cost" at bounding box center [0, 0] width 0 height 0
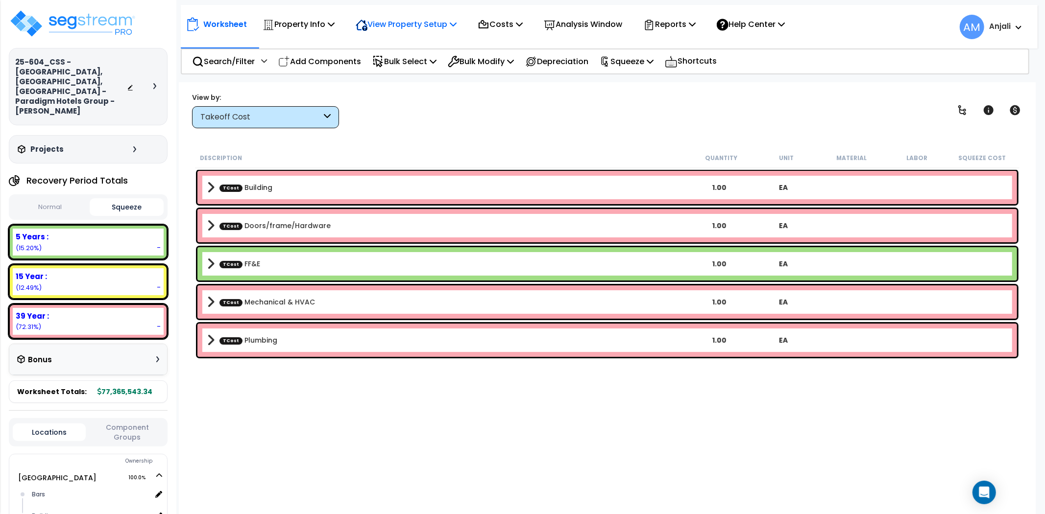
click at [414, 25] on p "View Property Setup" at bounding box center [406, 24] width 101 height 13
click at [409, 69] on link "View Questionnaire" at bounding box center [399, 67] width 97 height 20
click at [321, 121] on div "Takeoff Cost" at bounding box center [260, 117] width 121 height 11
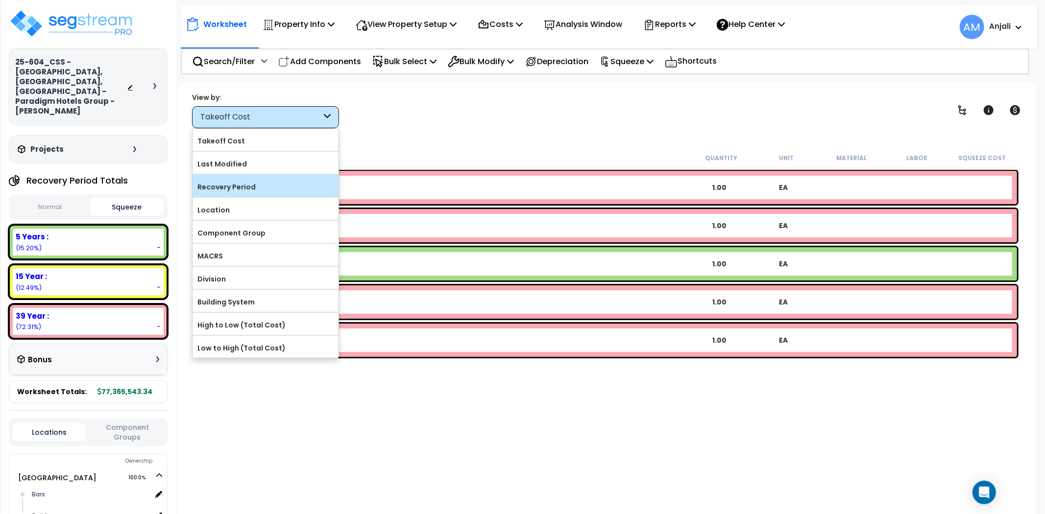
click at [271, 186] on label "Recovery Period" at bounding box center [266, 187] width 146 height 15
click at [0, 0] on input "Recovery Period" at bounding box center [0, 0] width 0 height 0
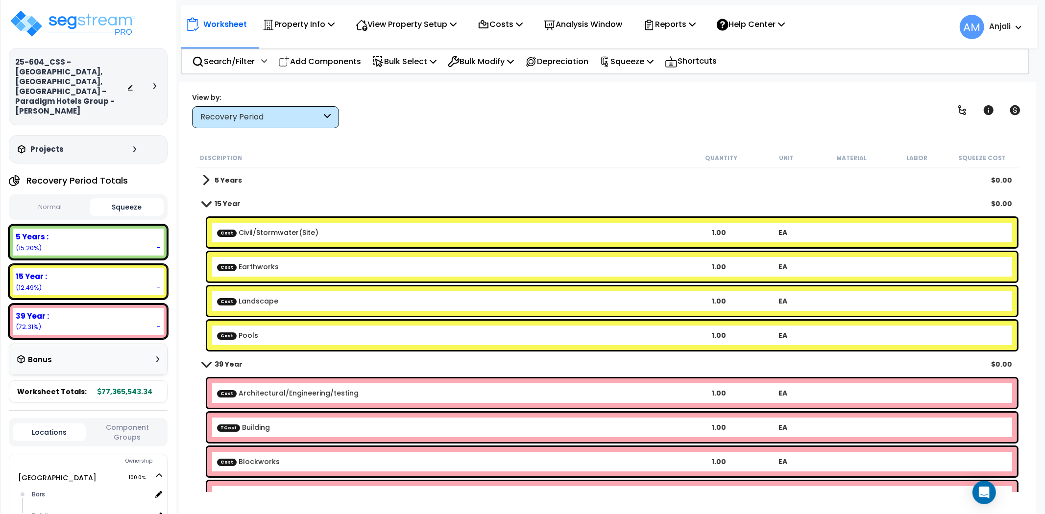
click at [234, 178] on b "5 Years" at bounding box center [228, 180] width 27 height 10
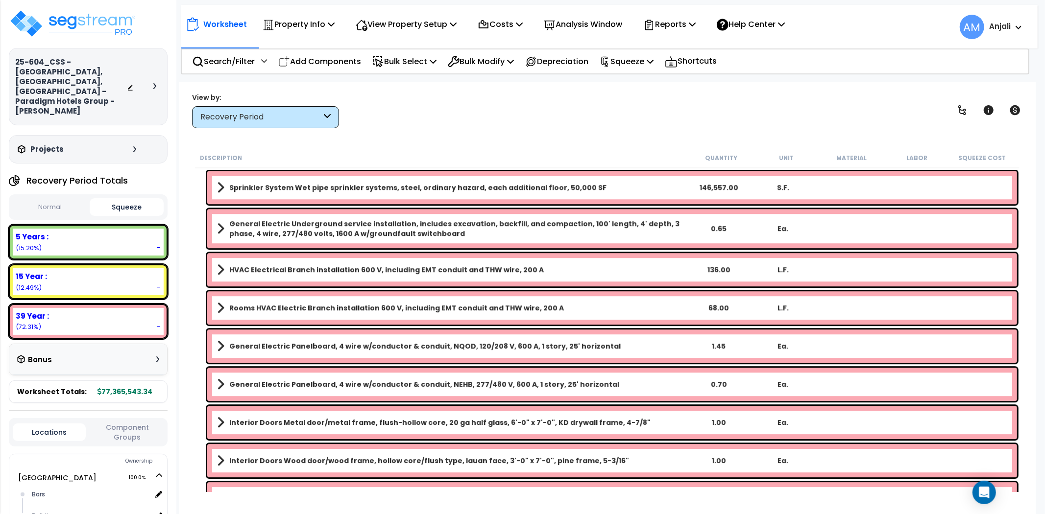
scroll to position [5764, 0]
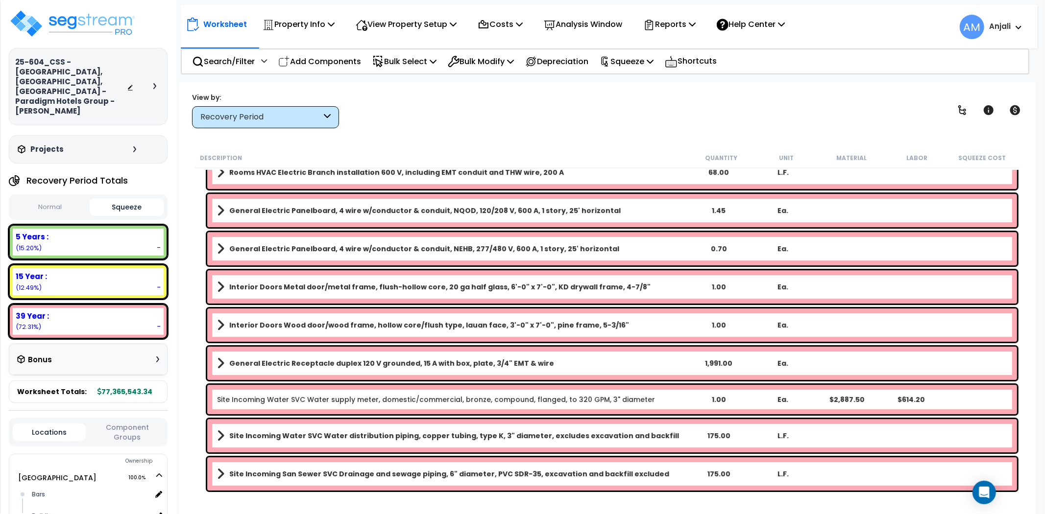
click at [125, 198] on button "Squeeze" at bounding box center [127, 207] width 74 height 18
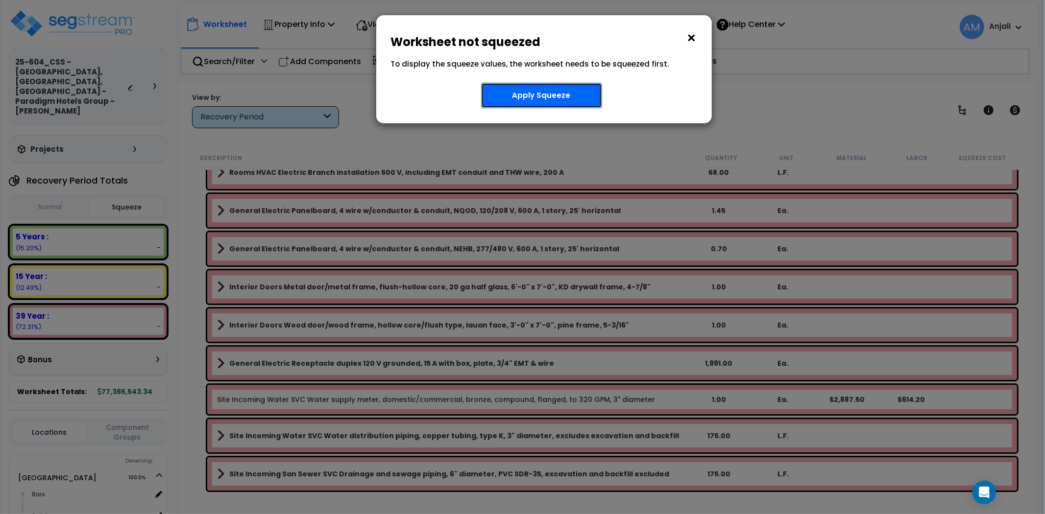
click at [574, 86] on button "Apply Squeeze" at bounding box center [541, 95] width 121 height 25
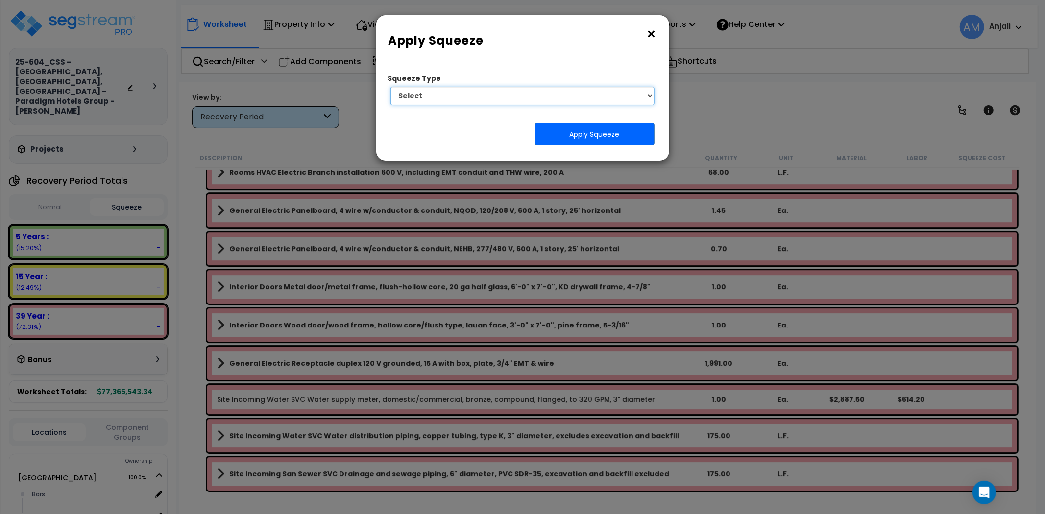
click at [545, 92] on select "Select 1. Squeeze by Takeoff Cost" at bounding box center [522, 96] width 265 height 19
select select "squeeze_by_custom_backoff_cost"
click at [390, 87] on select "Select 1. Squeeze by Takeoff Cost" at bounding box center [522, 96] width 265 height 19
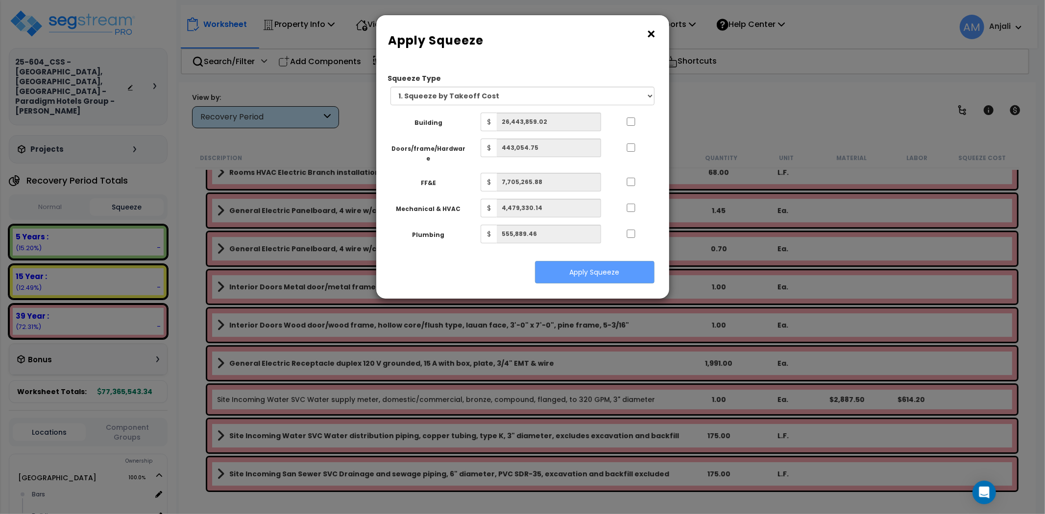
click at [630, 116] on div at bounding box center [630, 121] width 45 height 16
click at [635, 121] on div at bounding box center [630, 121] width 45 height 16
click at [629, 124] on input "..." at bounding box center [631, 122] width 10 height 8
checkbox input "true"
click at [632, 150] on input "..." at bounding box center [631, 148] width 10 height 8
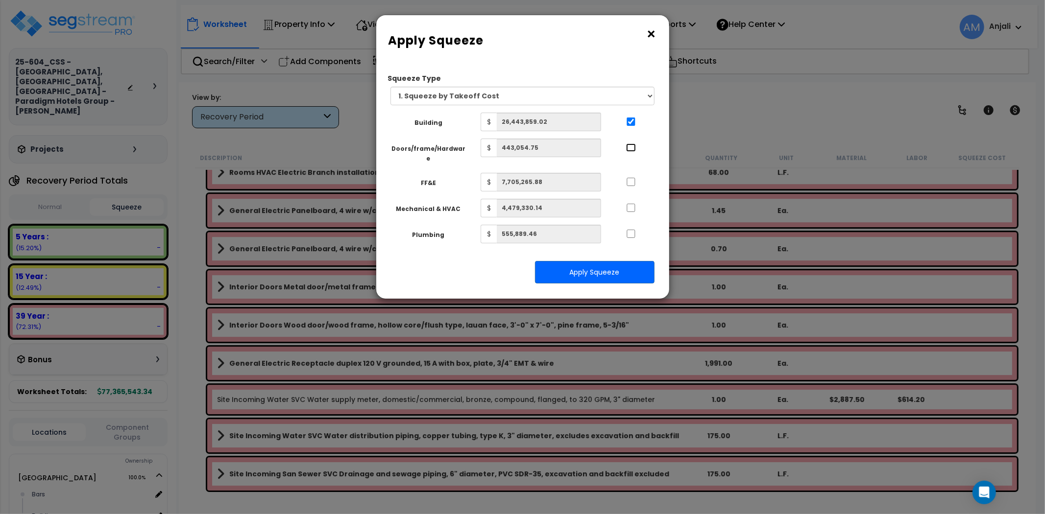
checkbox input "true"
click at [629, 173] on div at bounding box center [630, 181] width 45 height 16
click at [628, 178] on input "..." at bounding box center [631, 182] width 10 height 8
checkbox input "true"
click at [632, 199] on div at bounding box center [630, 207] width 45 height 16
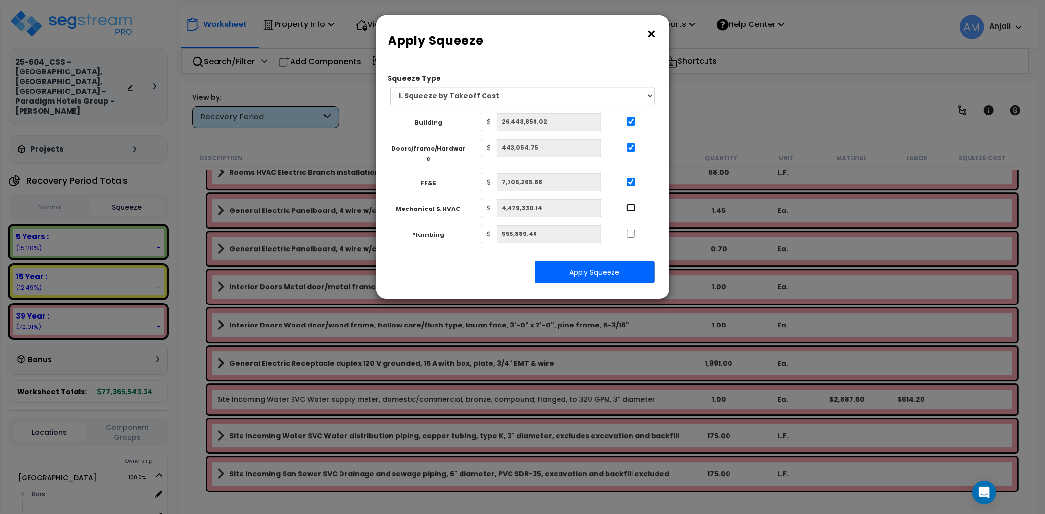
click at [632, 204] on input "..." at bounding box center [631, 208] width 10 height 8
checkbox input "true"
click at [632, 225] on div at bounding box center [630, 233] width 45 height 16
click at [631, 231] on div at bounding box center [630, 233] width 45 height 16
click at [632, 229] on input "..." at bounding box center [632, 233] width 10 height 8
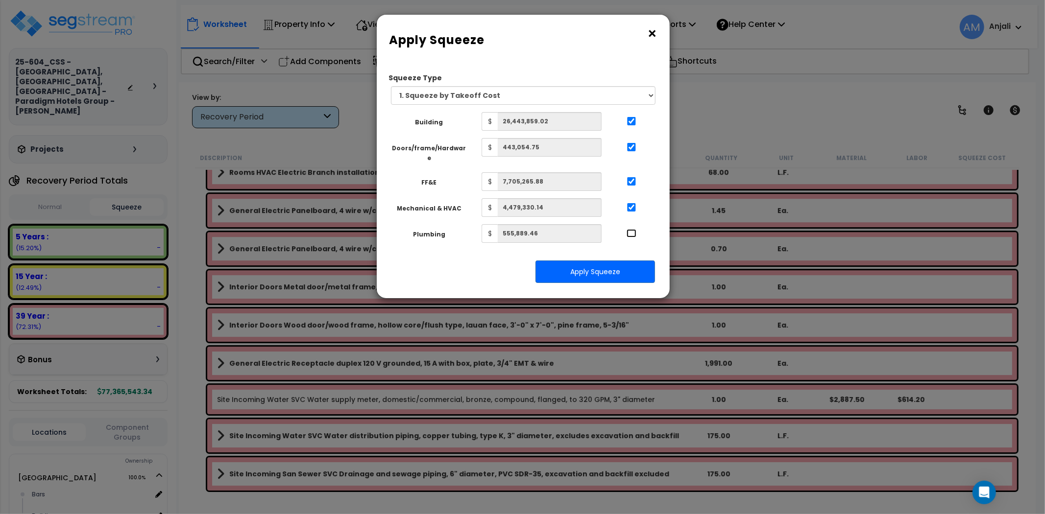
checkbox input "true"
click at [608, 266] on button "Apply Squeeze" at bounding box center [595, 272] width 120 height 23
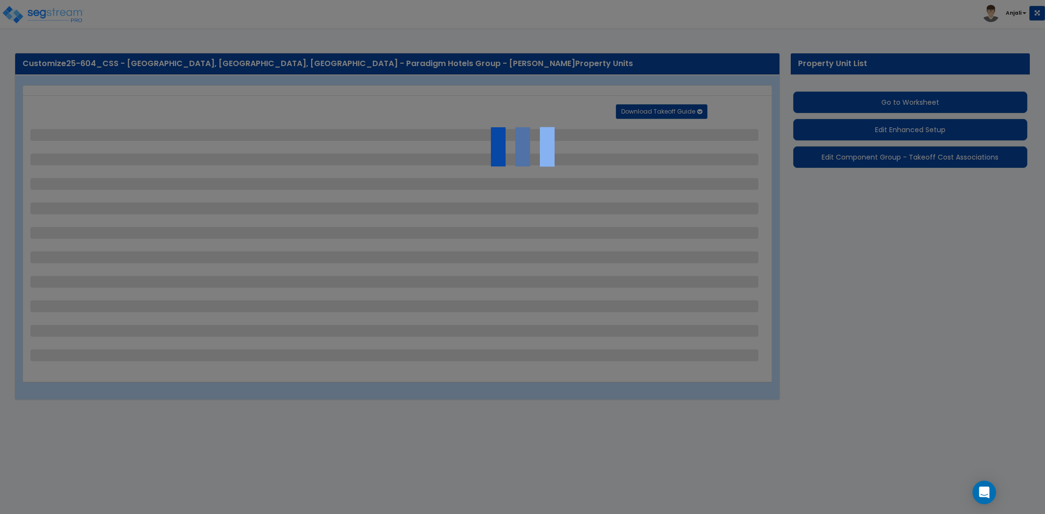
select select "2"
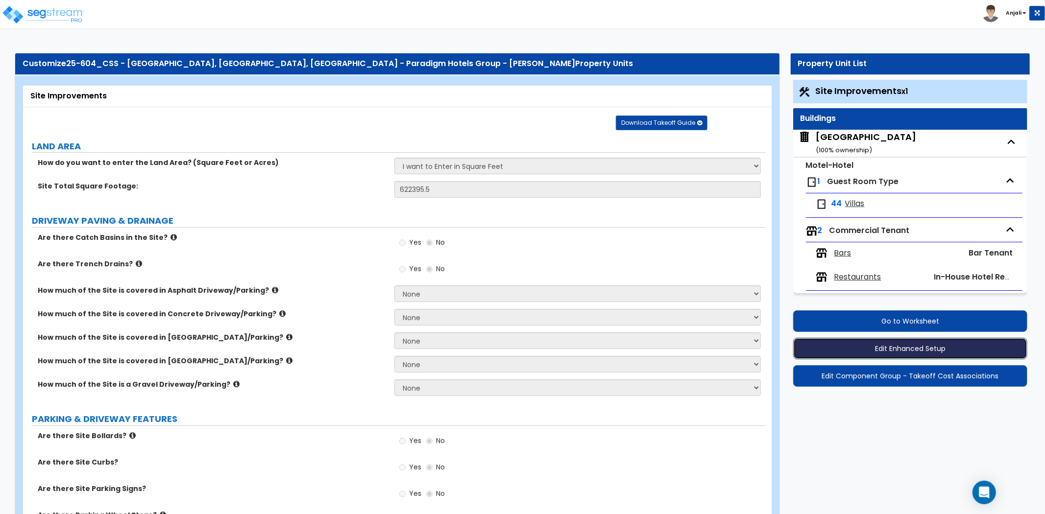
click at [900, 353] on button "Edit Enhanced Setup" at bounding box center [910, 349] width 234 height 22
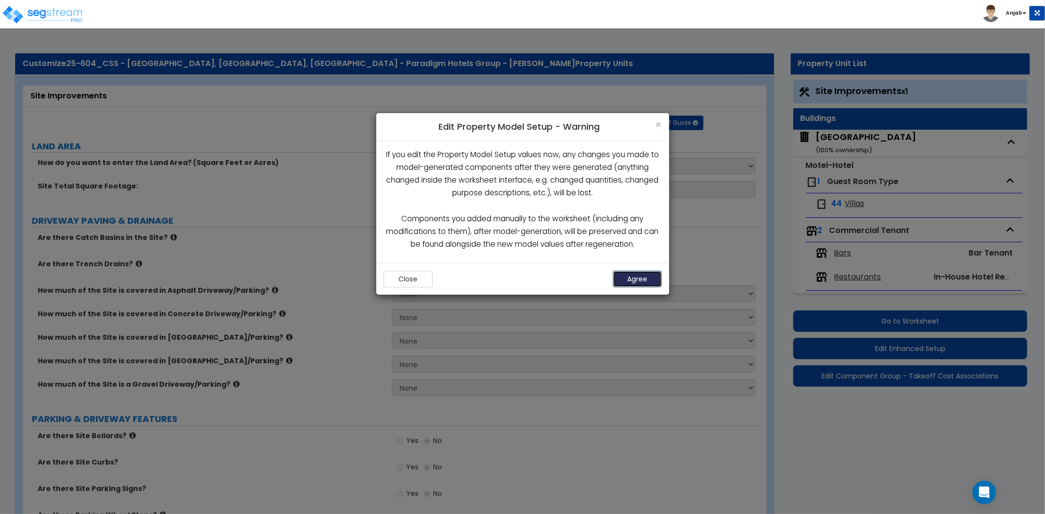
click at [638, 278] on button "Agree" at bounding box center [637, 279] width 49 height 17
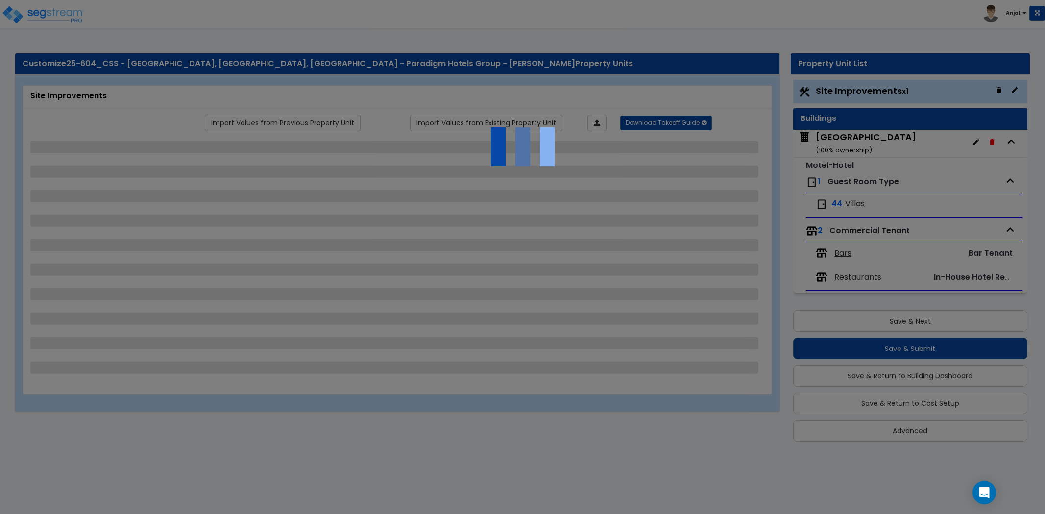
select select "2"
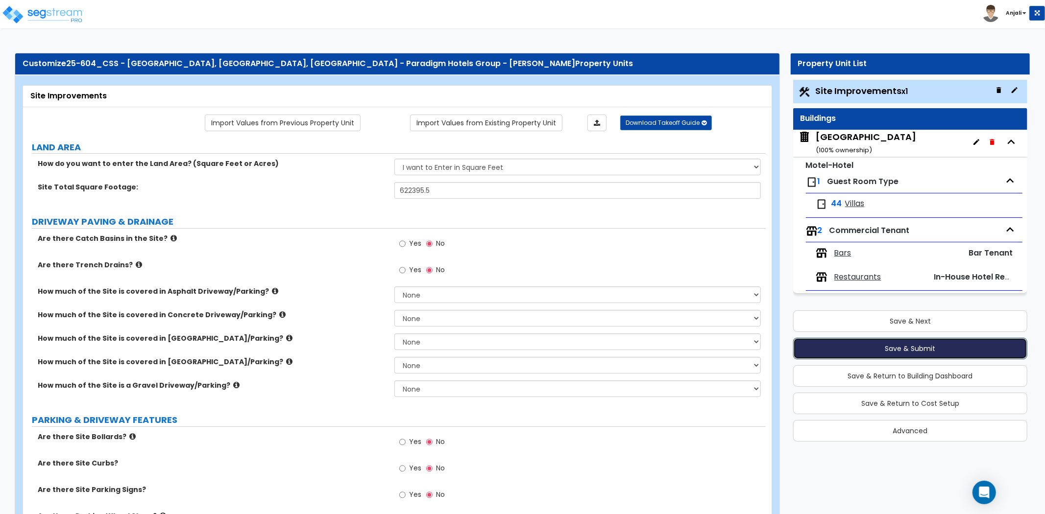
click at [927, 347] on button "Save & Submit" at bounding box center [910, 349] width 234 height 22
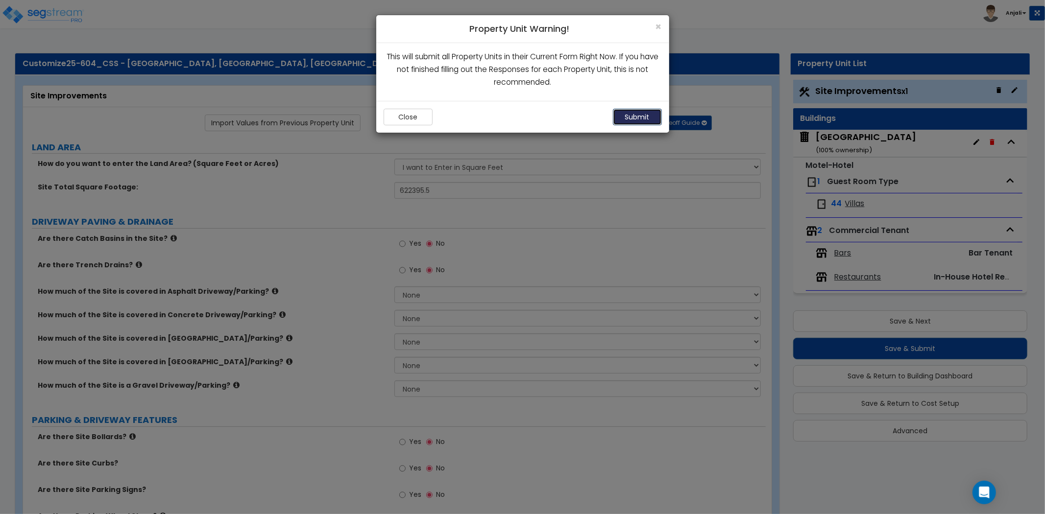
click at [633, 120] on button "Submit" at bounding box center [637, 117] width 49 height 17
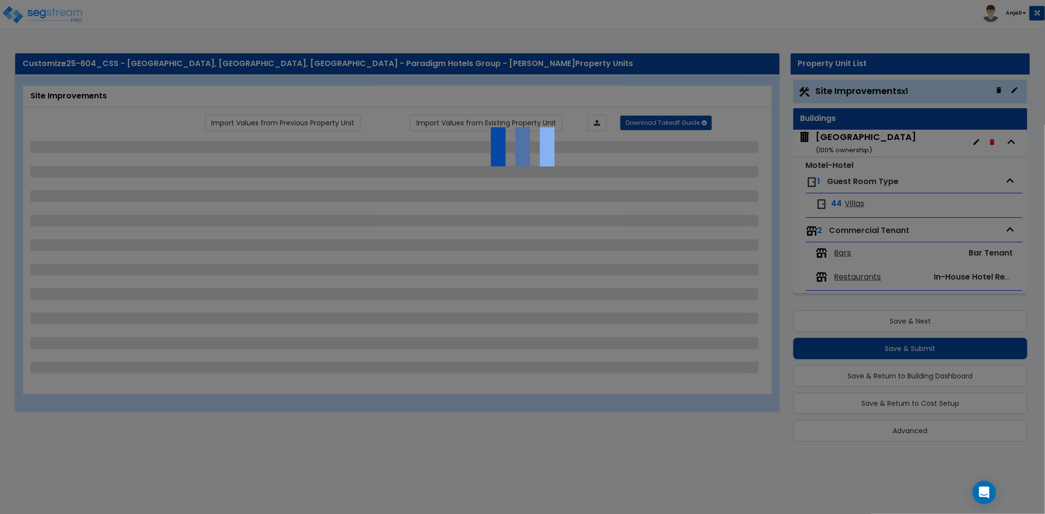
select select "2"
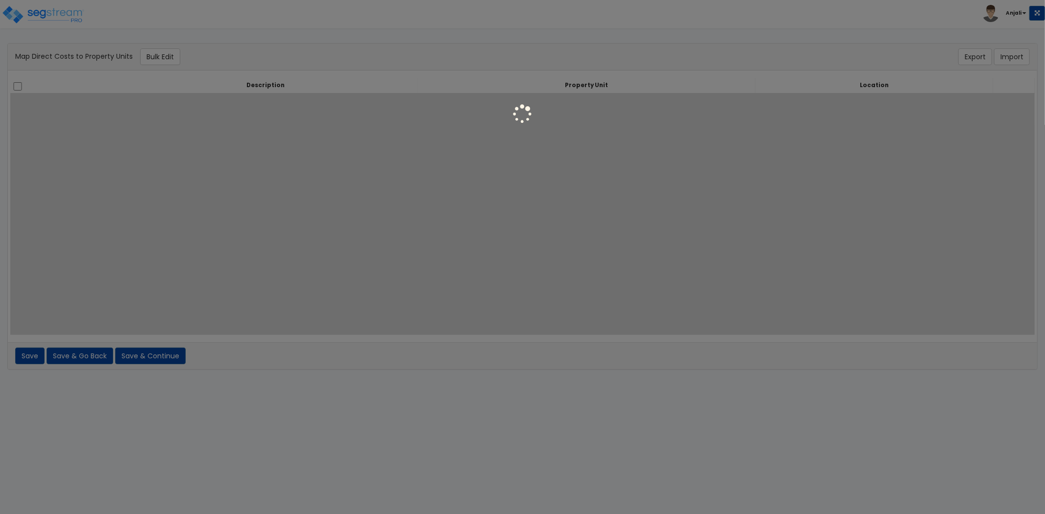
select select
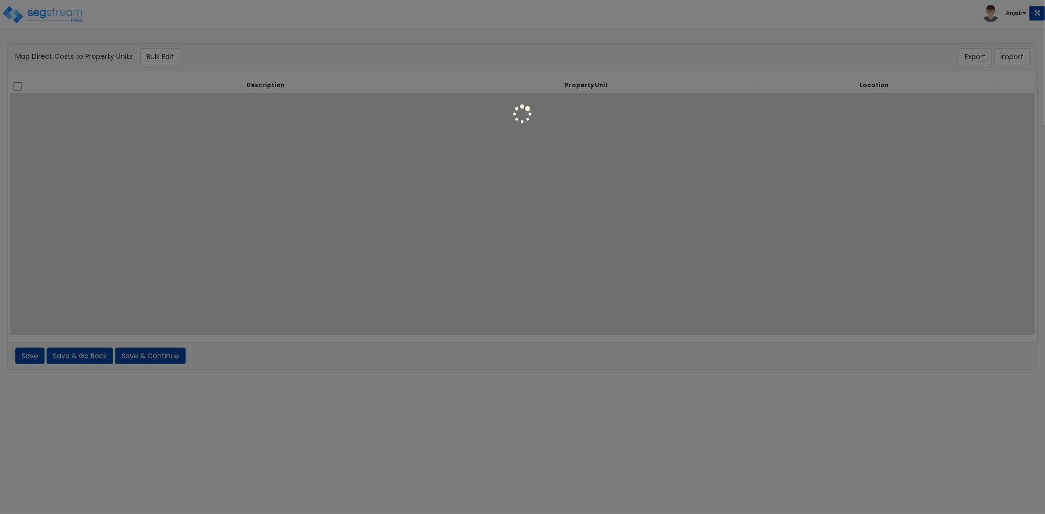
select select
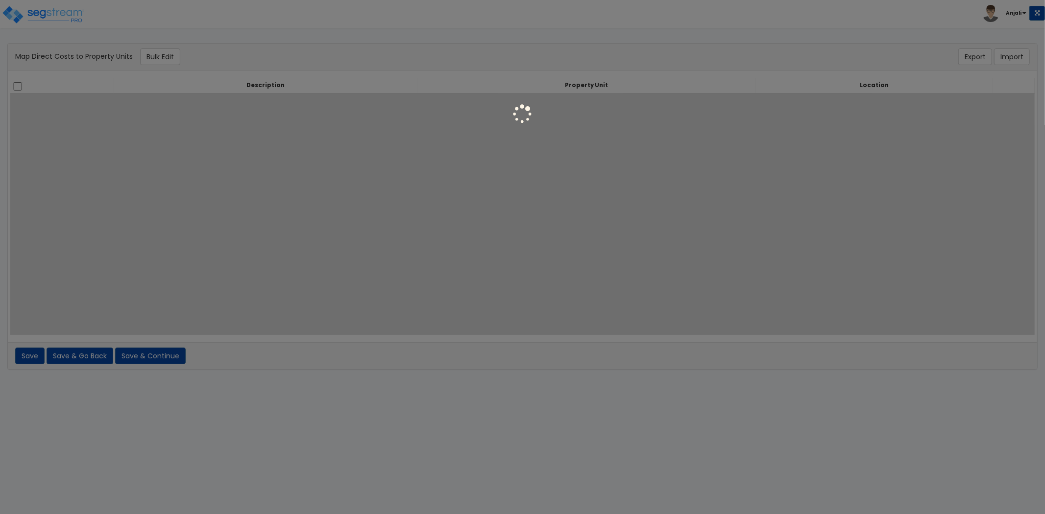
select select
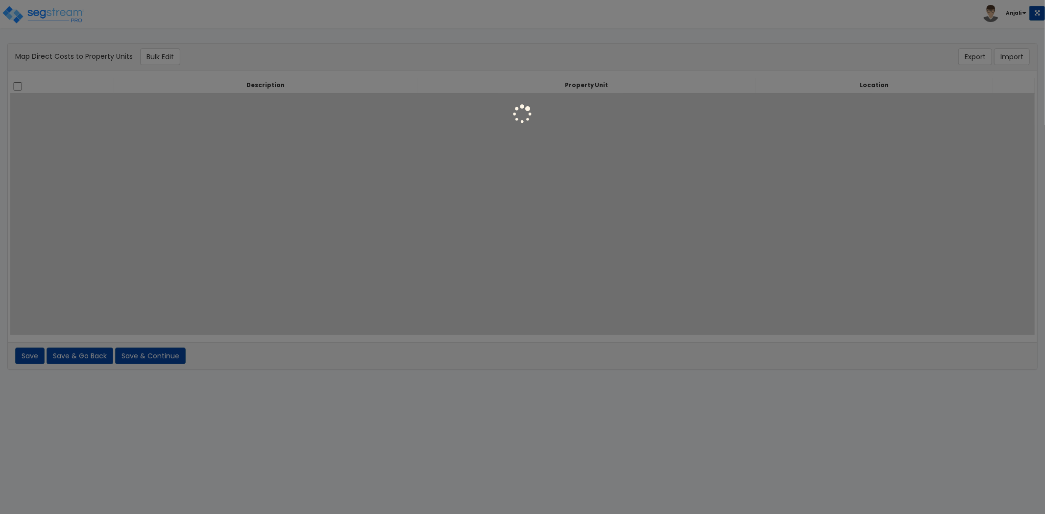
select select
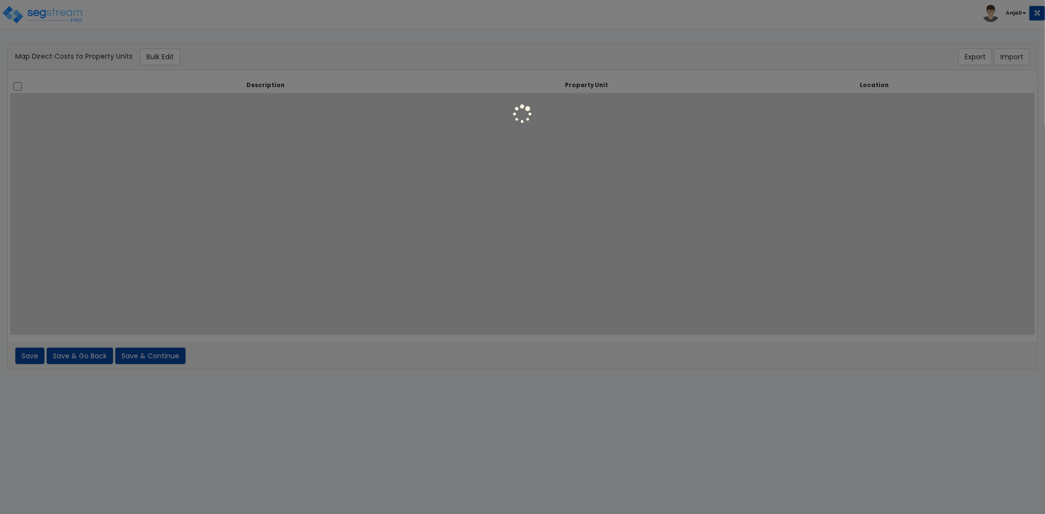
select select
select select "6"
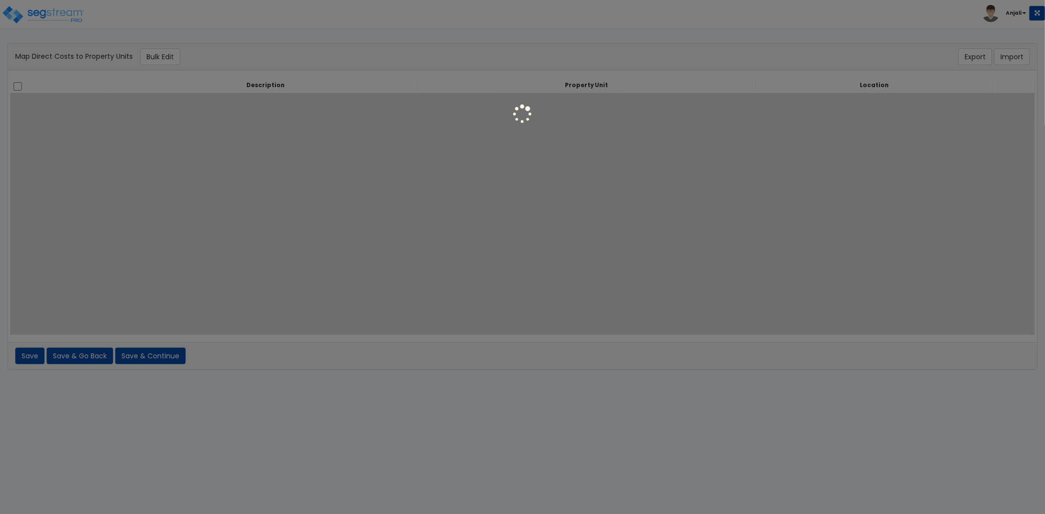
select select "461"
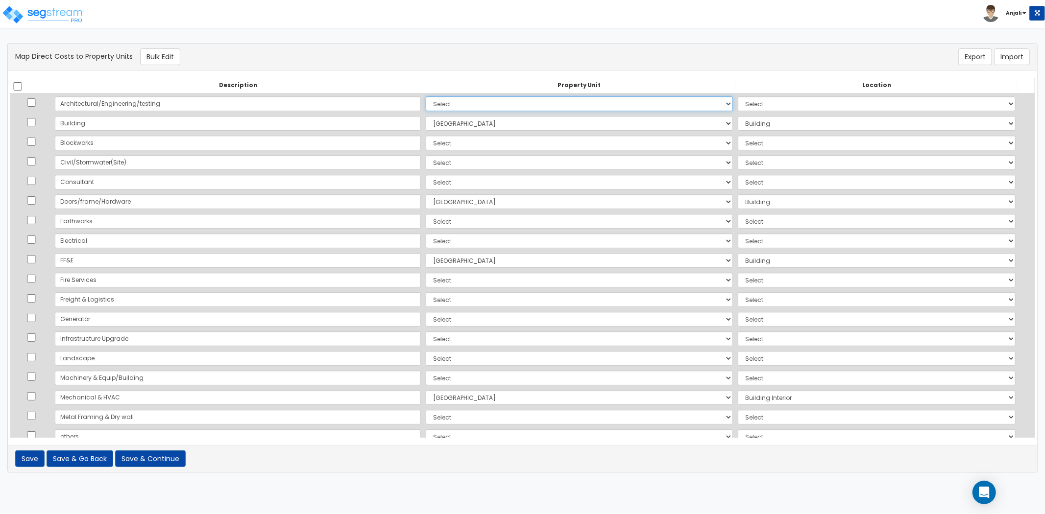
click at [427, 105] on select "Select [GEOGRAPHIC_DATA] Site Improvements Add Additional Property Unit" at bounding box center [579, 104] width 307 height 15
select select "166608"
click at [426, 97] on select "Select [GEOGRAPHIC_DATA] Site Improvements Add Additional Property Unit" at bounding box center [579, 104] width 307 height 15
select select "6"
click at [423, 133] on td "Select [GEOGRAPHIC_DATA] Site Improvements Add Additional Property Unit" at bounding box center [579, 143] width 312 height 20
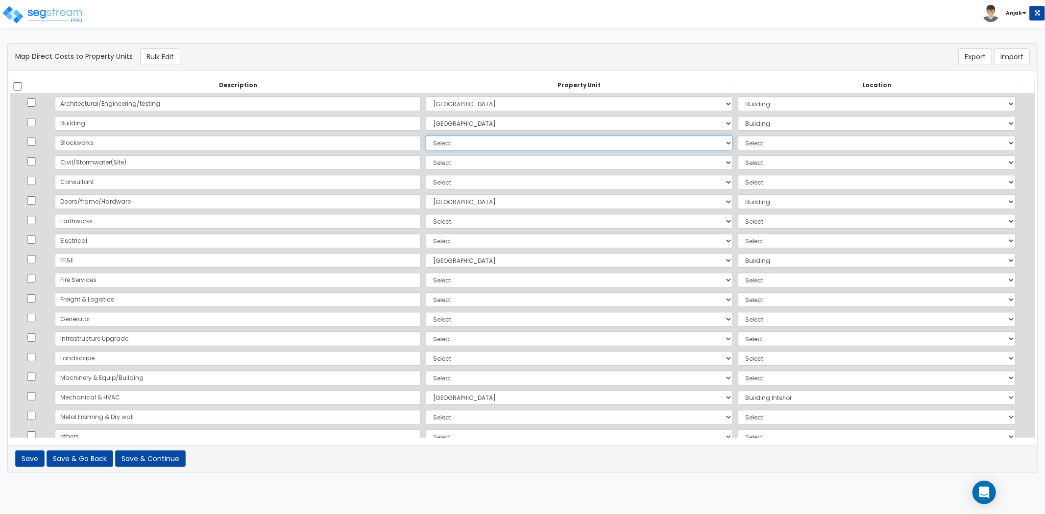
click at [426, 138] on select "Select [GEOGRAPHIC_DATA] Site Improvements Add Additional Property Unit" at bounding box center [579, 143] width 307 height 15
select select "166613"
click at [426, 136] on select "Select [GEOGRAPHIC_DATA] Site Improvements Add Additional Property Unit" at bounding box center [579, 143] width 307 height 15
select select
click at [16, 86] on input "checkbox" at bounding box center [18, 86] width 10 height 8
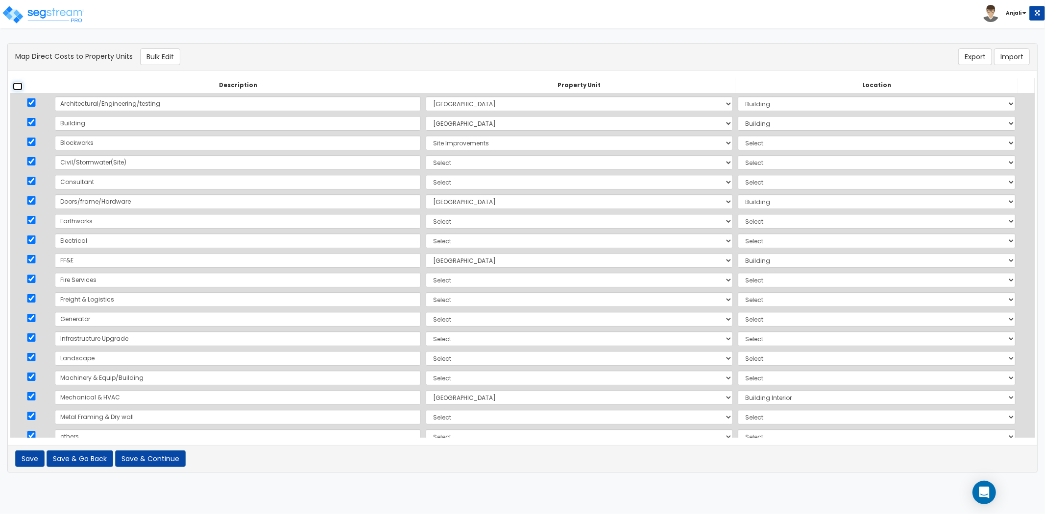
checkbox input "true"
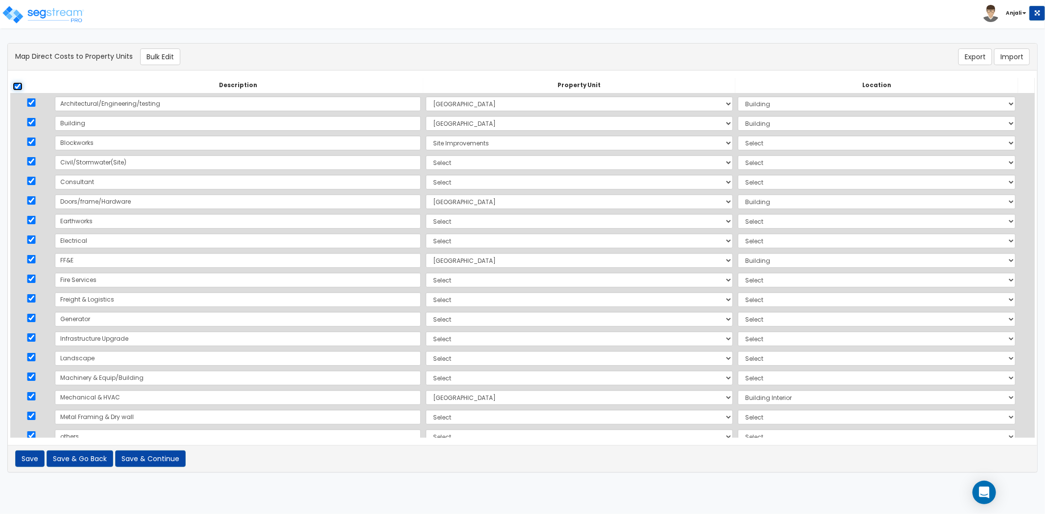
checkbox input "true"
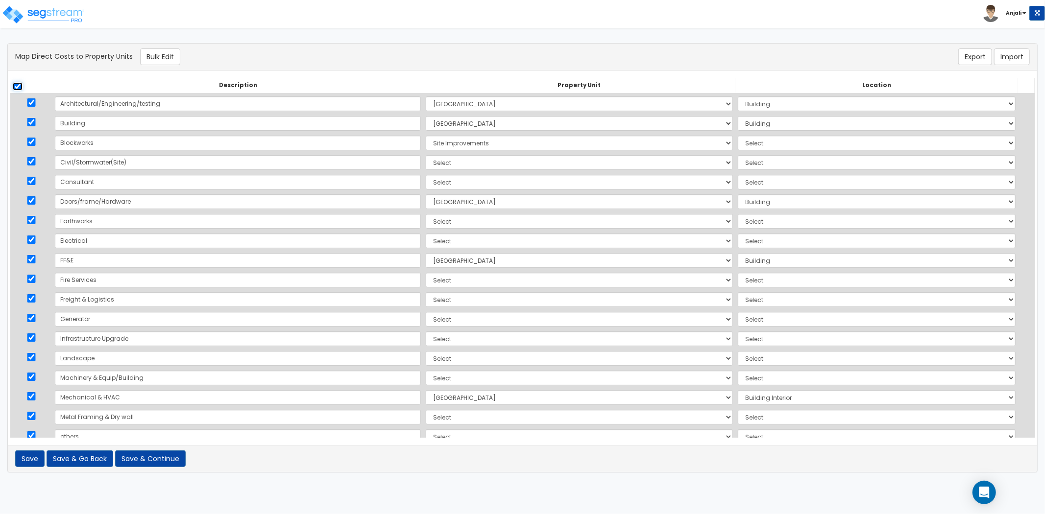
checkbox input "true"
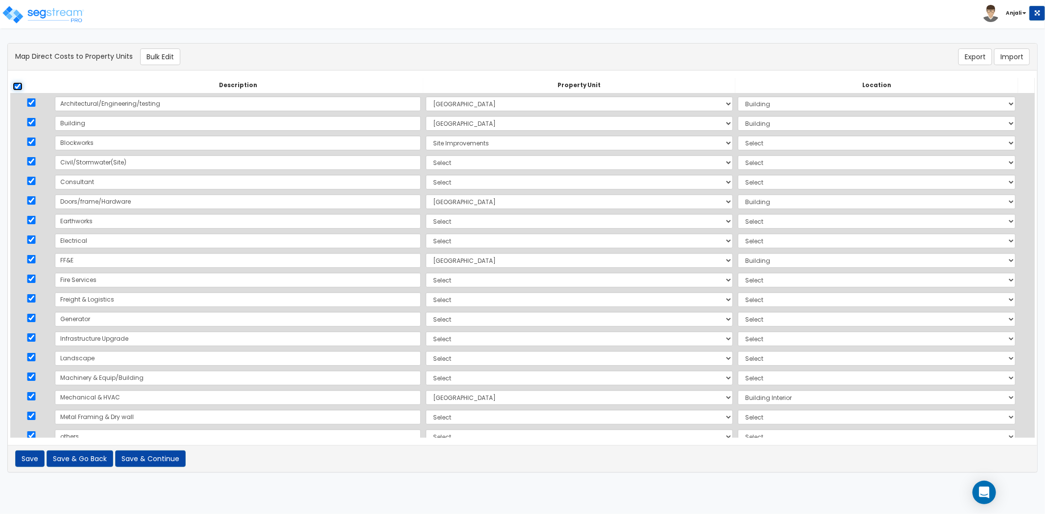
checkbox input "true"
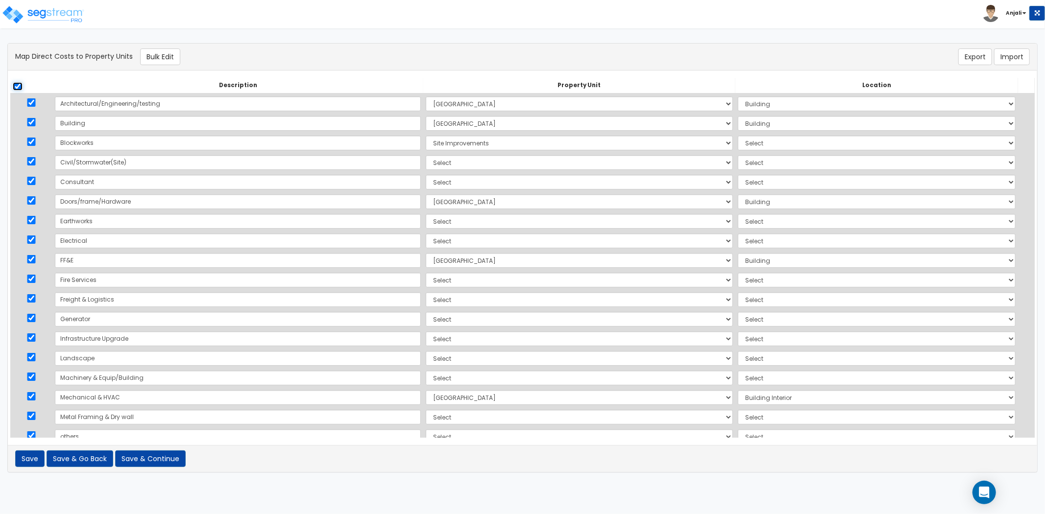
checkbox input "true"
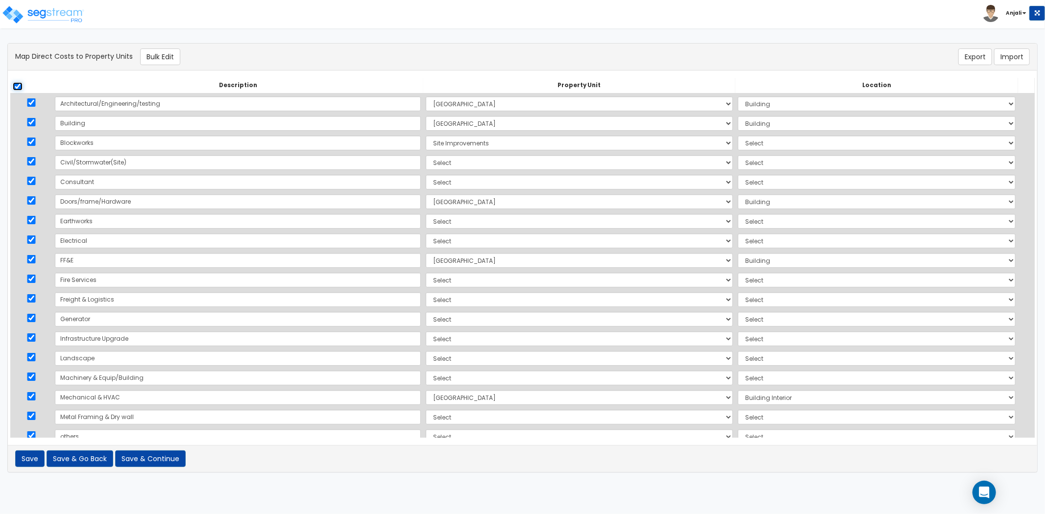
checkbox input "true"
click at [169, 63] on button "Bulk Edit" at bounding box center [160, 56] width 40 height 17
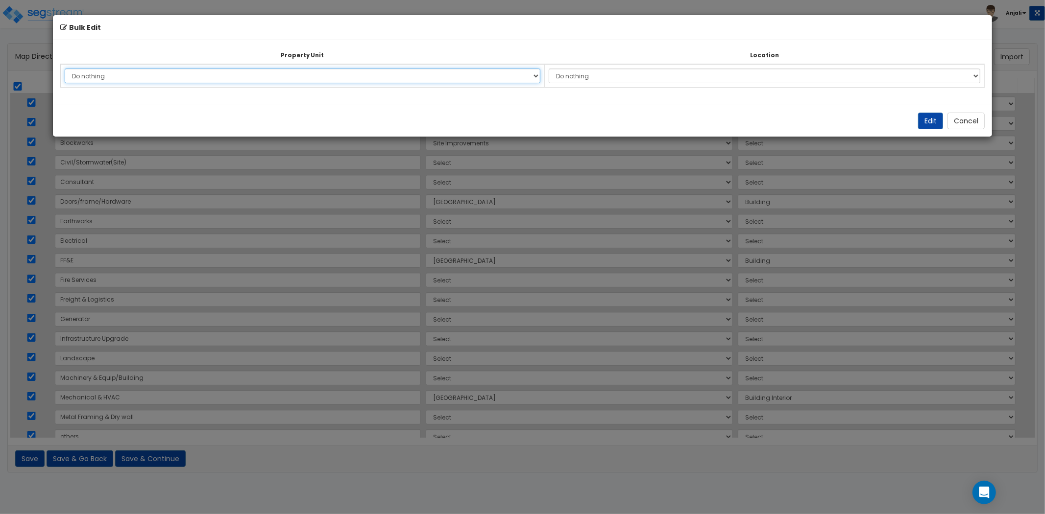
click at [373, 77] on select "Do nothing [GEOGRAPHIC_DATA] Site Improvements Add Additional Property Unit" at bounding box center [303, 76] width 476 height 15
select select "166608"
click at [65, 69] on select "Do nothing [GEOGRAPHIC_DATA] Site Improvements Add Additional Property Unit" at bounding box center [303, 76] width 476 height 15
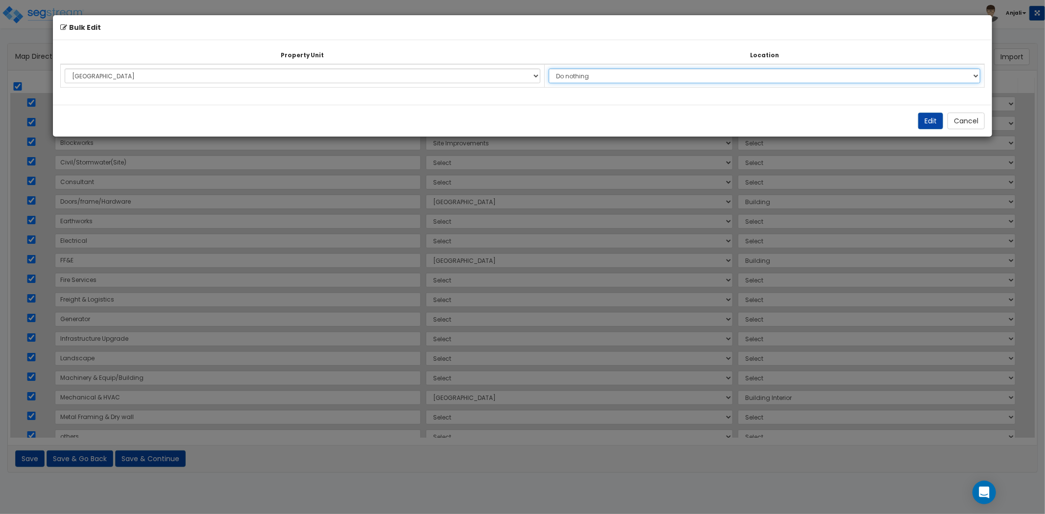
click at [652, 78] on select "Do nothing Add Additional Location Building Building Interior Restaurants Bars …" at bounding box center [765, 76] width 432 height 15
select select "6"
click at [554, 69] on select "Do nothing Add Additional Location Building Building Interior Restaurants Bars …" at bounding box center [765, 76] width 432 height 15
click at [933, 121] on button "Edit" at bounding box center [930, 121] width 25 height 17
select select "166608"
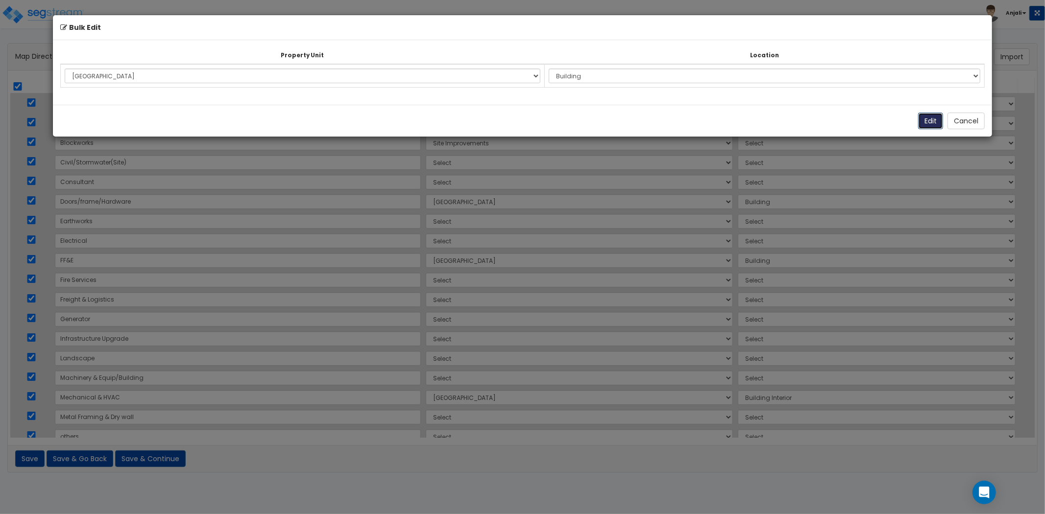
select select "166608"
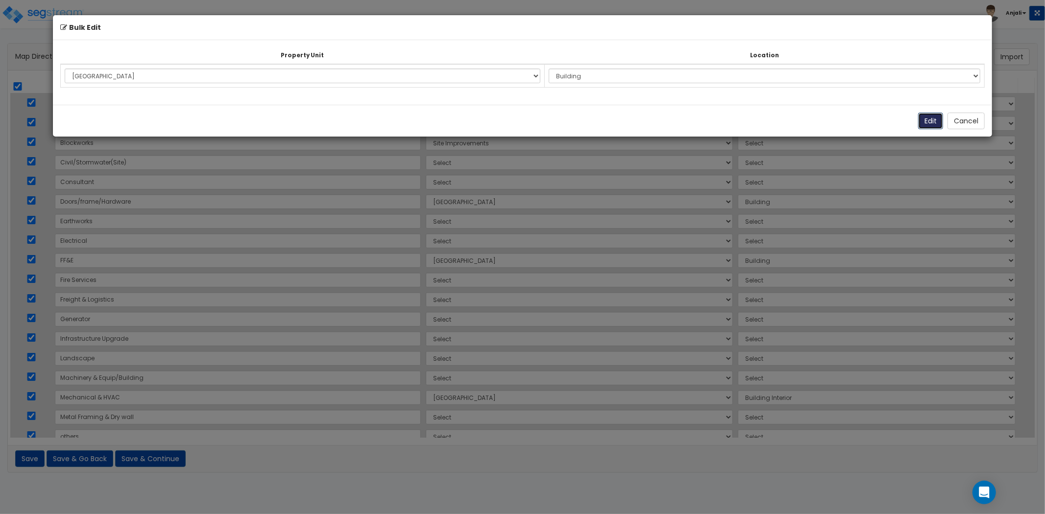
select select "166608"
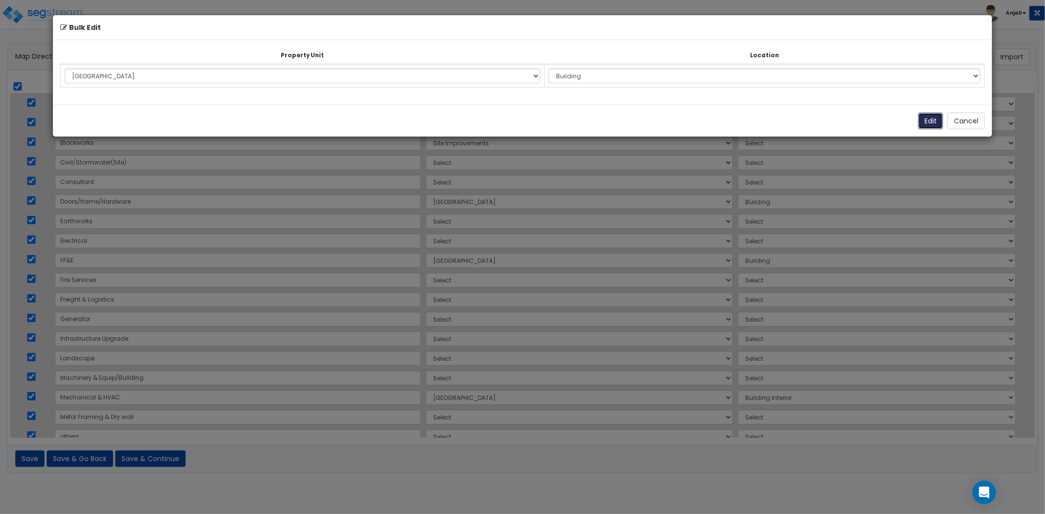
select select "166608"
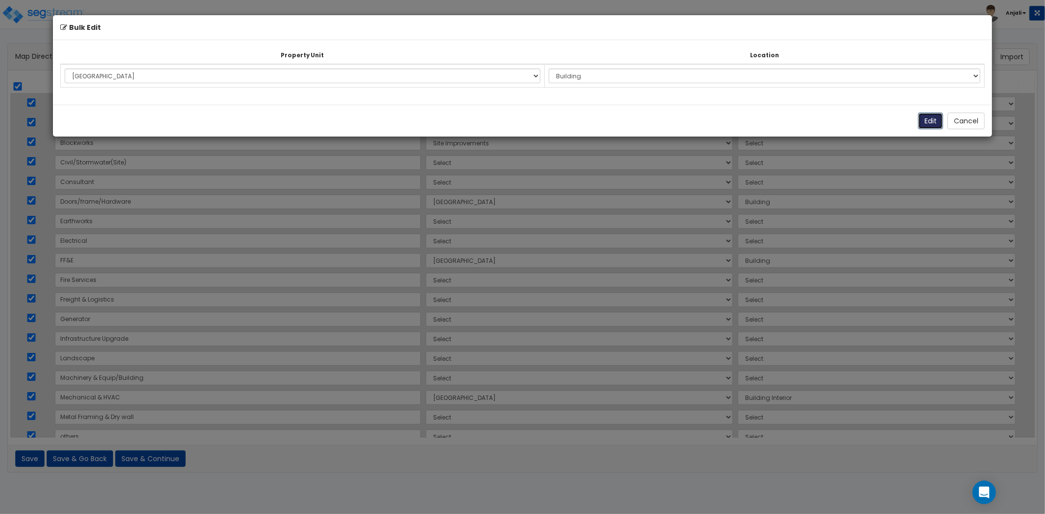
select select "166608"
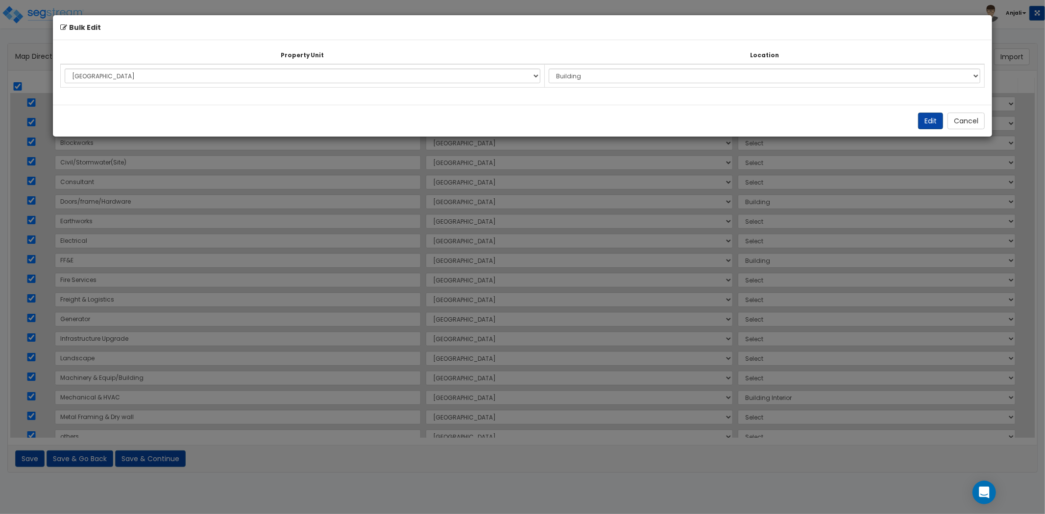
select select "6"
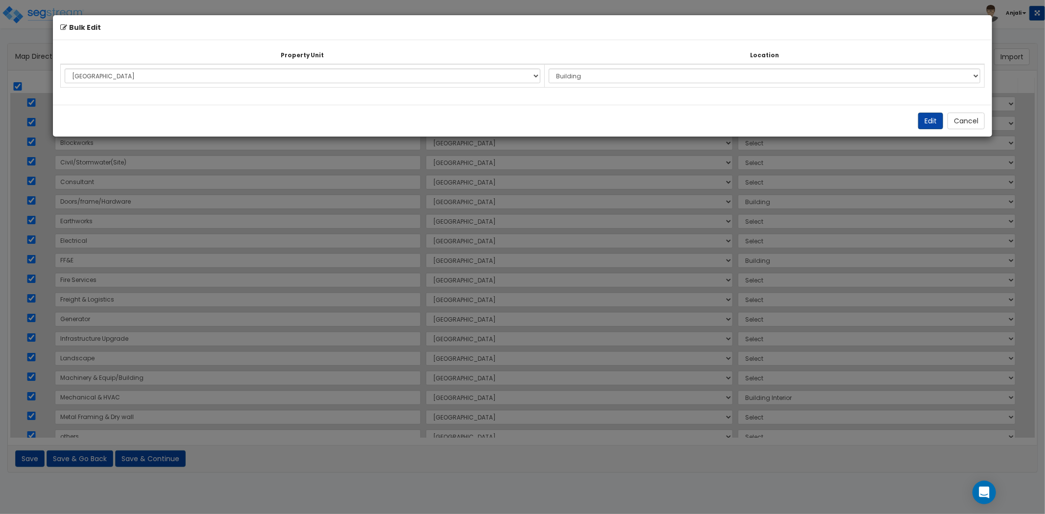
select select "6"
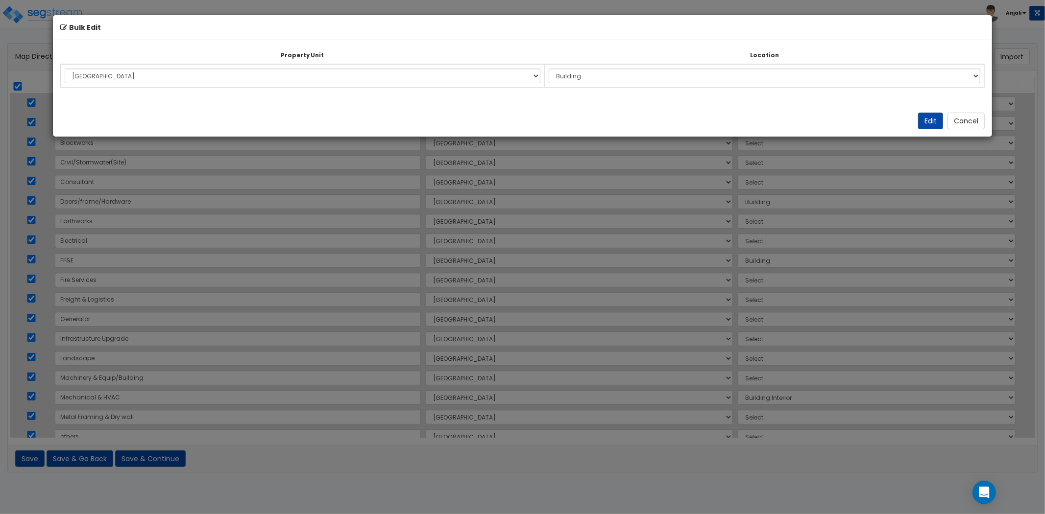
select select "6"
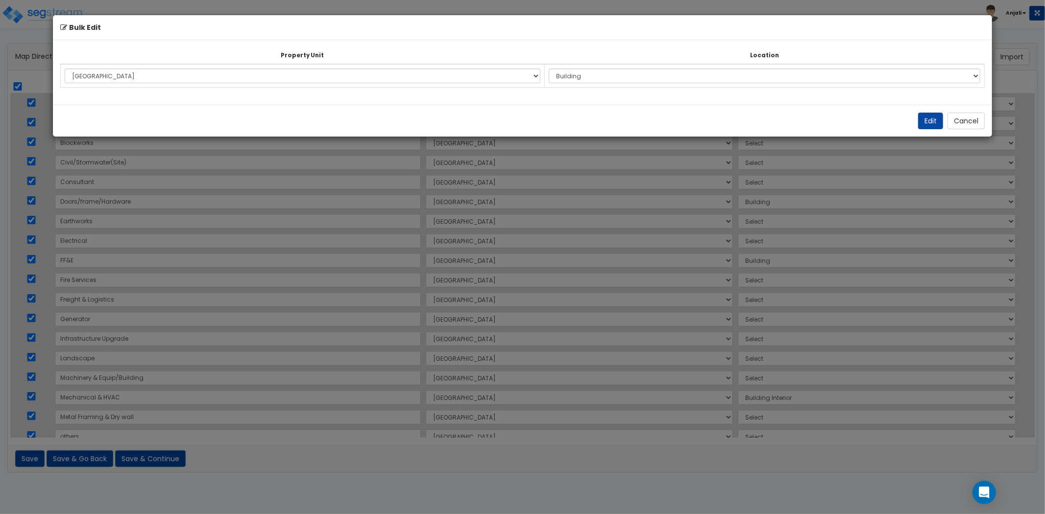
select select "6"
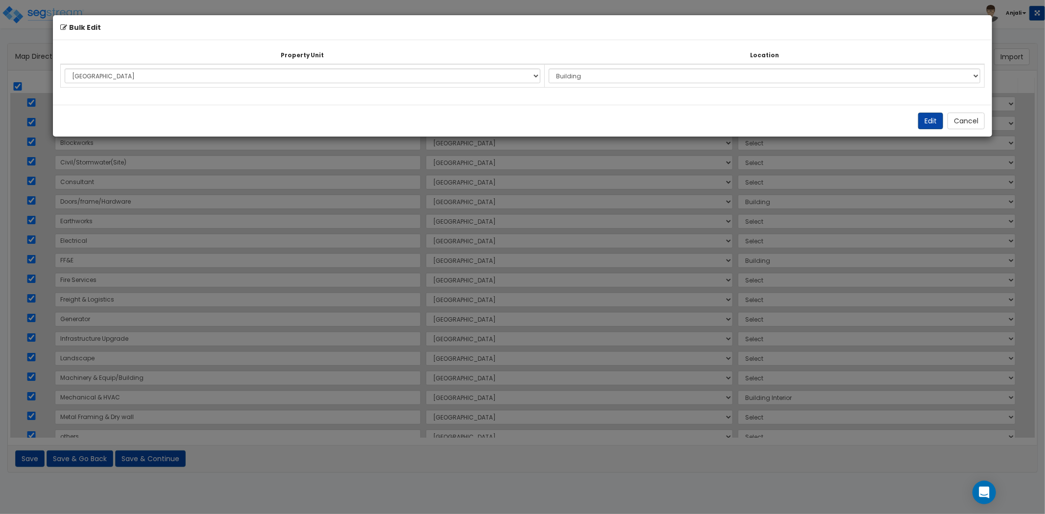
select select "6"
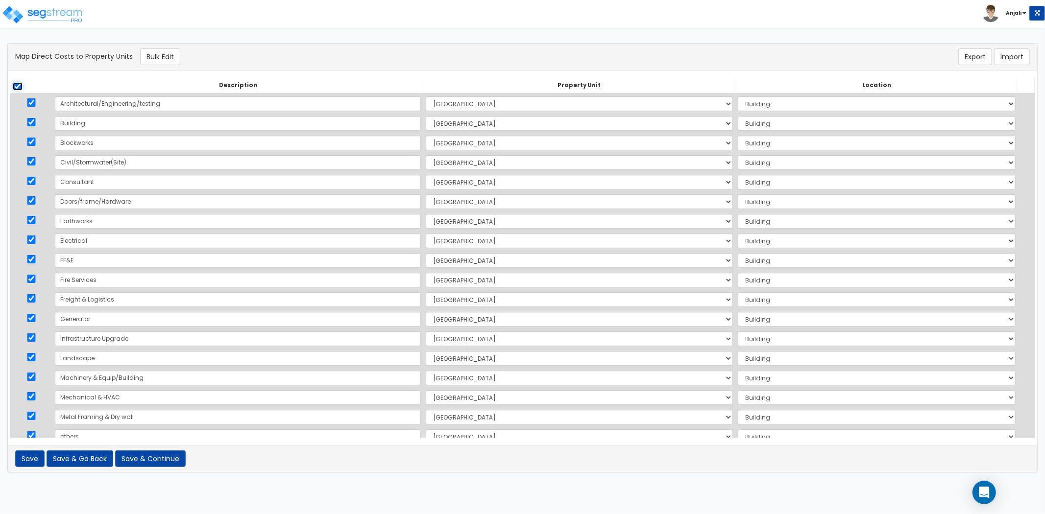
click at [13, 83] on input "checkbox" at bounding box center [18, 86] width 10 height 8
checkbox input "false"
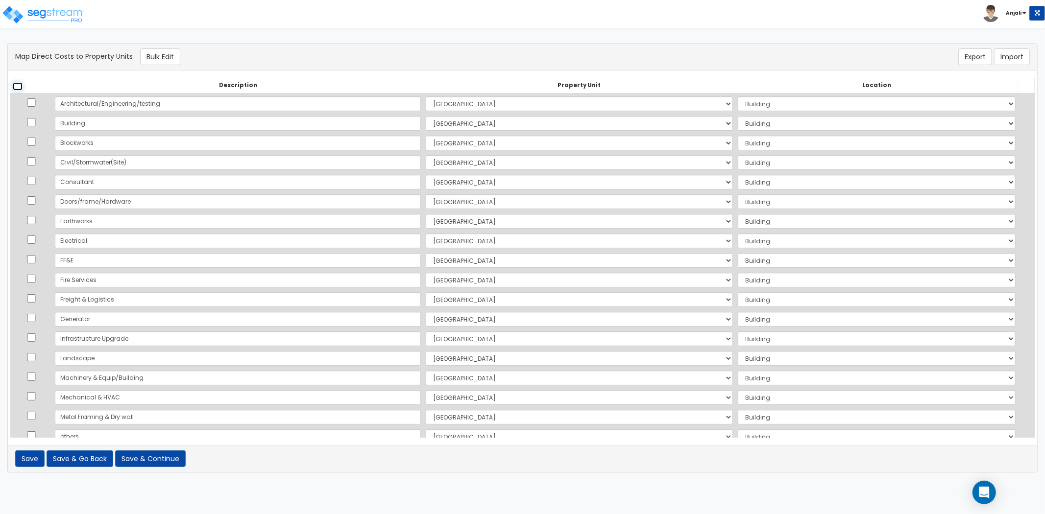
checkbox input "false"
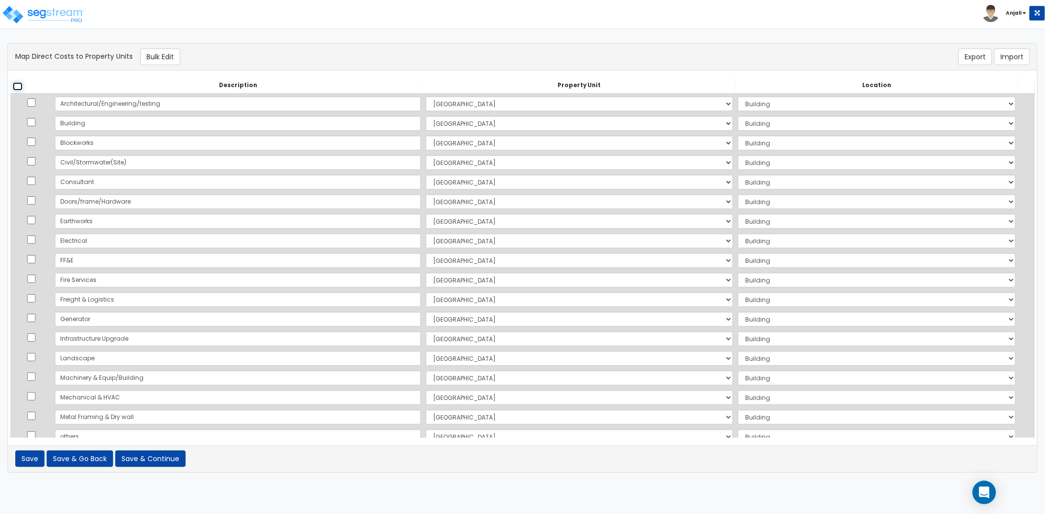
checkbox input "false"
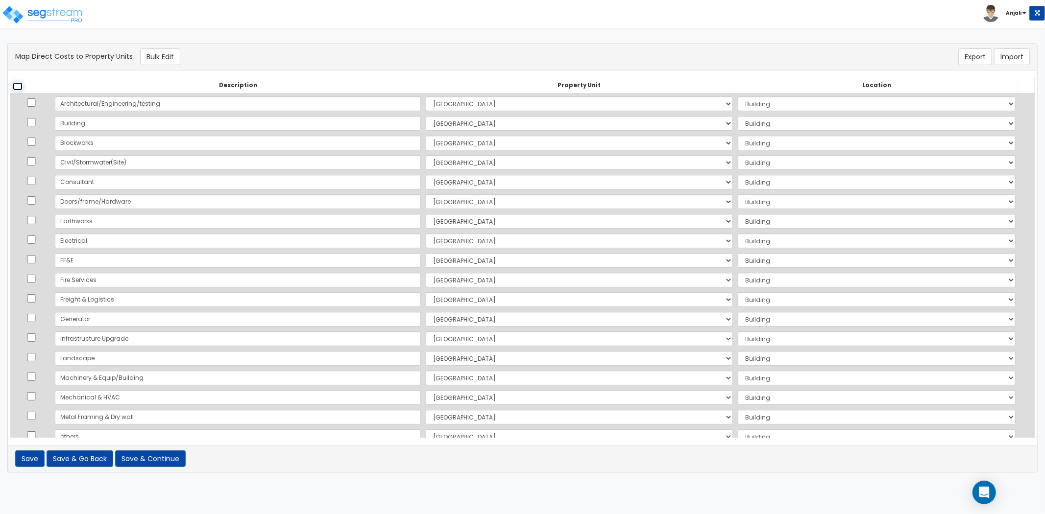
checkbox input "false"
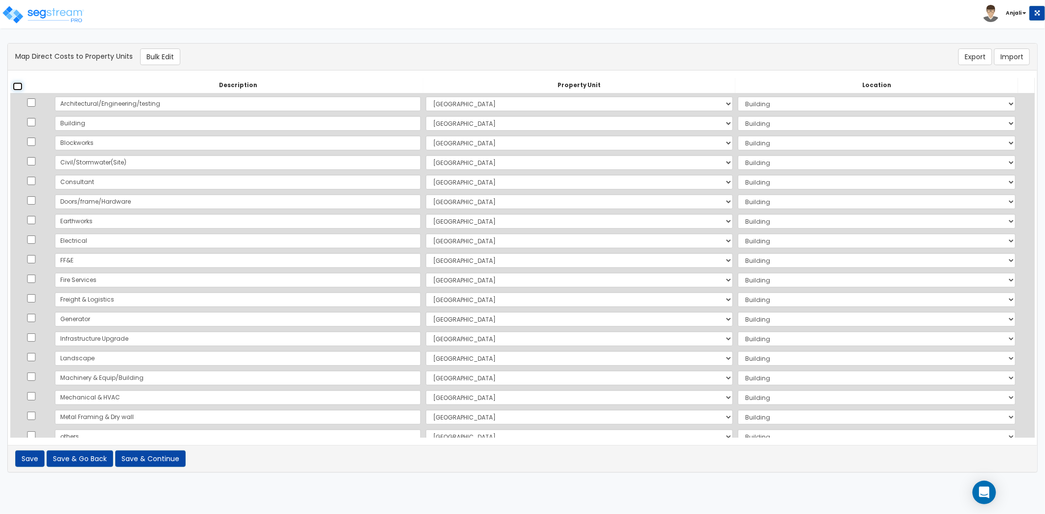
checkbox input "false"
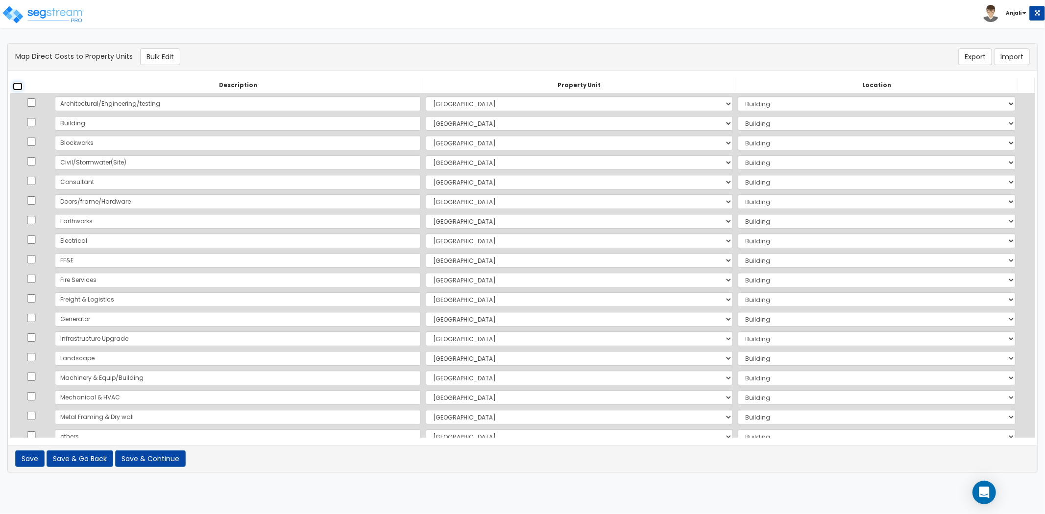
checkbox input "false"
click at [426, 222] on select "Select Crowne Plaza Site Improvements Add Additional Property Unit" at bounding box center [579, 221] width 307 height 15
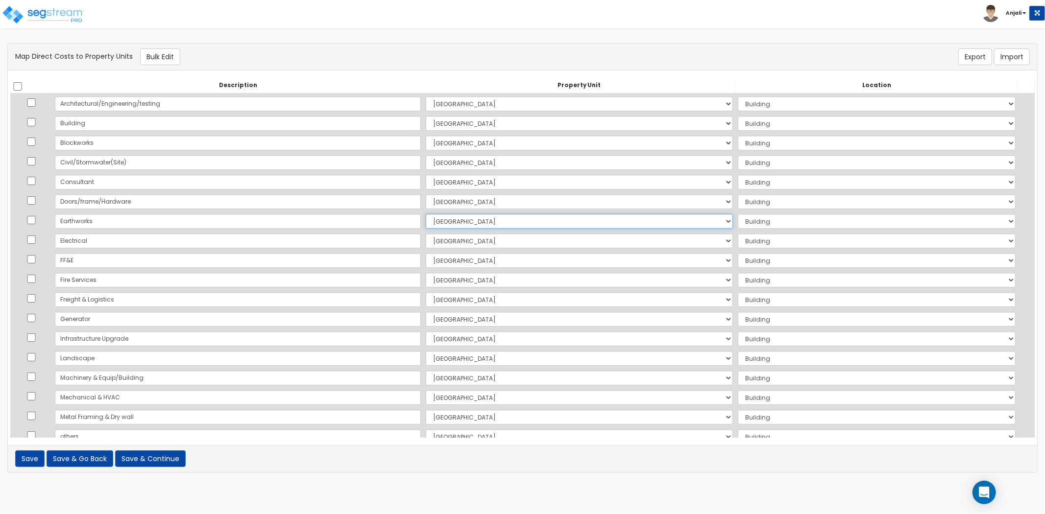
select select "166613"
click at [426, 214] on select "Select Crowne Plaza Site Improvements Add Additional Property Unit" at bounding box center [579, 221] width 307 height 15
select select "462"
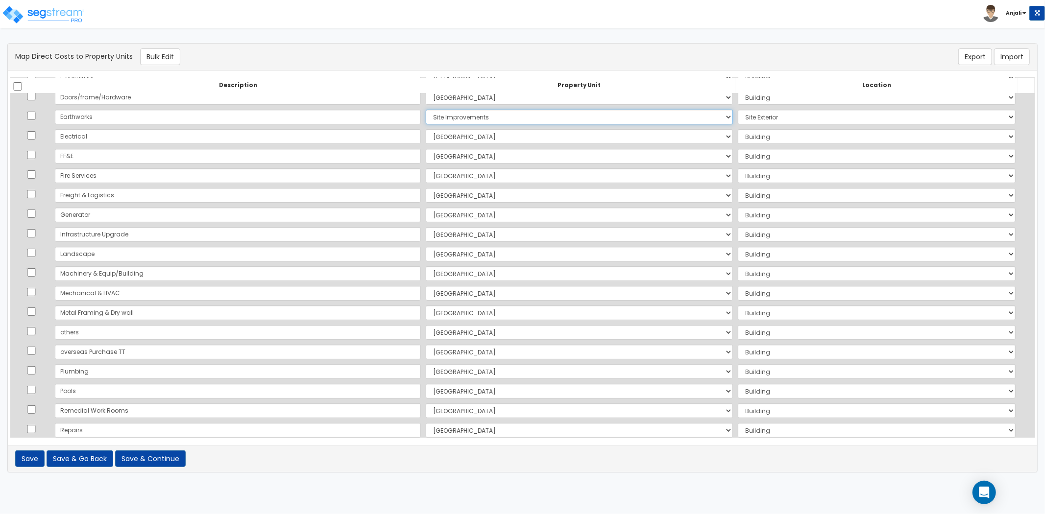
scroll to position [109, 0]
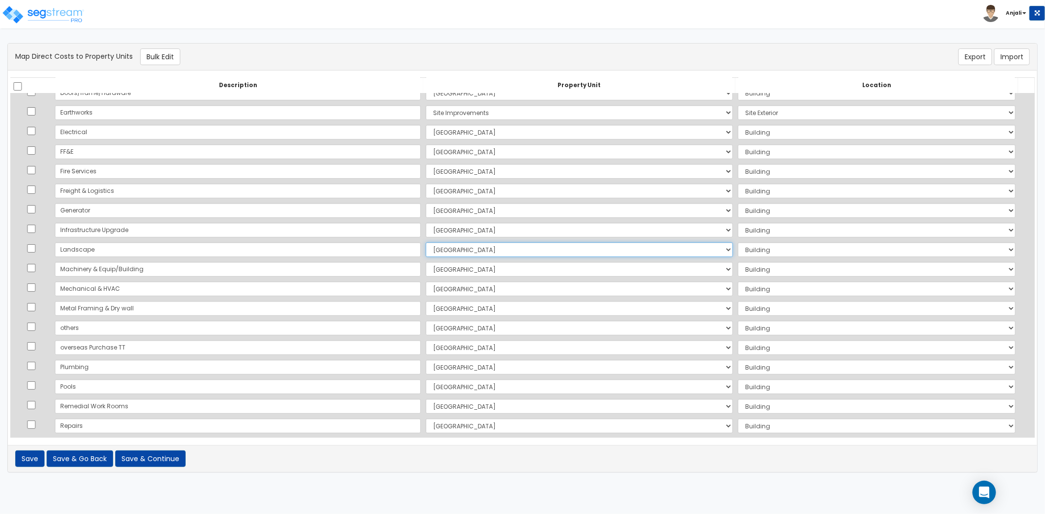
click at [426, 247] on select "Select Crowne Plaza Site Improvements Add Additional Property Unit" at bounding box center [579, 249] width 307 height 15
select select "166613"
click at [426, 242] on select "Select Crowne Plaza Site Improvements Add Additional Property Unit" at bounding box center [579, 249] width 307 height 15
select select "462"
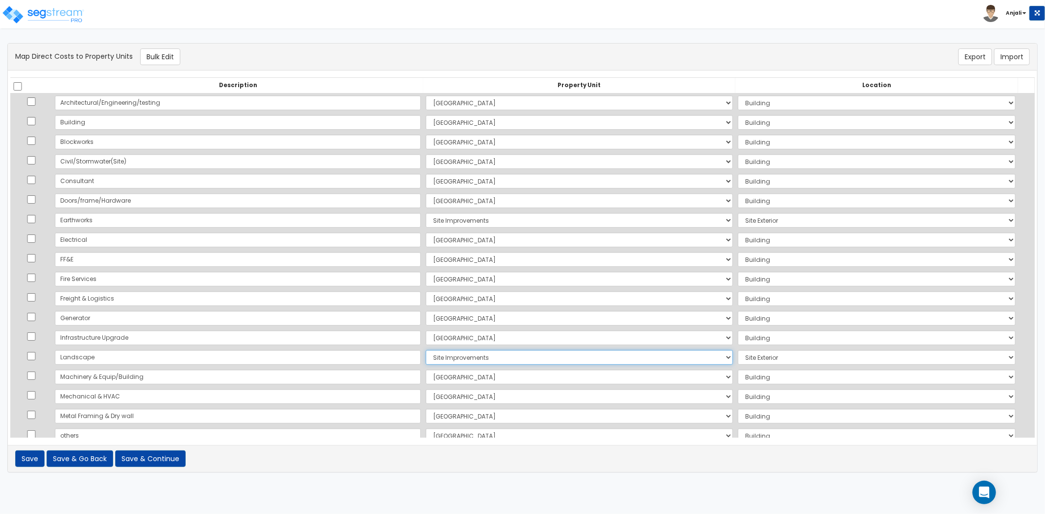
scroll to position [0, 0]
click at [773, 104] on select "Select Add Additional Location Building Building Interior Restaurants Bars Vill…" at bounding box center [877, 104] width 278 height 15
click at [738, 97] on select "Select Add Additional Location Building Building Interior Restaurants Bars Vill…" at bounding box center [877, 104] width 278 height 15
click at [756, 122] on select "Select Add Additional Location Building Building Interior Restaurants Bars Vill…" at bounding box center [877, 123] width 278 height 15
click at [738, 116] on select "Select Add Additional Location Building Building Interior Restaurants Bars Vill…" at bounding box center [877, 123] width 278 height 15
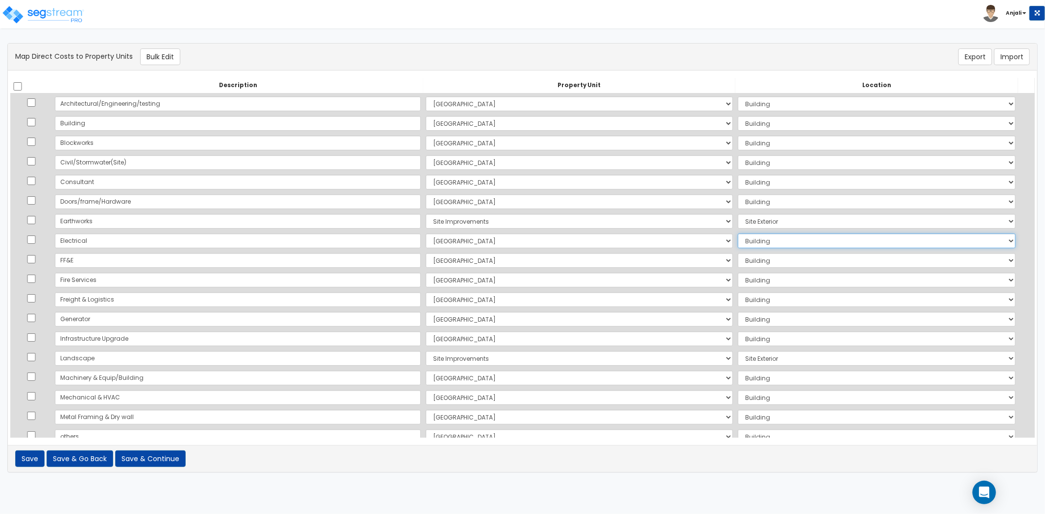
click at [738, 241] on select "Select Add Additional Location Building Building Interior Restaurants Bars Vill…" at bounding box center [877, 241] width 278 height 15
select select "461"
click at [738, 234] on select "Select Add Additional Location Building Building Interior Restaurants Bars Vill…" at bounding box center [877, 241] width 278 height 15
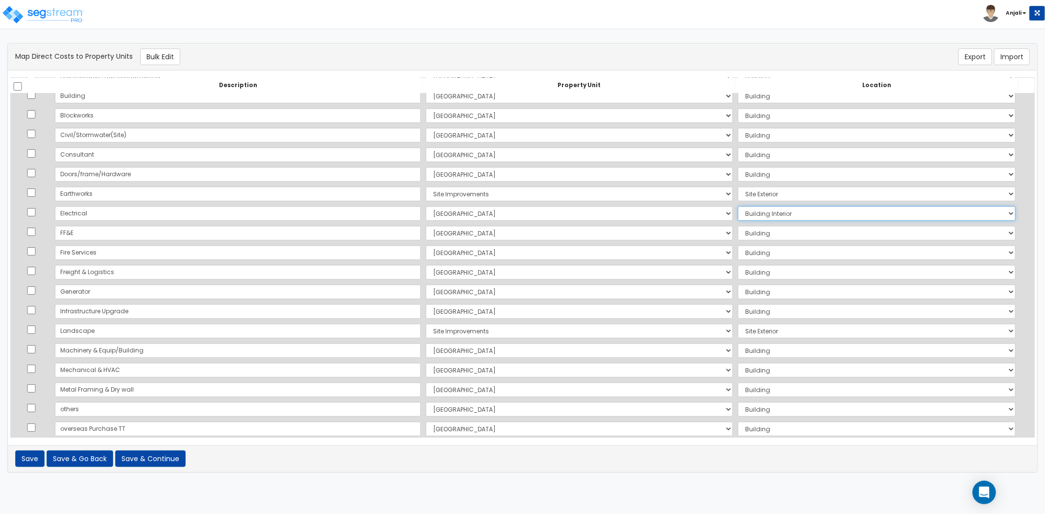
scroll to position [54, 0]
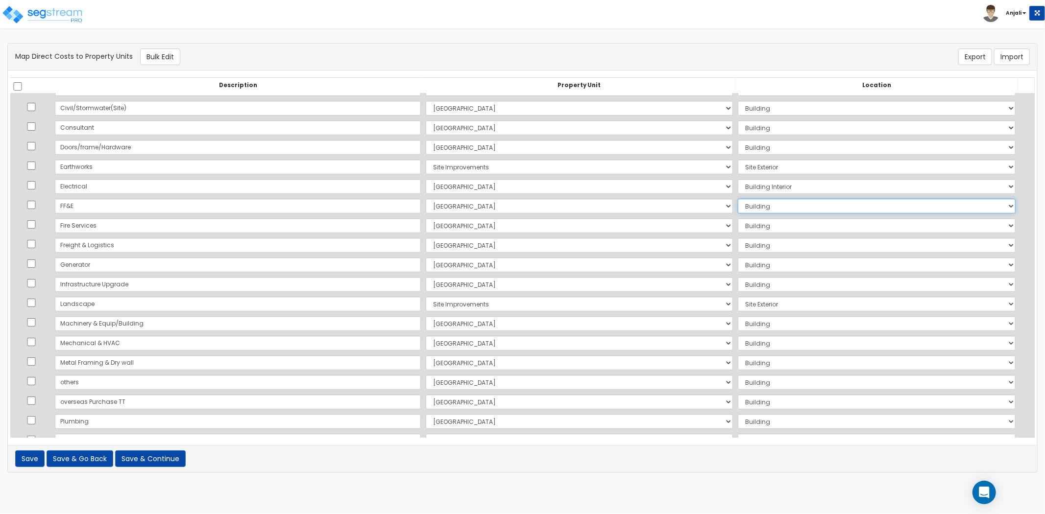
click at [754, 208] on select "Select Add Additional Location Building Building Interior Restaurants Bars Vill…" at bounding box center [877, 206] width 278 height 15
select select "461"
click at [738, 199] on select "Select Add Additional Location Building Building Interior Restaurants Bars Vill…" at bounding box center [877, 206] width 278 height 15
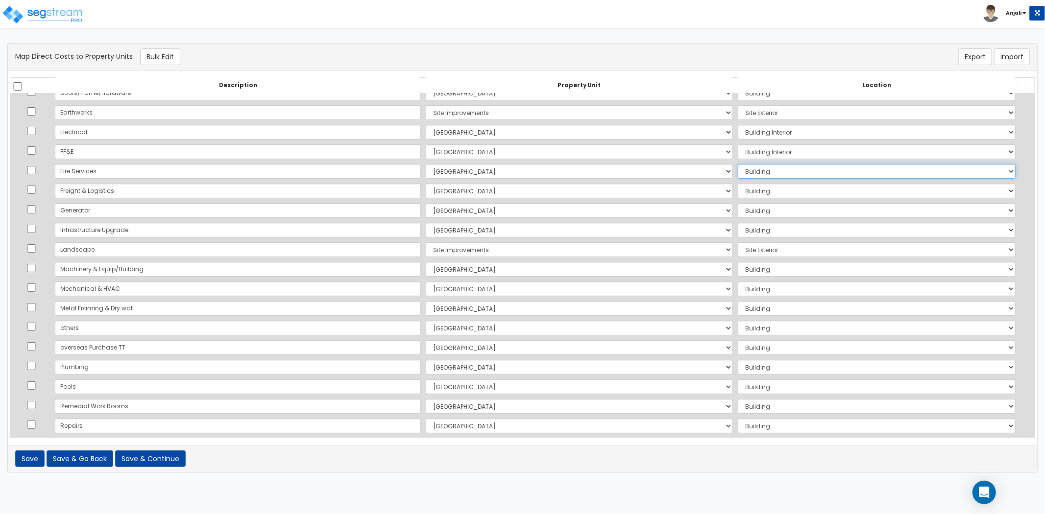
click at [745, 168] on select "Select Add Additional Location Building Building Interior Restaurants Bars Vill…" at bounding box center [877, 171] width 278 height 15
select select "461"
click at [738, 164] on select "Select Add Additional Location Building Building Interior Restaurants Bars Vill…" at bounding box center [877, 171] width 278 height 15
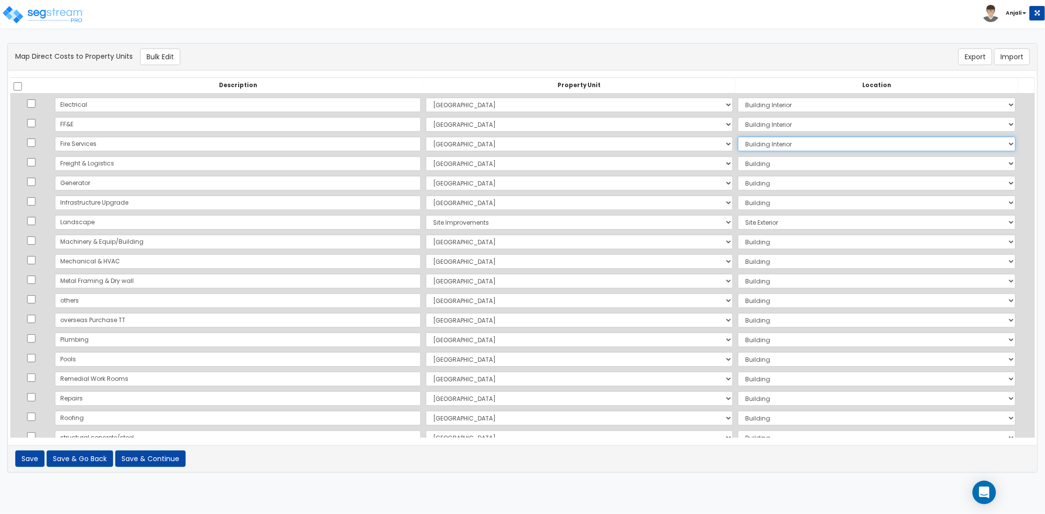
scroll to position [163, 0]
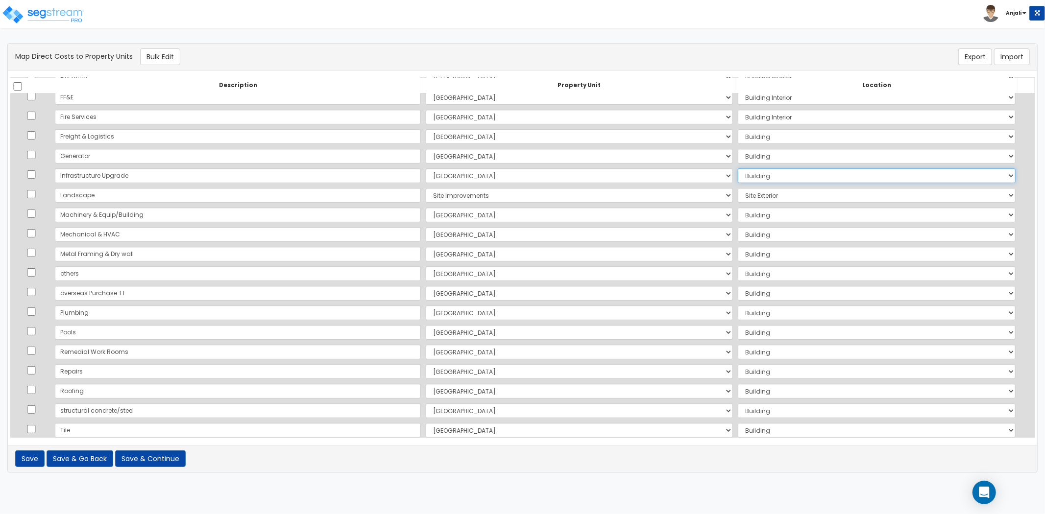
click at [738, 182] on select "Select Add Additional Location Building Building Interior Restaurants Bars Vill…" at bounding box center [877, 176] width 278 height 15
select select "461"
click at [738, 169] on select "Select Add Additional Location Building Building Interior Restaurants Bars Vill…" at bounding box center [877, 176] width 278 height 15
click at [753, 219] on select "Select Add Additional Location Building Building Interior Restaurants Bars Vill…" at bounding box center [877, 215] width 278 height 15
select select "461"
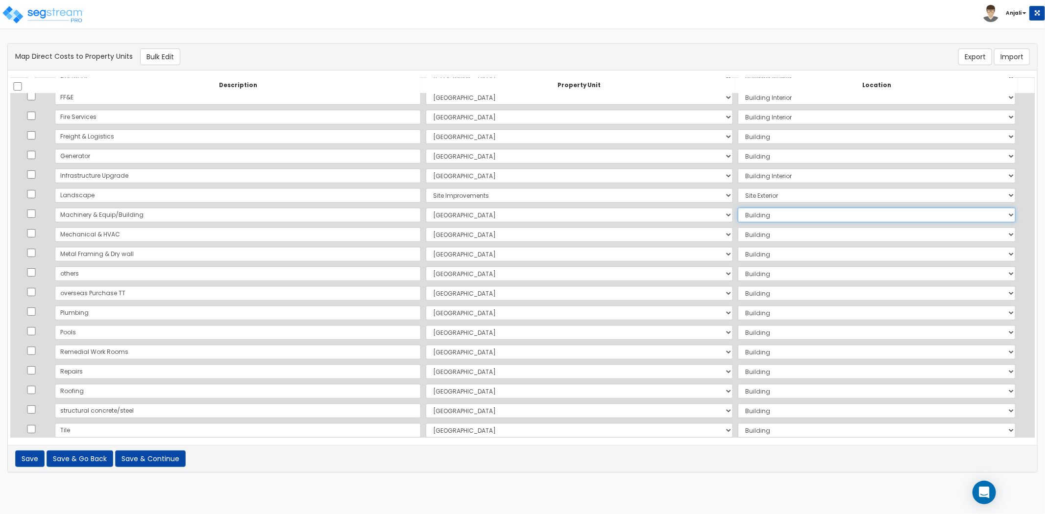
click at [738, 208] on select "Select Add Additional Location Building Building Interior Restaurants Bars Vill…" at bounding box center [877, 215] width 278 height 15
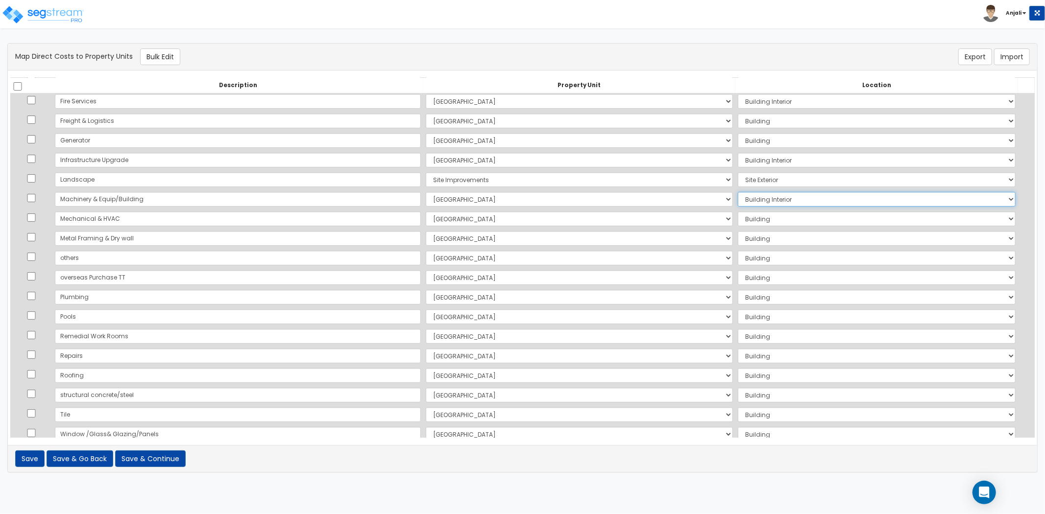
scroll to position [194, 0]
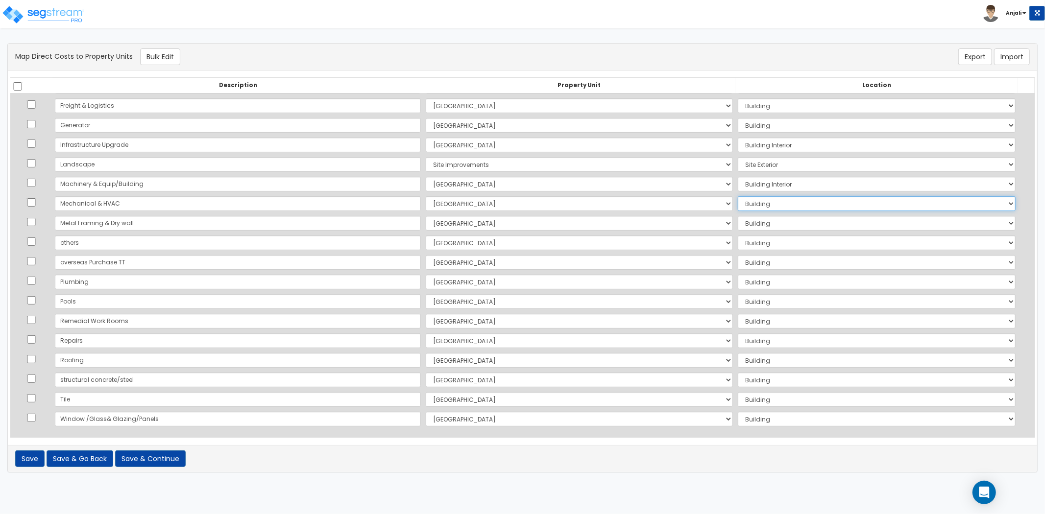
click at [775, 208] on select "Select Add Additional Location Building Building Interior Restaurants Bars Vill…" at bounding box center [877, 203] width 278 height 15
select select "461"
click at [738, 196] on select "Select Add Additional Location Building Building Interior Restaurants Bars Vill…" at bounding box center [877, 203] width 278 height 15
drag, startPoint x: 719, startPoint y: 279, endPoint x: 725, endPoint y: 288, distance: 10.2
click at [738, 279] on select "Select Add Additional Location Building Building Interior Restaurants Bars Vill…" at bounding box center [877, 282] width 278 height 15
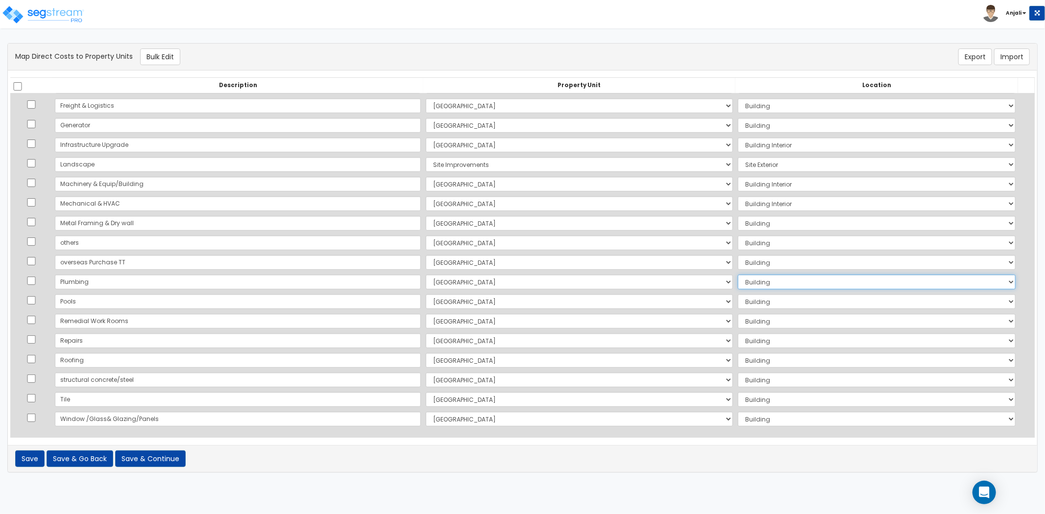
select select "461"
click at [738, 275] on select "Select Add Additional Location Building Building Interior Restaurants Bars Vill…" at bounding box center [877, 282] width 278 height 15
click at [426, 300] on select "Select Crowne Plaza Site Improvements Add Additional Property Unit" at bounding box center [579, 301] width 307 height 15
select select "166613"
click at [426, 294] on select "Select Crowne Plaza Site Improvements Add Additional Property Unit" at bounding box center [579, 301] width 307 height 15
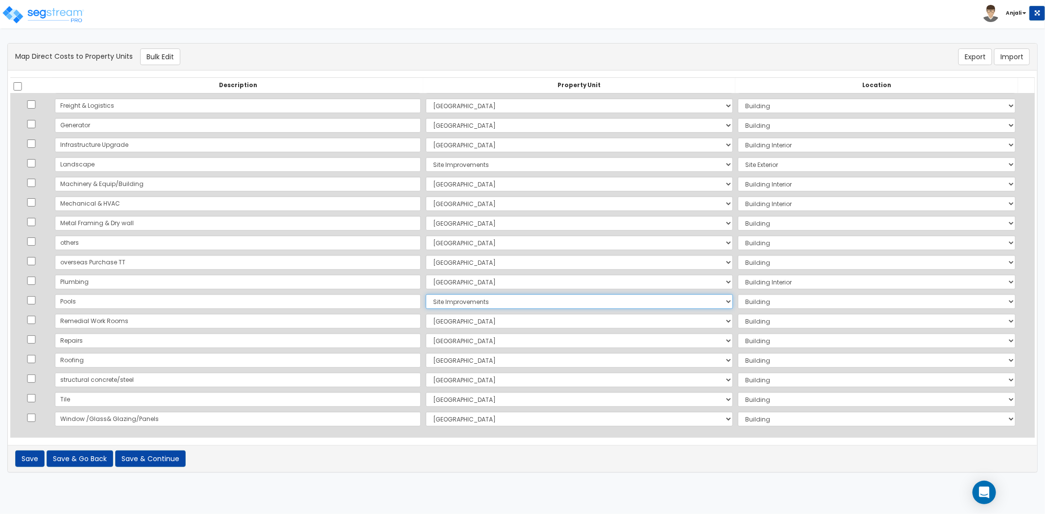
select select "462"
click at [738, 397] on select "Select Add Additional Location Building Building Interior Restaurants Bars Vill…" at bounding box center [877, 399] width 278 height 15
select select "461"
click at [738, 392] on select "Select Add Additional Location Building Building Interior Restaurants Bars Vill…" at bounding box center [877, 399] width 278 height 15
click at [169, 462] on button "Save & Continue" at bounding box center [150, 459] width 71 height 17
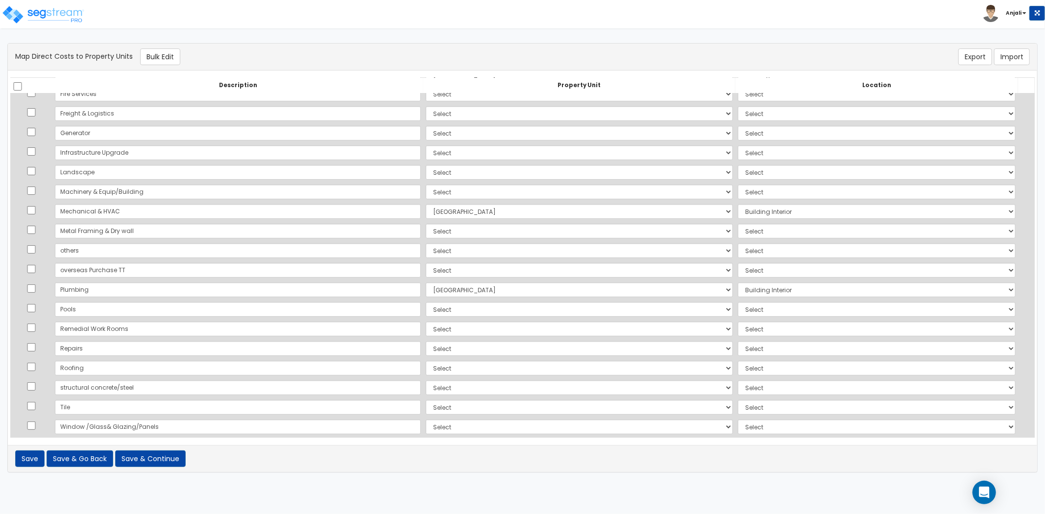
scroll to position [194, 0]
